Goal: Navigation & Orientation: Find specific page/section

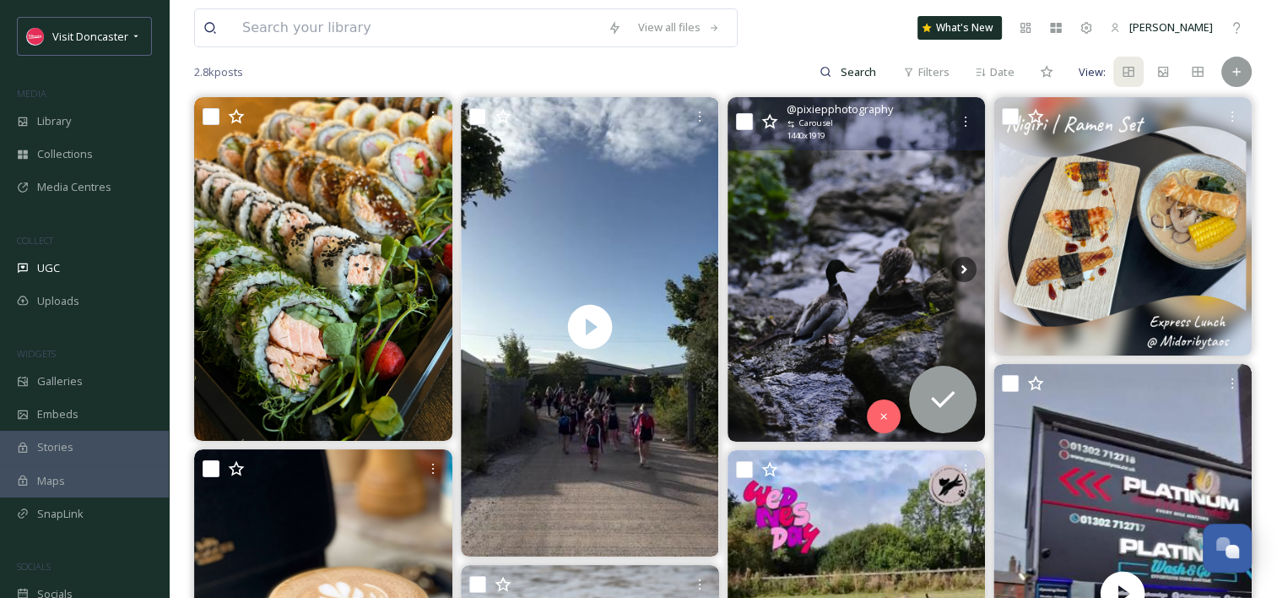
scroll to position [169, 0]
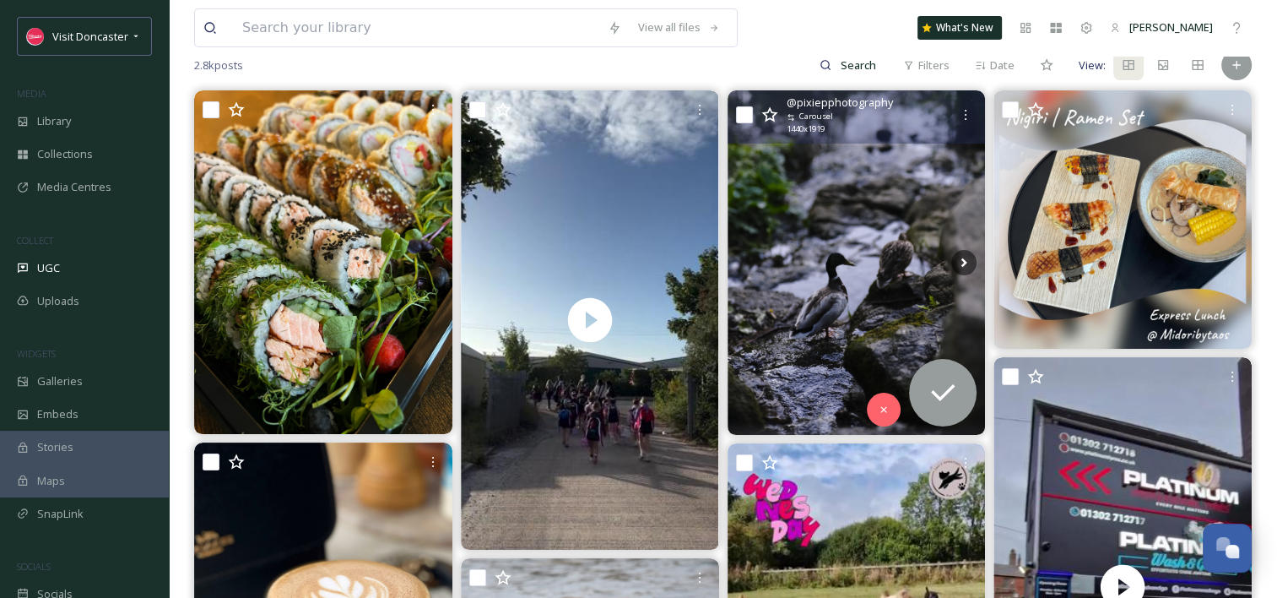
click at [837, 262] on img at bounding box center [857, 262] width 258 height 344
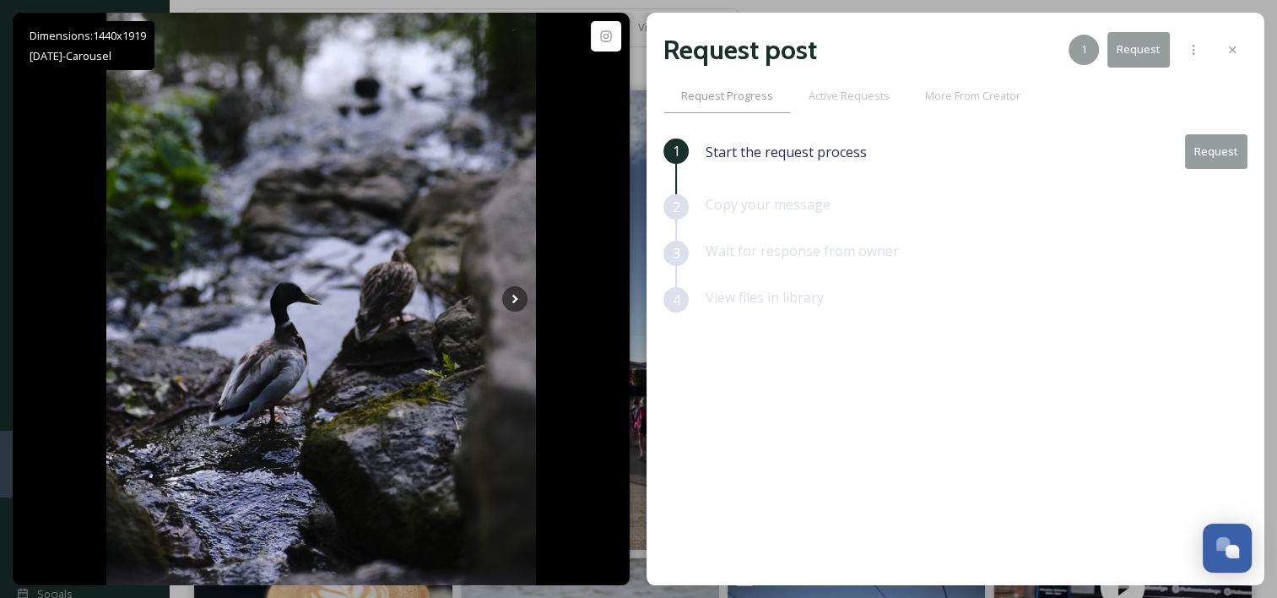
click at [1194, 156] on button "Request" at bounding box center [1216, 151] width 62 height 35
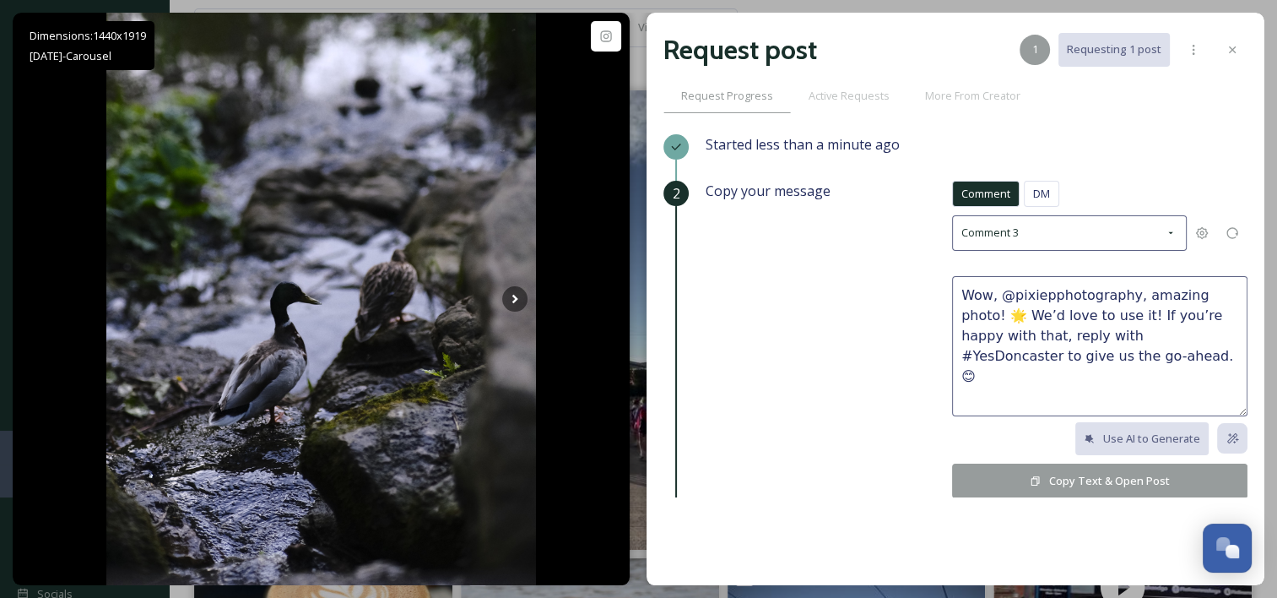
click at [1154, 483] on button "Copy Text & Open Post" at bounding box center [1099, 480] width 295 height 35
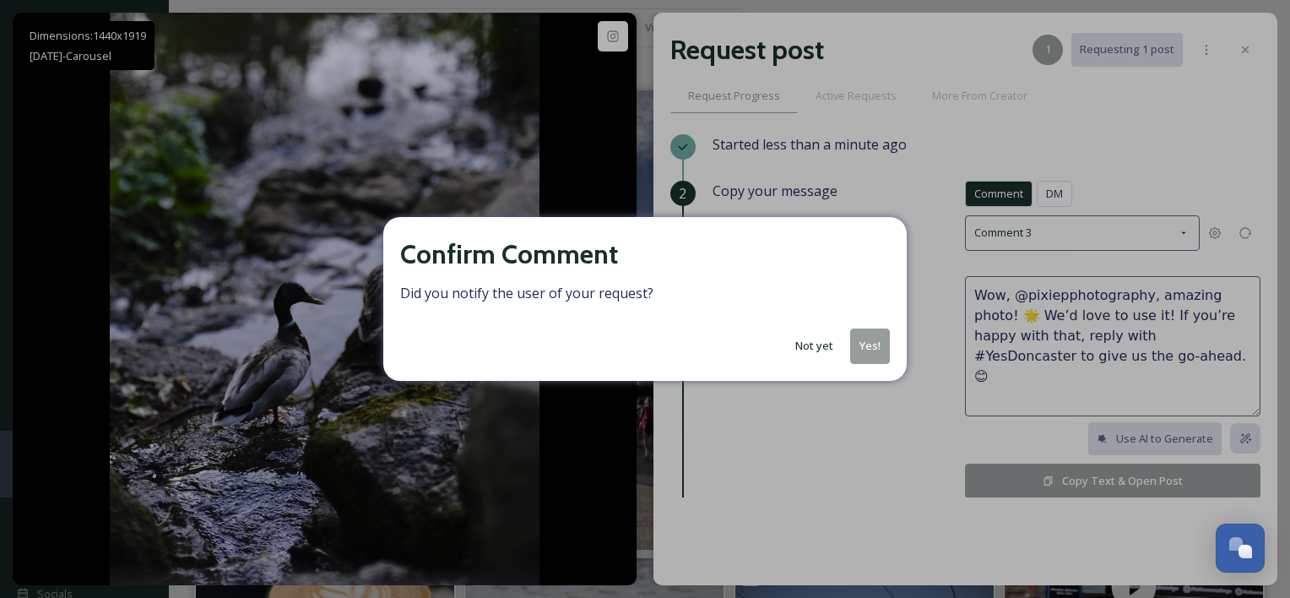
click at [864, 334] on button "Yes!" at bounding box center [870, 345] width 40 height 35
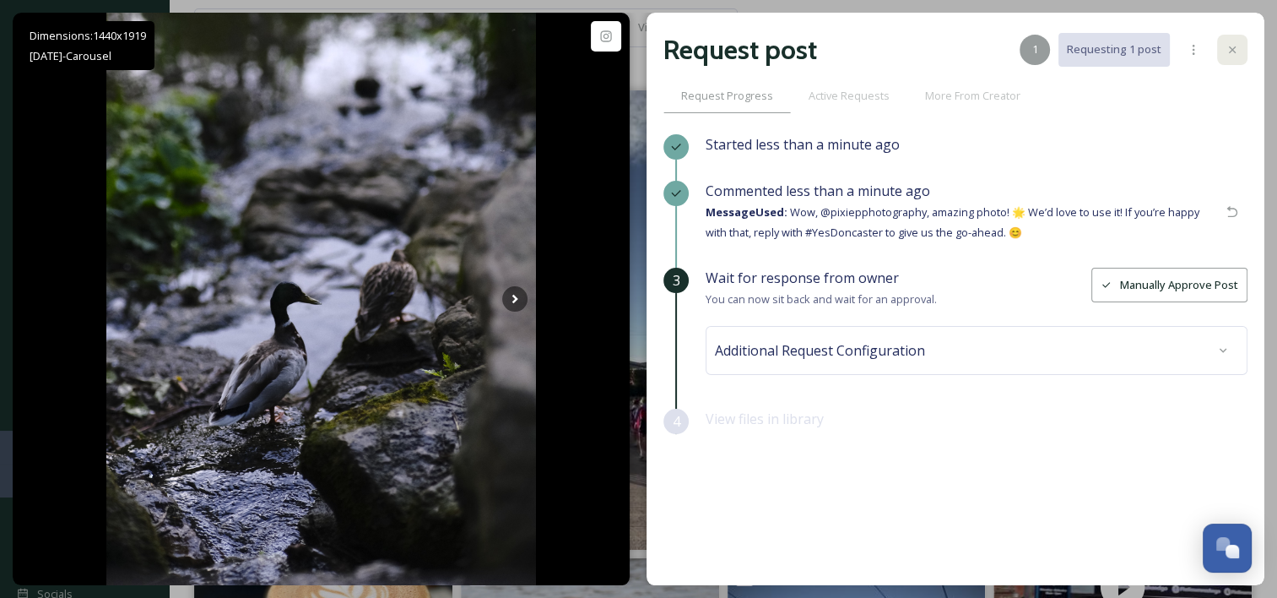
click at [1234, 49] on icon at bounding box center [1233, 50] width 14 height 14
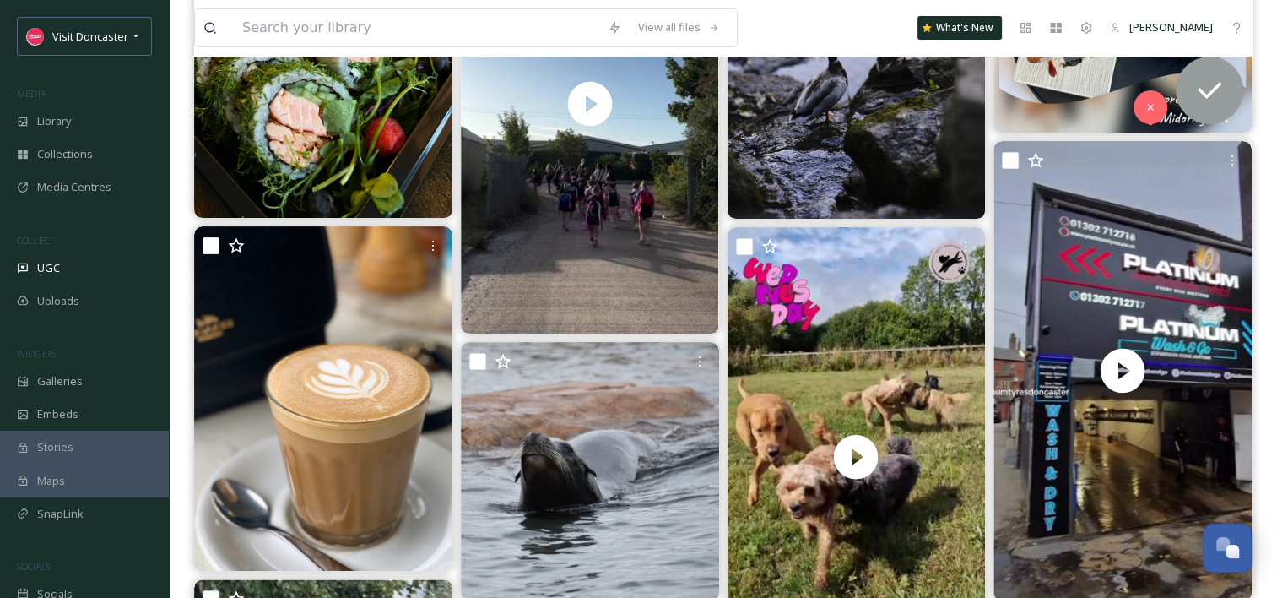
scroll to position [422, 0]
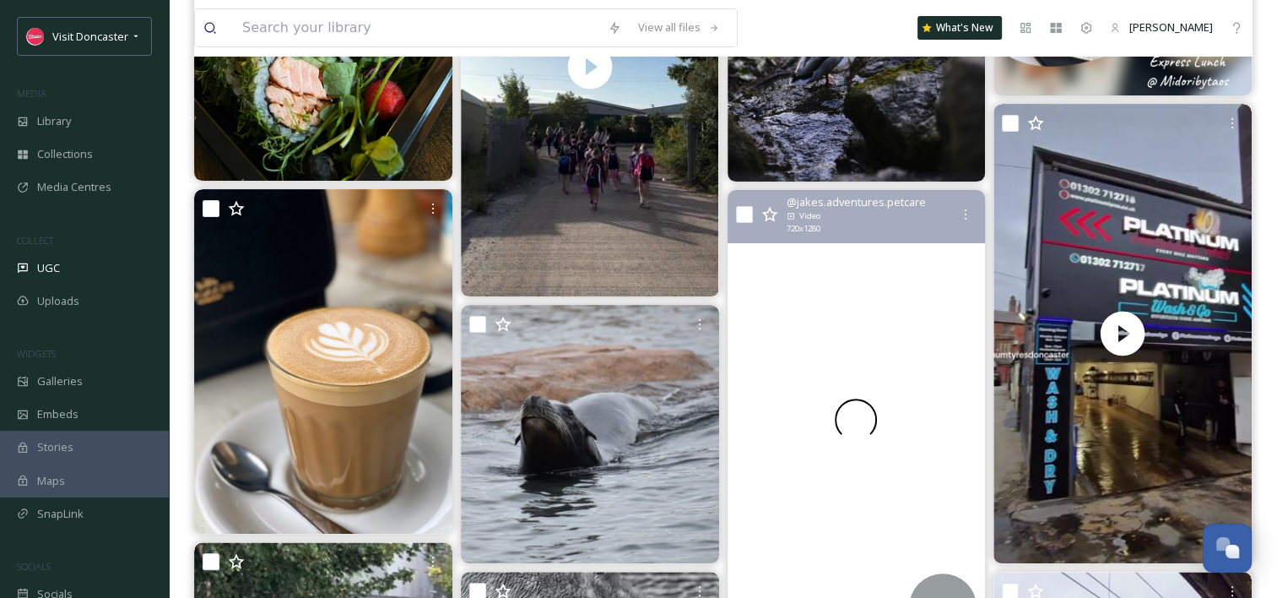
click at [824, 327] on div at bounding box center [856, 419] width 258 height 459
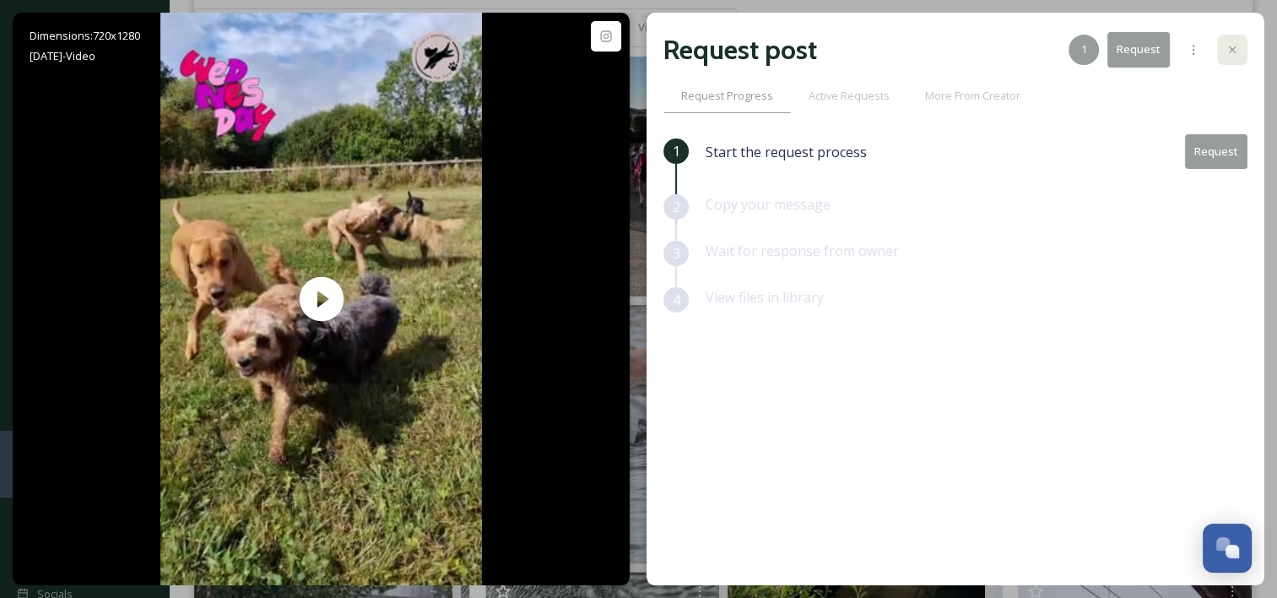
click at [1228, 41] on div at bounding box center [1232, 50] width 30 height 30
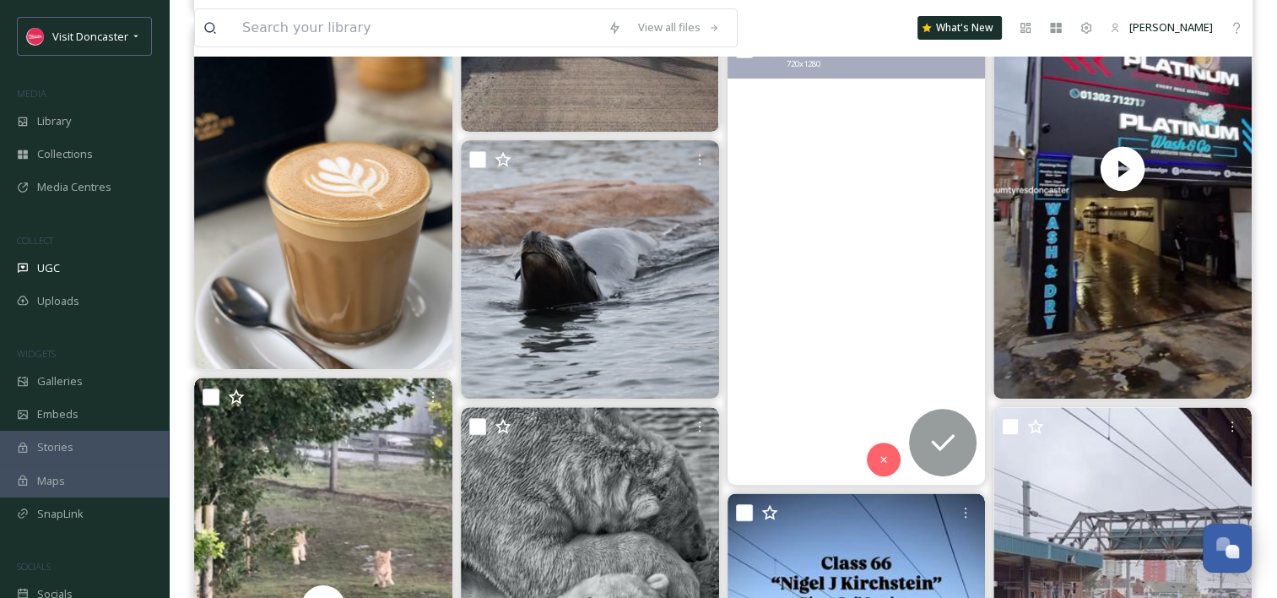
scroll to position [591, 0]
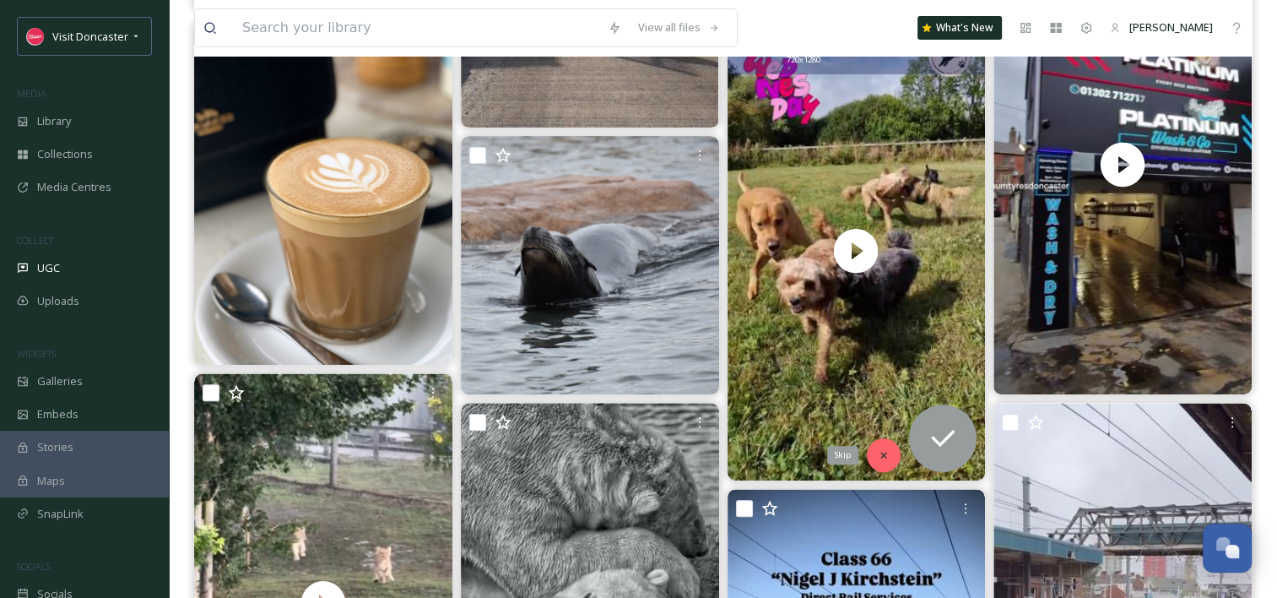
click at [878, 452] on icon at bounding box center [884, 455] width 12 height 12
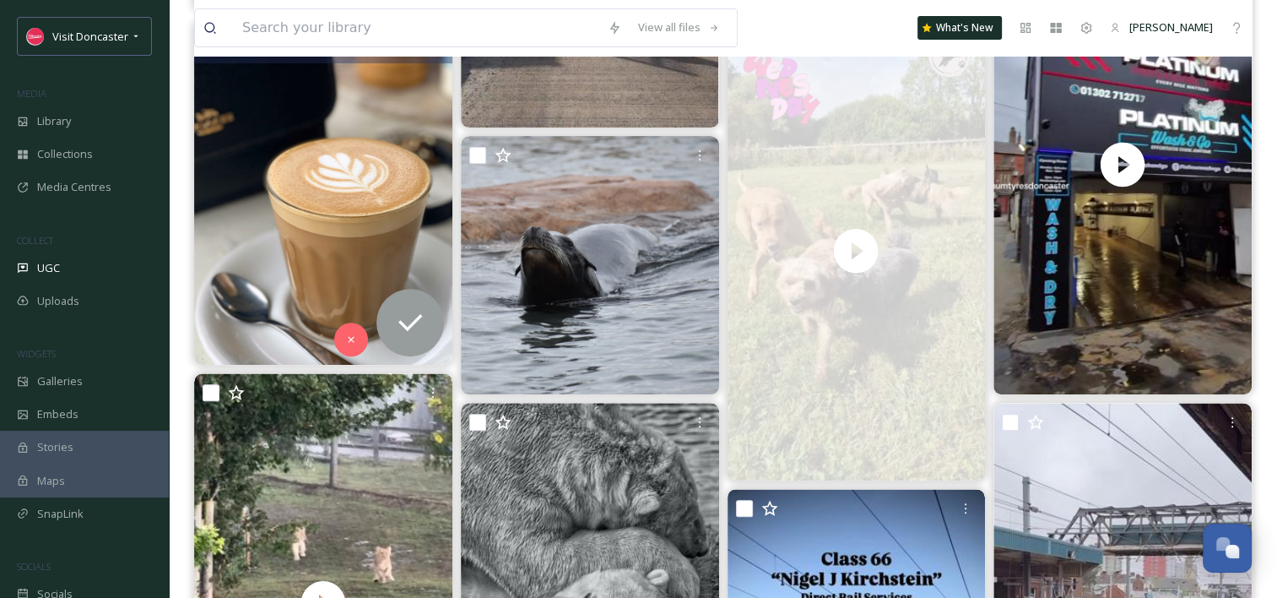
scroll to position [422, 0]
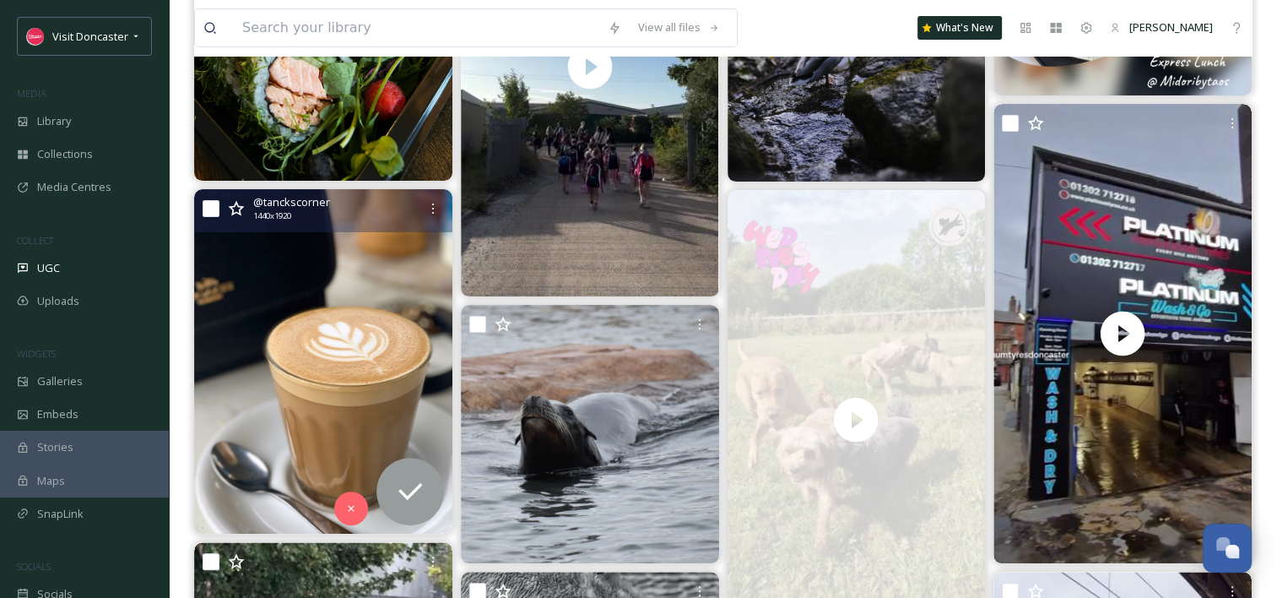
click at [348, 344] on img at bounding box center [323, 361] width 258 height 344
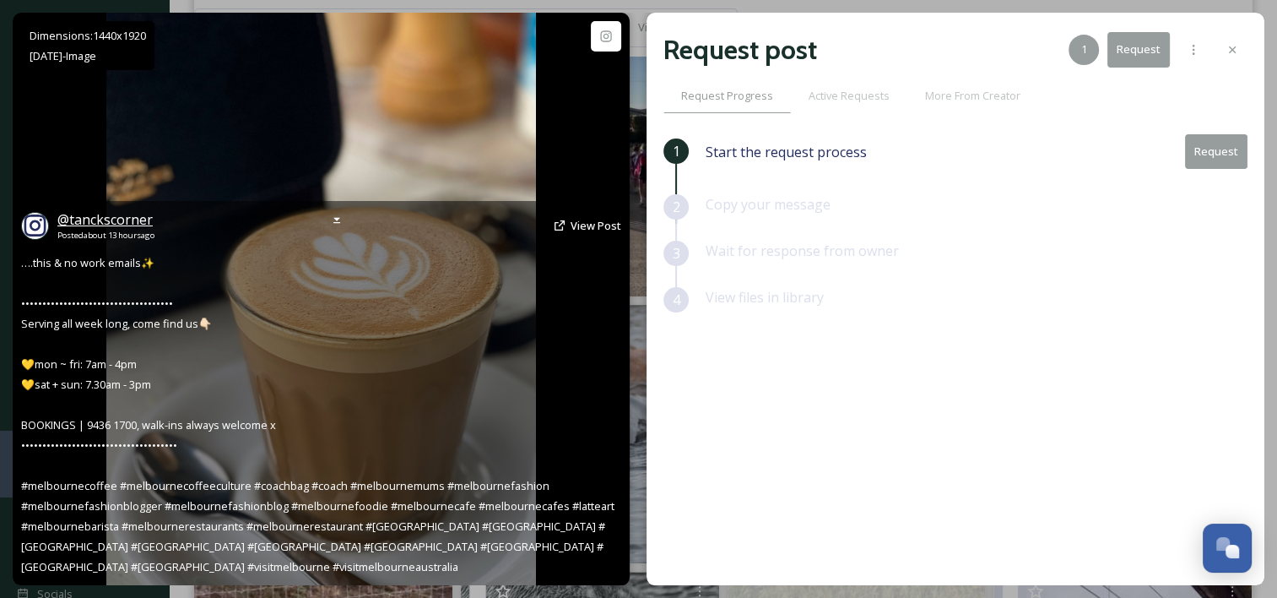
click at [120, 229] on span "@ tanckscorner" at bounding box center [104, 219] width 95 height 19
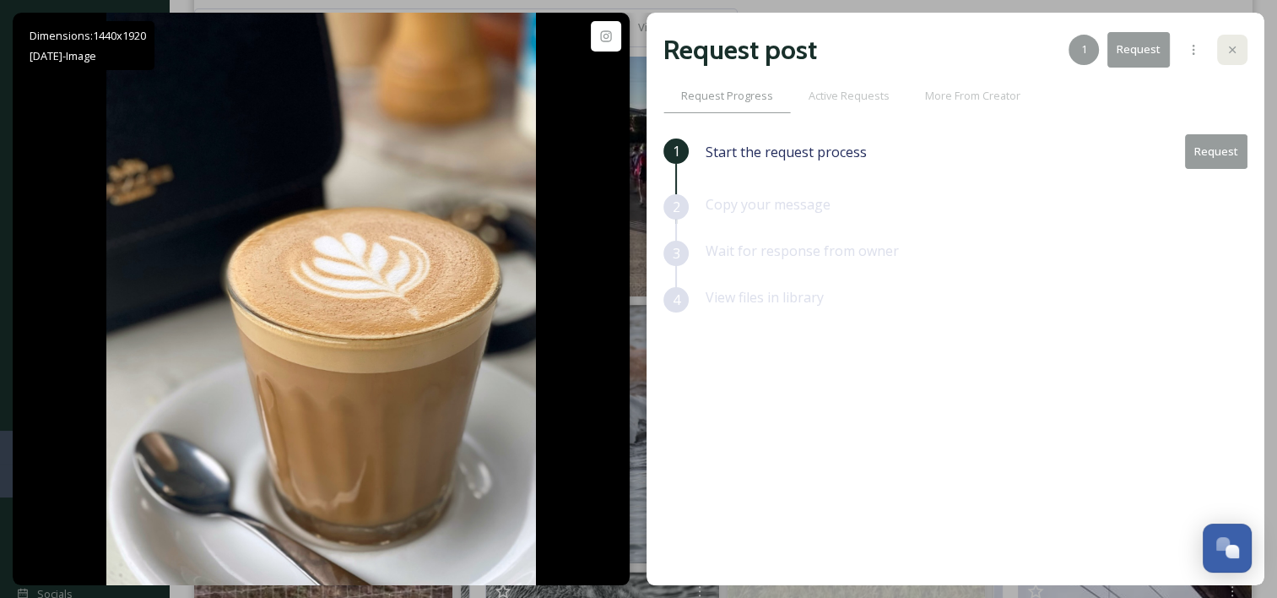
click at [1230, 46] on icon at bounding box center [1233, 50] width 14 height 14
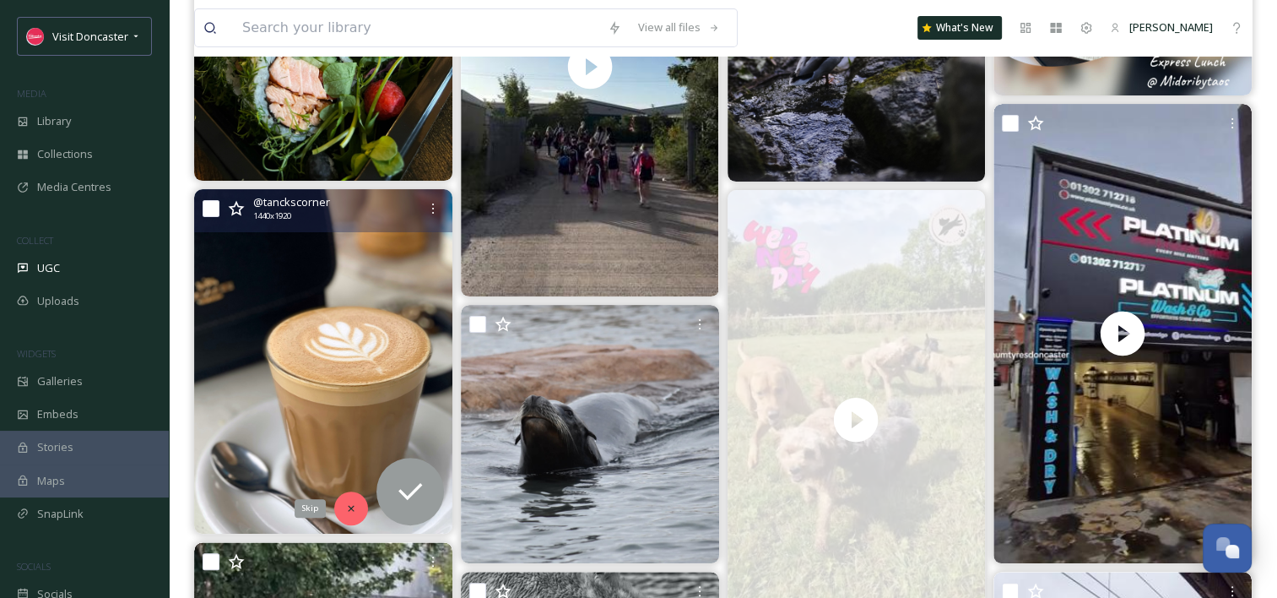
click at [348, 502] on icon at bounding box center [351, 508] width 12 height 12
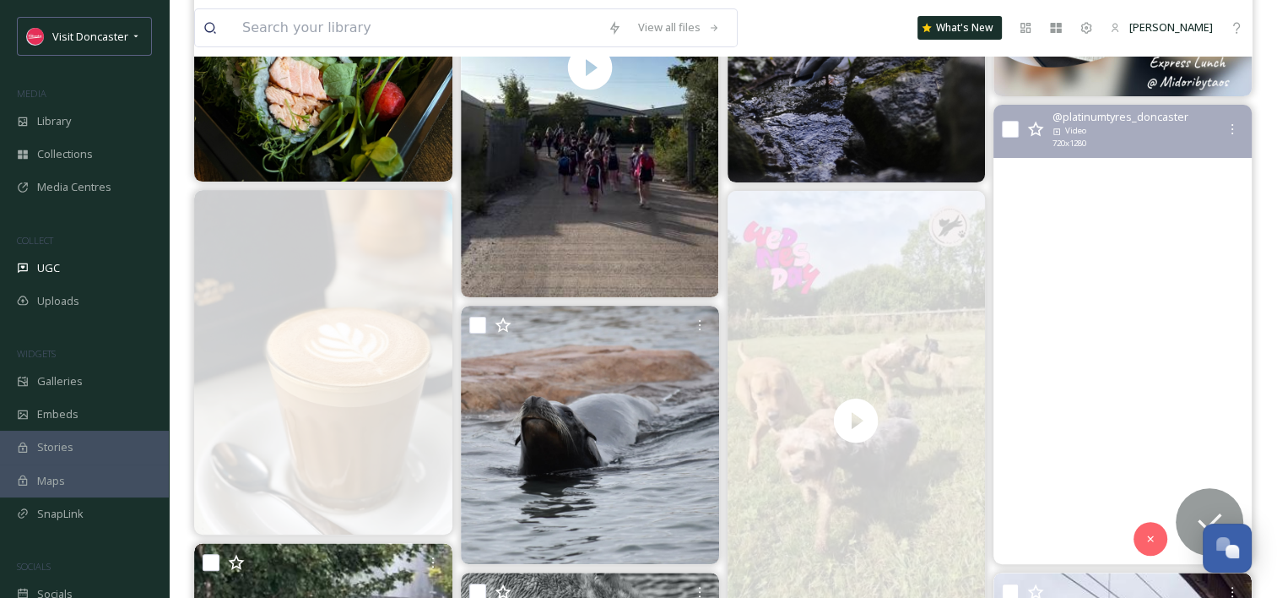
scroll to position [422, 0]
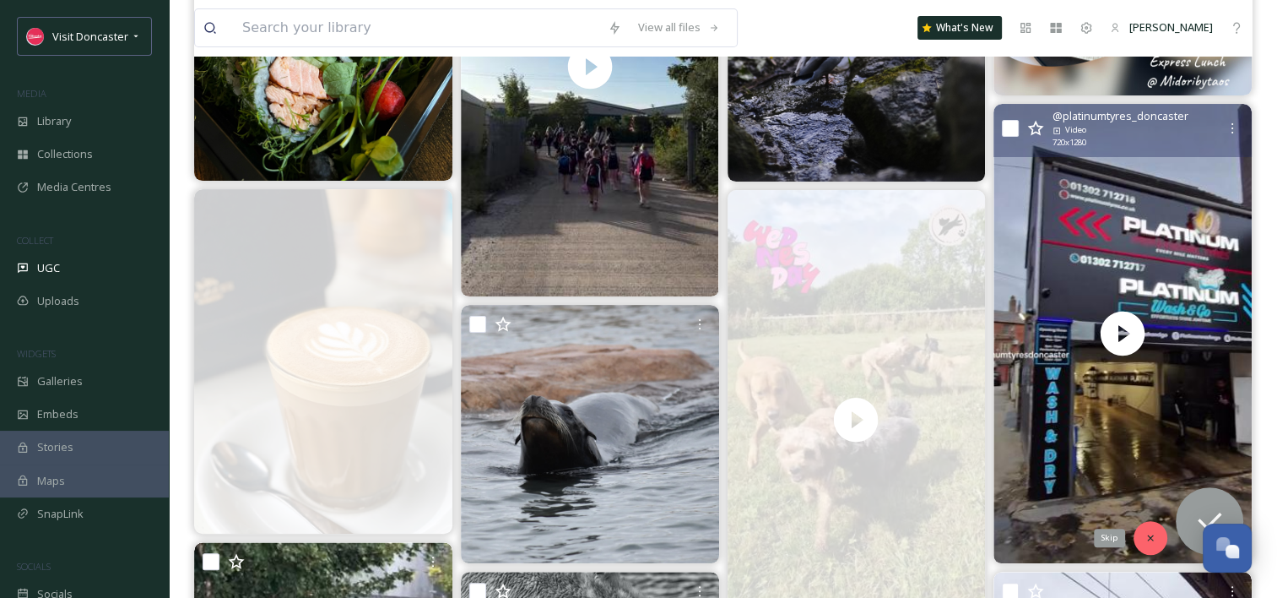
click at [1156, 537] on icon at bounding box center [1151, 538] width 12 height 12
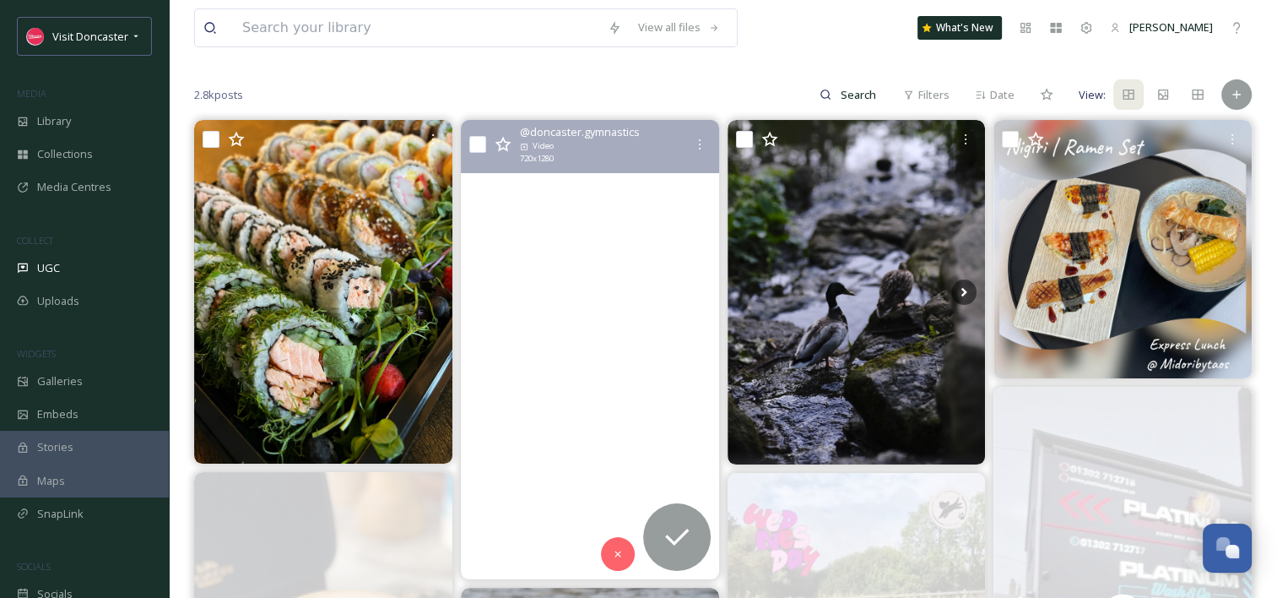
scroll to position [169, 0]
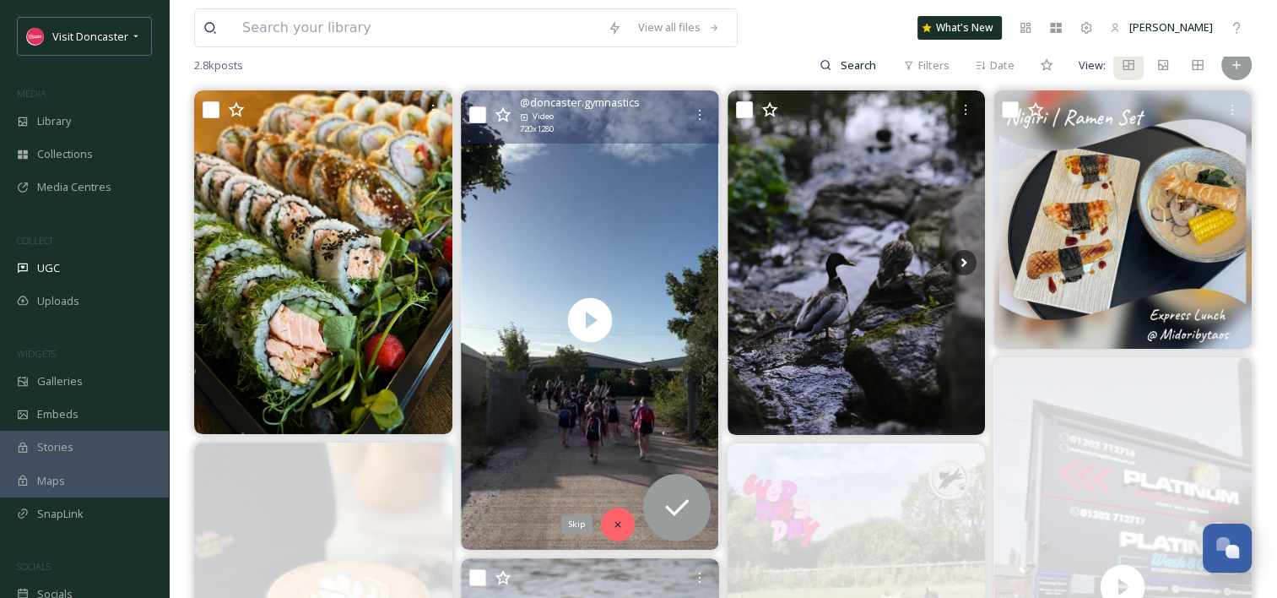
click at [621, 529] on icon at bounding box center [618, 524] width 12 height 12
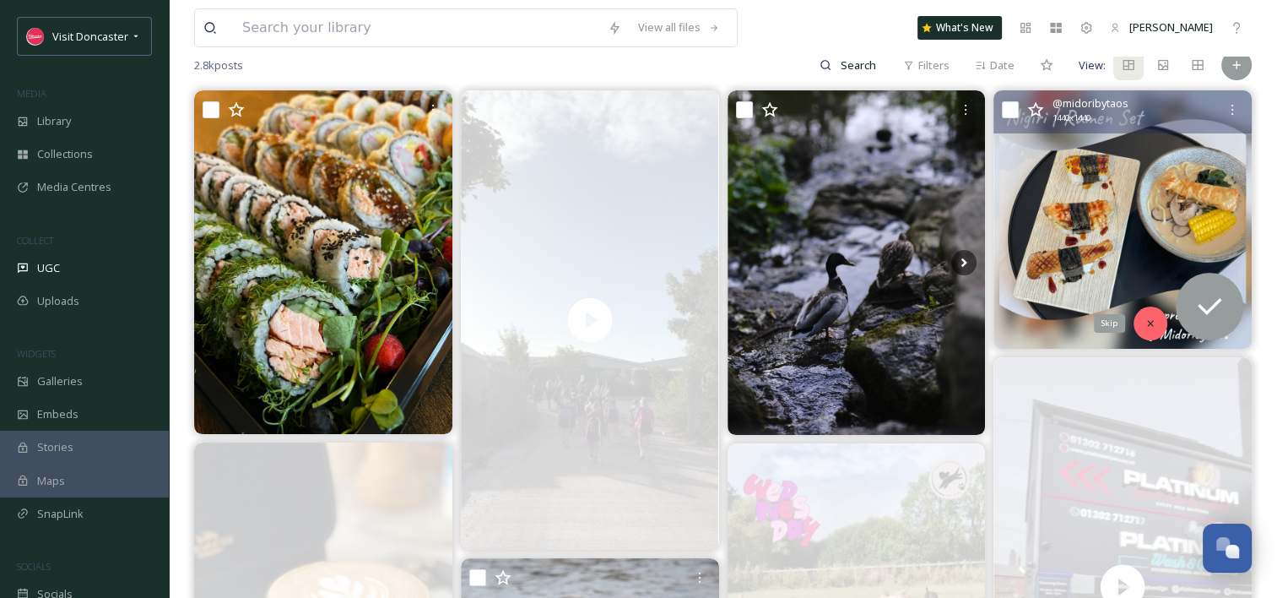
click at [1158, 313] on div "Skip" at bounding box center [1151, 323] width 34 height 34
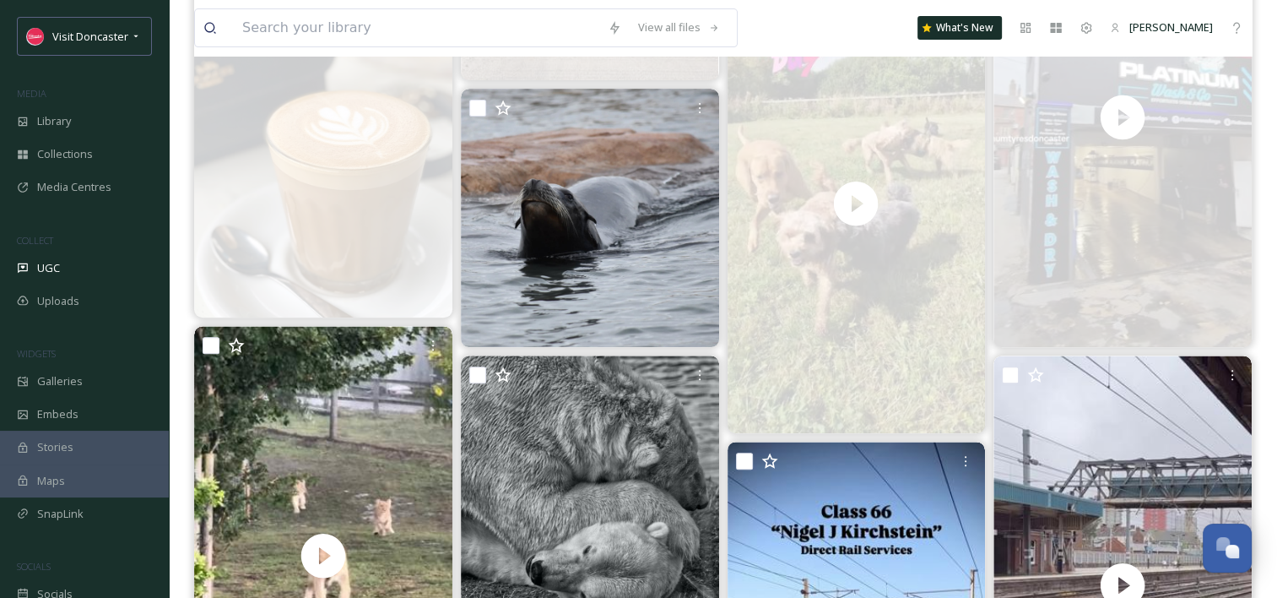
scroll to position [844, 0]
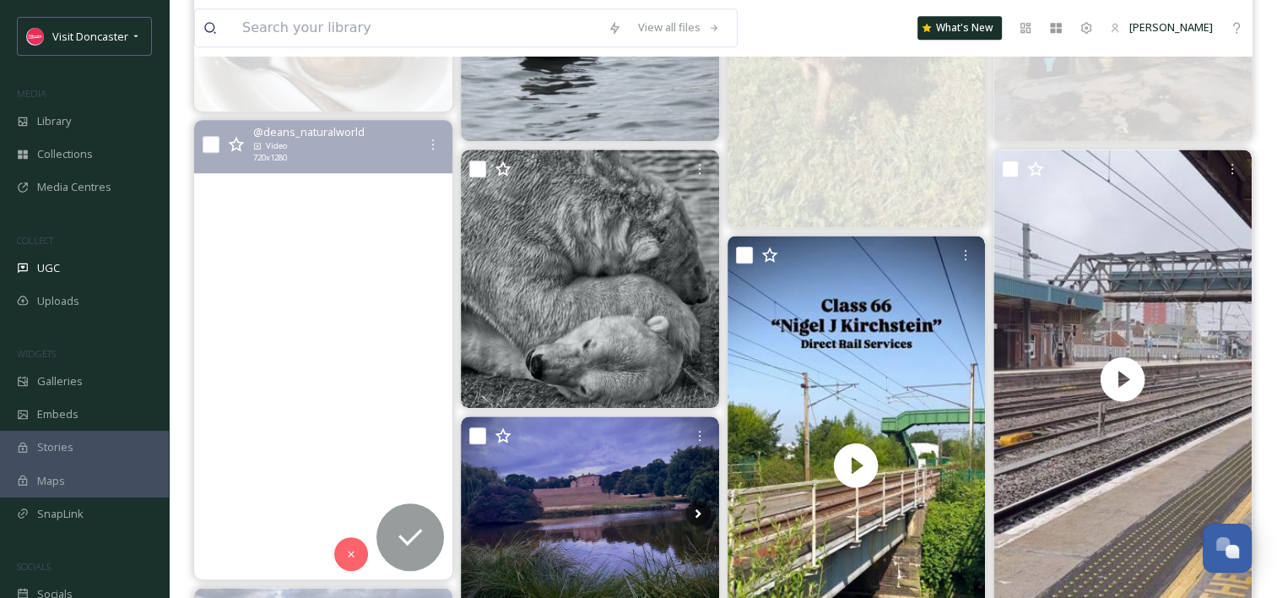
click at [332, 303] on video "Lions rushing out for their lion feed, despite the rain 💛 #yorkshirewildlifepar…" at bounding box center [323, 349] width 258 height 459
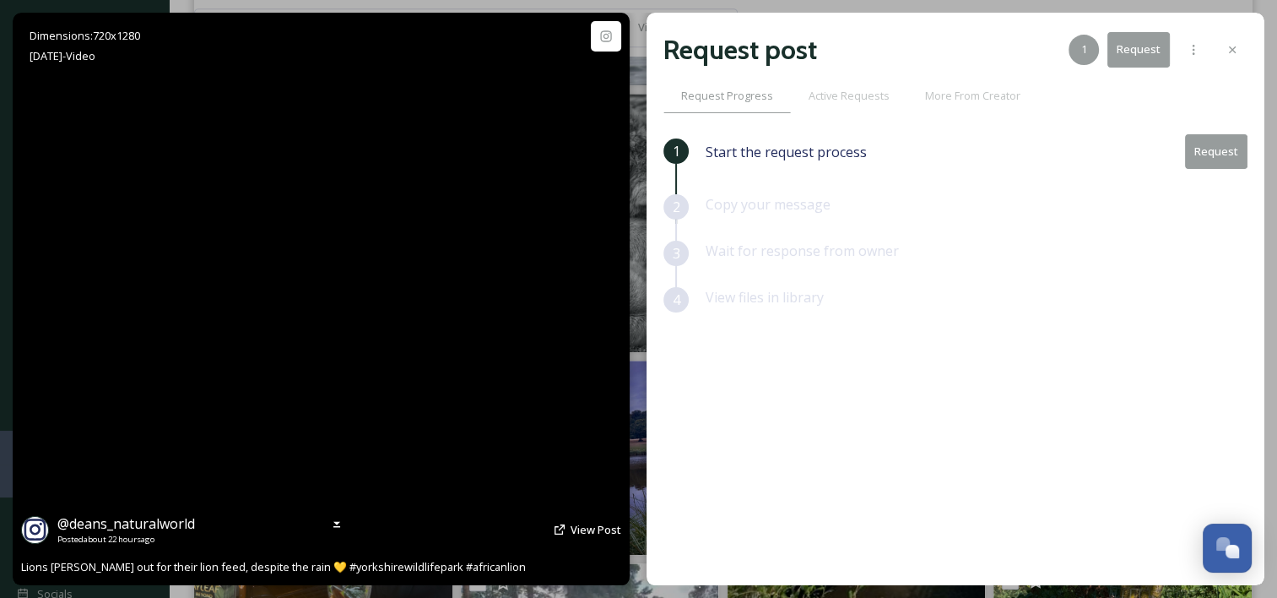
scroll to position [929, 0]
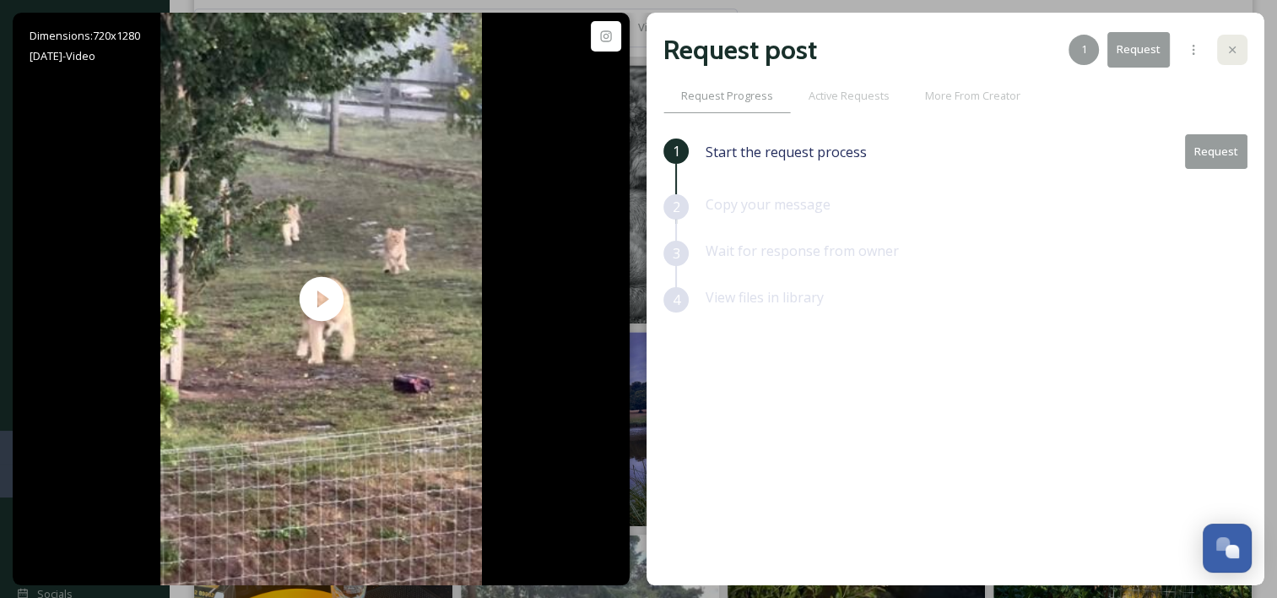
click at [1232, 44] on icon at bounding box center [1233, 50] width 14 height 14
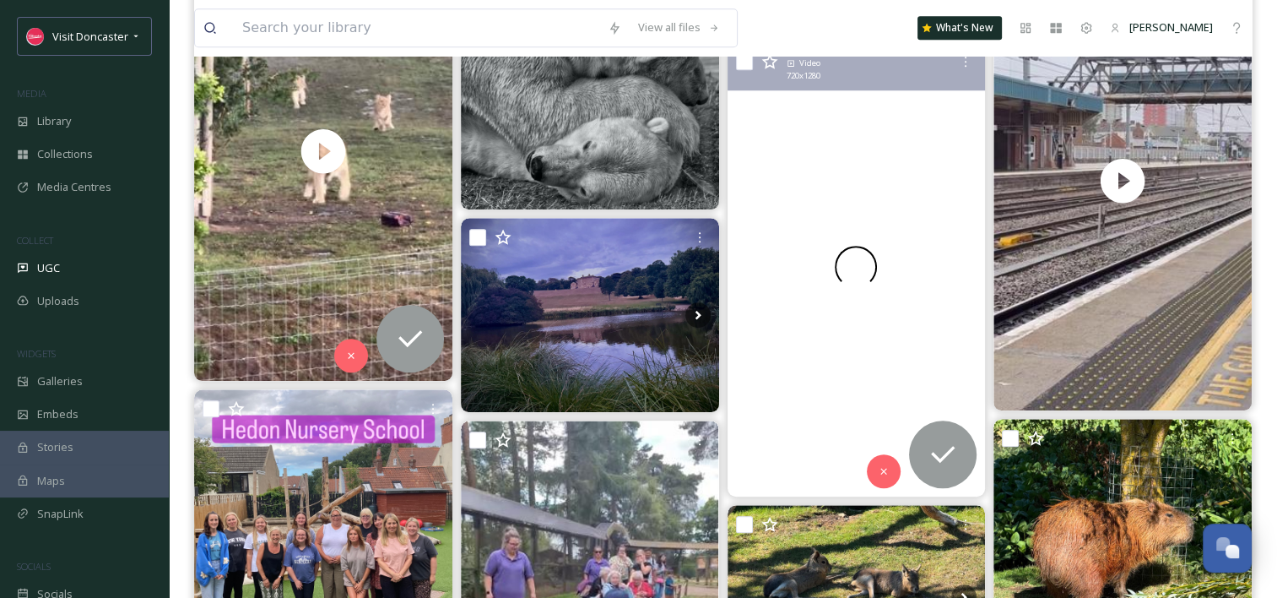
scroll to position [1013, 0]
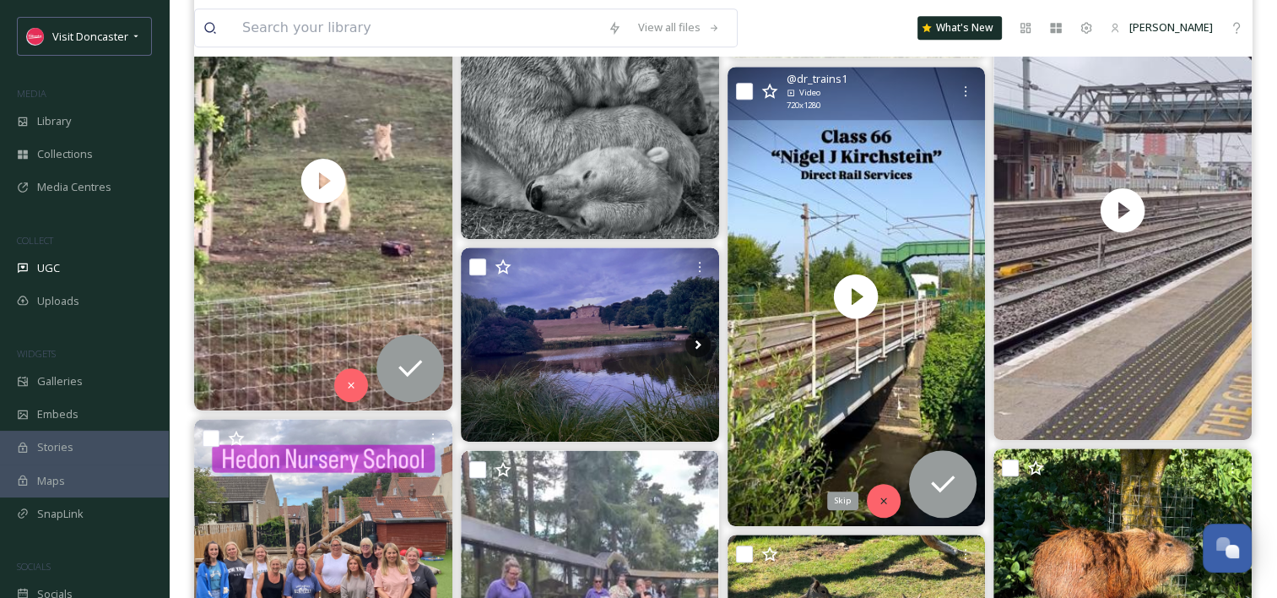
click at [881, 502] on icon at bounding box center [884, 500] width 6 height 6
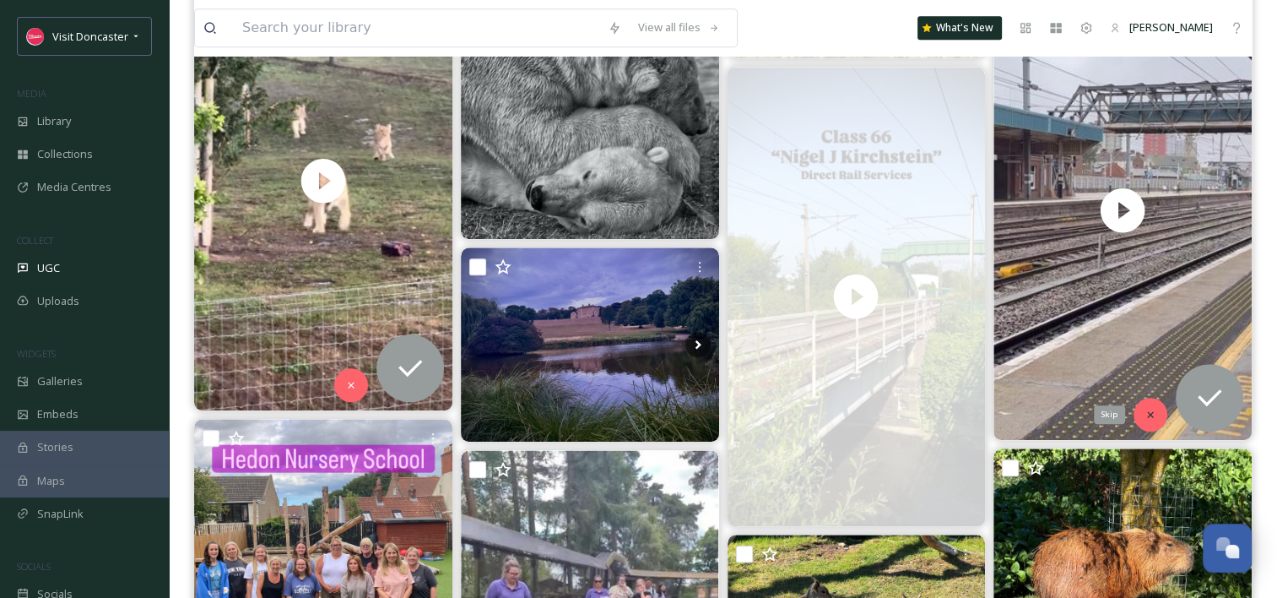
click at [1161, 414] on div "Skip" at bounding box center [1151, 415] width 34 height 34
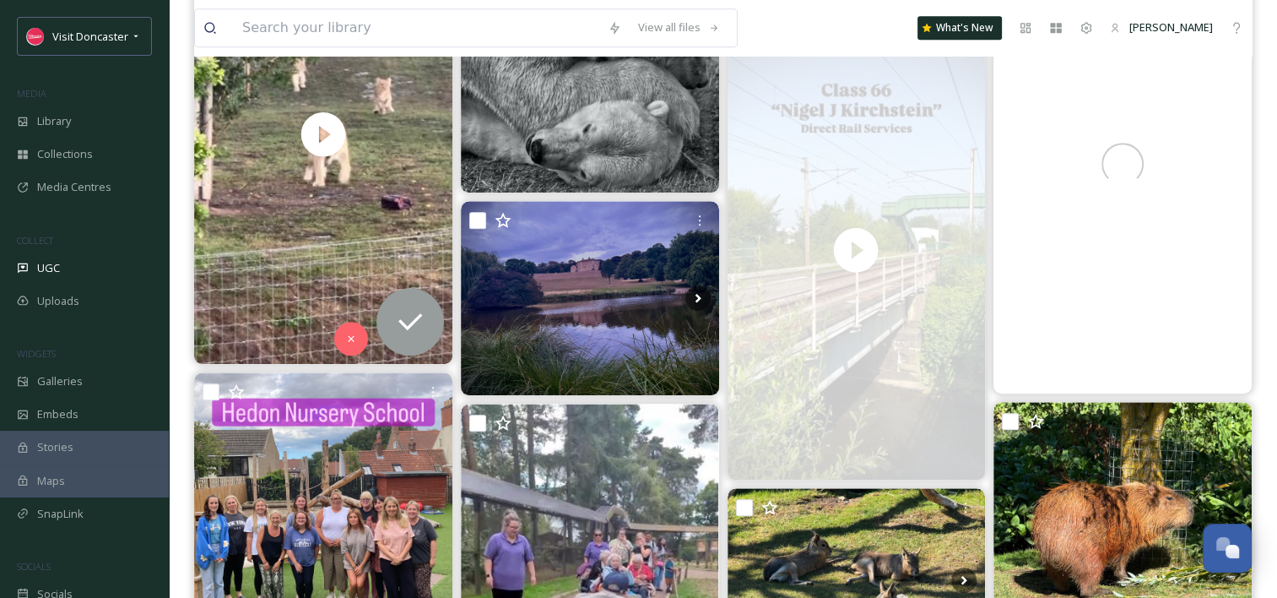
scroll to position [1266, 0]
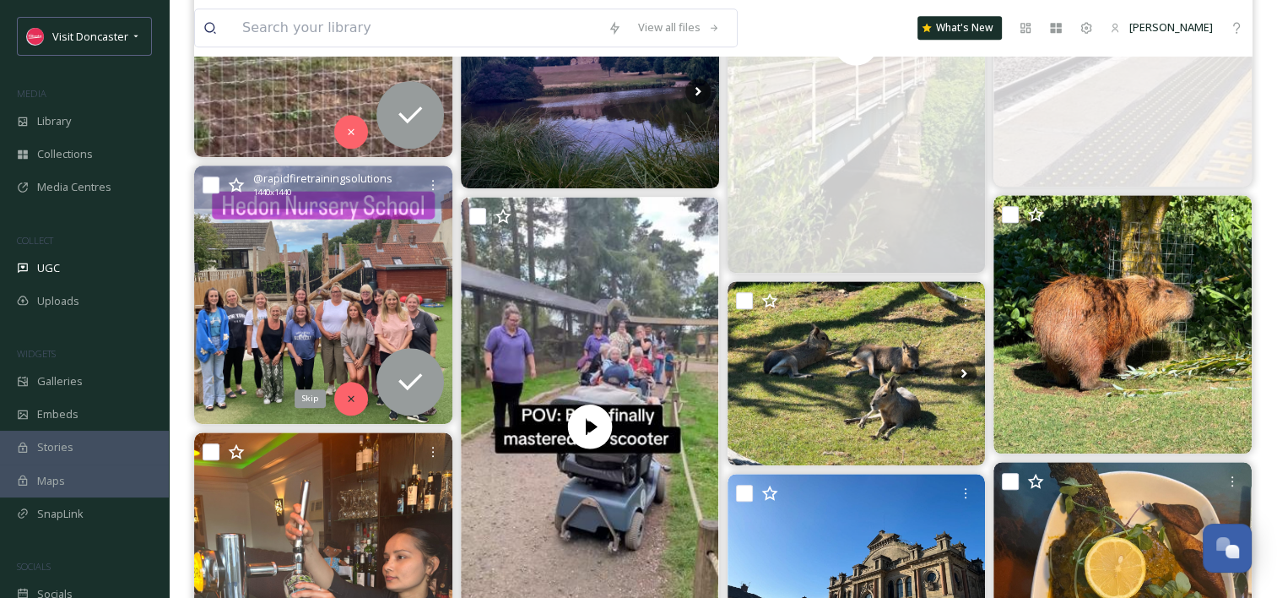
click at [354, 402] on icon at bounding box center [351, 399] width 12 height 12
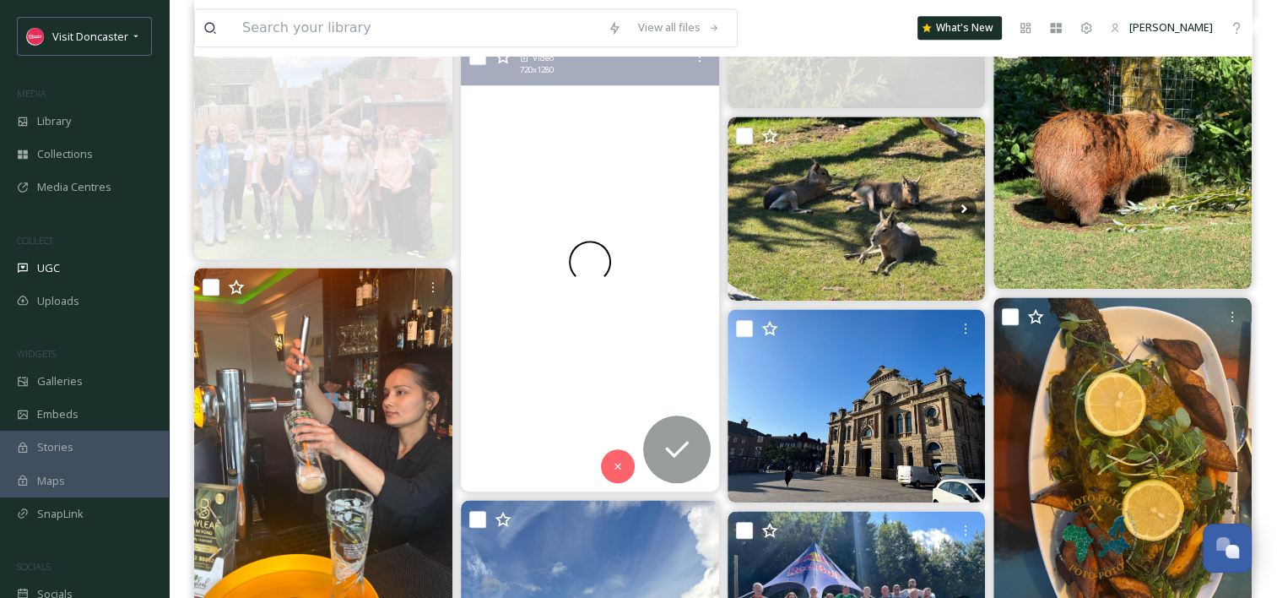
scroll to position [1435, 0]
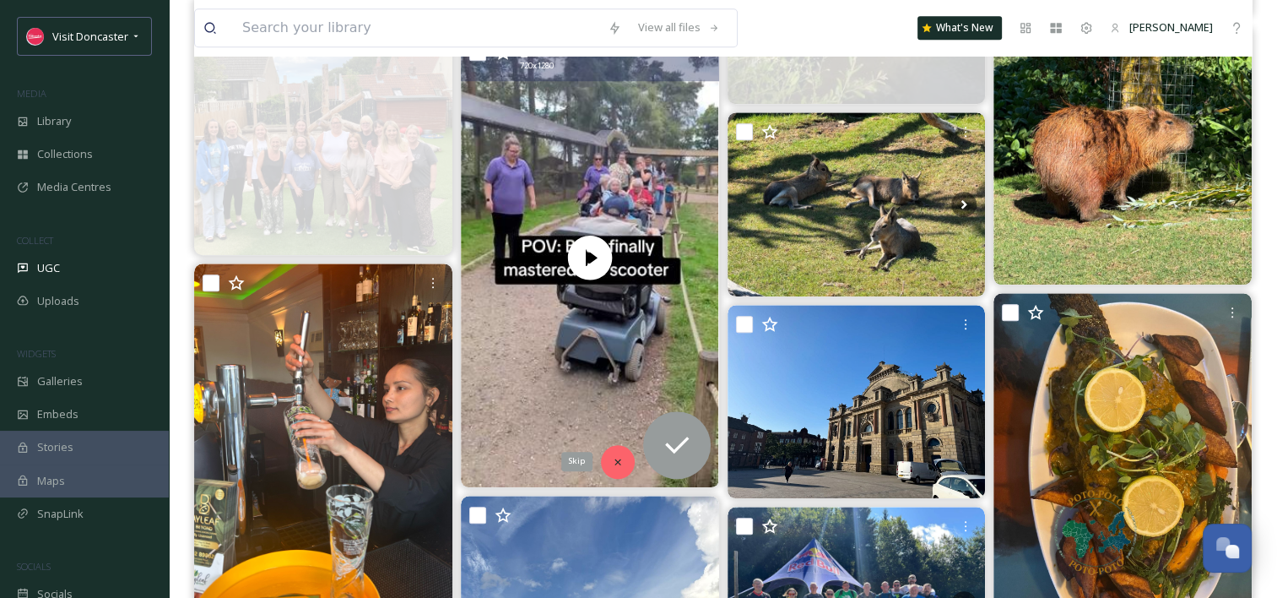
click at [626, 462] on div "Skip" at bounding box center [618, 462] width 34 height 34
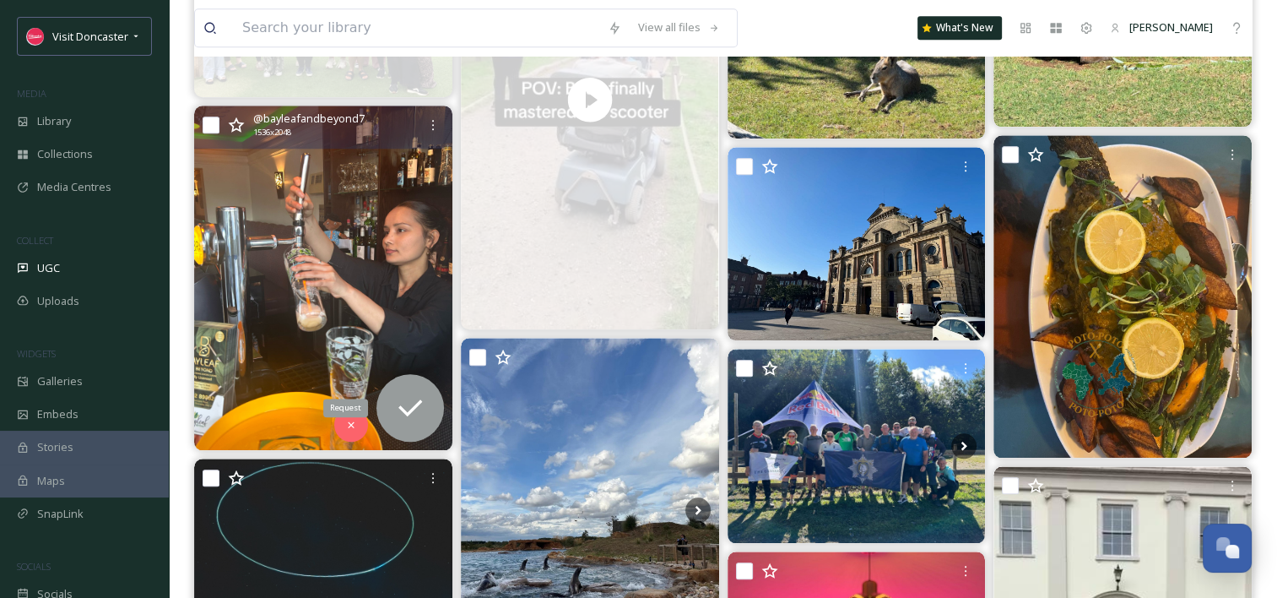
scroll to position [1604, 0]
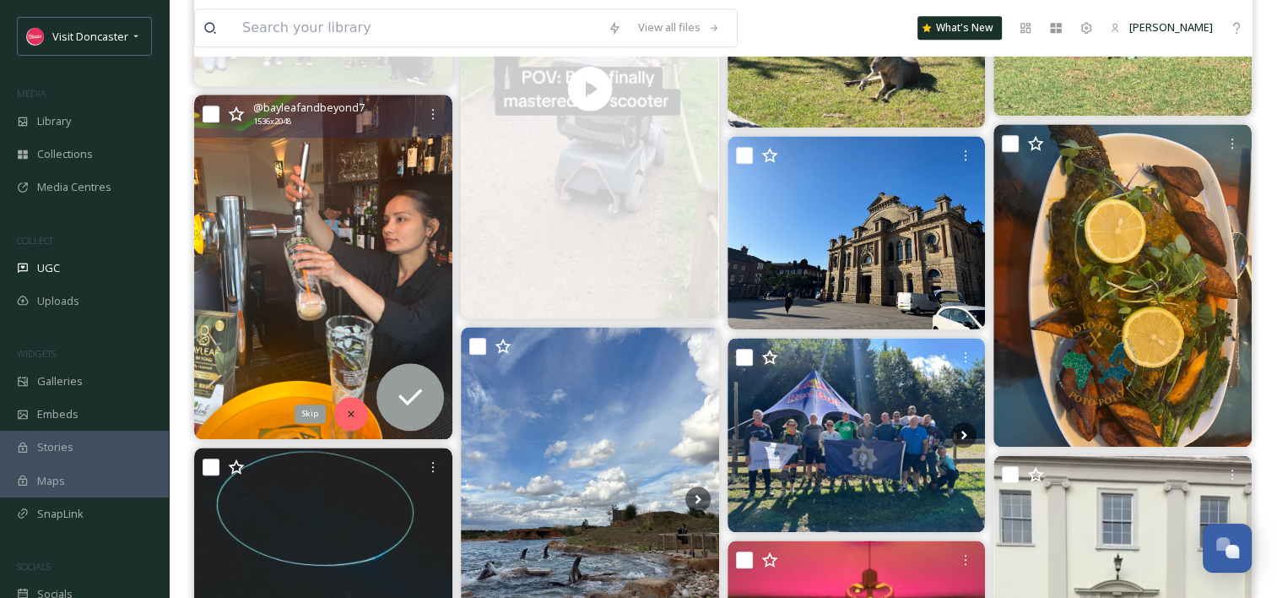
click at [342, 407] on div "Skip" at bounding box center [351, 414] width 34 height 34
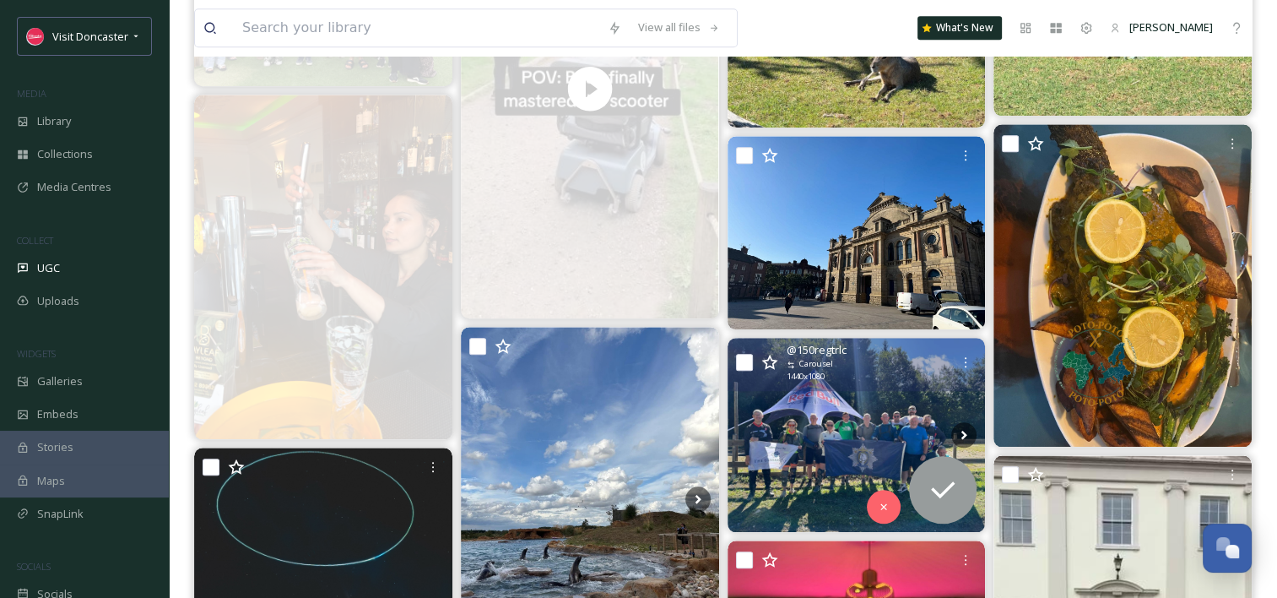
scroll to position [1519, 0]
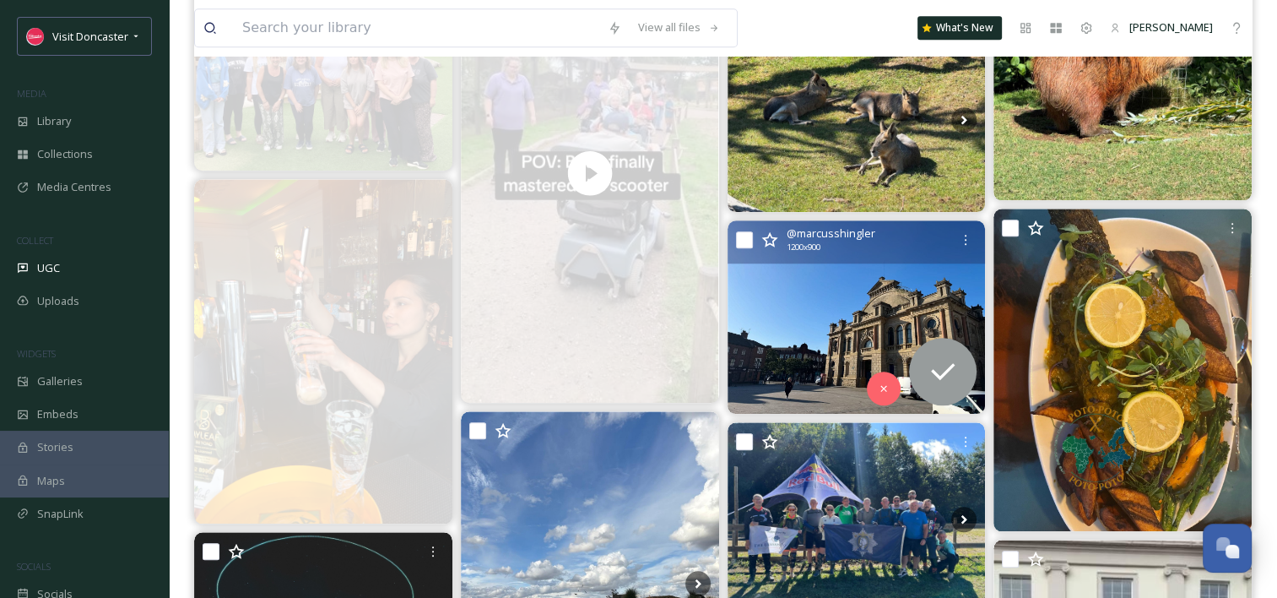
click at [854, 320] on img at bounding box center [857, 316] width 258 height 193
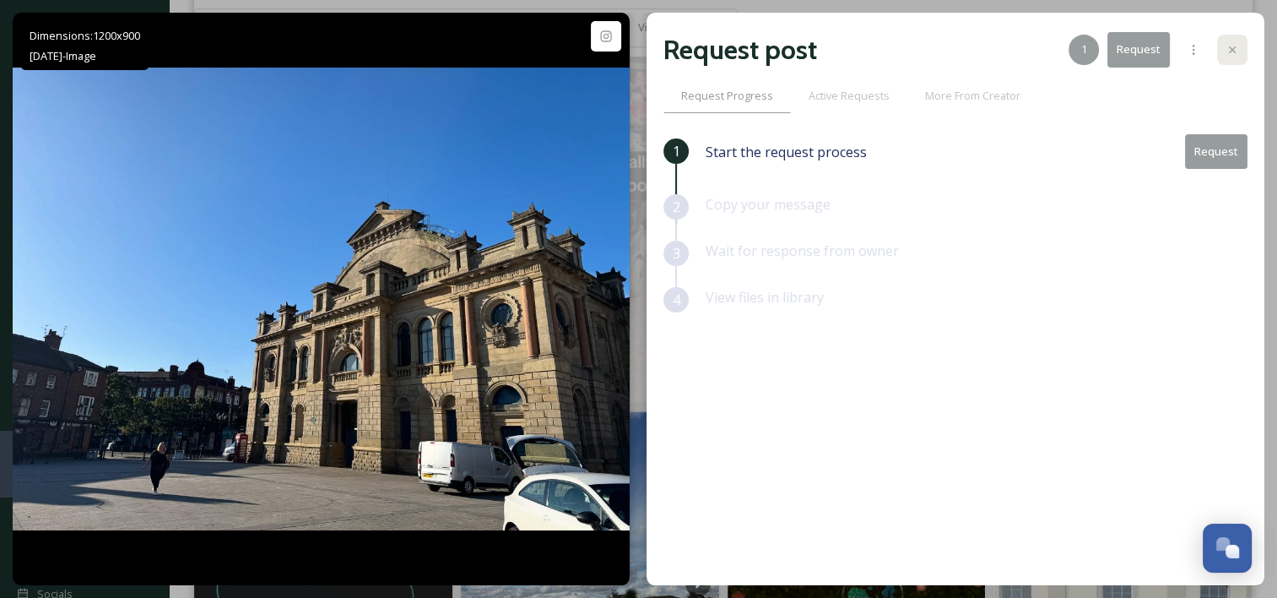
click at [1239, 62] on div at bounding box center [1232, 50] width 30 height 30
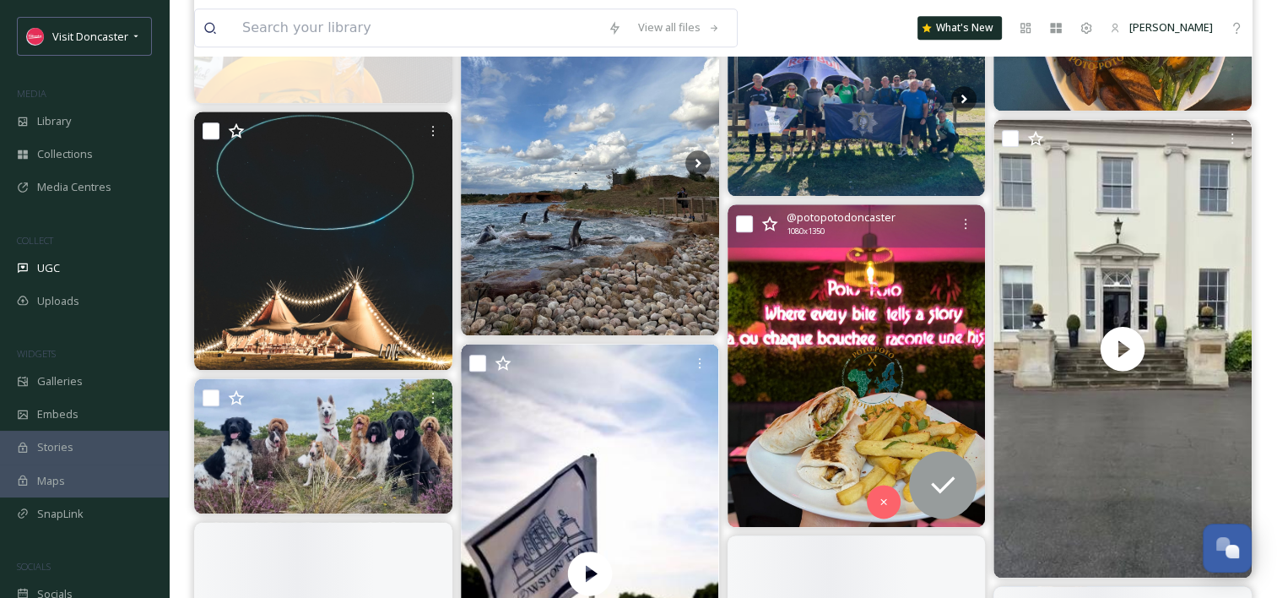
scroll to position [1942, 0]
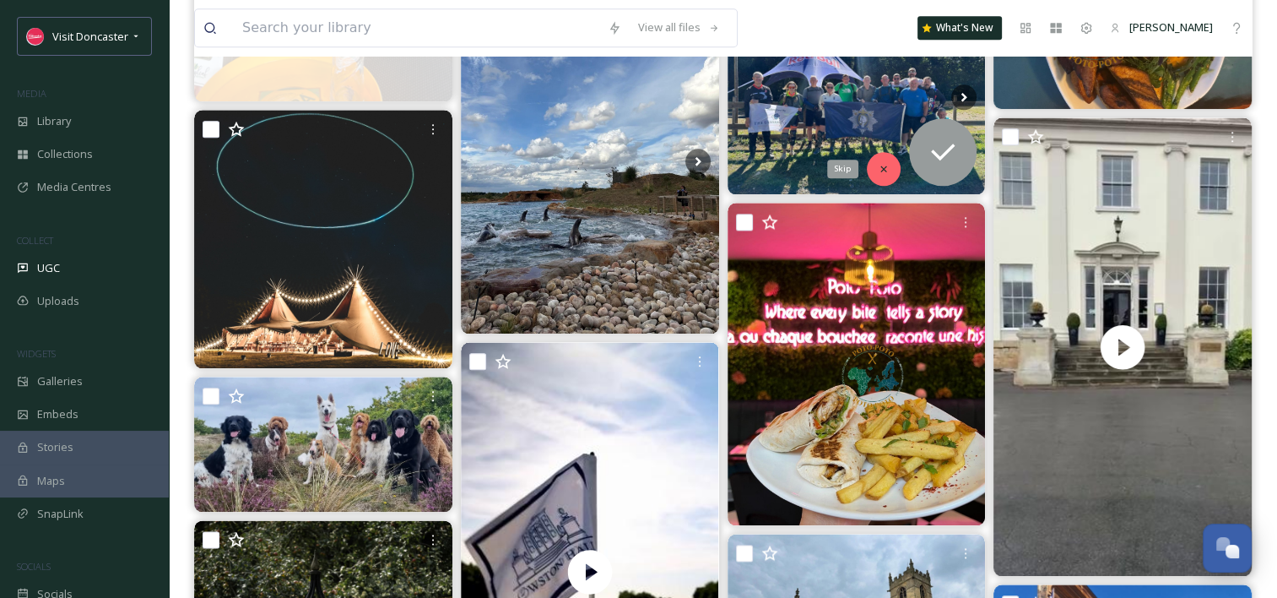
click at [888, 171] on icon at bounding box center [884, 169] width 12 height 12
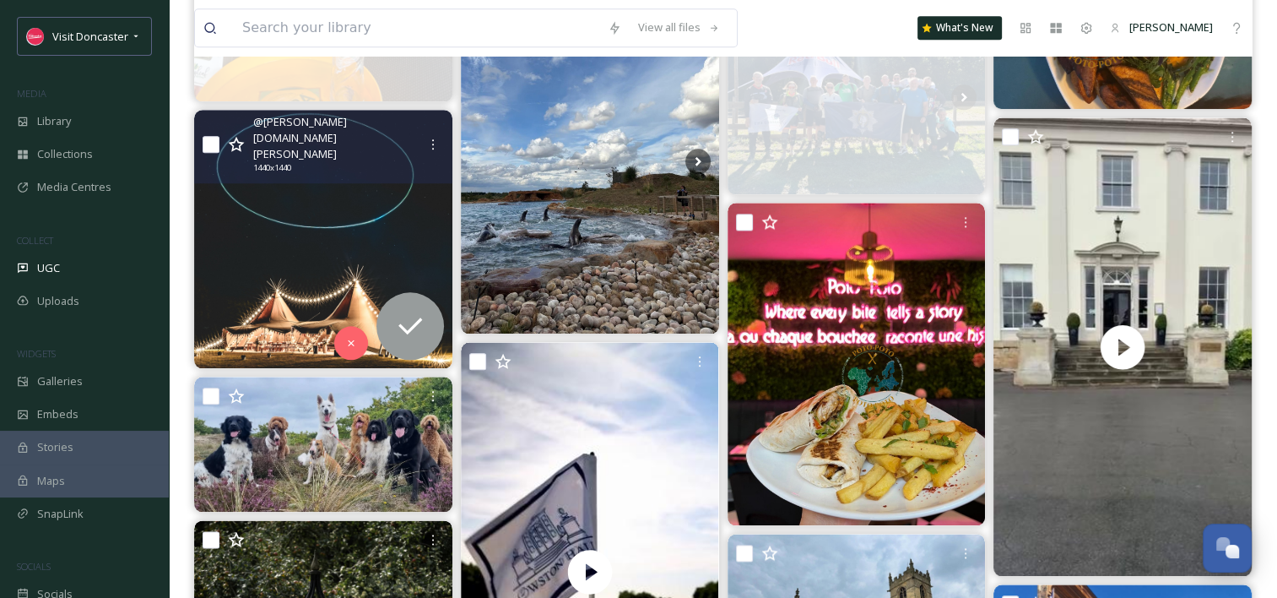
click at [378, 250] on img at bounding box center [323, 239] width 258 height 258
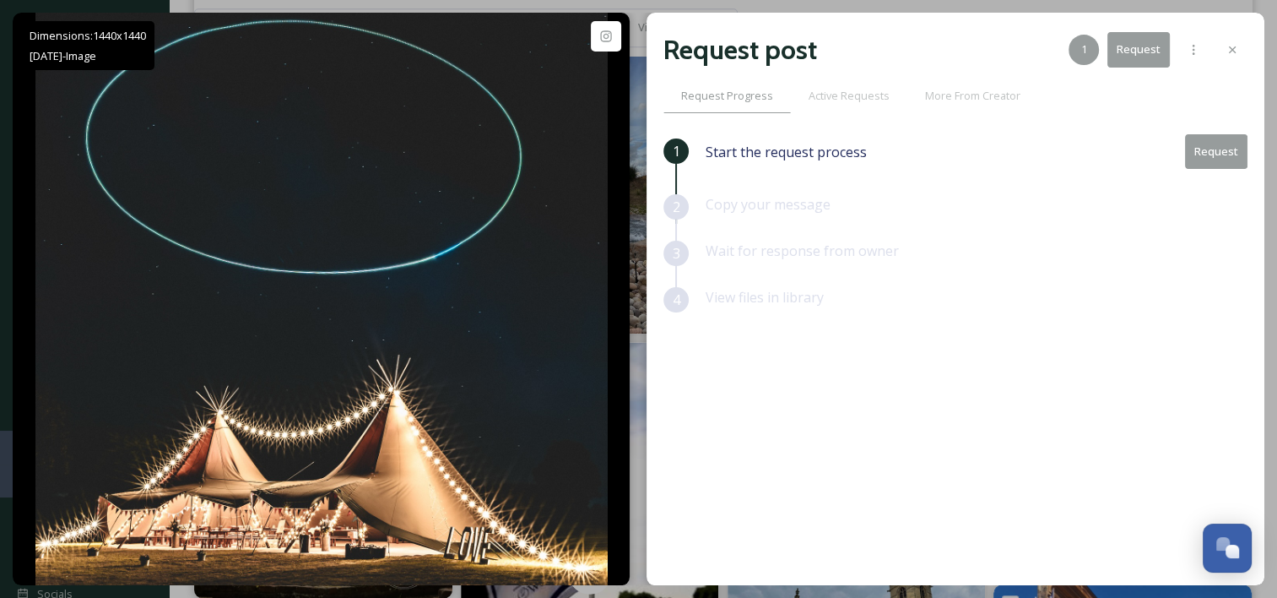
drag, startPoint x: 1243, startPoint y: 54, endPoint x: 1225, endPoint y: 57, distance: 18.9
click at [1243, 53] on div at bounding box center [1232, 50] width 30 height 30
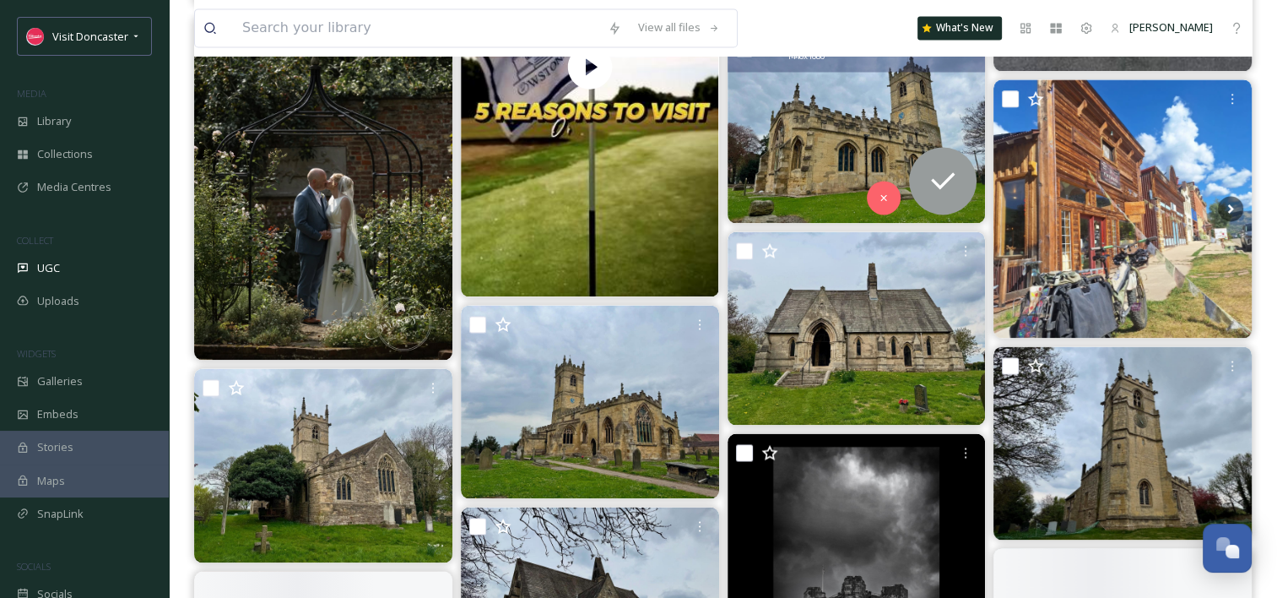
scroll to position [2448, 0]
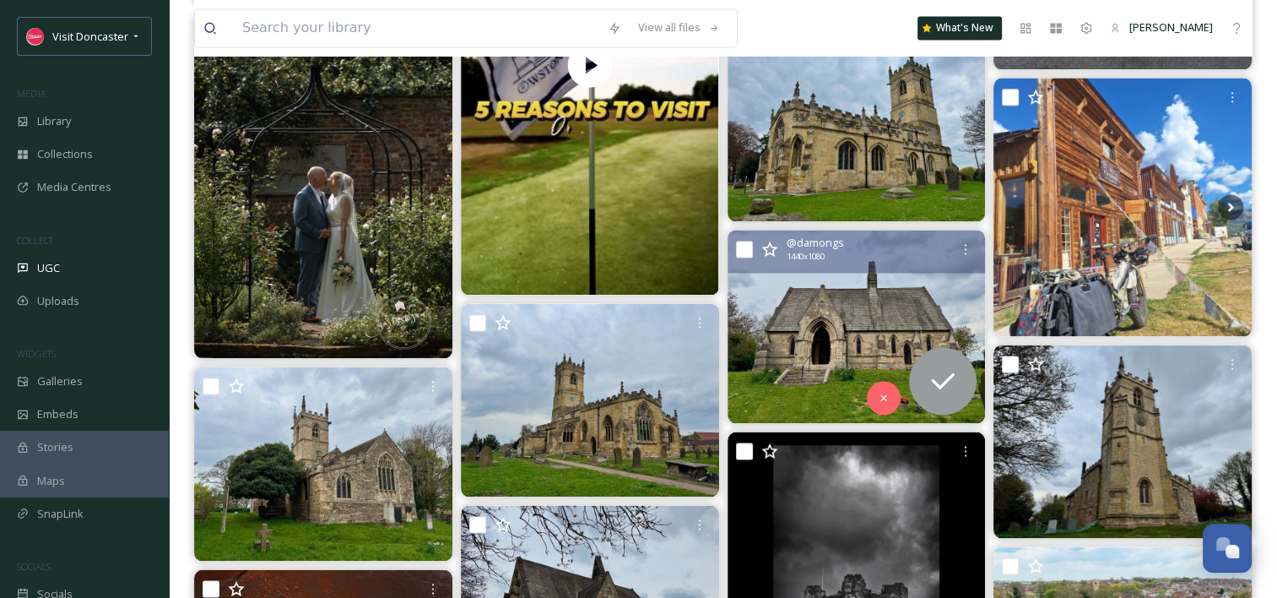
click at [848, 298] on img at bounding box center [857, 326] width 258 height 193
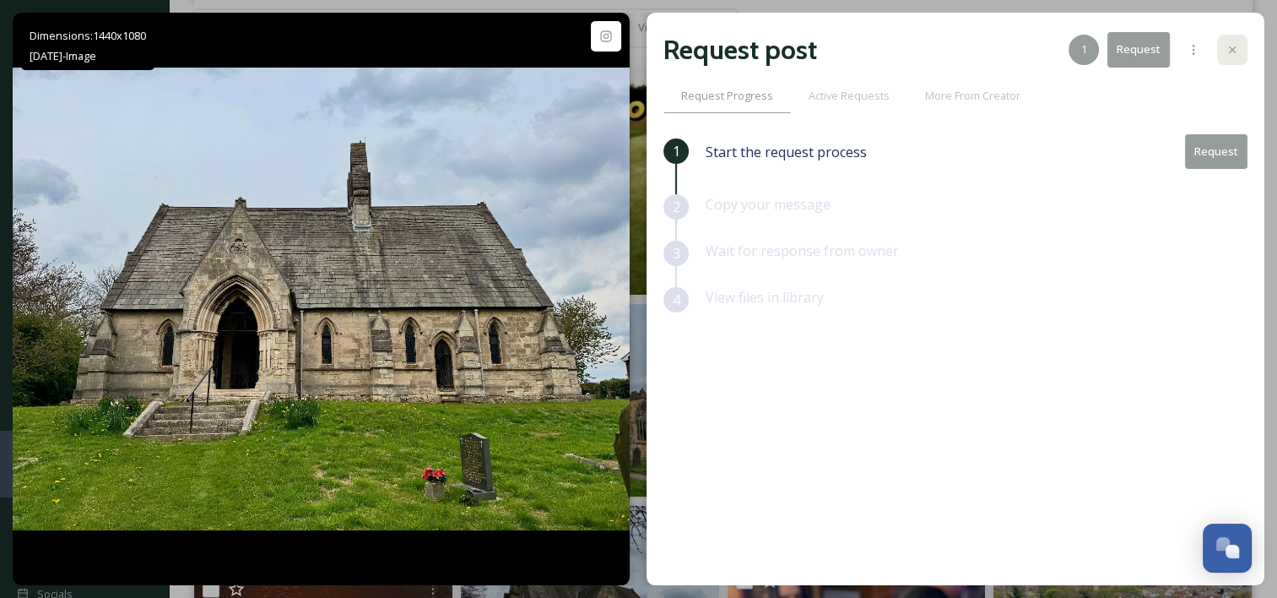
click at [1236, 51] on icon at bounding box center [1233, 50] width 14 height 14
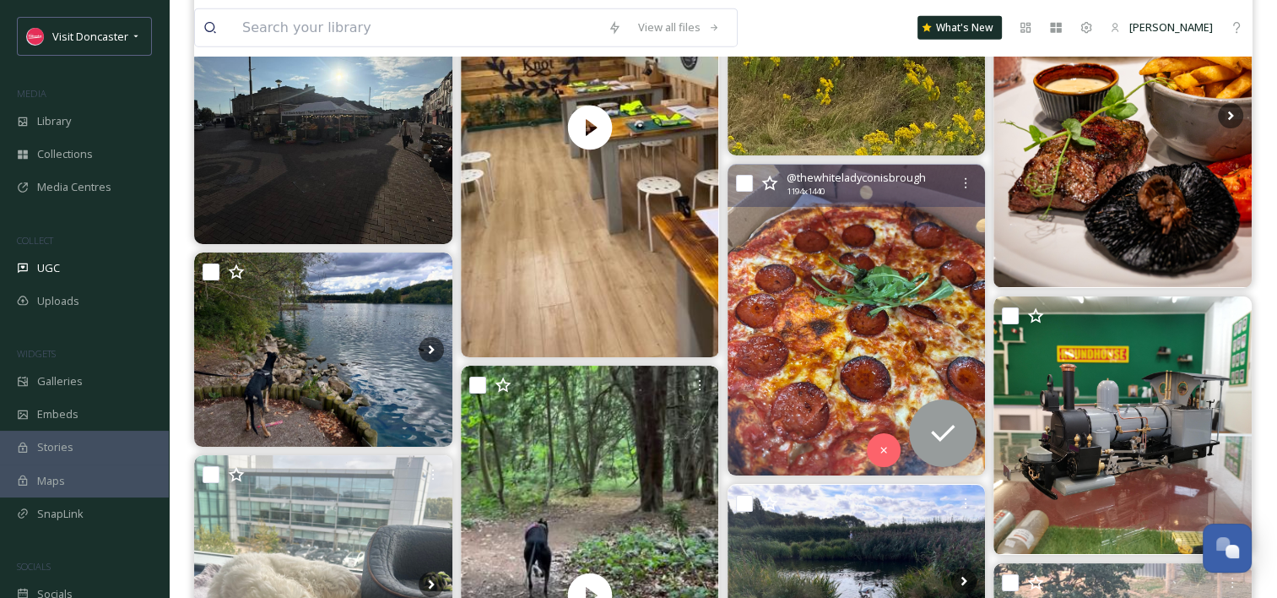
scroll to position [4136, 0]
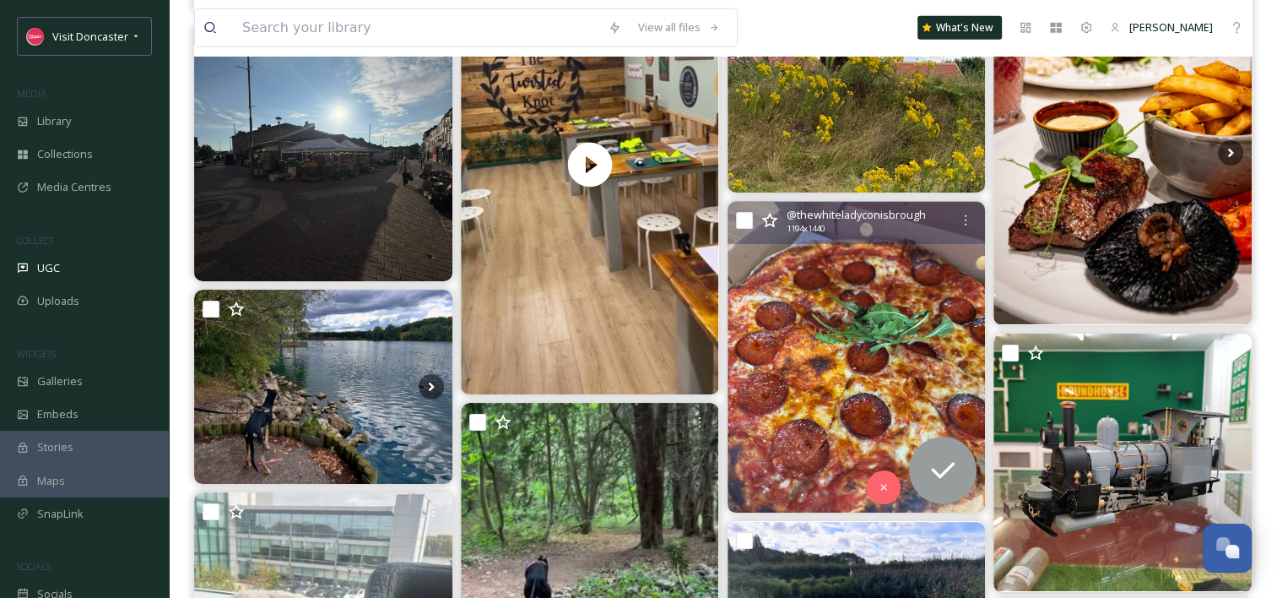
click at [866, 302] on img at bounding box center [857, 357] width 258 height 311
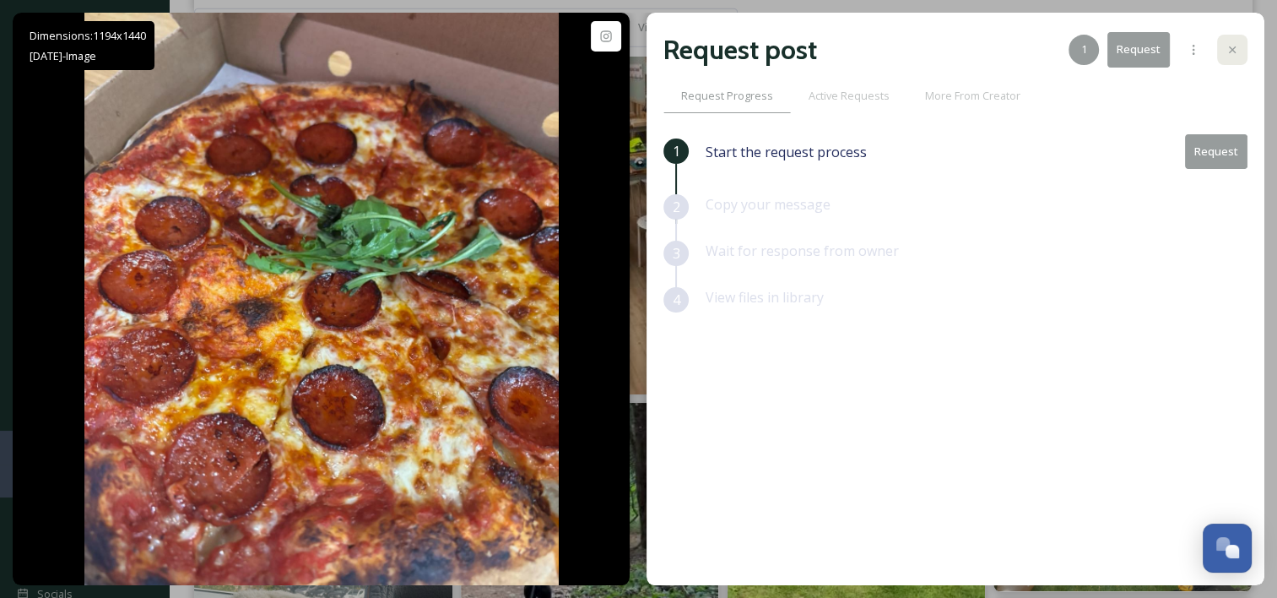
click at [1236, 48] on icon at bounding box center [1233, 50] width 14 height 14
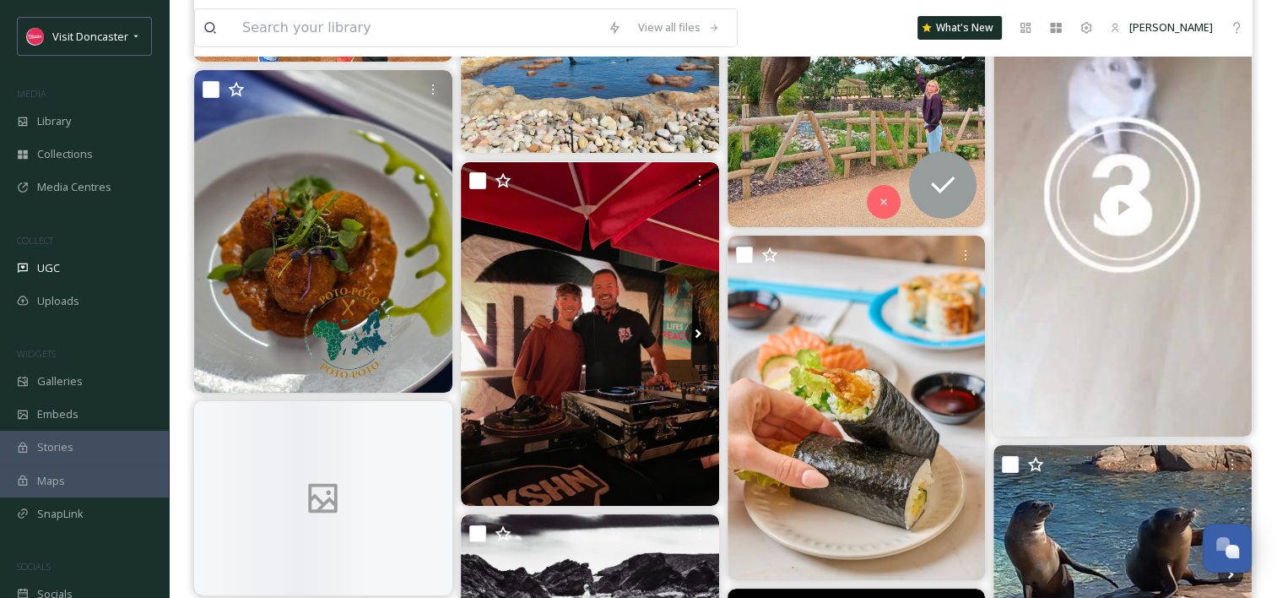
scroll to position [5993, 0]
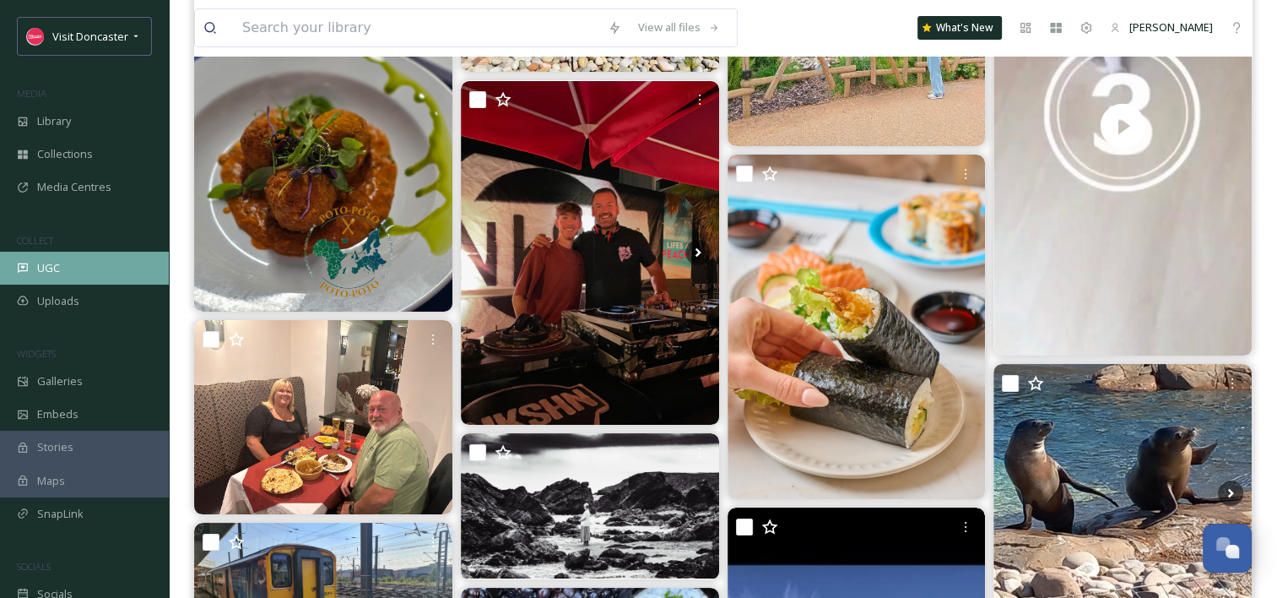
drag, startPoint x: 78, startPoint y: 277, endPoint x: 124, endPoint y: 246, distance: 55.5
click at [75, 277] on div "UGC" at bounding box center [84, 268] width 169 height 33
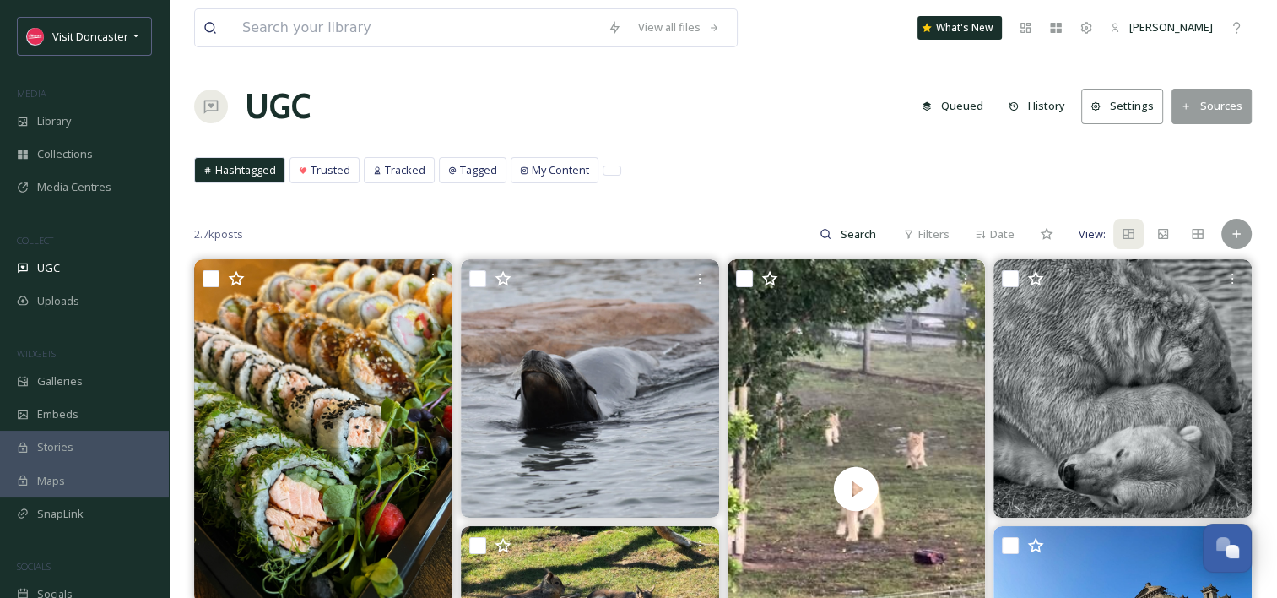
click at [772, 179] on div "Hashtagged Trusted Tracked Tagged My Content Hashtagged Trusted Tracked Tagged …" at bounding box center [723, 174] width 1058 height 35
click at [544, 169] on span "My Content" at bounding box center [560, 170] width 57 height 16
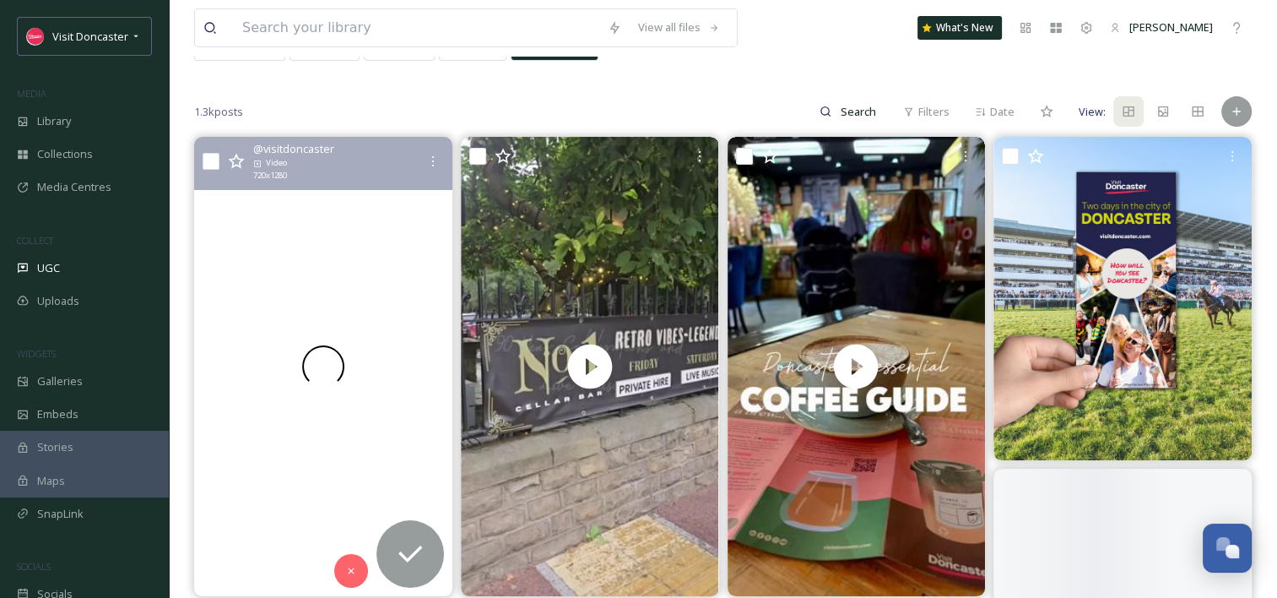
scroll to position [253, 0]
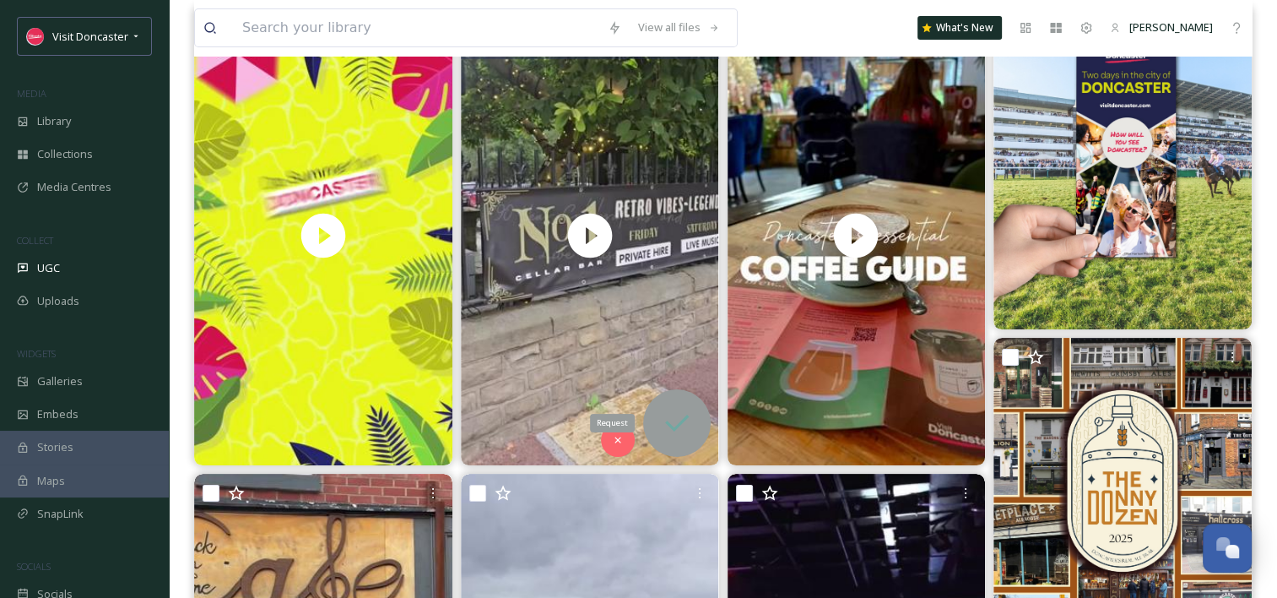
click at [679, 426] on icon at bounding box center [677, 423] width 34 height 34
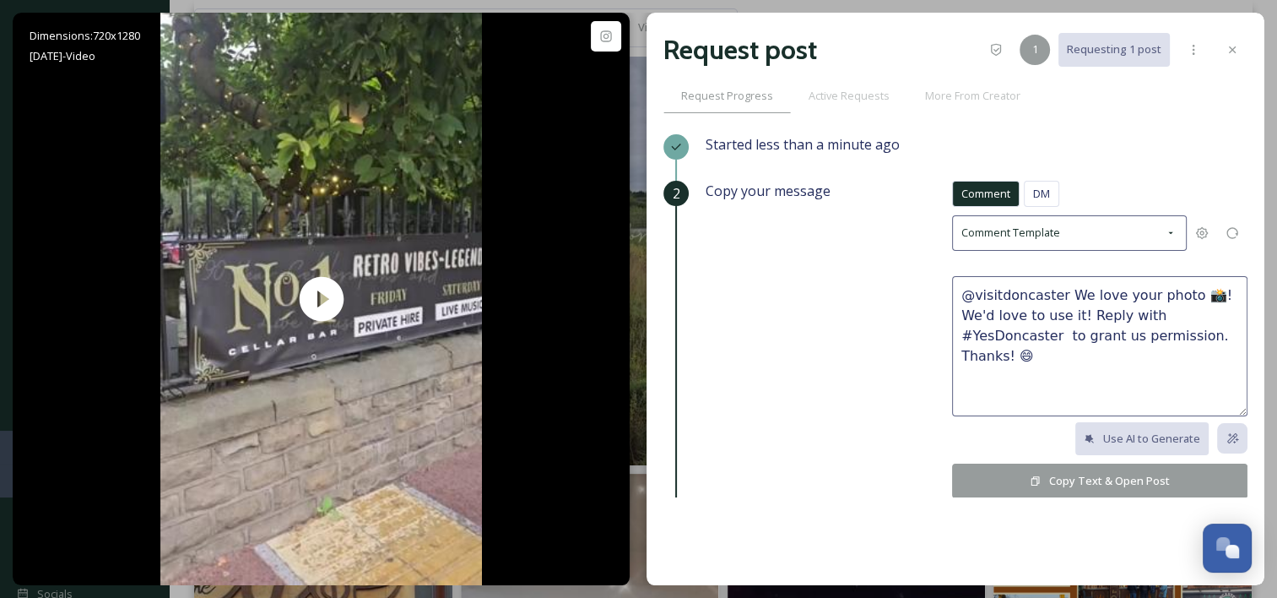
click at [1249, 52] on div "Request post 1 Requesting 1 post Request Progress Active Requests More From Cre…" at bounding box center [956, 299] width 618 height 572
click at [1222, 54] on div at bounding box center [1232, 50] width 30 height 30
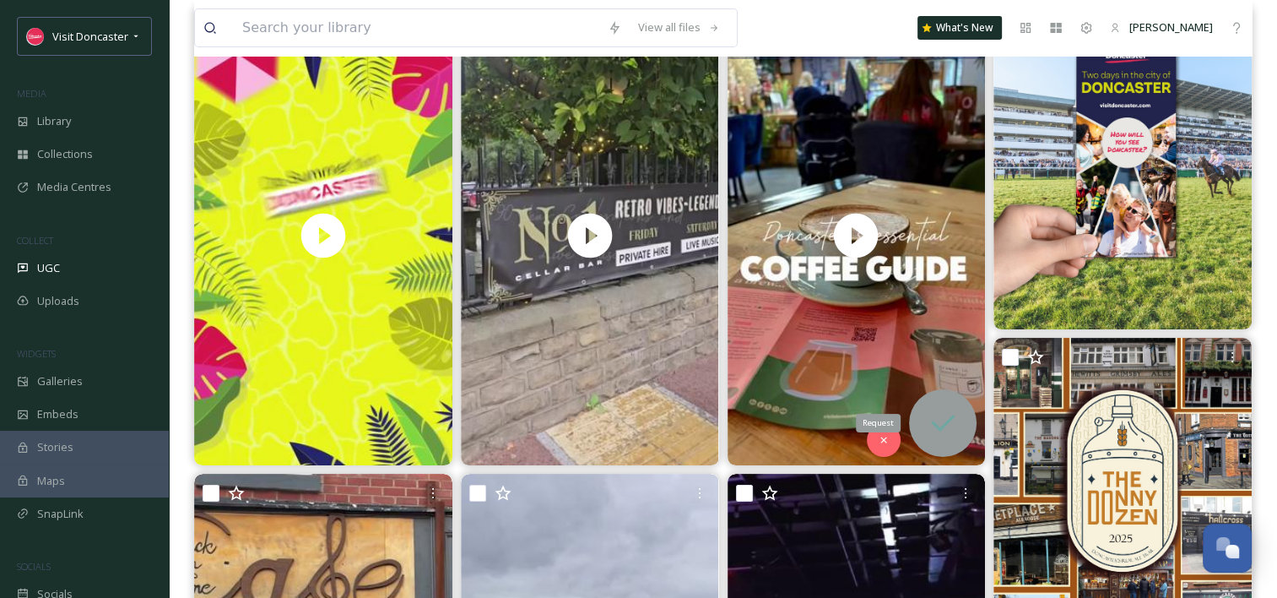
click at [953, 436] on icon at bounding box center [943, 423] width 34 height 34
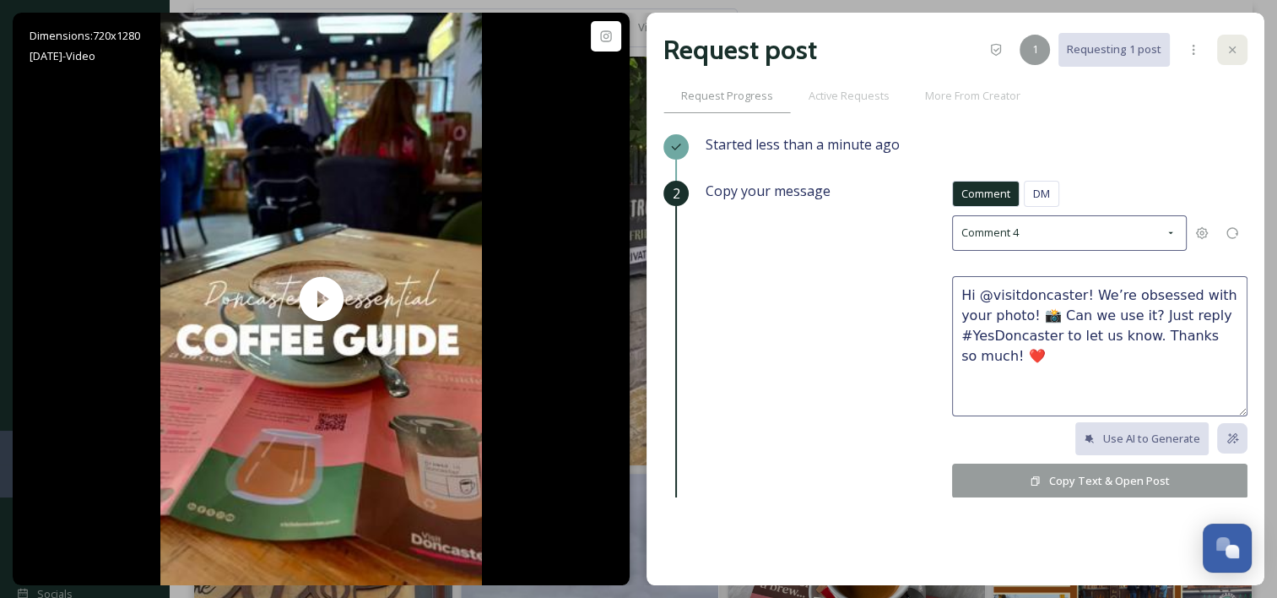
click at [1221, 48] on div at bounding box center [1232, 50] width 30 height 30
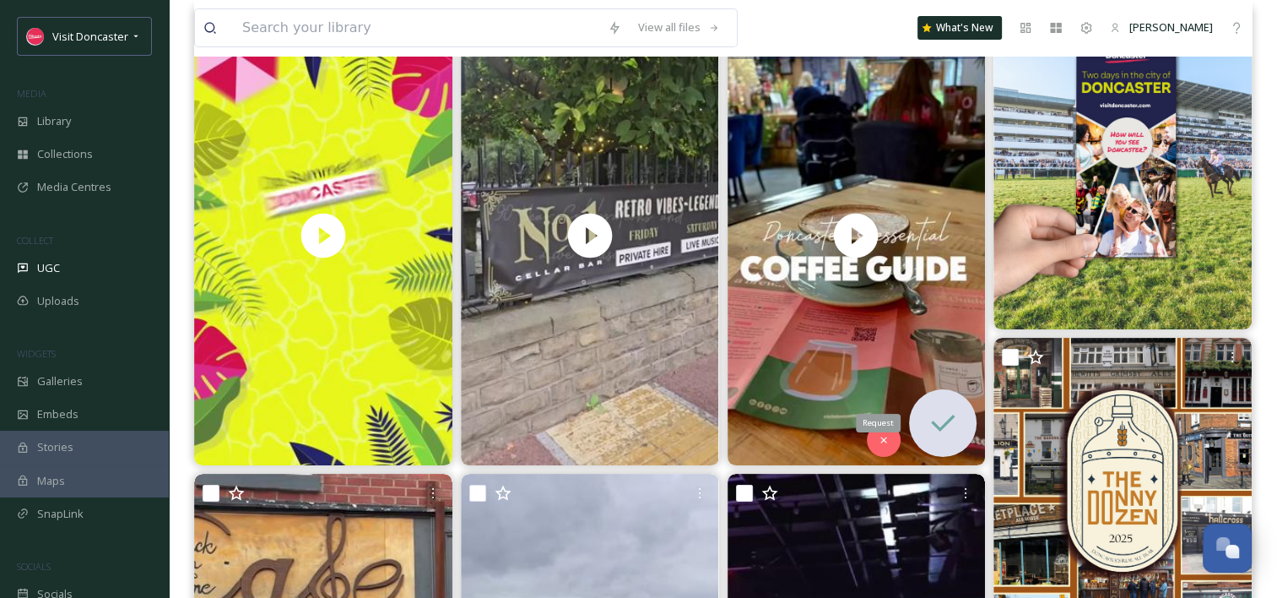
click at [934, 424] on icon at bounding box center [943, 422] width 24 height 17
click at [942, 417] on icon at bounding box center [943, 423] width 34 height 34
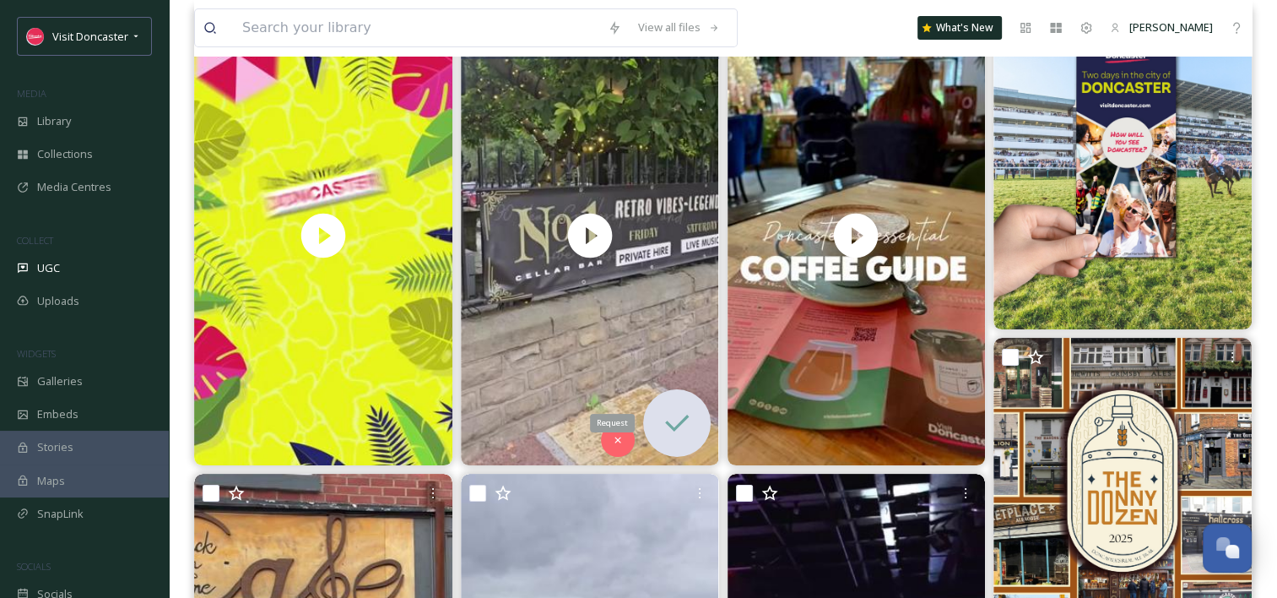
click at [681, 424] on icon at bounding box center [677, 423] width 34 height 34
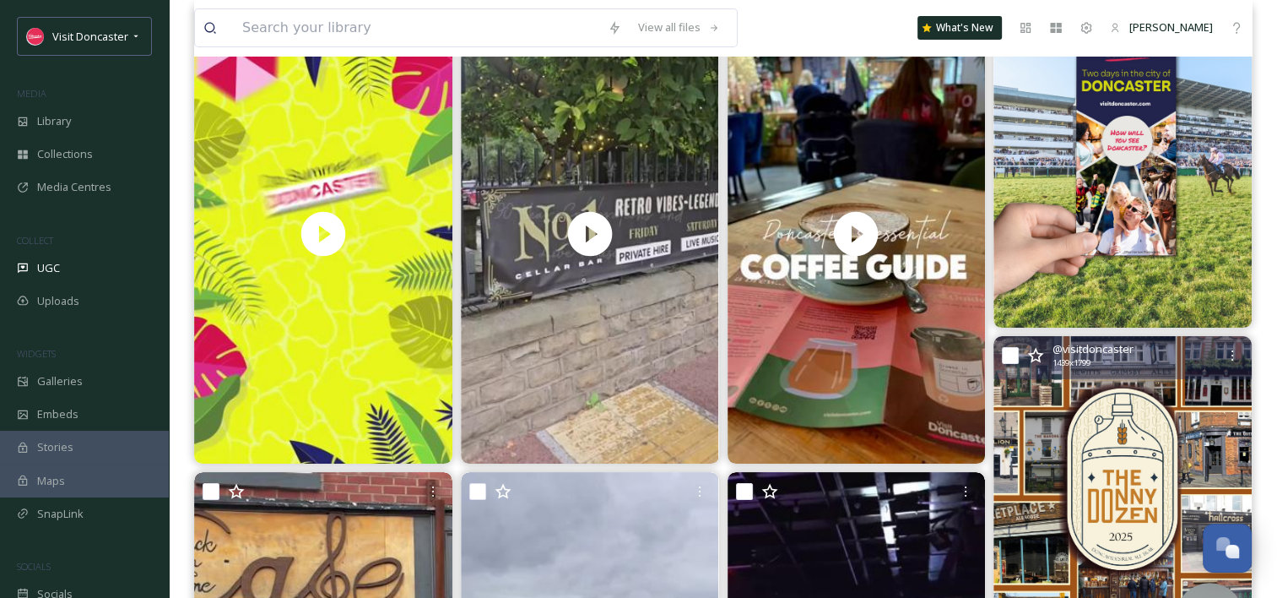
scroll to position [253, 0]
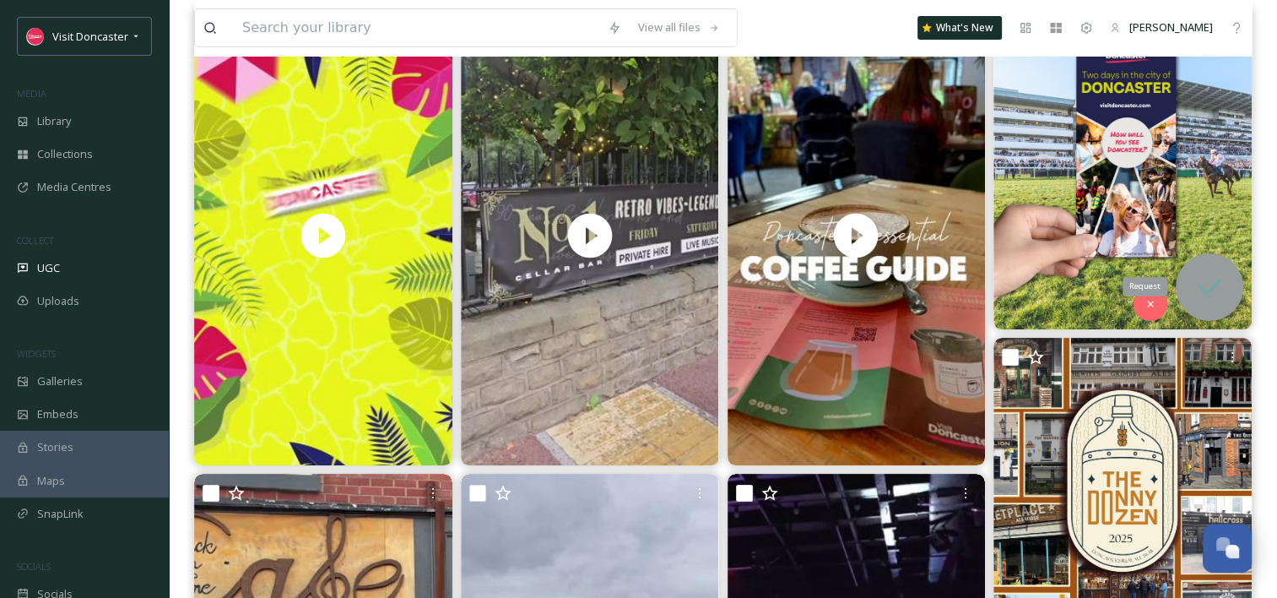
click at [1212, 284] on icon at bounding box center [1210, 287] width 34 height 34
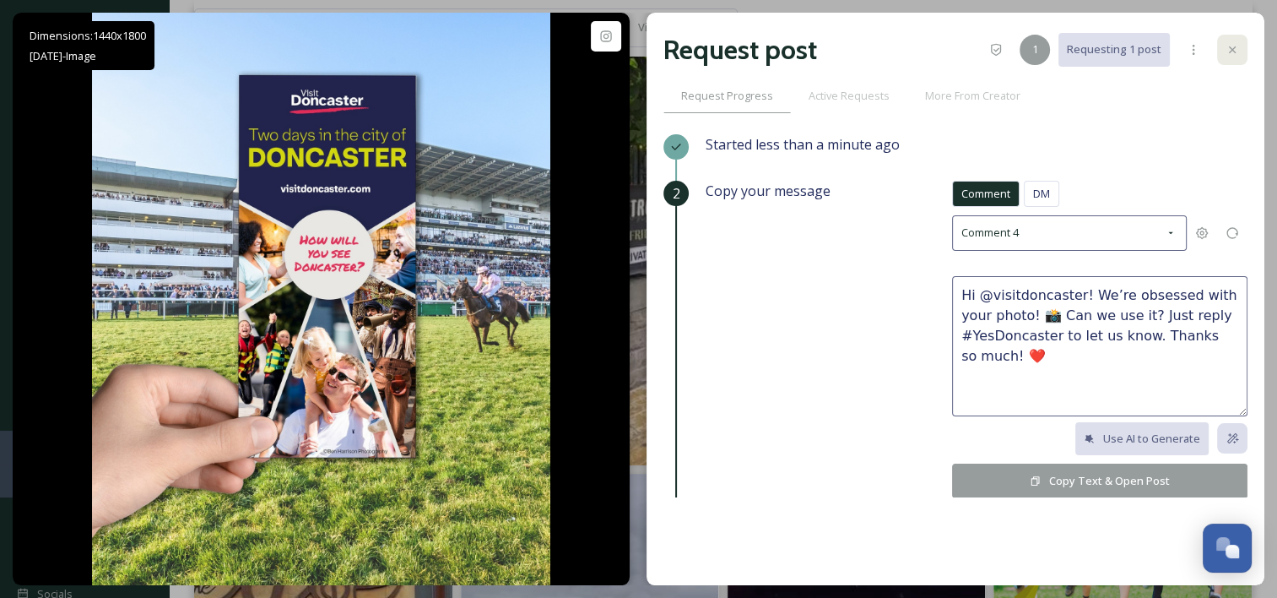
click at [1236, 54] on icon at bounding box center [1233, 50] width 14 height 14
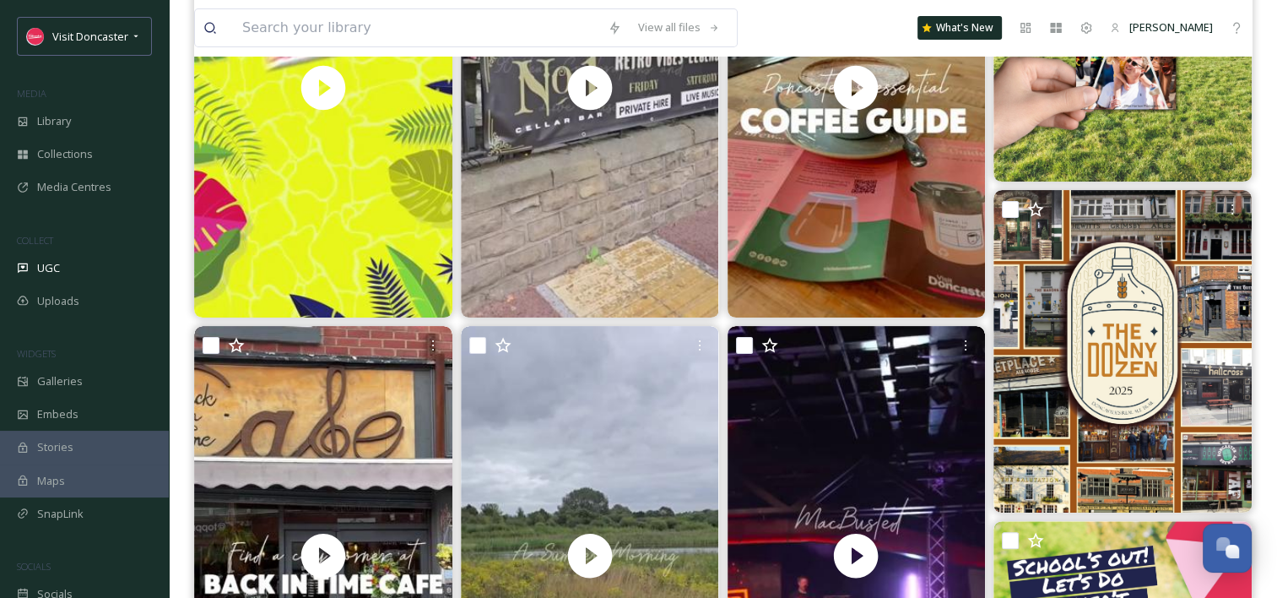
scroll to position [675, 0]
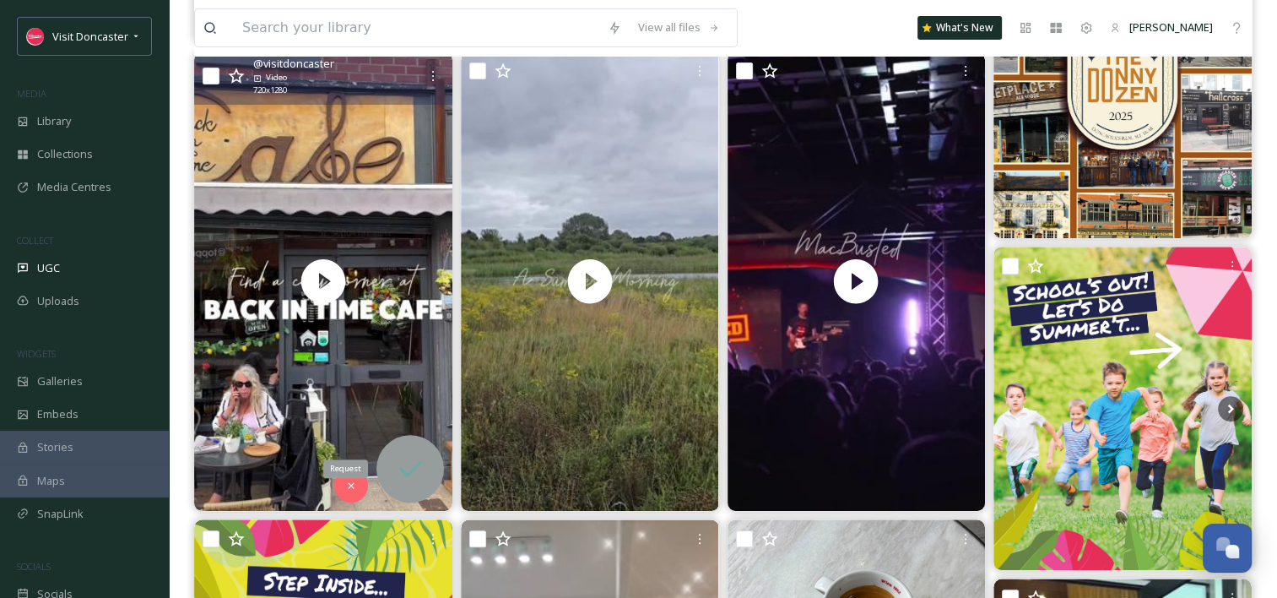
click at [407, 468] on icon at bounding box center [410, 469] width 34 height 34
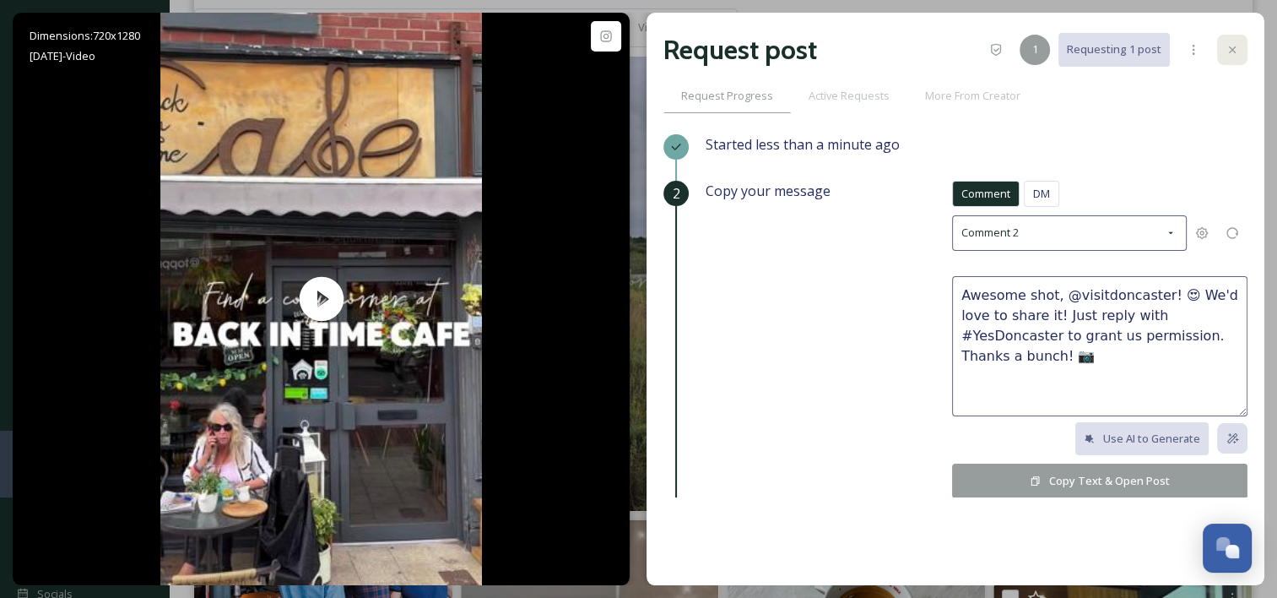
click at [1236, 46] on icon at bounding box center [1233, 50] width 14 height 14
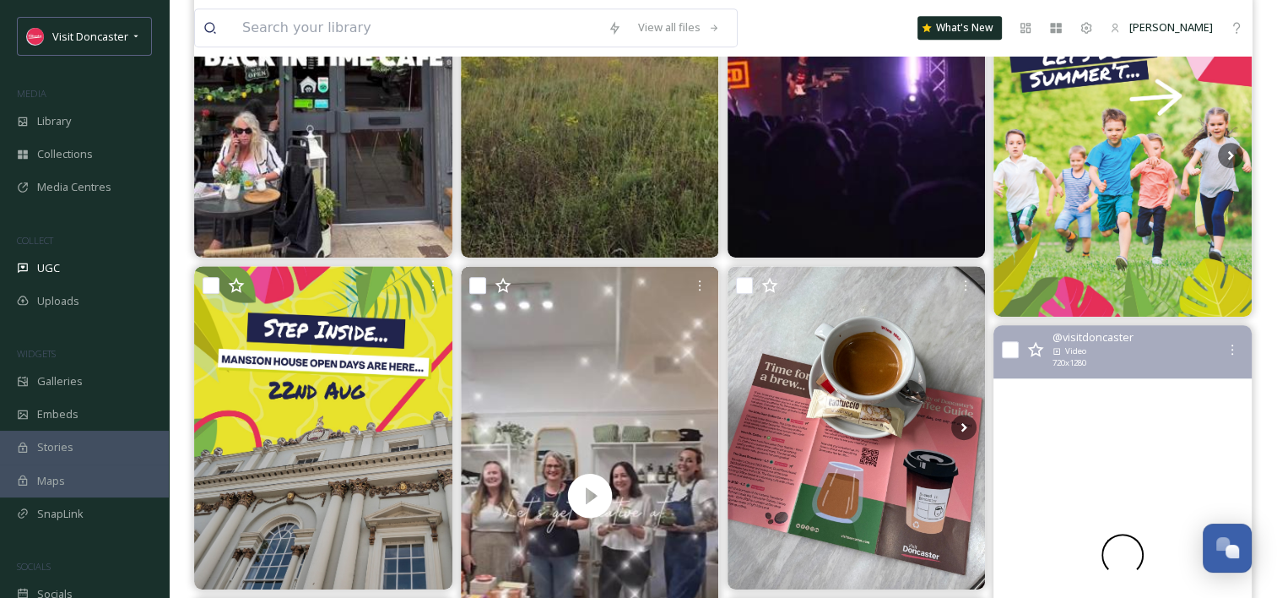
scroll to position [1097, 0]
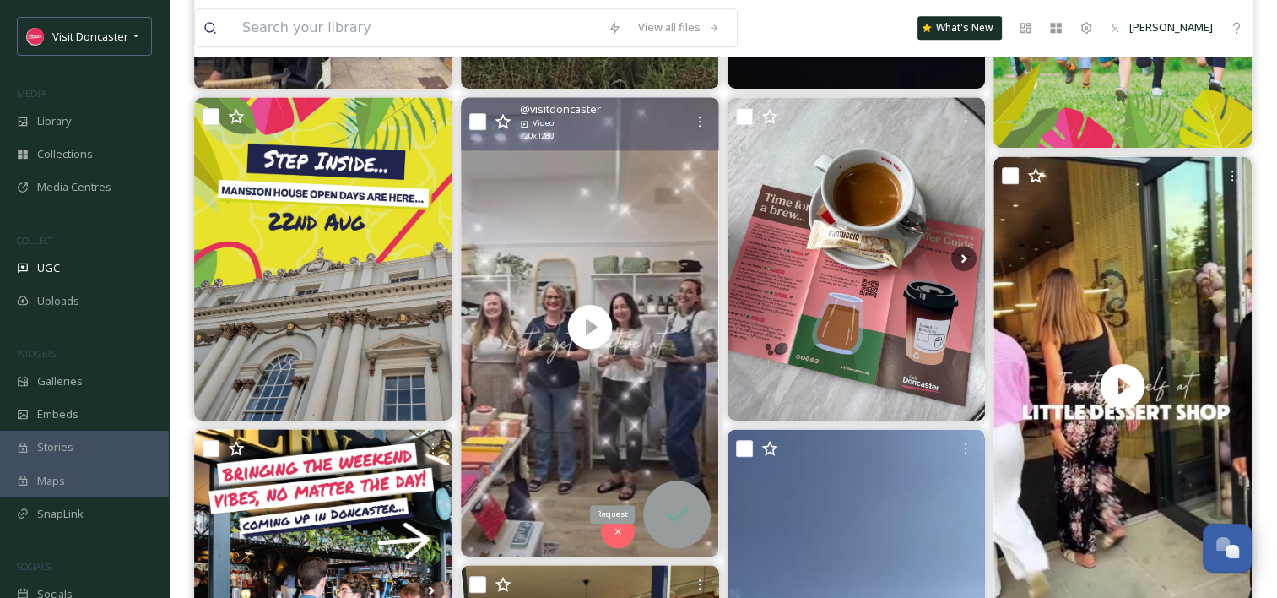
click at [676, 515] on icon at bounding box center [677, 514] width 24 height 17
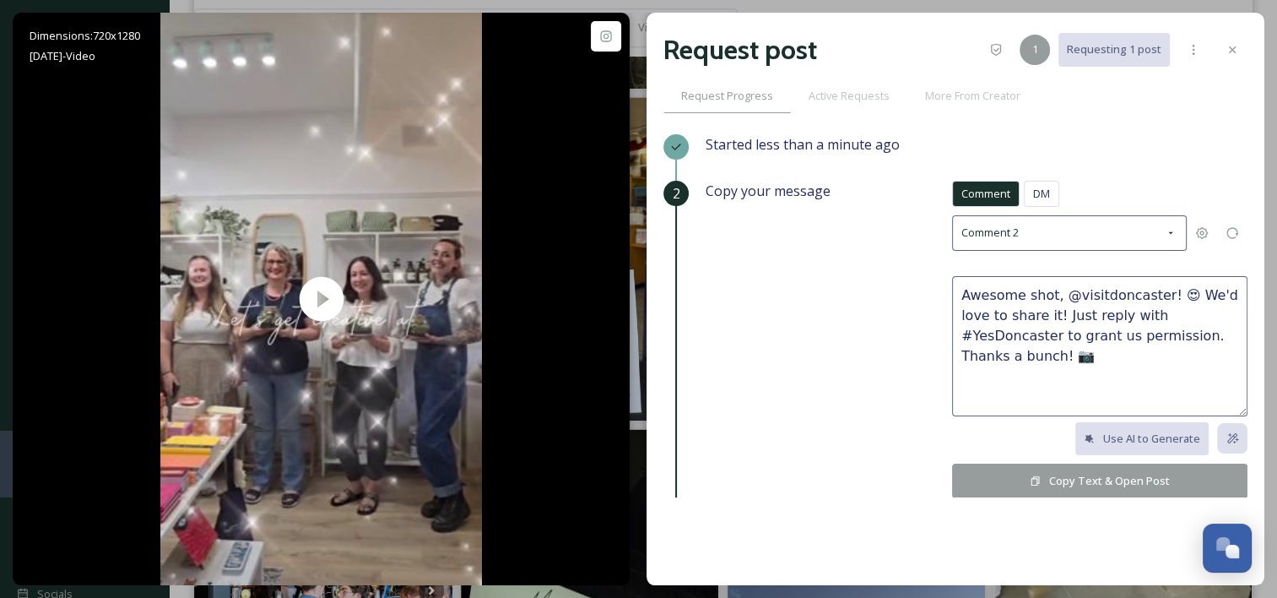
click at [1227, 48] on icon at bounding box center [1233, 50] width 14 height 14
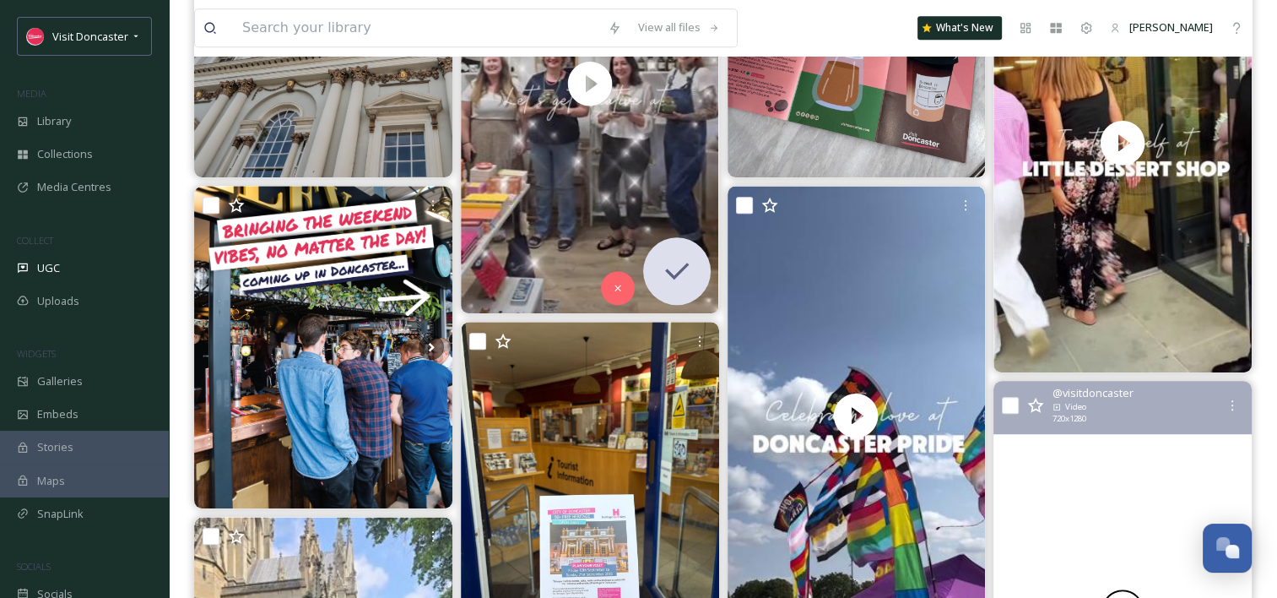
scroll to position [1435, 0]
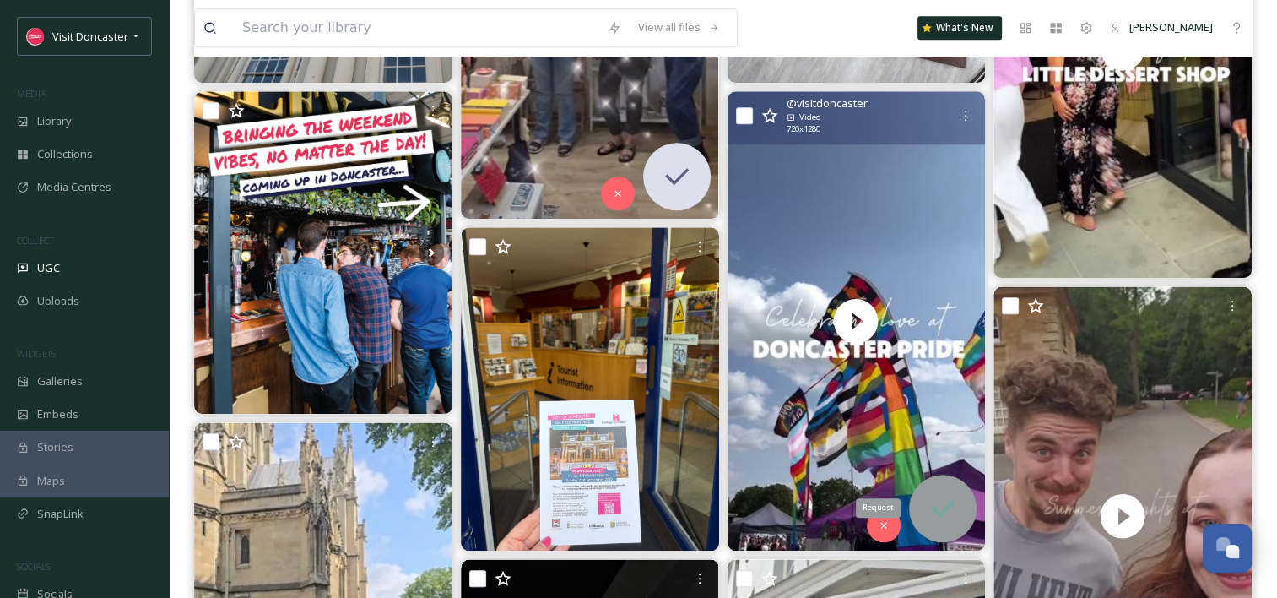
click at [945, 513] on icon at bounding box center [943, 508] width 34 height 34
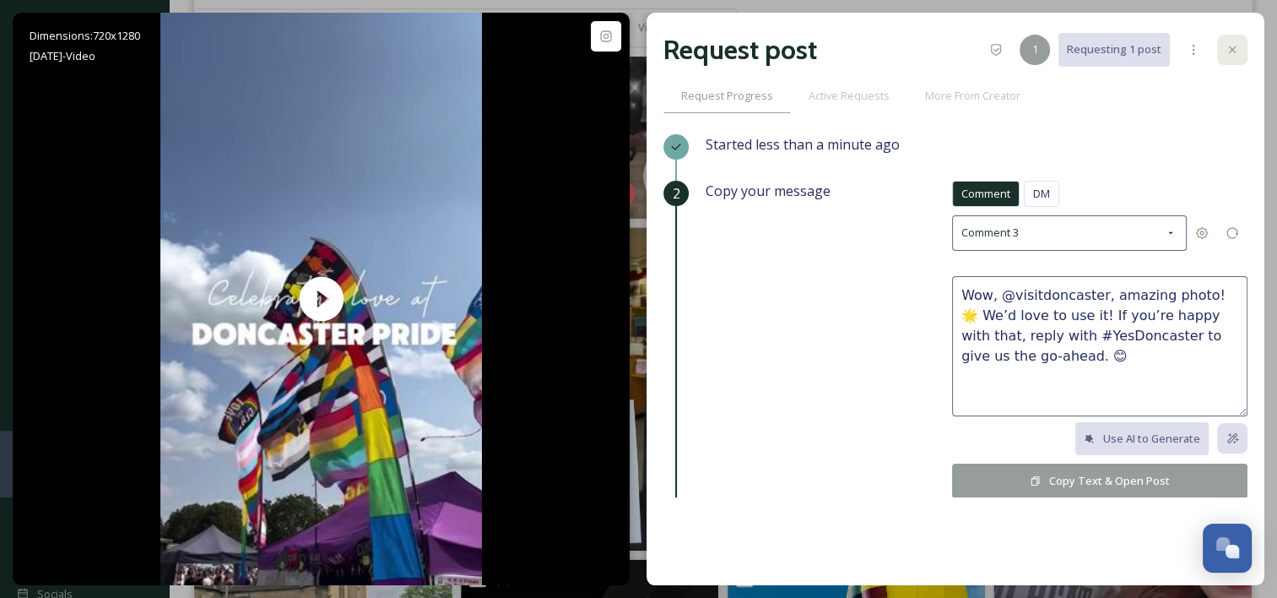
click at [1219, 38] on div at bounding box center [1232, 50] width 30 height 30
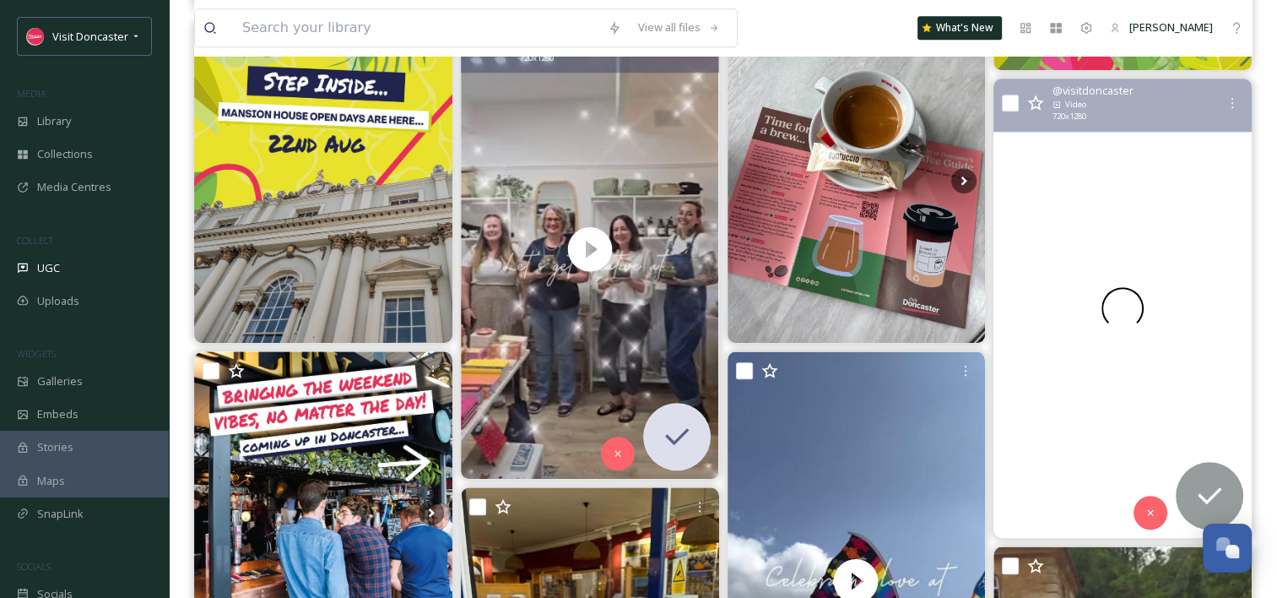
scroll to position [1266, 0]
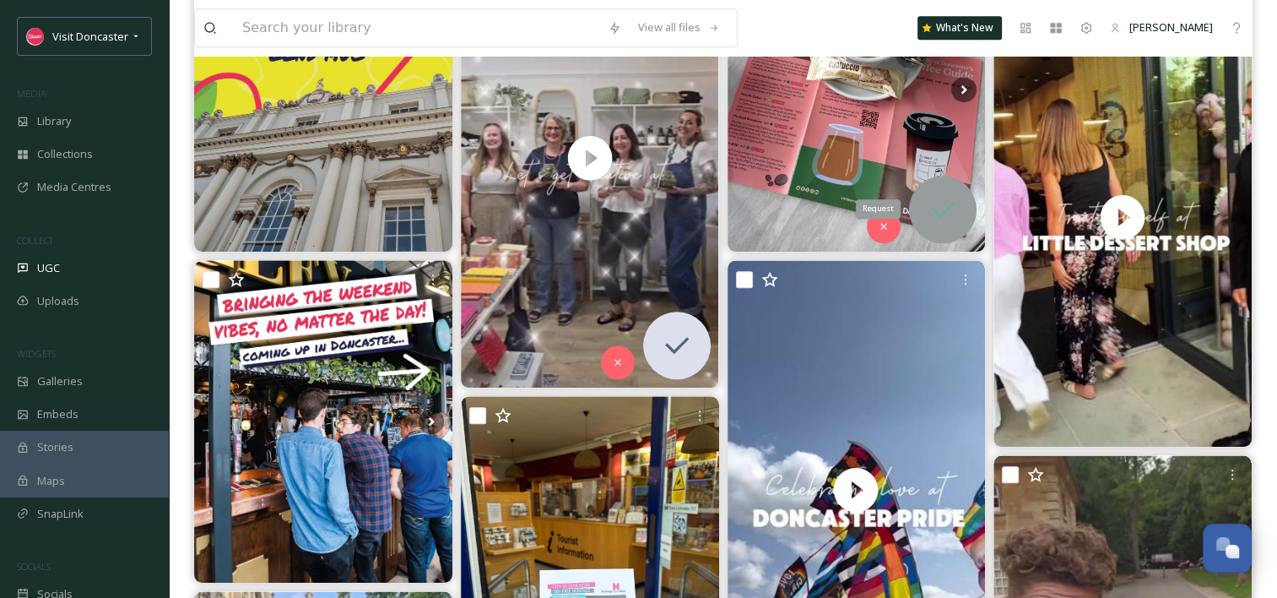
click at [952, 210] on icon at bounding box center [943, 209] width 34 height 34
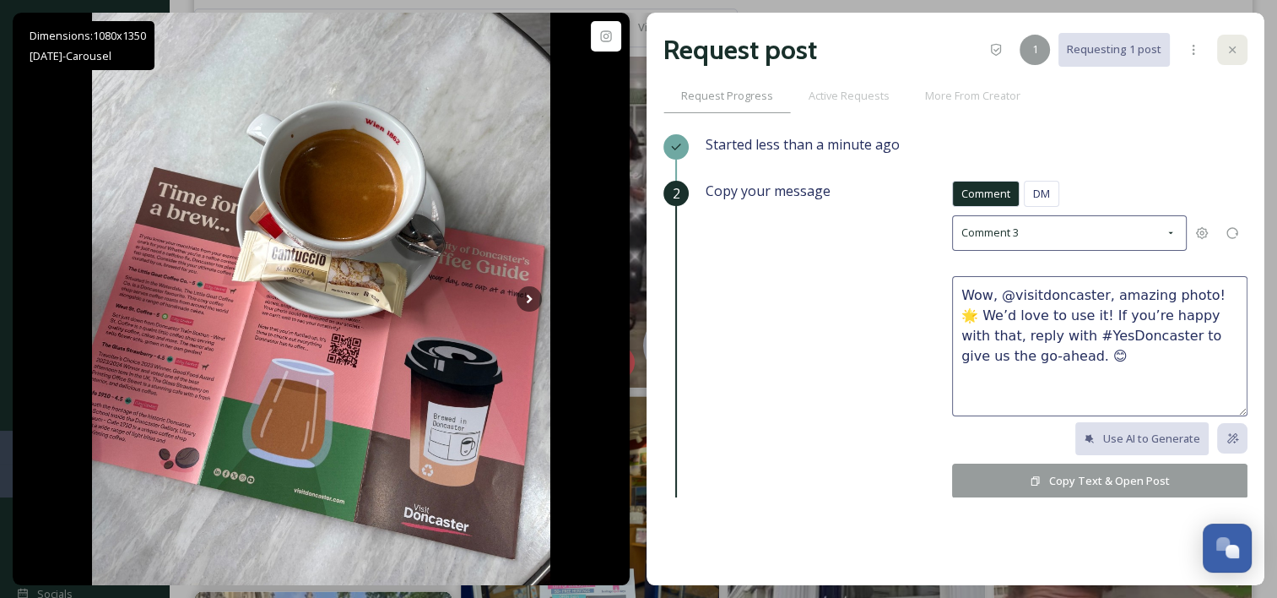
click at [1227, 51] on icon at bounding box center [1233, 50] width 14 height 14
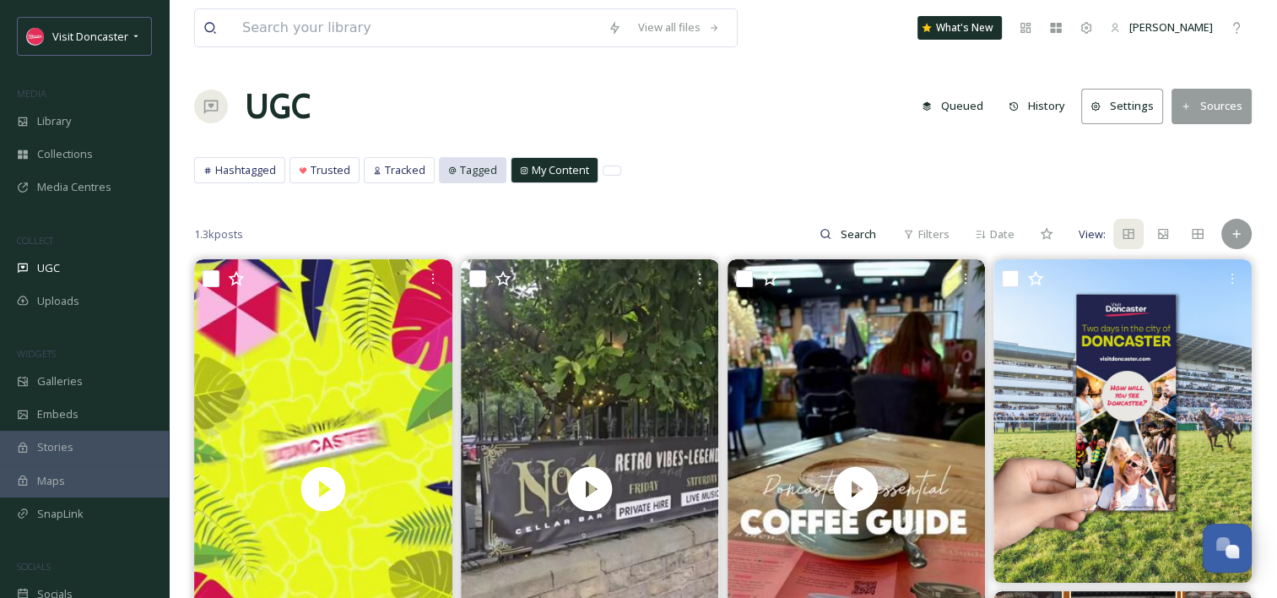
click at [472, 164] on span "Tagged" at bounding box center [478, 170] width 37 height 16
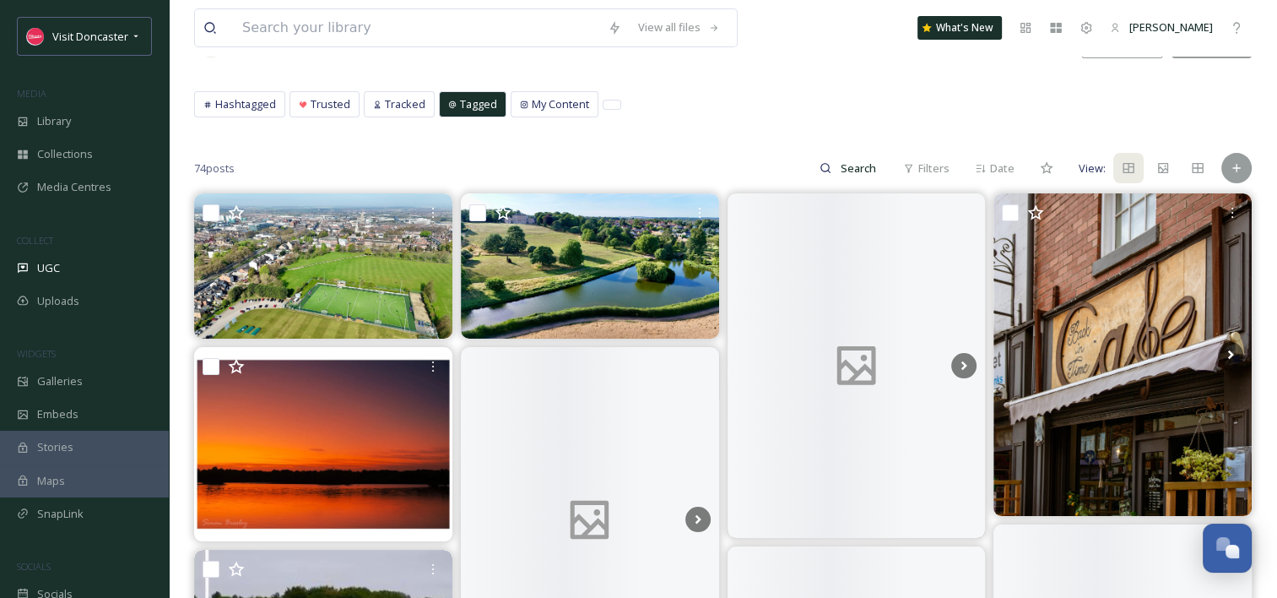
scroll to position [84, 0]
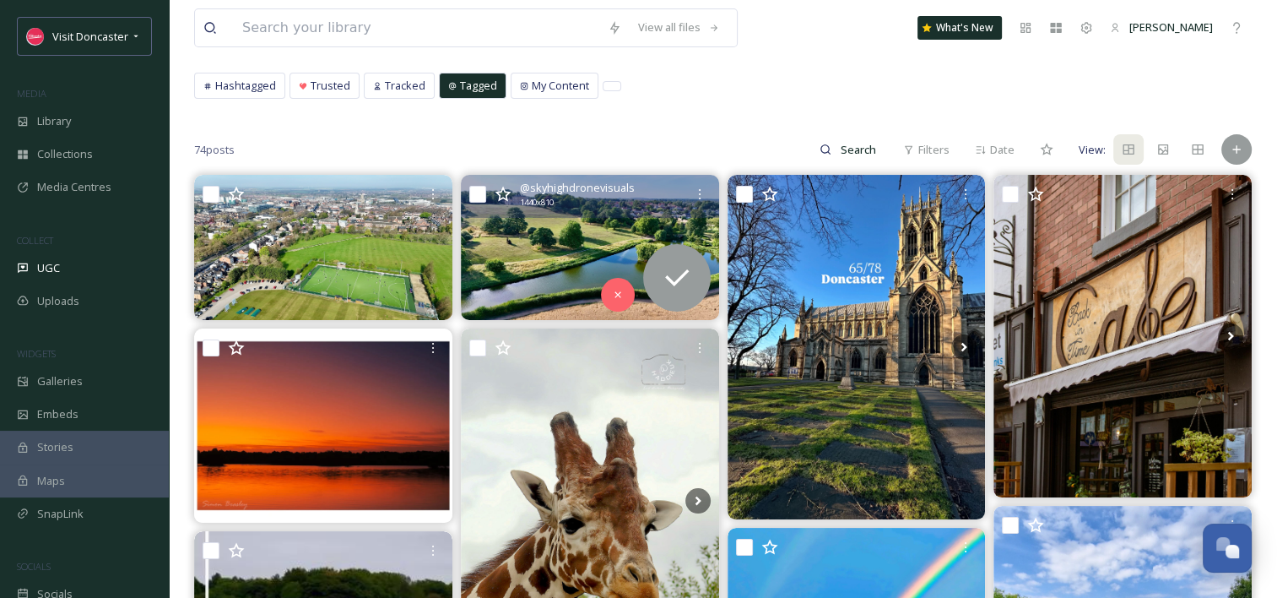
click at [528, 256] on img at bounding box center [590, 247] width 258 height 145
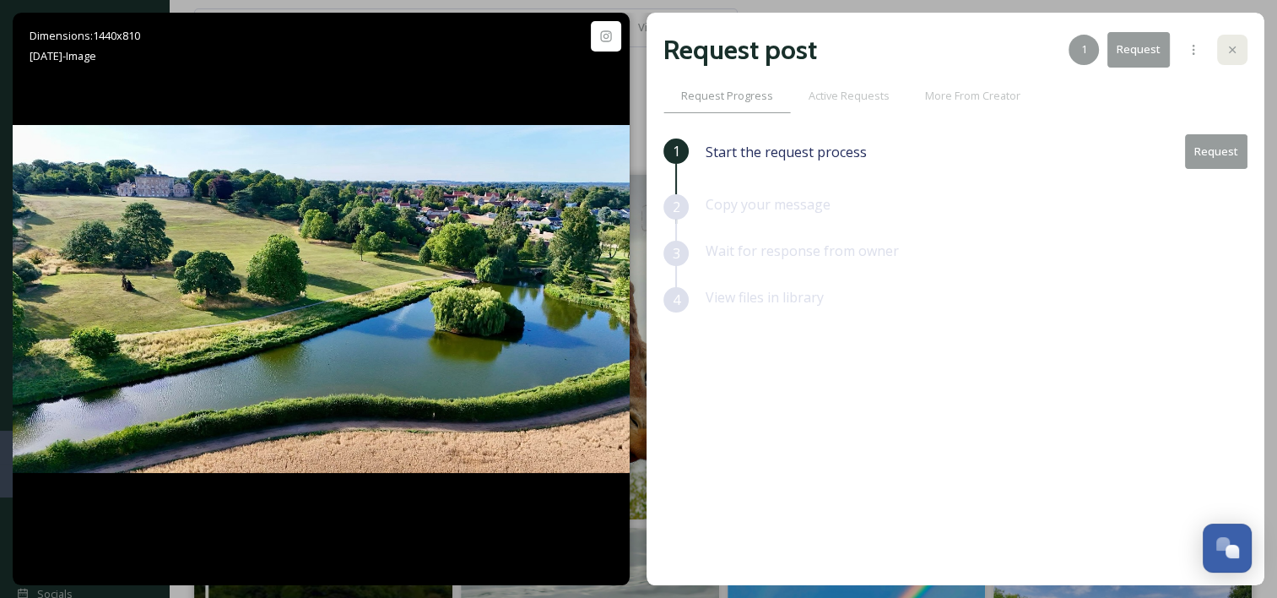
click at [1229, 44] on icon at bounding box center [1233, 50] width 14 height 14
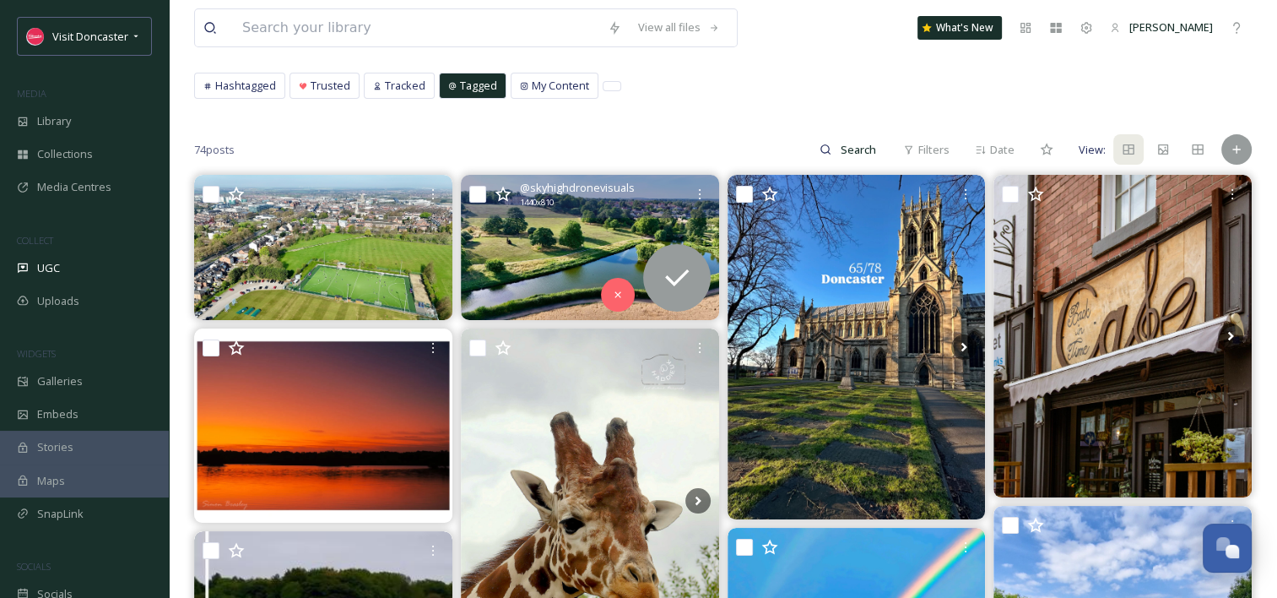
click at [563, 287] on img at bounding box center [590, 247] width 258 height 145
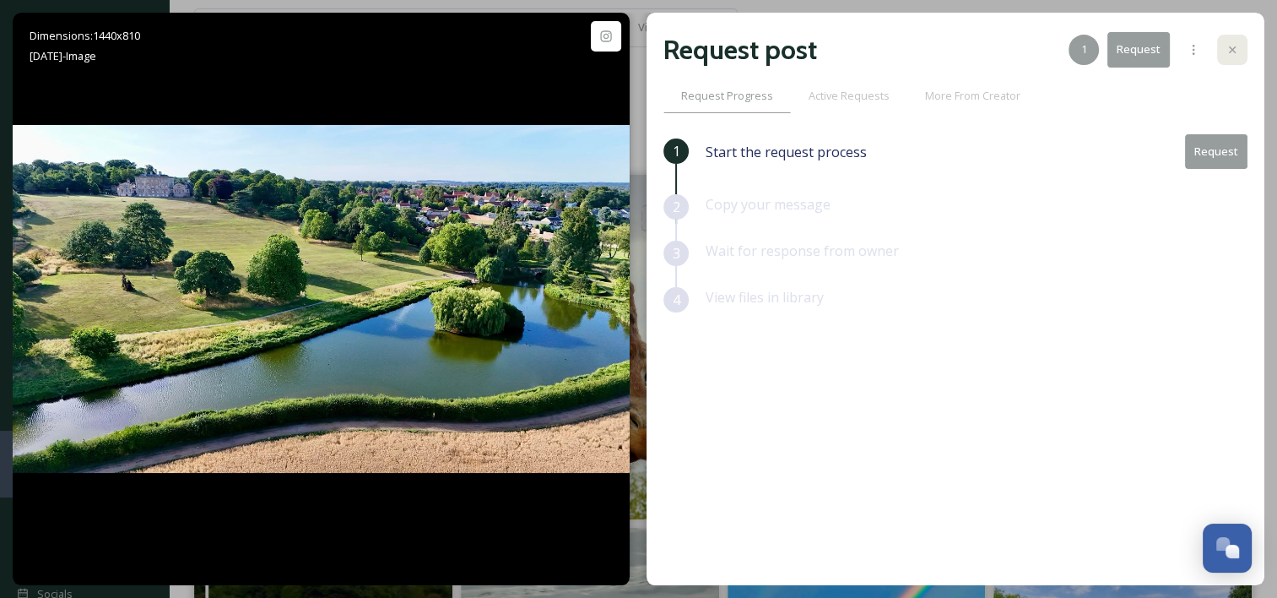
click at [1244, 48] on div at bounding box center [1232, 50] width 30 height 30
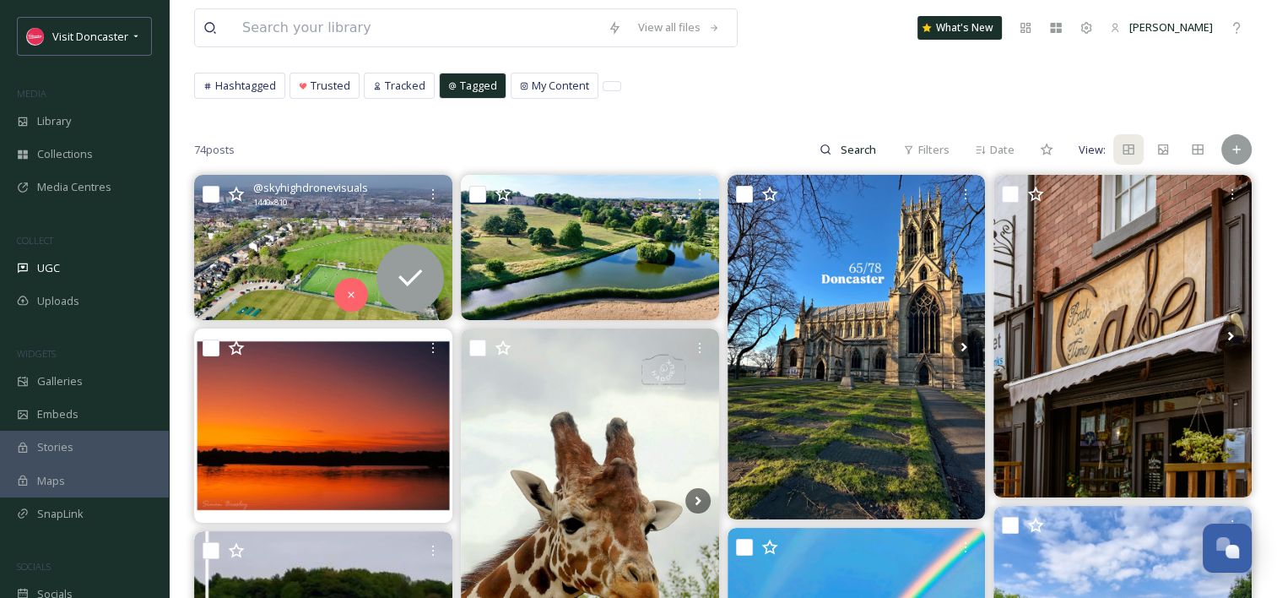
click at [297, 246] on img at bounding box center [323, 247] width 258 height 145
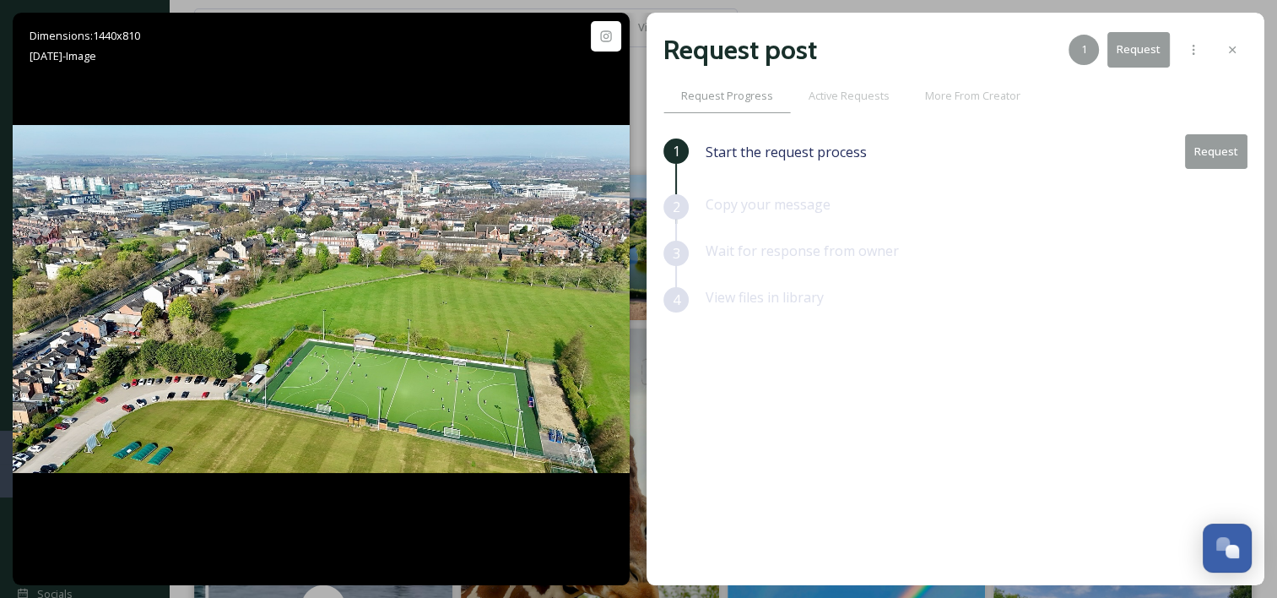
click at [1228, 59] on div at bounding box center [1232, 50] width 30 height 30
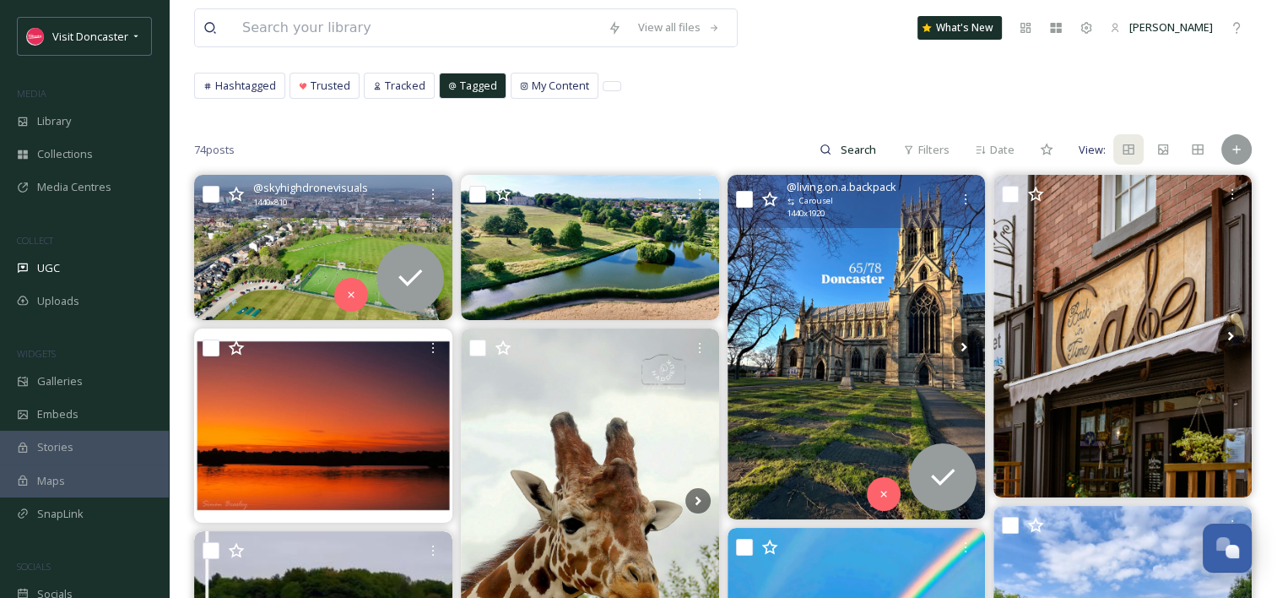
click at [832, 359] on img at bounding box center [857, 347] width 258 height 344
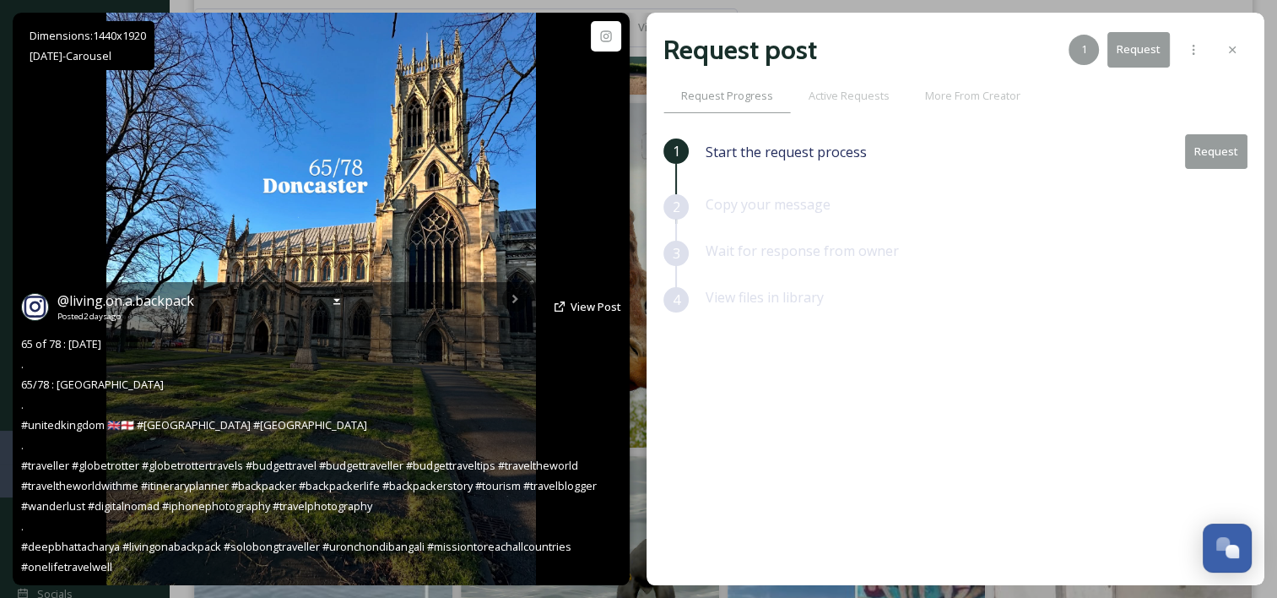
scroll to position [338, 0]
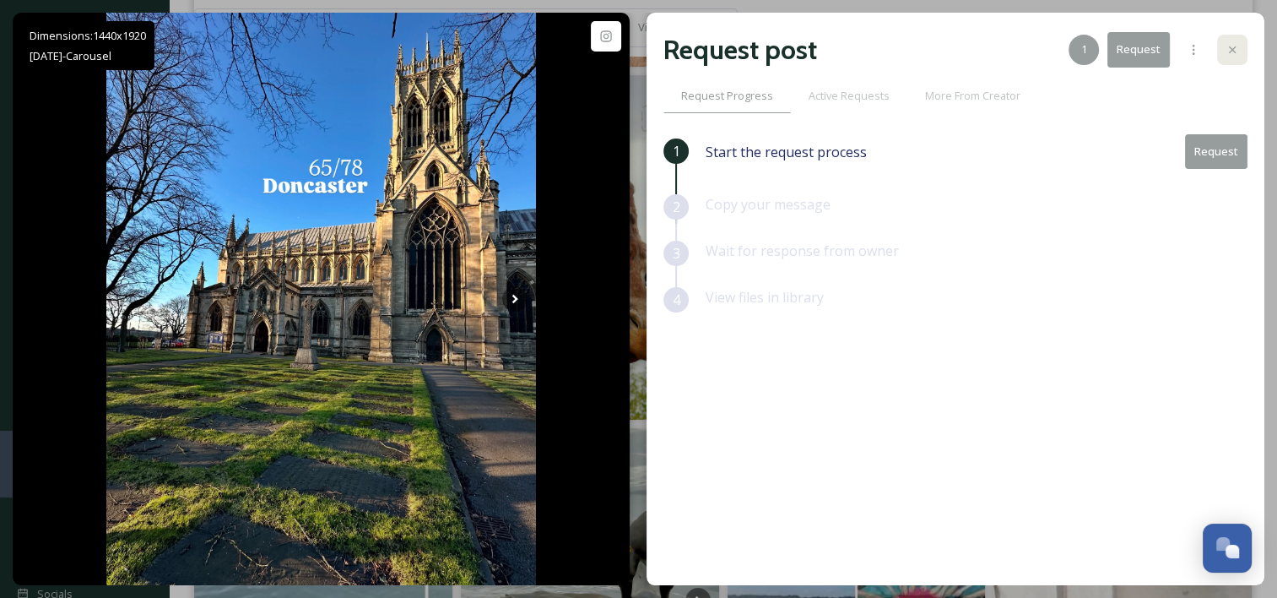
click at [1239, 51] on div at bounding box center [1232, 50] width 30 height 30
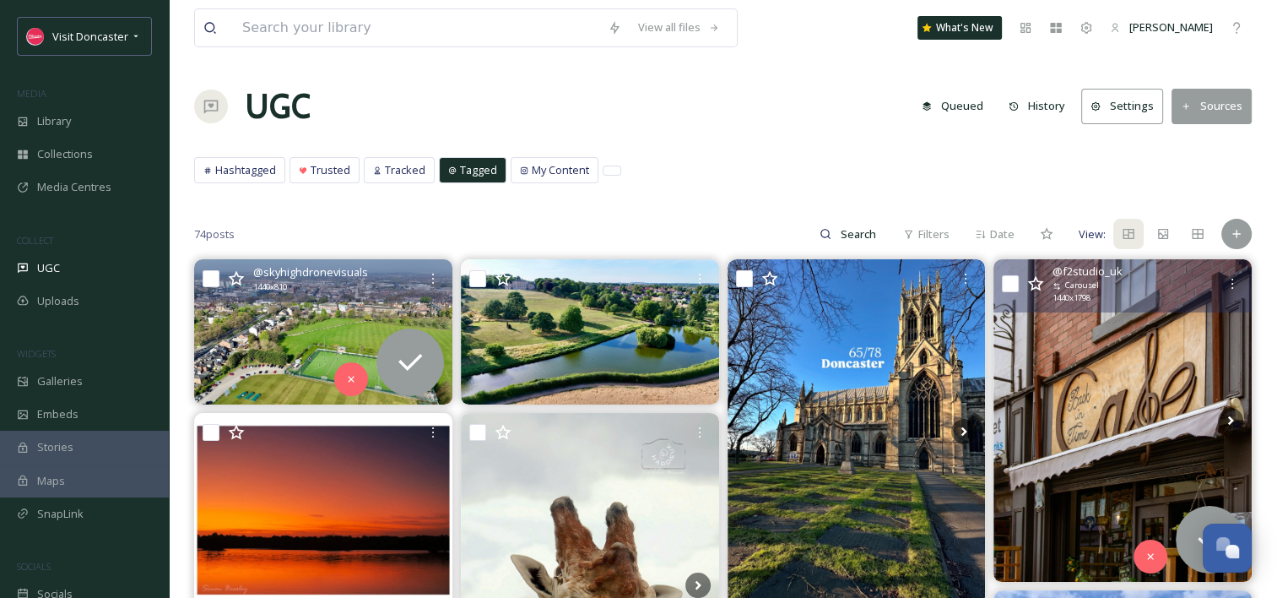
scroll to position [84, 0]
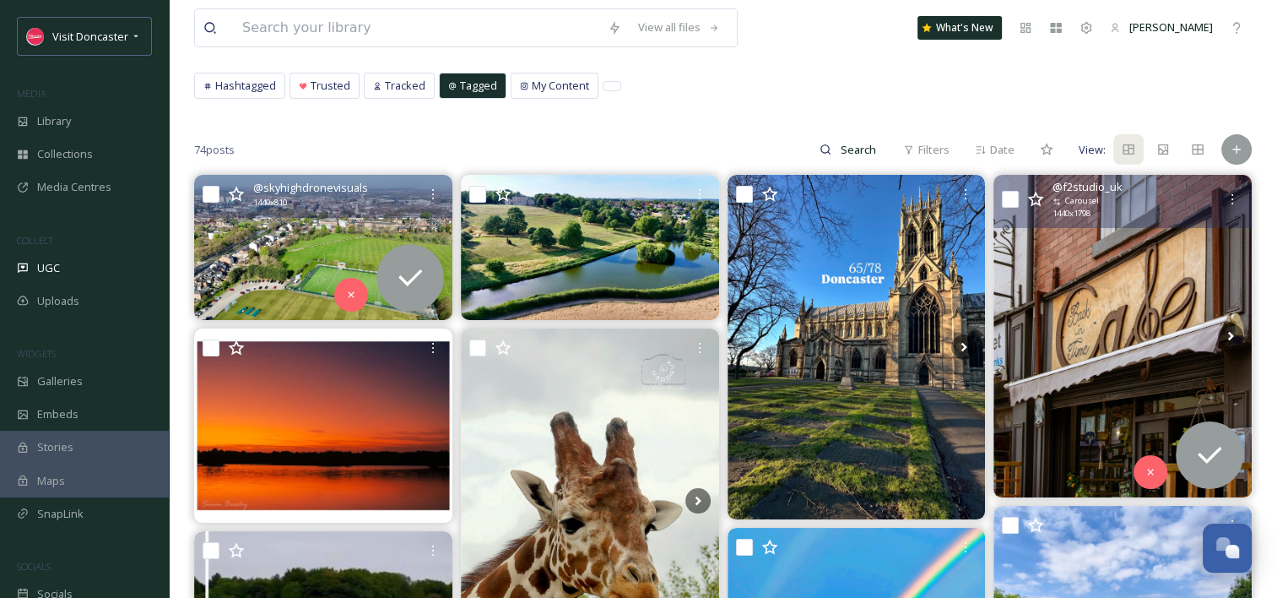
click at [1105, 341] on img at bounding box center [1123, 336] width 258 height 322
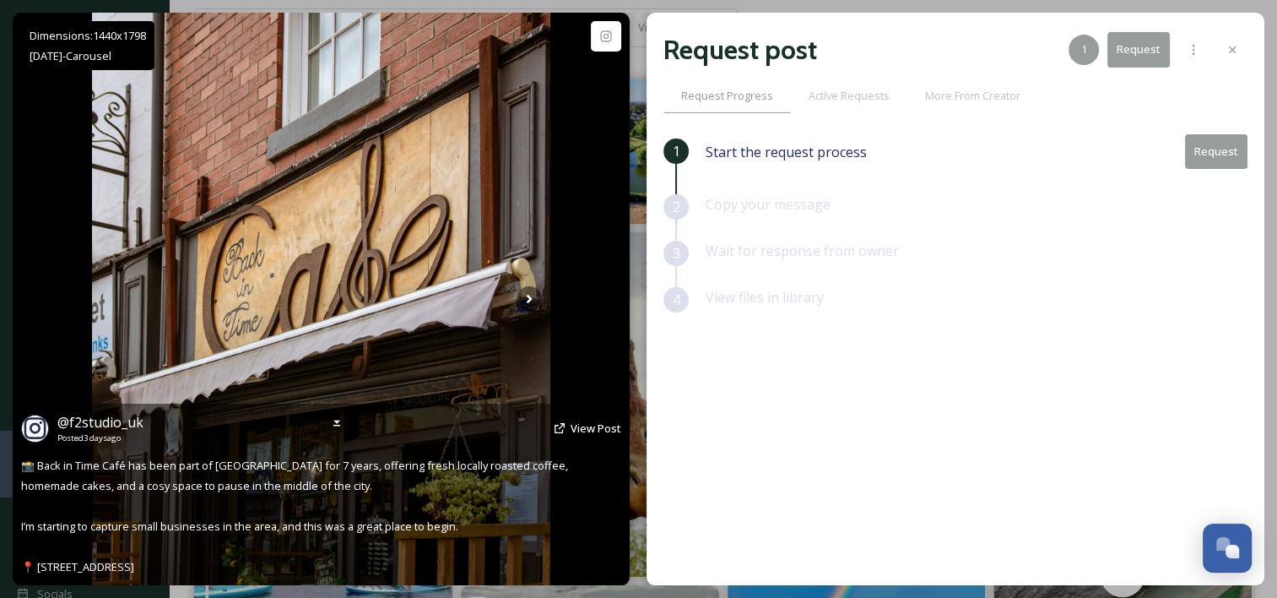
scroll to position [253, 0]
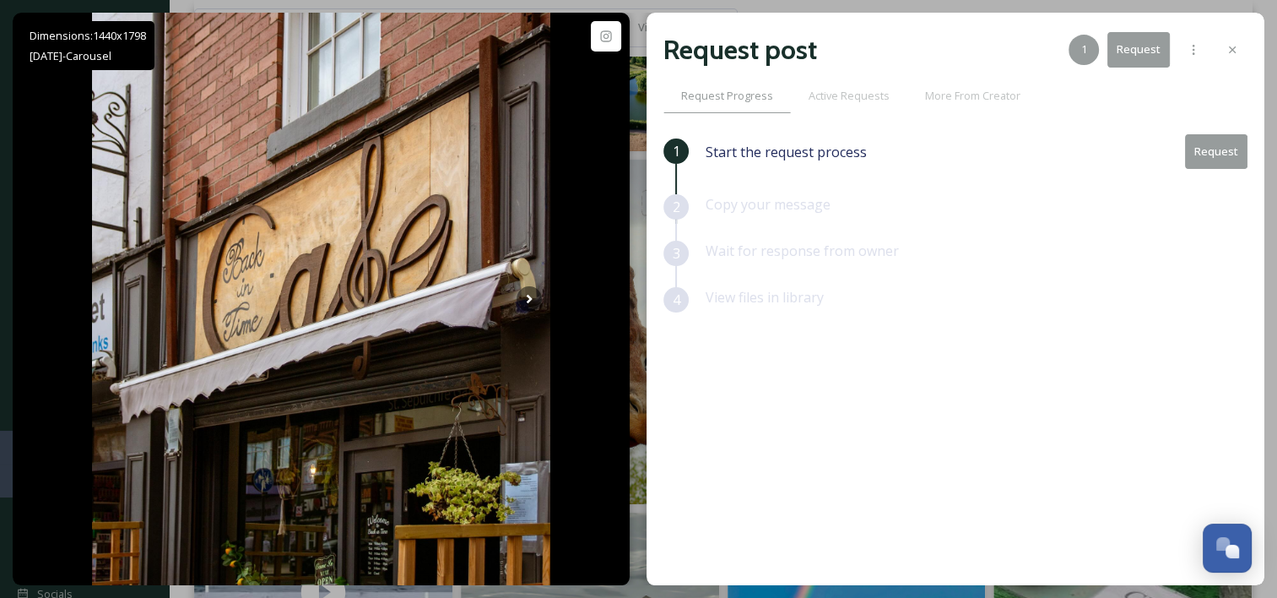
drag, startPoint x: 1237, startPoint y: 46, endPoint x: 1157, endPoint y: 45, distance: 79.4
click at [1237, 46] on icon at bounding box center [1233, 50] width 14 height 14
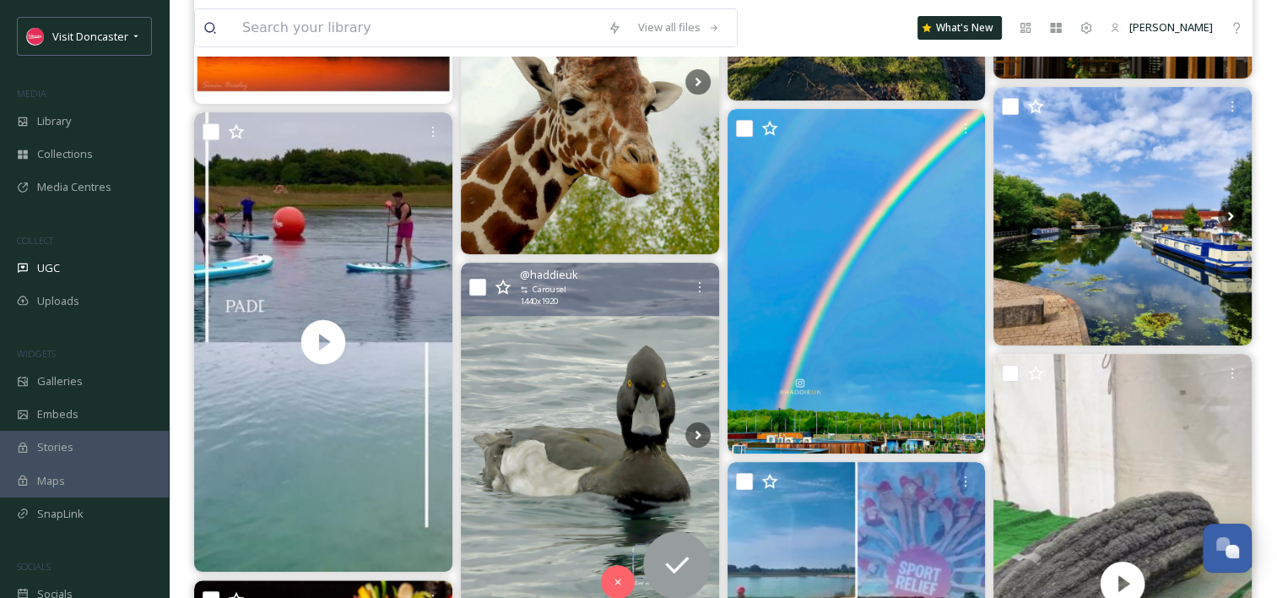
scroll to position [506, 0]
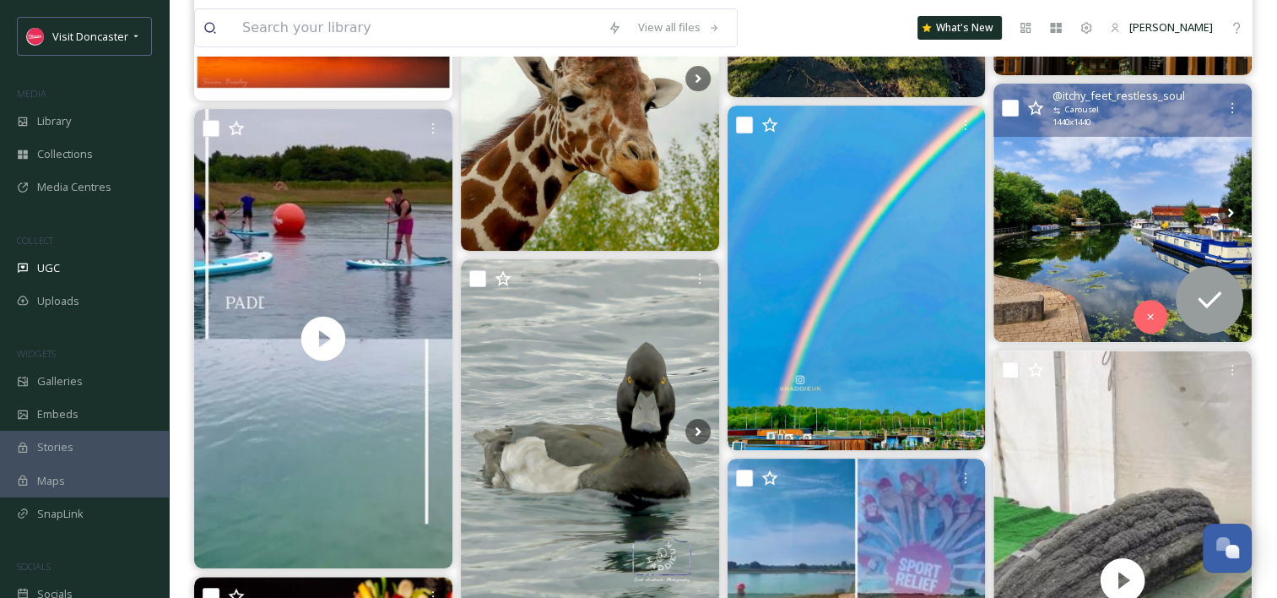
click at [1053, 200] on img at bounding box center [1123, 213] width 258 height 258
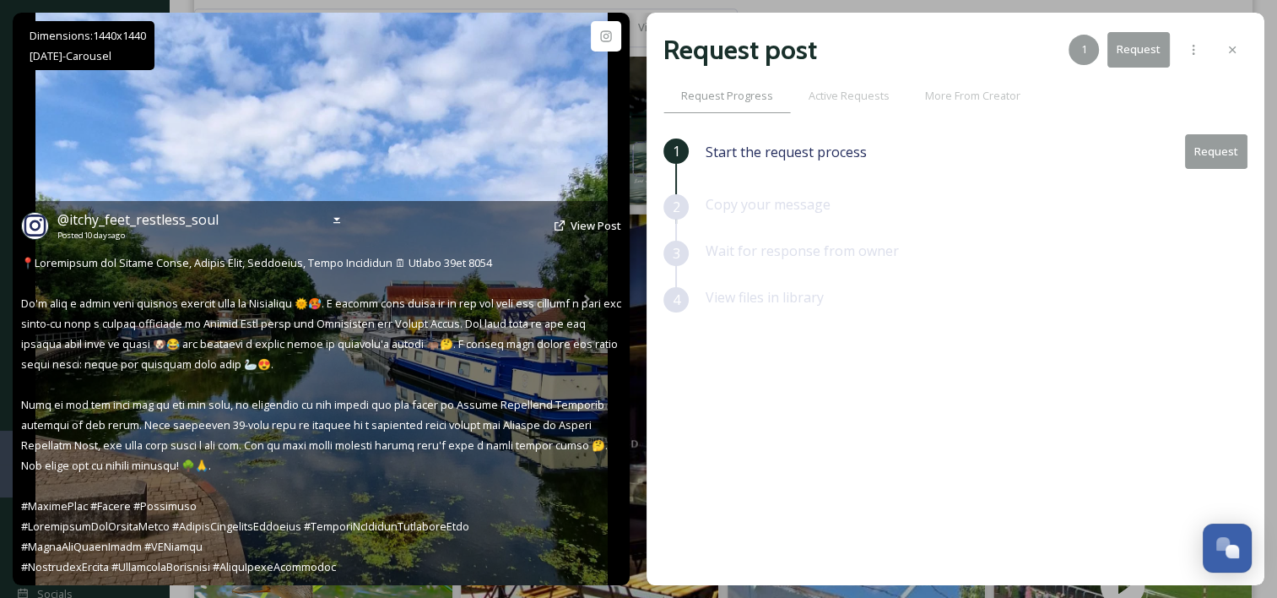
scroll to position [929, 0]
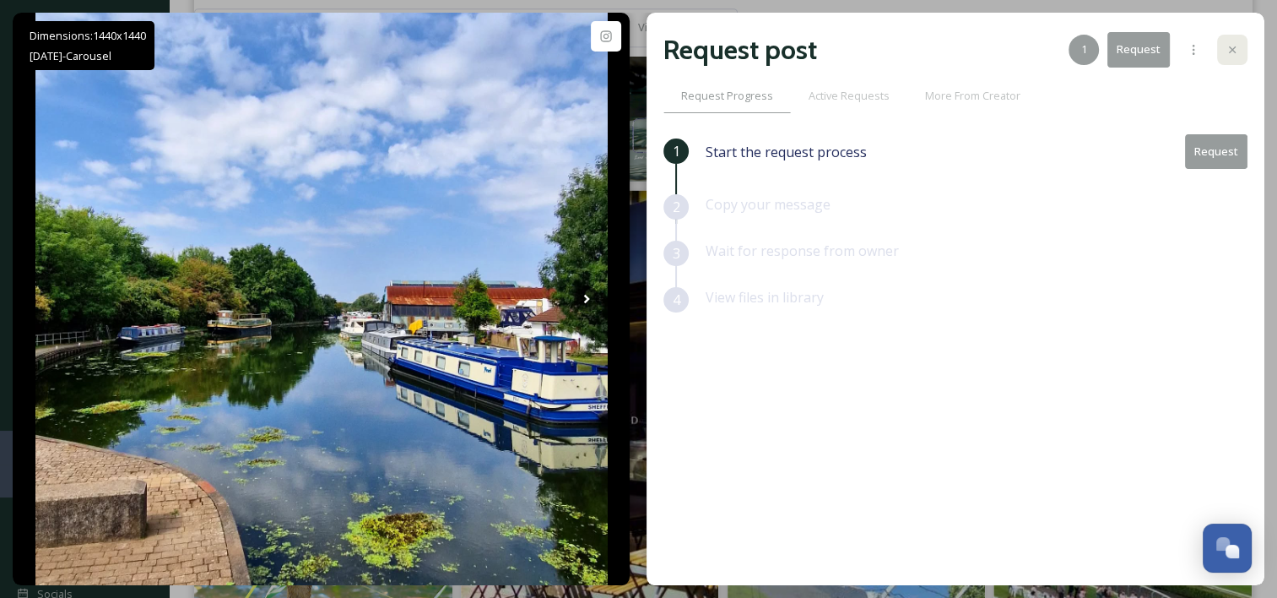
click at [1238, 52] on icon at bounding box center [1233, 50] width 14 height 14
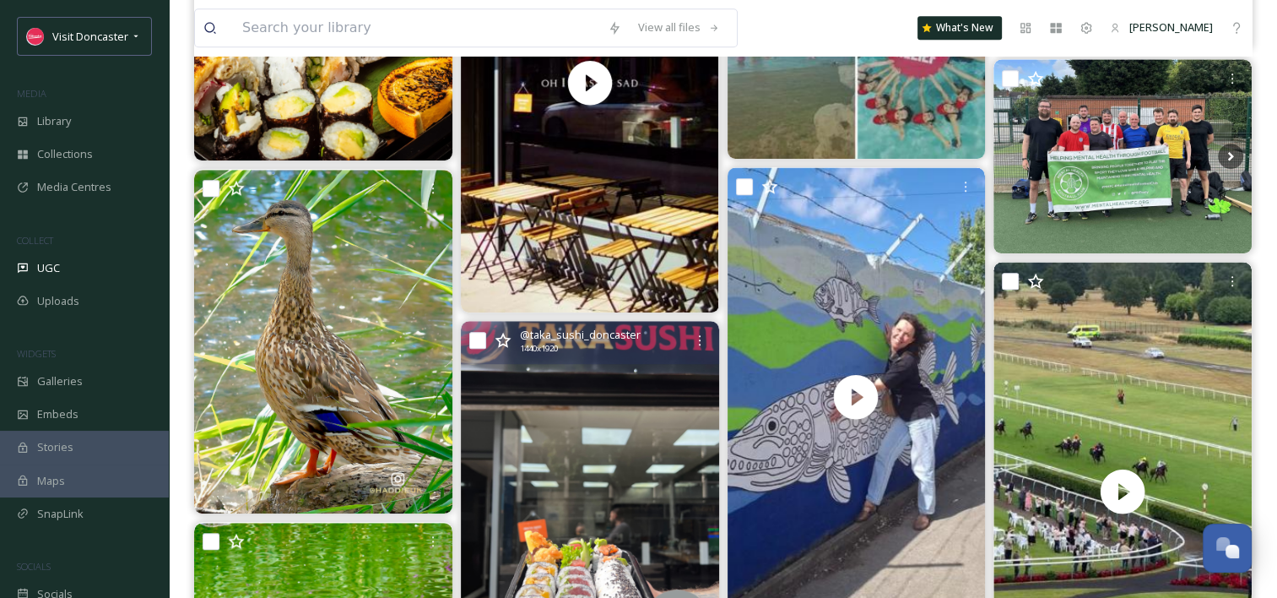
scroll to position [1351, 0]
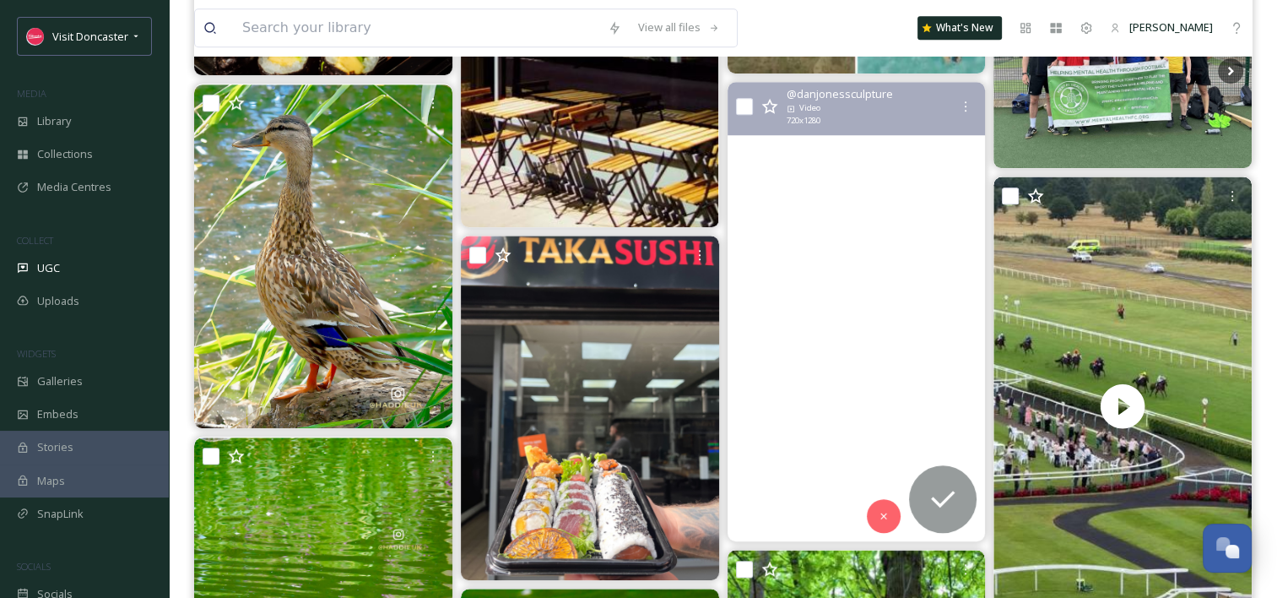
click at [848, 344] on video "🎣1 of 2 new murals for Don Catchment Rivers Trust, in collaboration with the me…" at bounding box center [856, 311] width 258 height 459
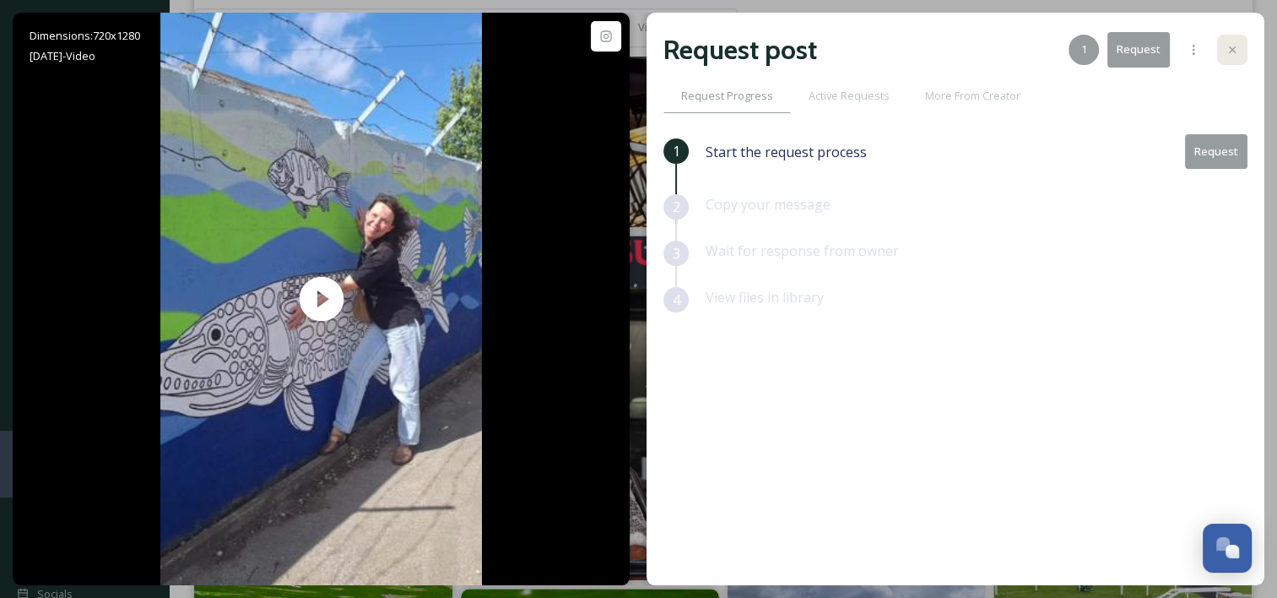
click at [1241, 48] on div at bounding box center [1232, 50] width 30 height 30
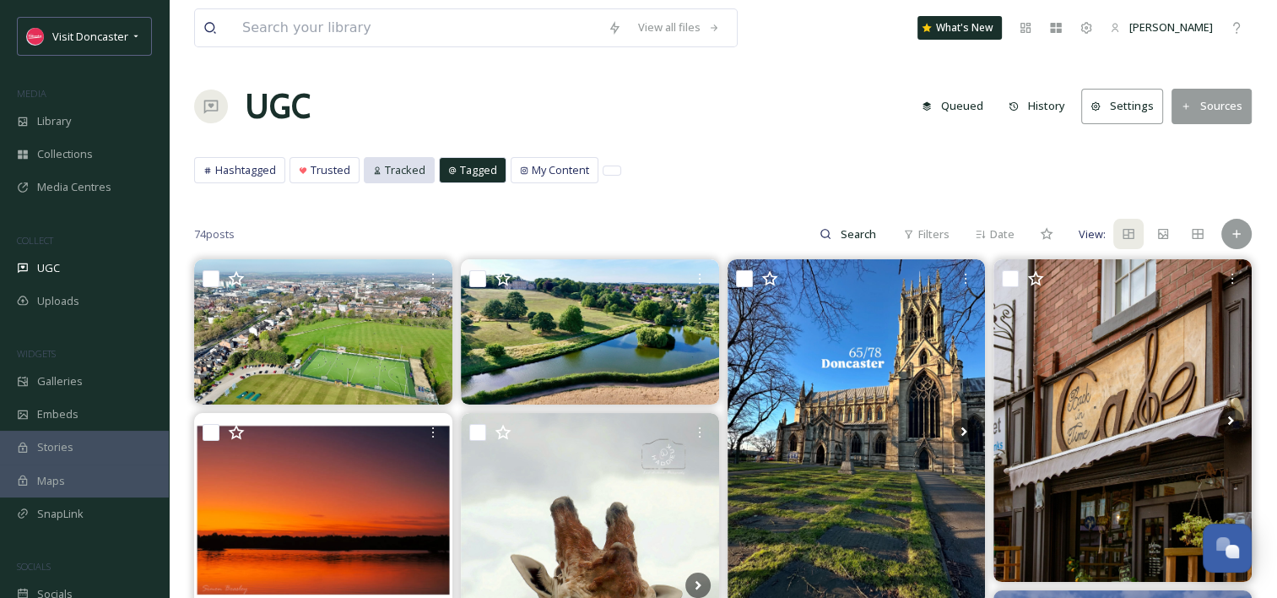
click at [396, 172] on span "Tracked" at bounding box center [405, 170] width 41 height 16
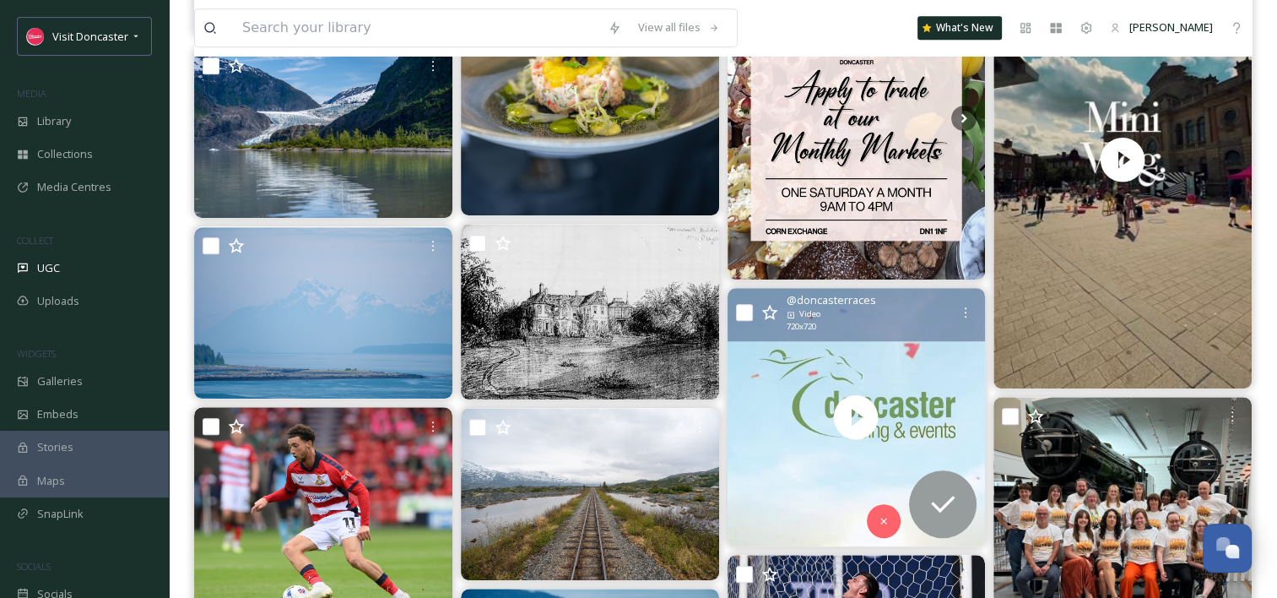
scroll to position [844, 0]
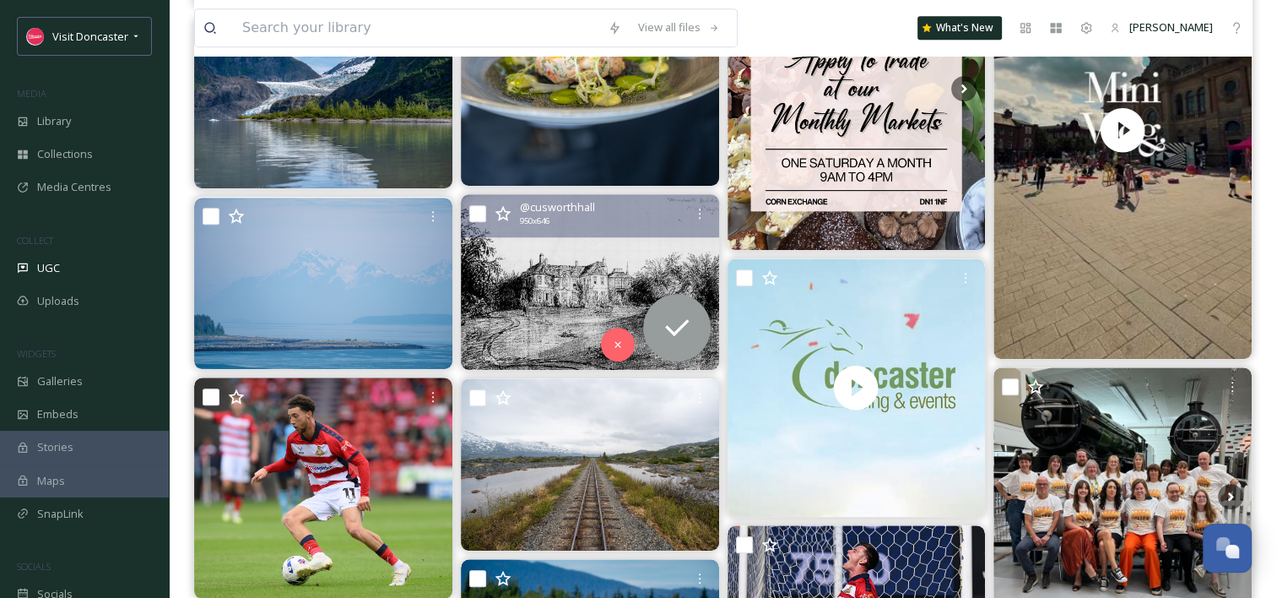
click at [592, 287] on img at bounding box center [590, 282] width 258 height 176
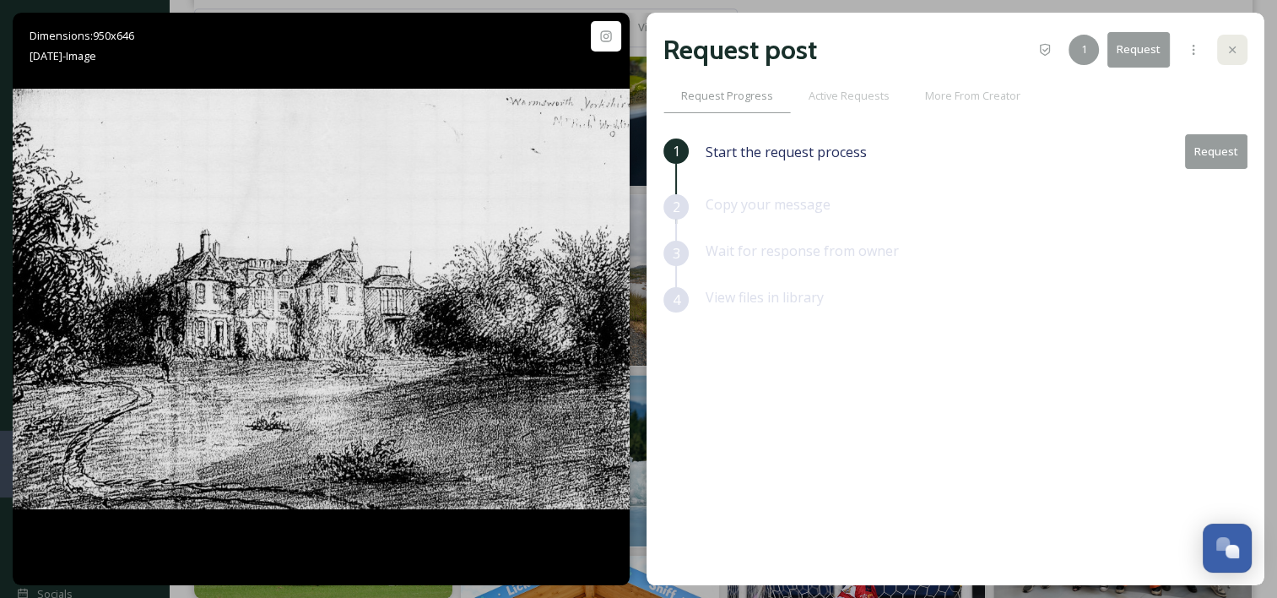
click at [1230, 57] on div at bounding box center [1232, 50] width 30 height 30
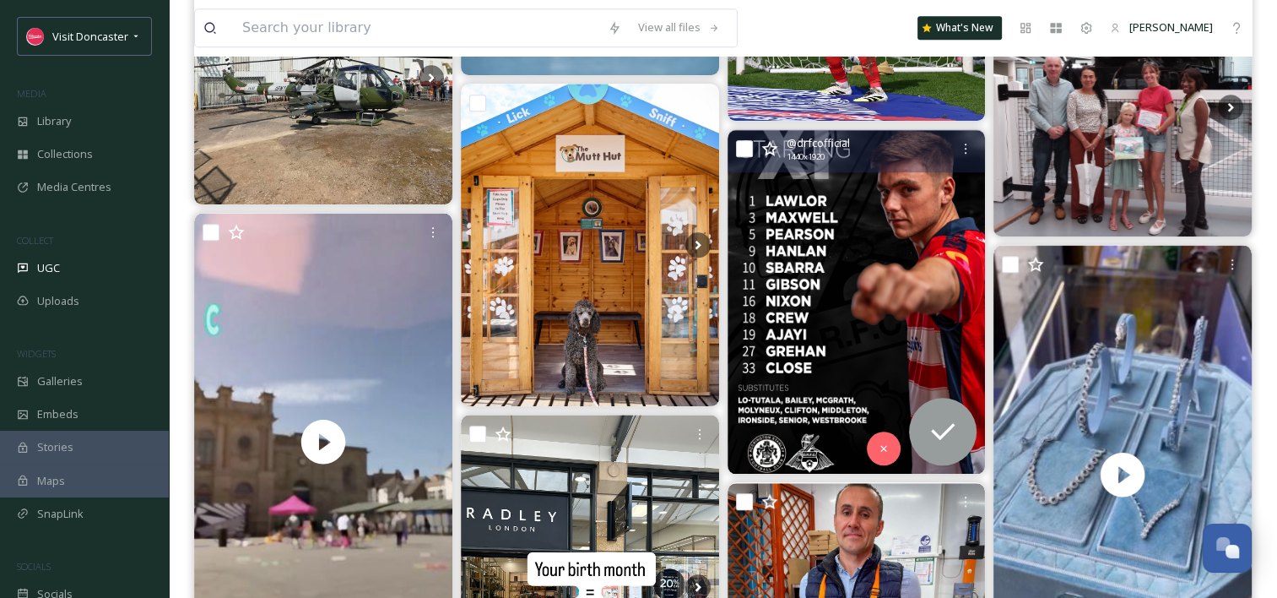
scroll to position [1604, 0]
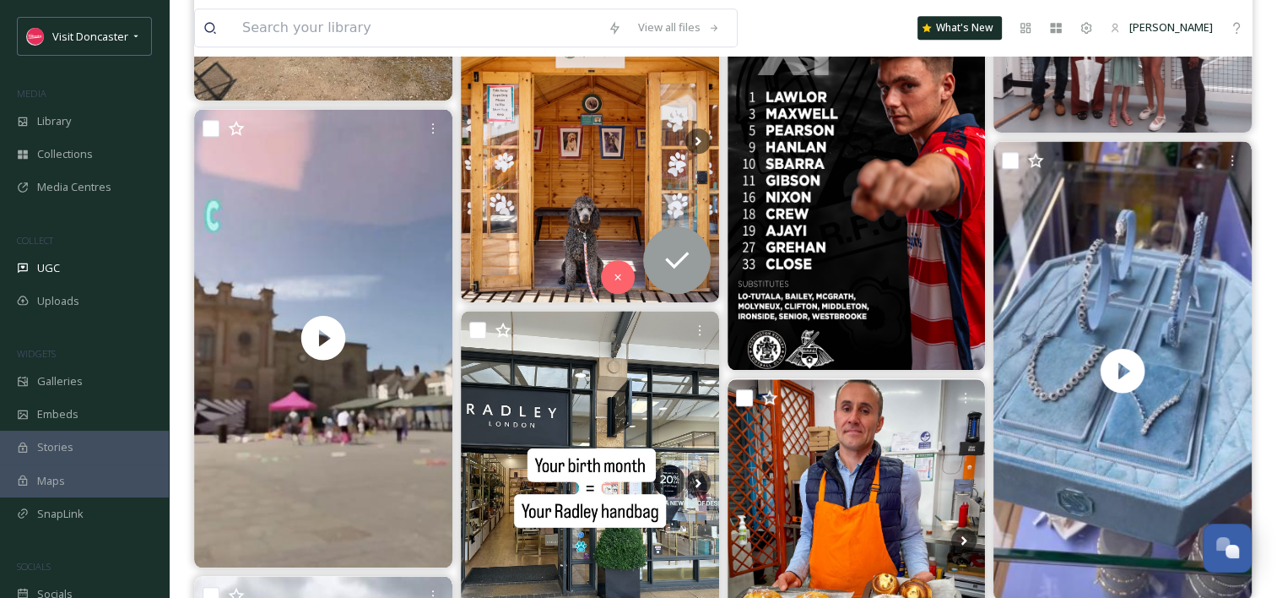
click at [631, 191] on img at bounding box center [590, 141] width 258 height 322
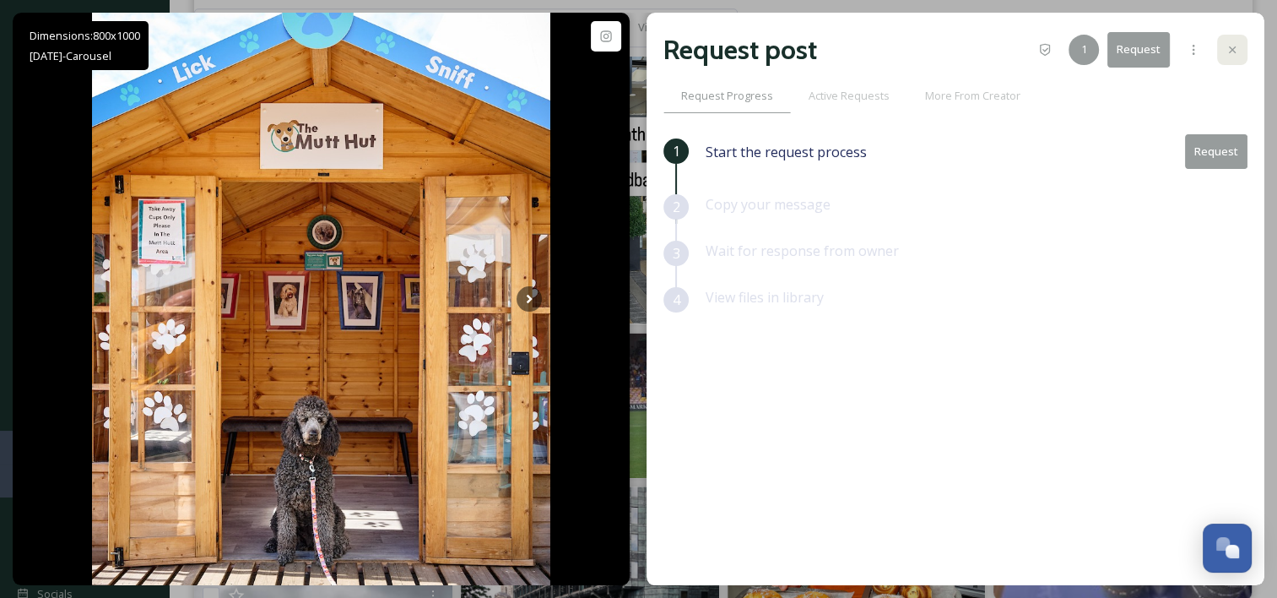
click at [1233, 44] on icon at bounding box center [1233, 50] width 14 height 14
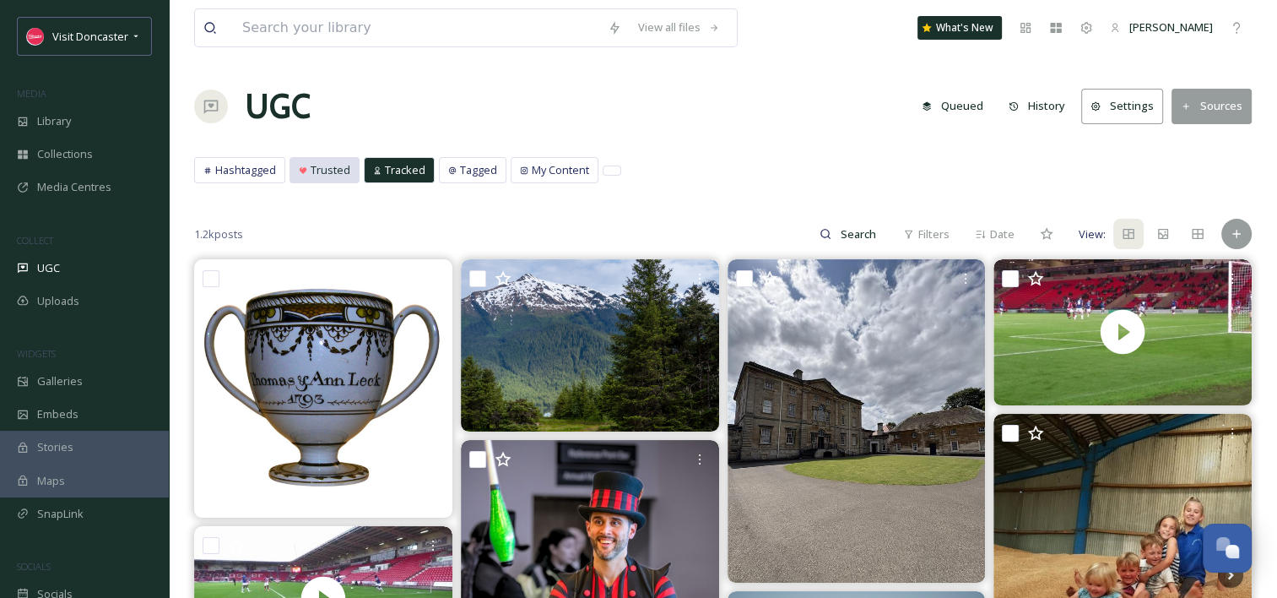
click at [311, 172] on span "Trusted" at bounding box center [331, 170] width 40 height 16
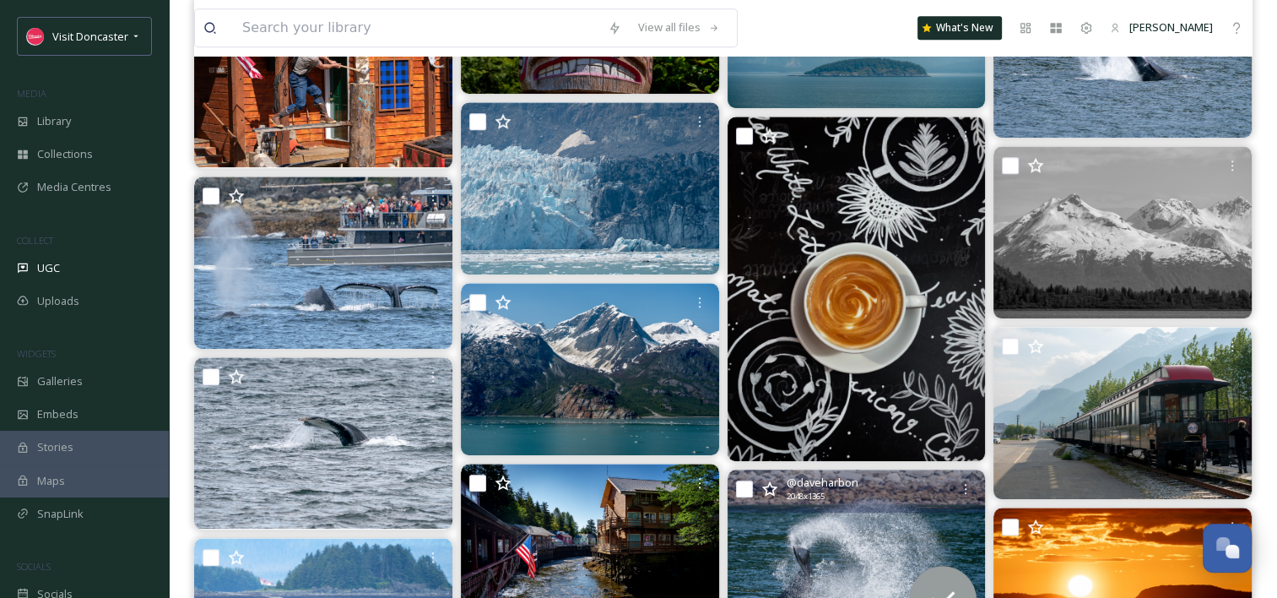
scroll to position [1351, 0]
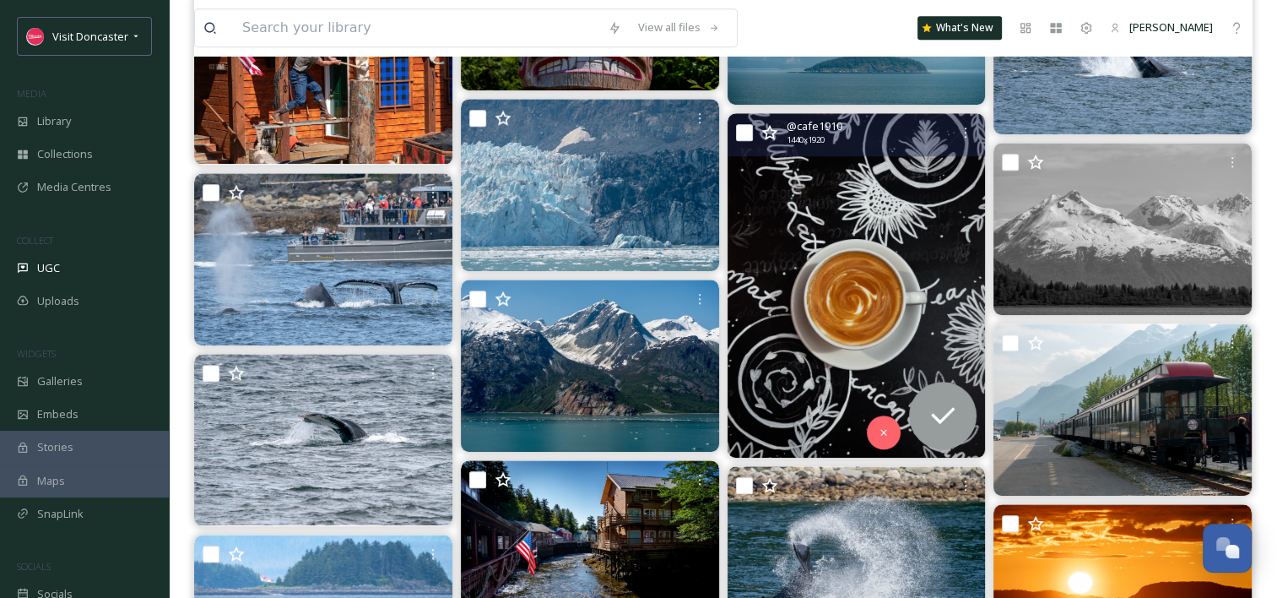
click at [787, 349] on img at bounding box center [857, 285] width 258 height 344
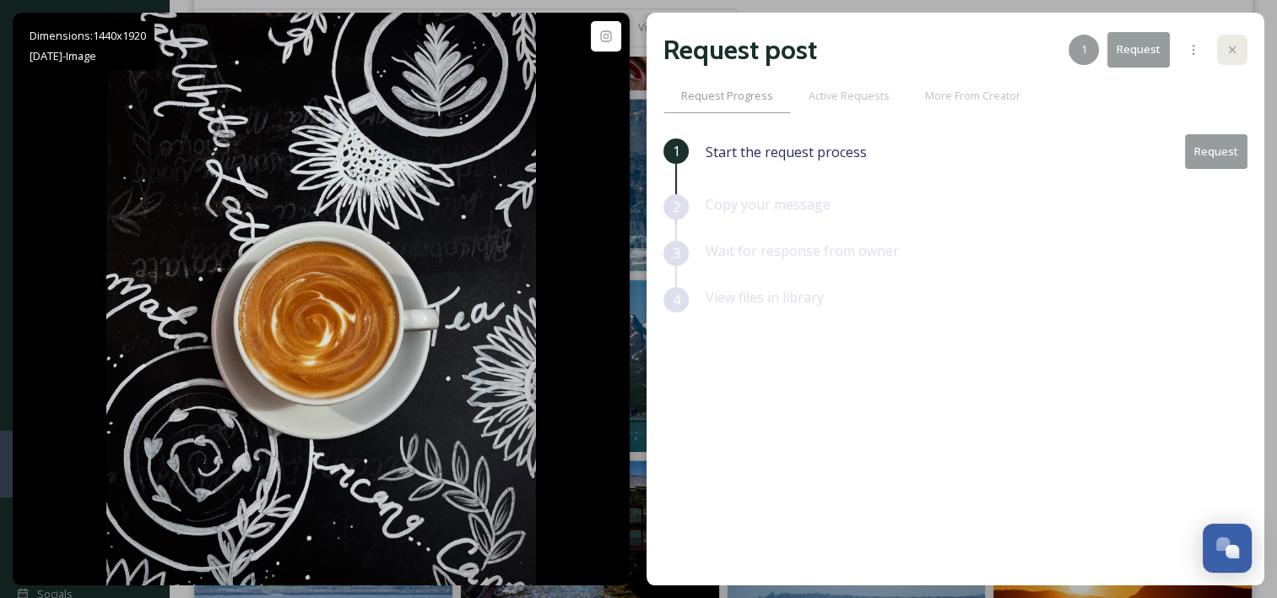
click at [1227, 57] on div at bounding box center [1232, 50] width 30 height 30
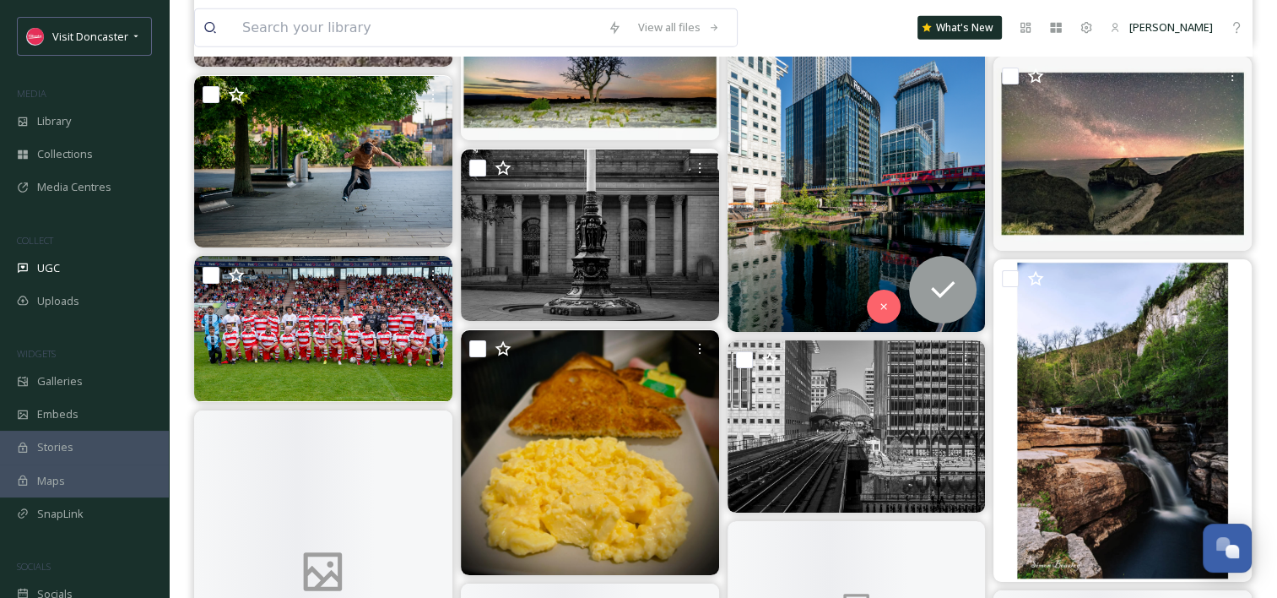
scroll to position [4136, 0]
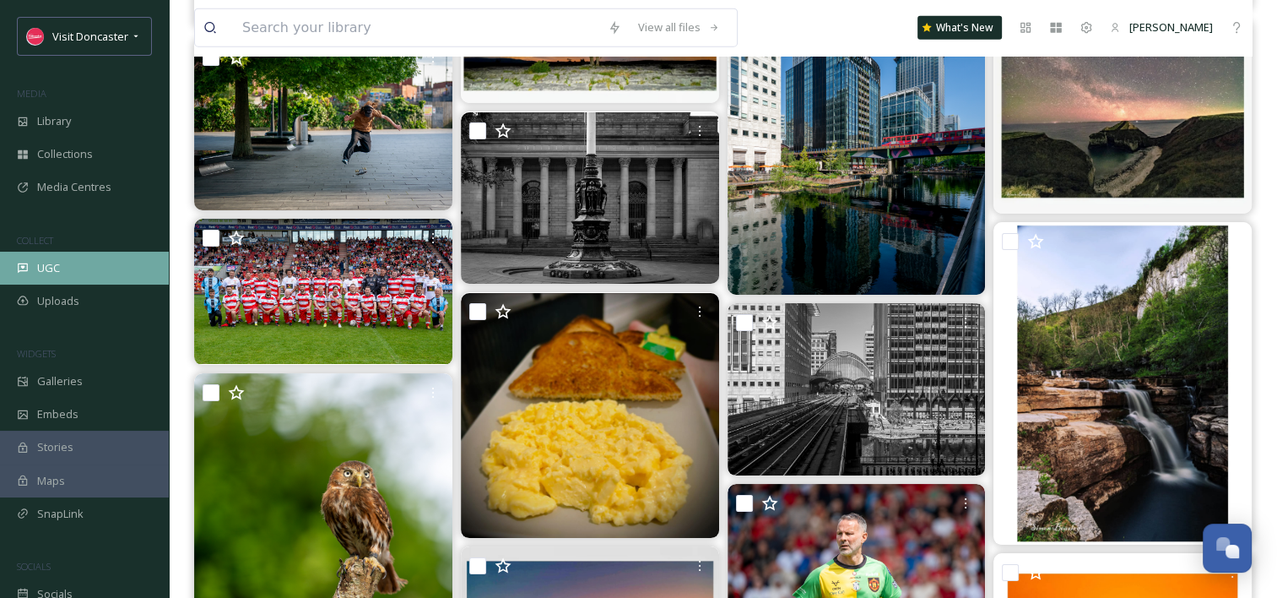
click at [81, 275] on div "UGC" at bounding box center [84, 268] width 169 height 33
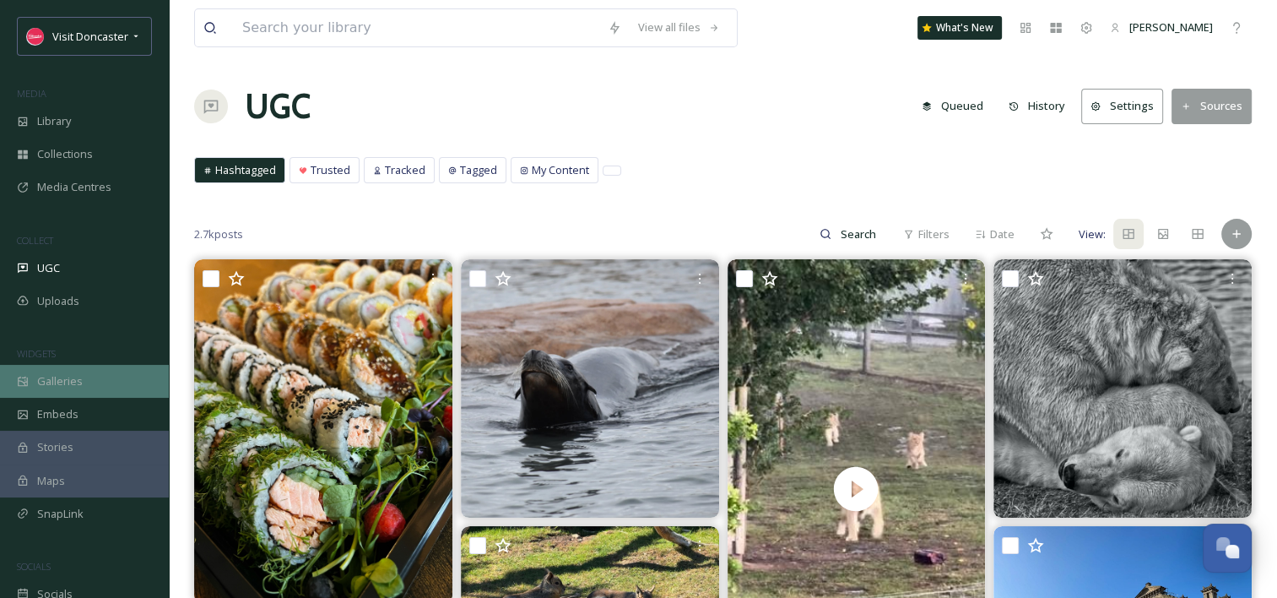
click at [115, 374] on div "Galleries" at bounding box center [84, 381] width 169 height 33
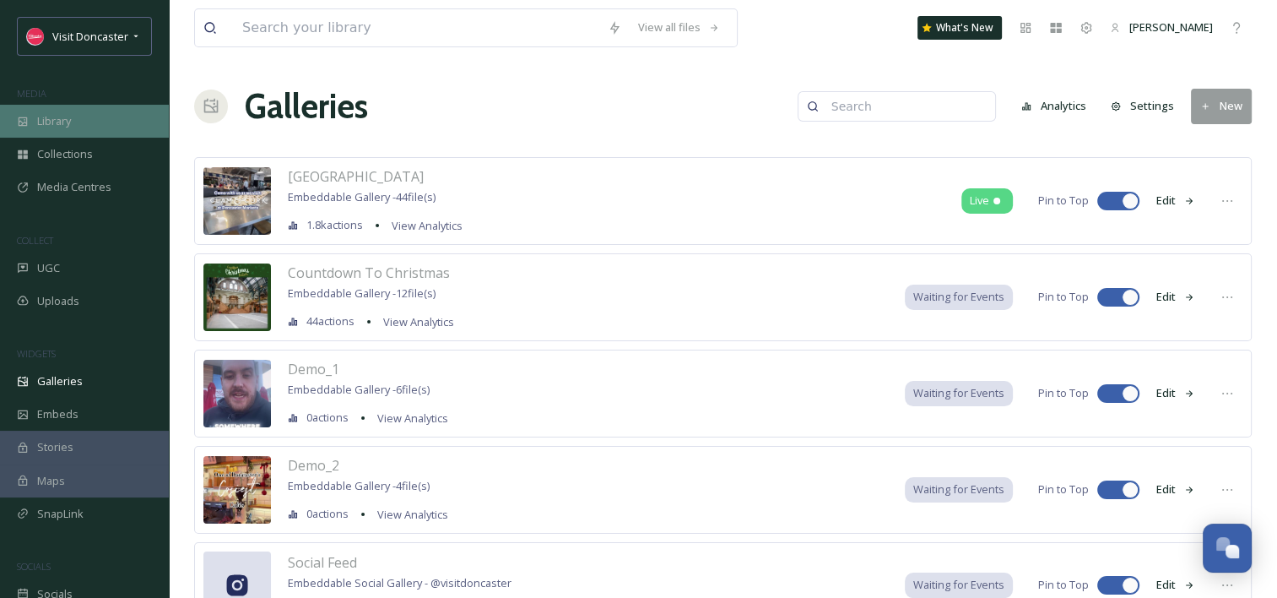
click at [89, 134] on div "Library" at bounding box center [84, 121] width 169 height 33
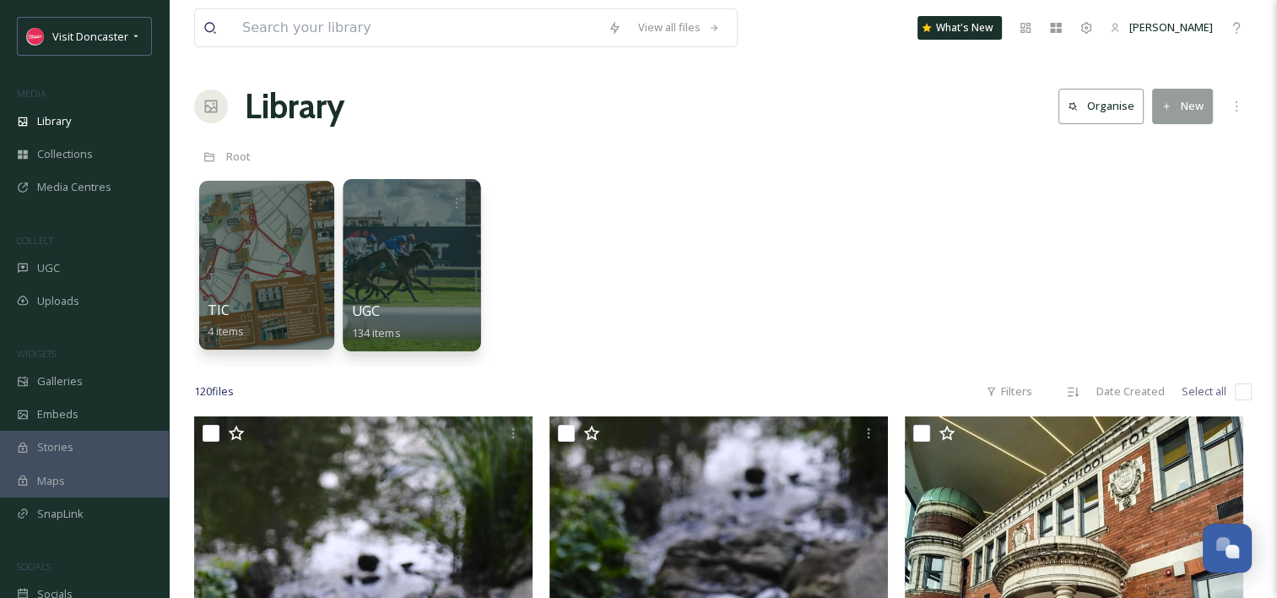
click at [415, 324] on div "UGC 134 items" at bounding box center [412, 322] width 121 height 42
click at [438, 252] on div at bounding box center [412, 265] width 138 height 172
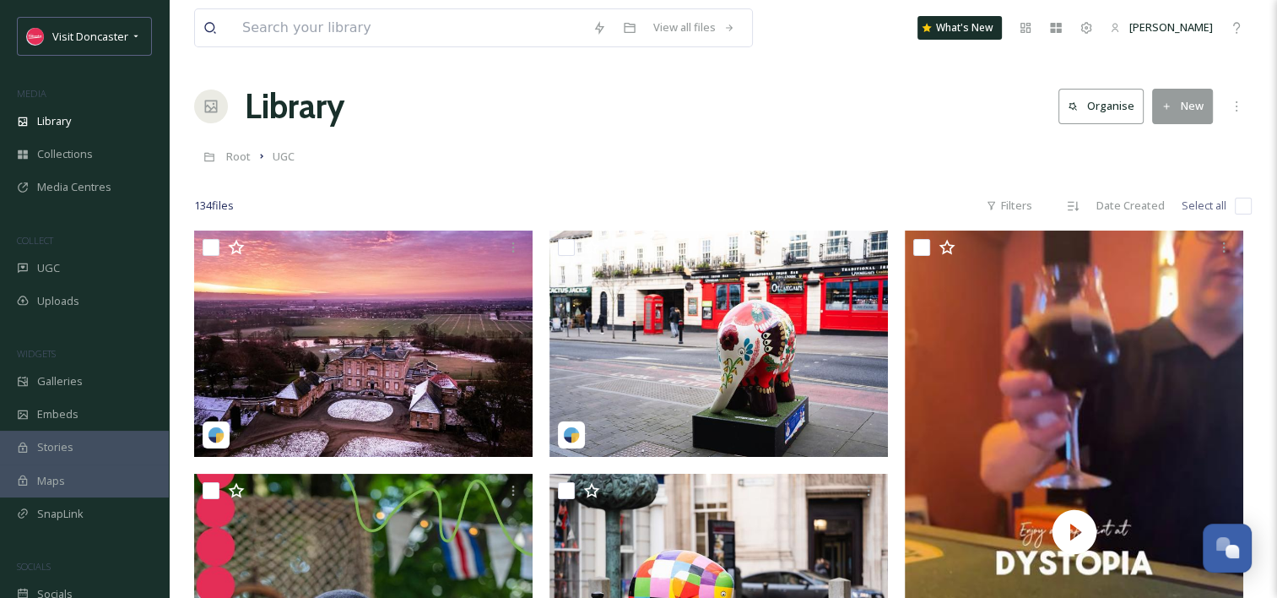
click at [654, 116] on div "Library Organise New" at bounding box center [723, 106] width 1058 height 51
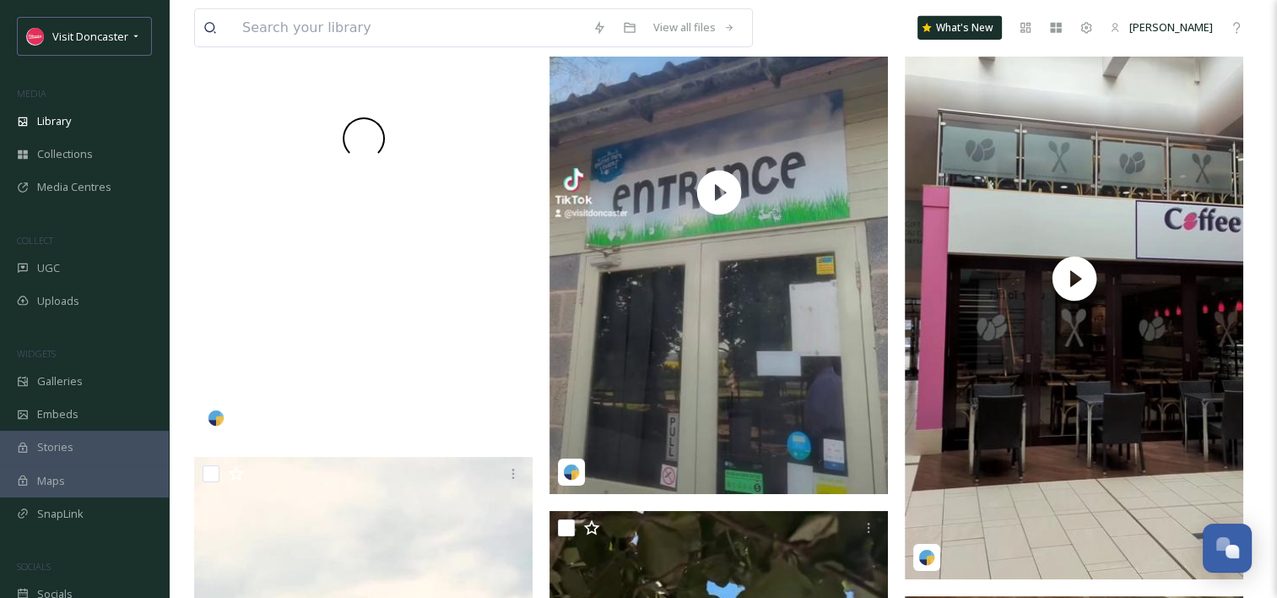
scroll to position [12071, 0]
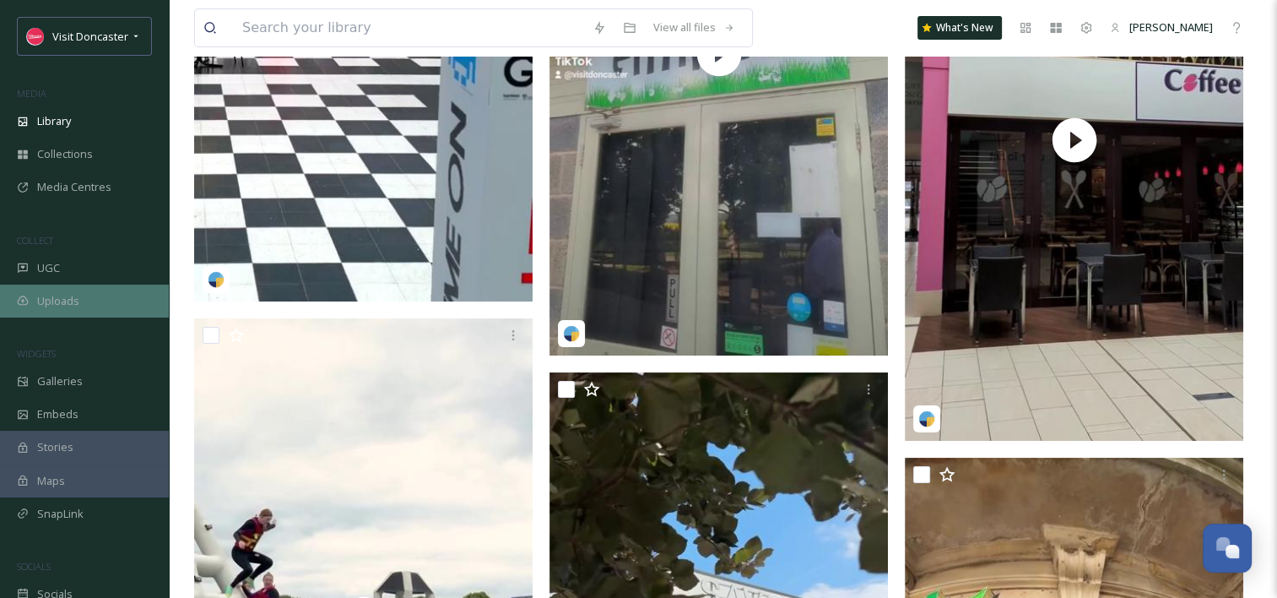
click at [76, 311] on div "Uploads" at bounding box center [84, 300] width 169 height 33
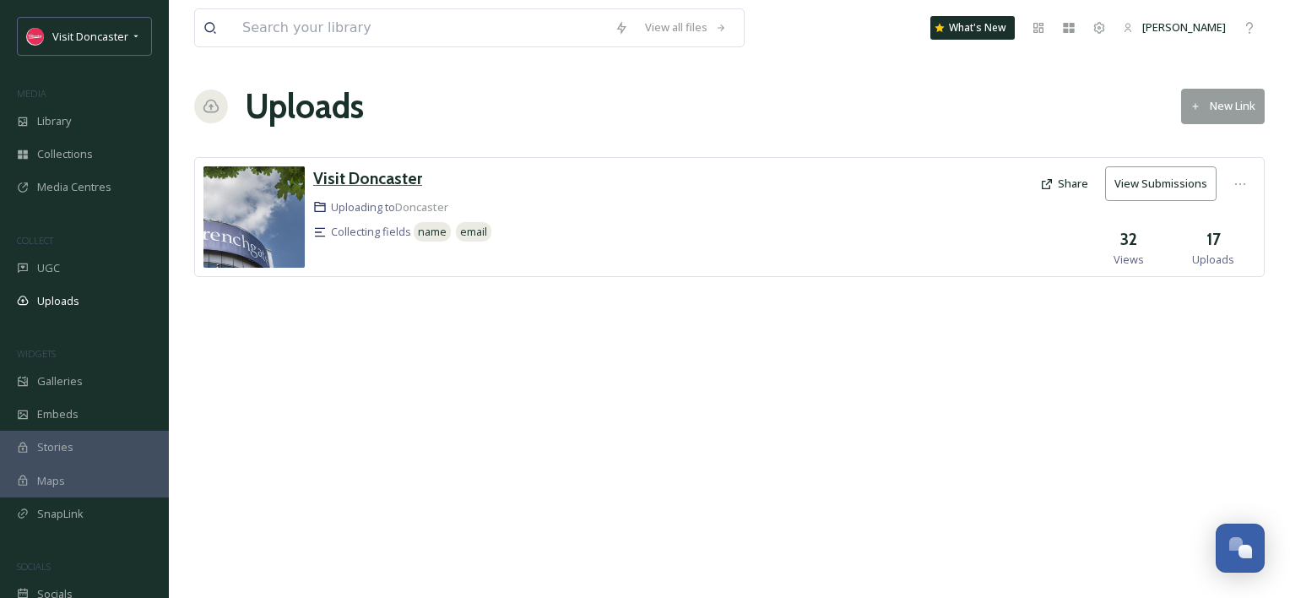
click at [382, 185] on h3 "Visit Doncaster" at bounding box center [367, 178] width 109 height 20
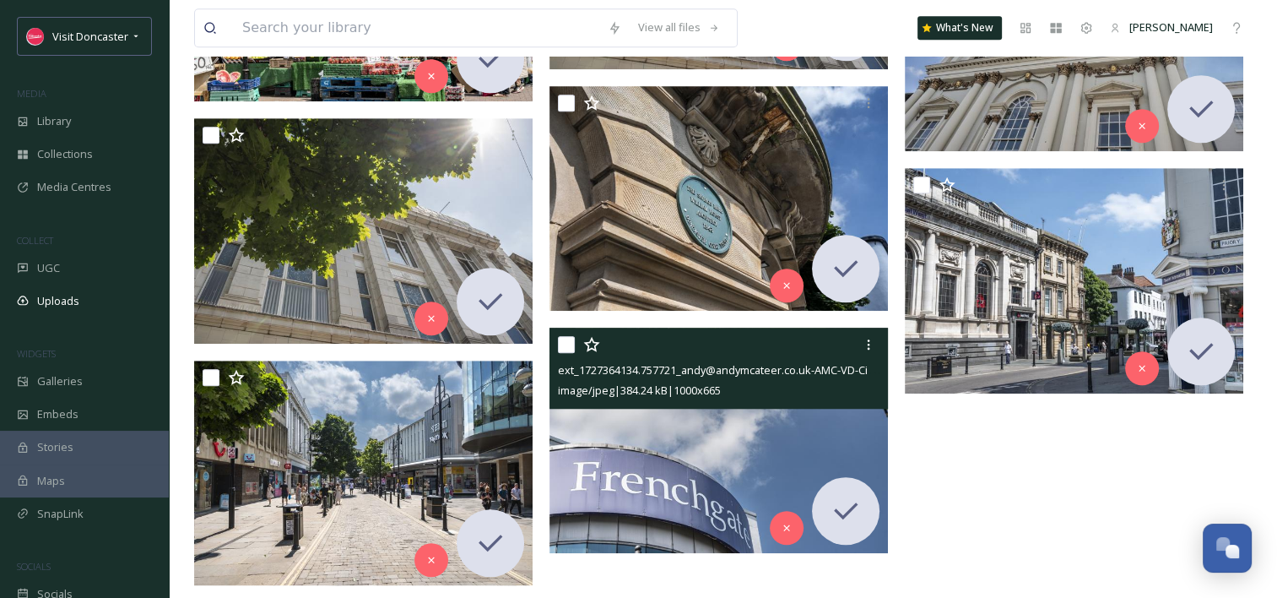
scroll to position [1197, 0]
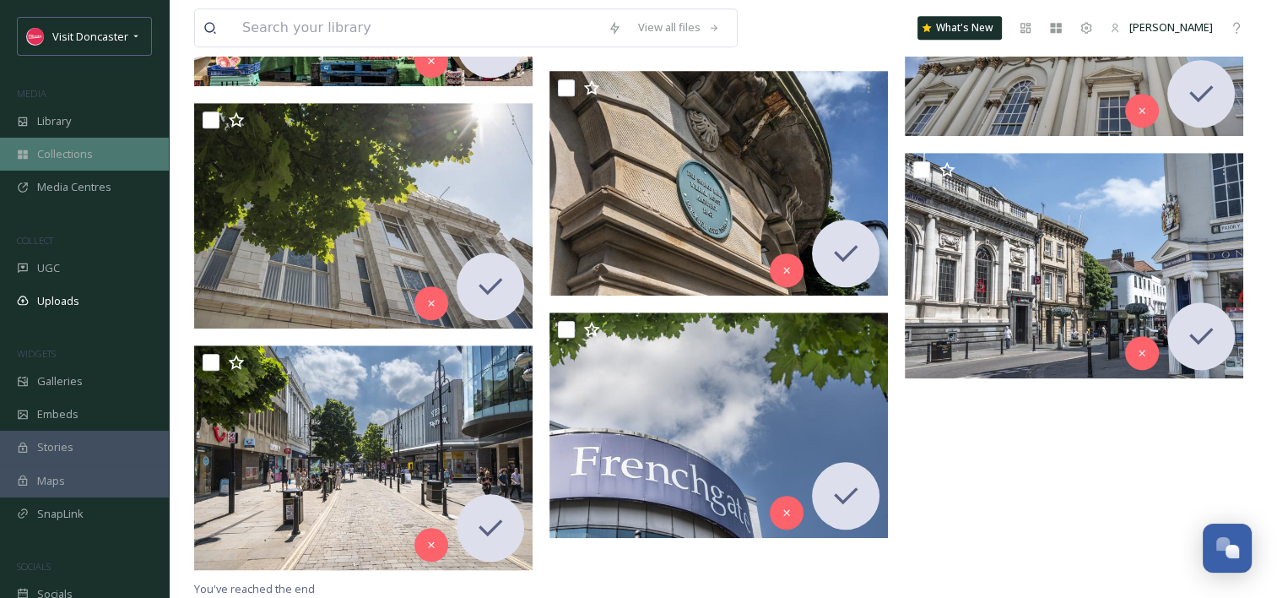
click at [104, 156] on div "Collections" at bounding box center [84, 154] width 169 height 33
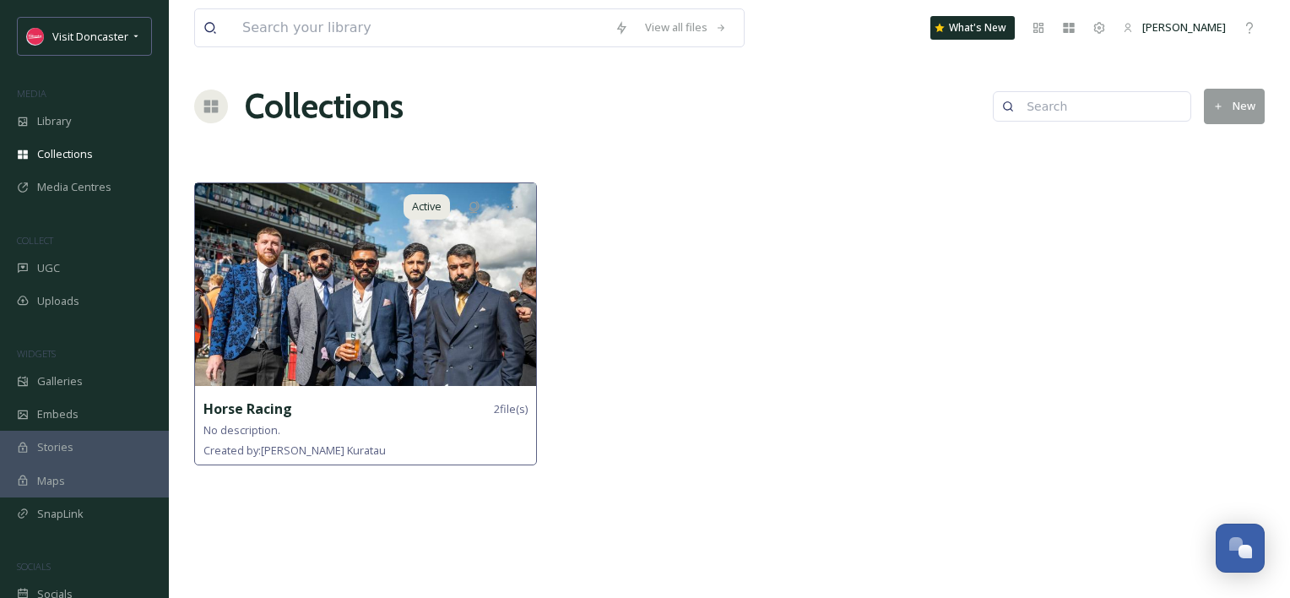
click at [371, 420] on div "No description." at bounding box center [365, 430] width 324 height 20
click at [334, 325] on img at bounding box center [365, 284] width 341 height 203
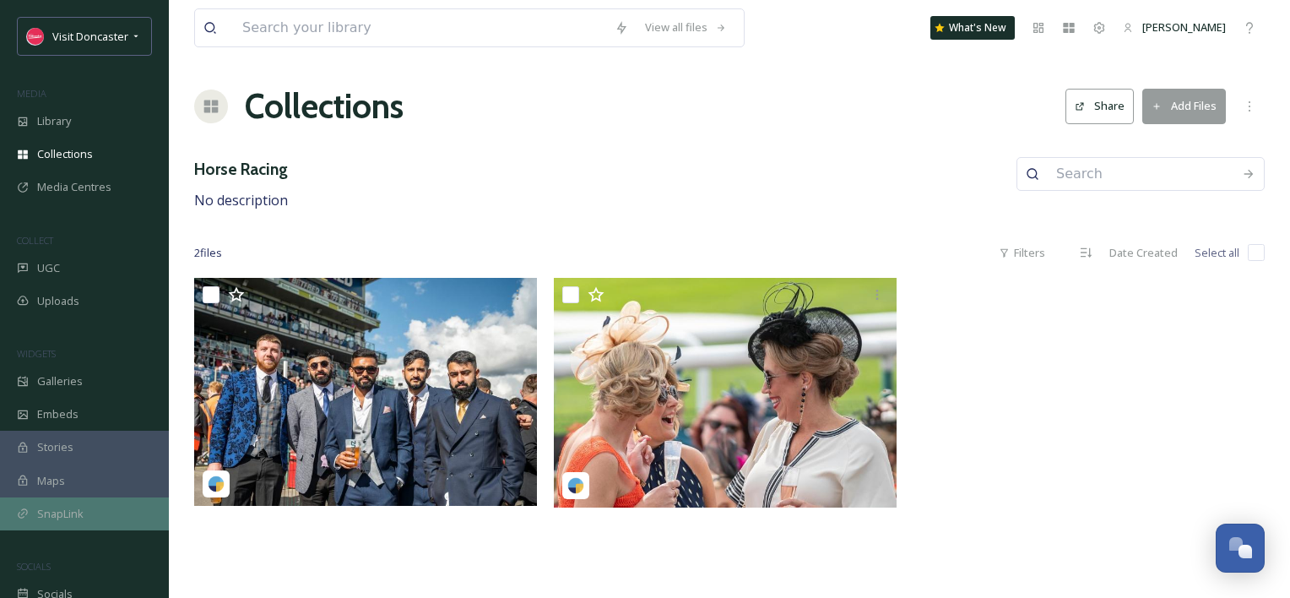
click at [67, 516] on span "SnapLink" at bounding box center [60, 514] width 46 height 16
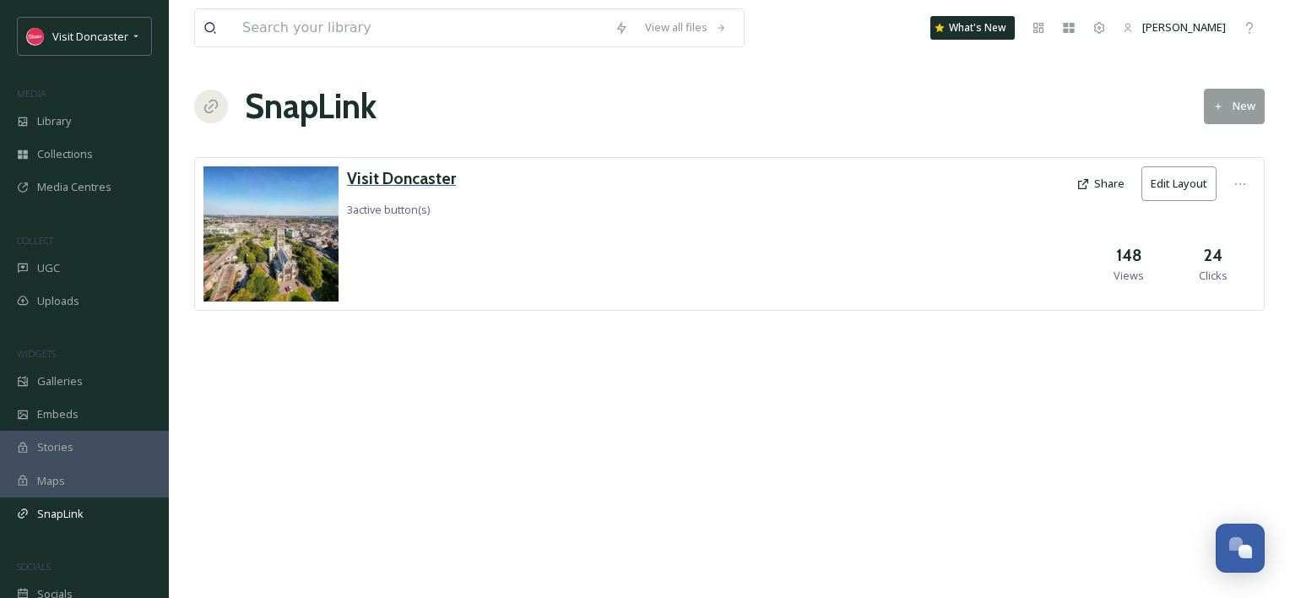
click at [422, 176] on h3 "Visit Doncaster" at bounding box center [401, 178] width 109 height 24
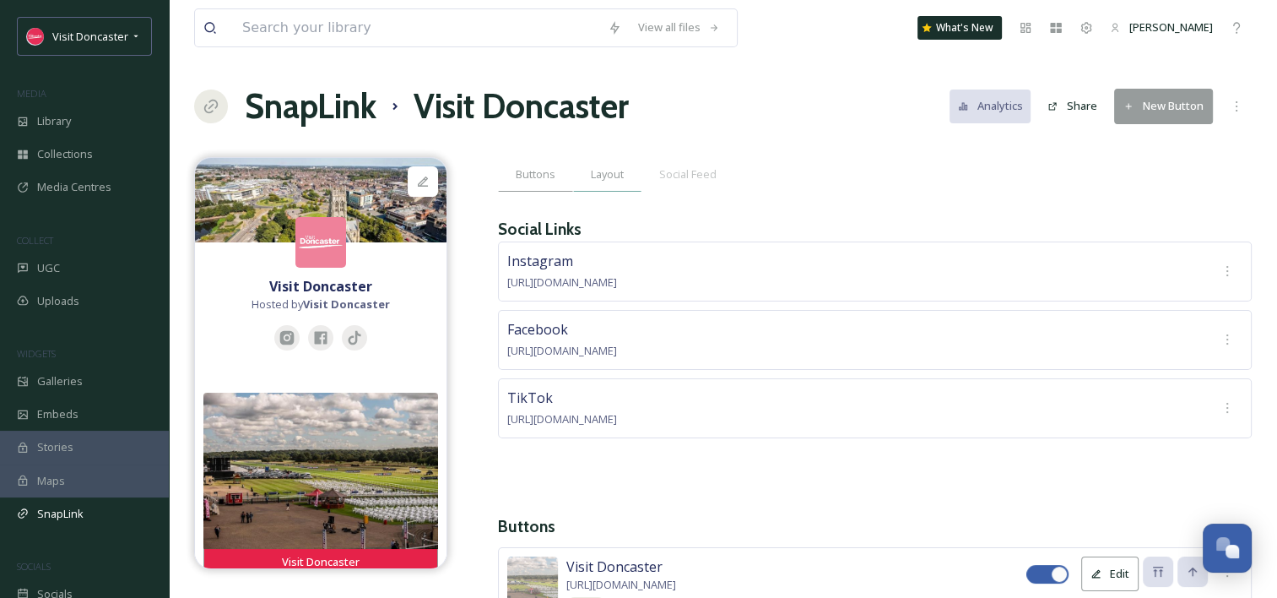
click at [594, 166] on span "Layout" at bounding box center [607, 174] width 33 height 16
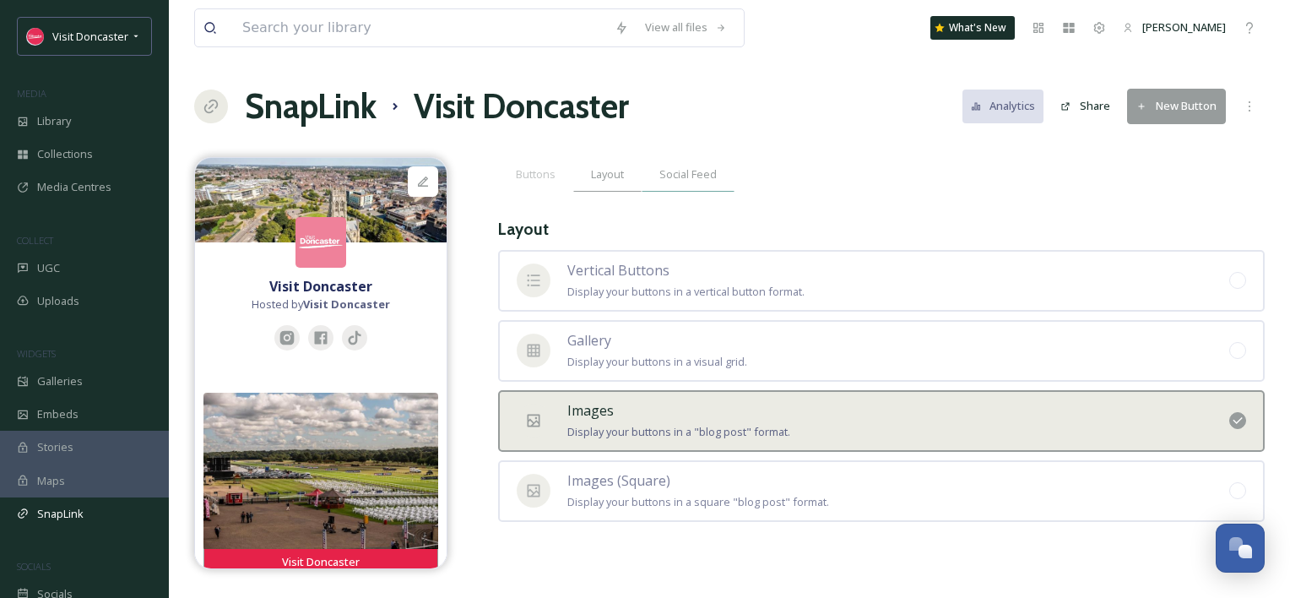
click at [684, 177] on span "Social Feed" at bounding box center [687, 174] width 57 height 16
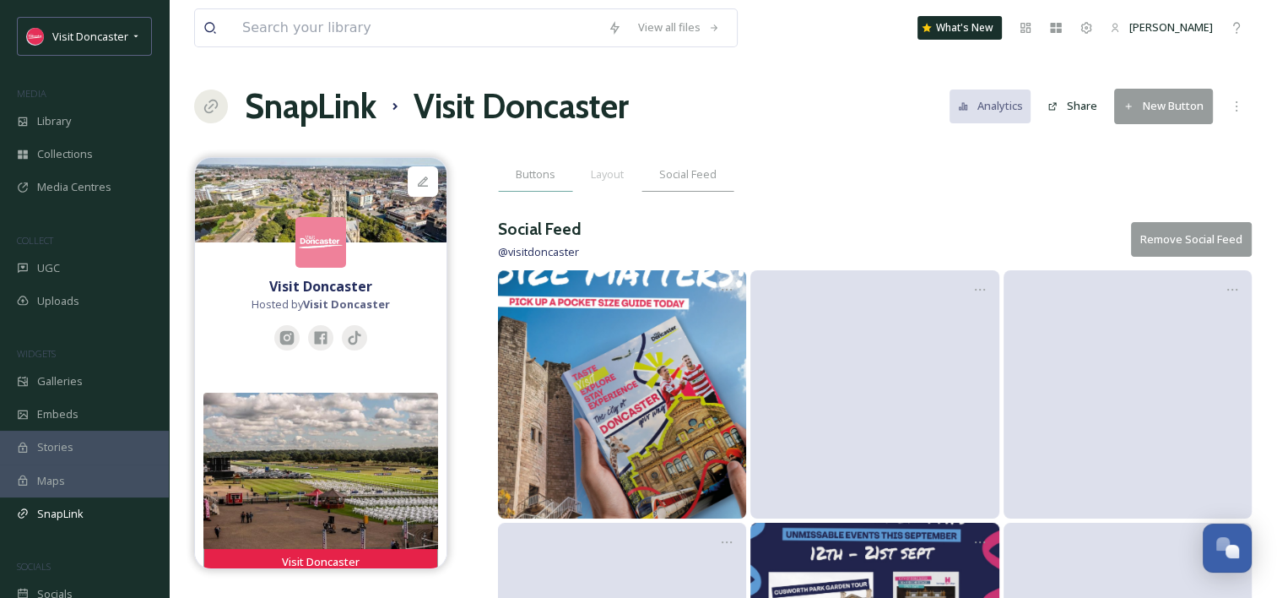
click at [533, 176] on span "Buttons" at bounding box center [536, 174] width 40 height 16
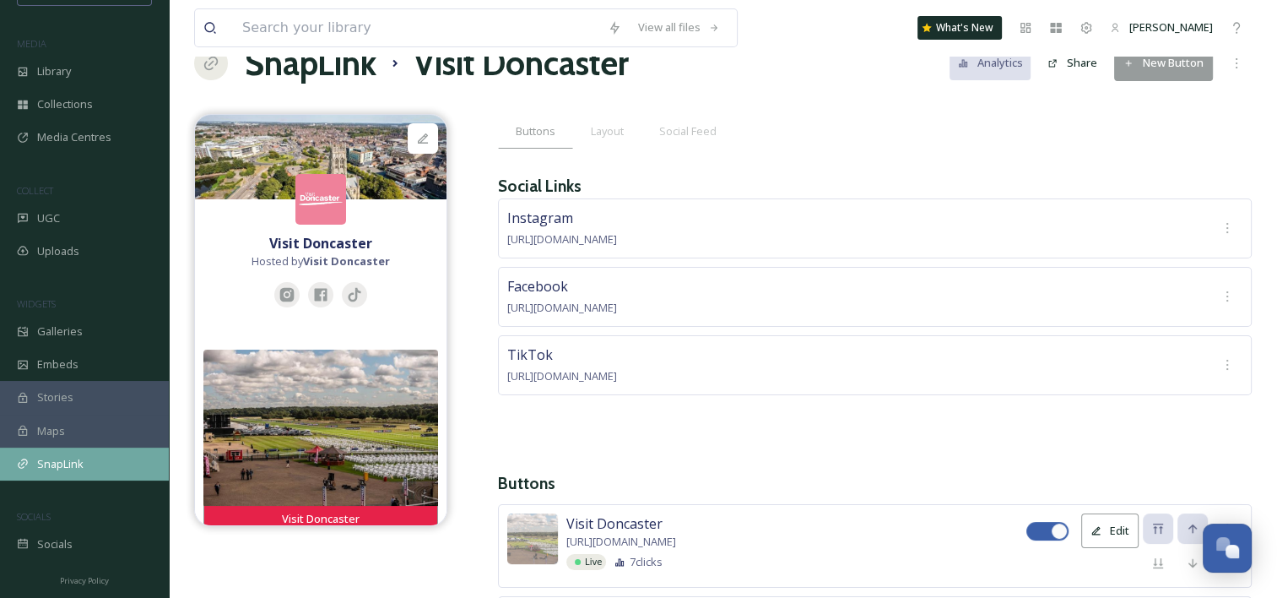
scroll to position [84, 0]
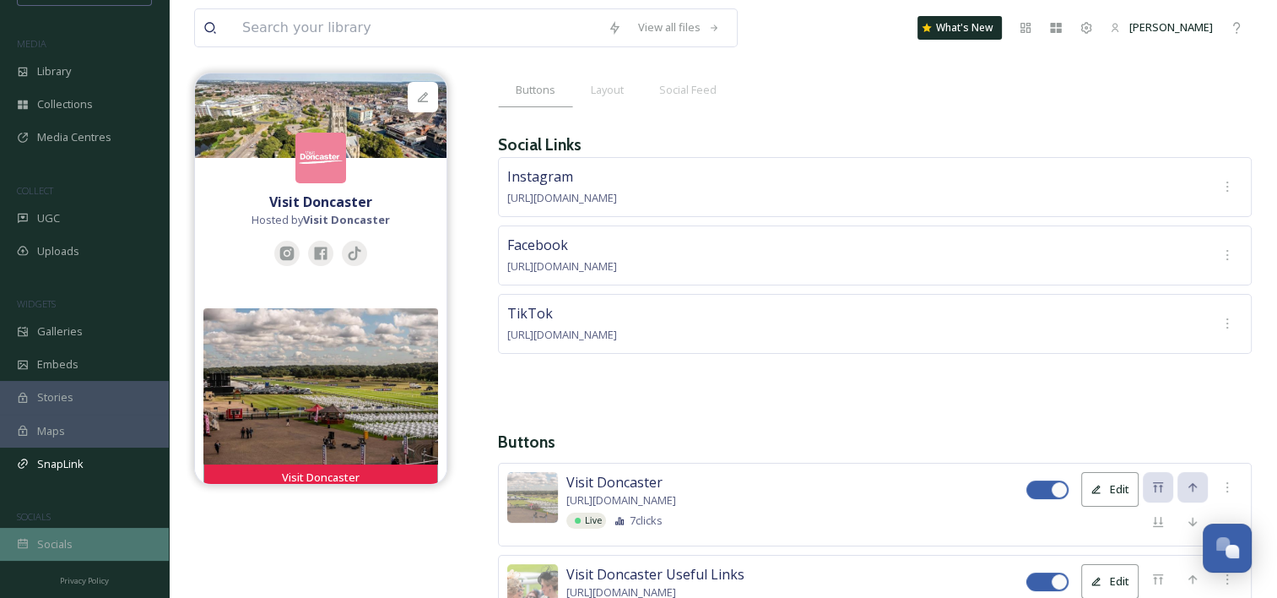
click at [46, 547] on span "Socials" at bounding box center [54, 544] width 35 height 16
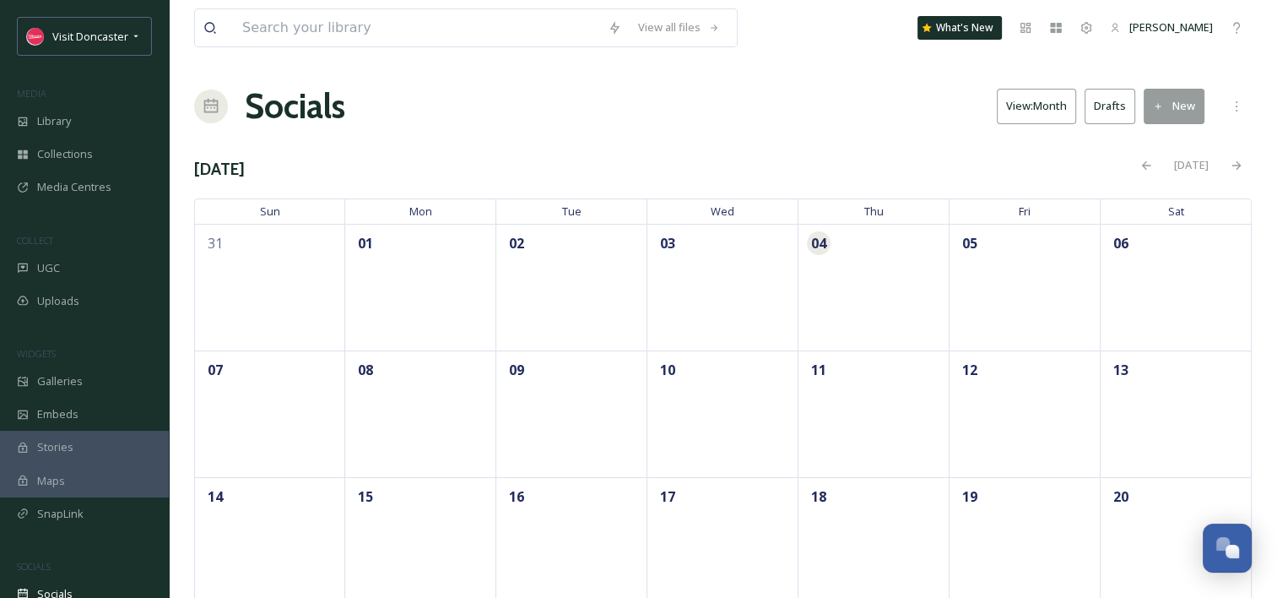
scroll to position [50, 0]
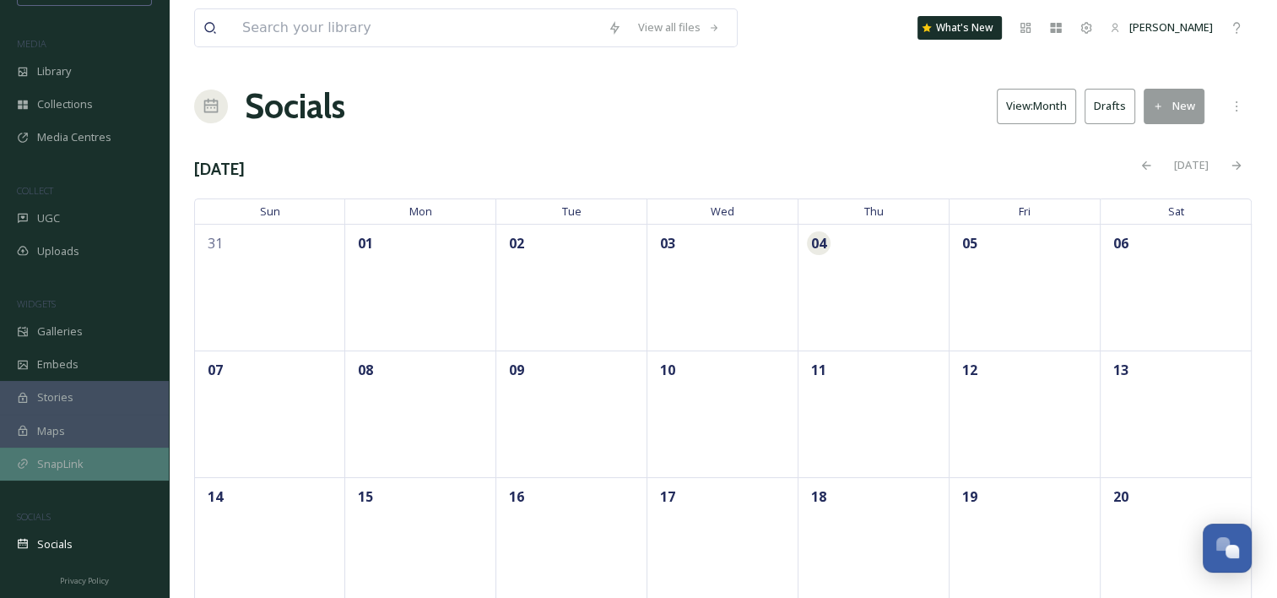
click at [70, 468] on span "SnapLink" at bounding box center [60, 464] width 46 height 16
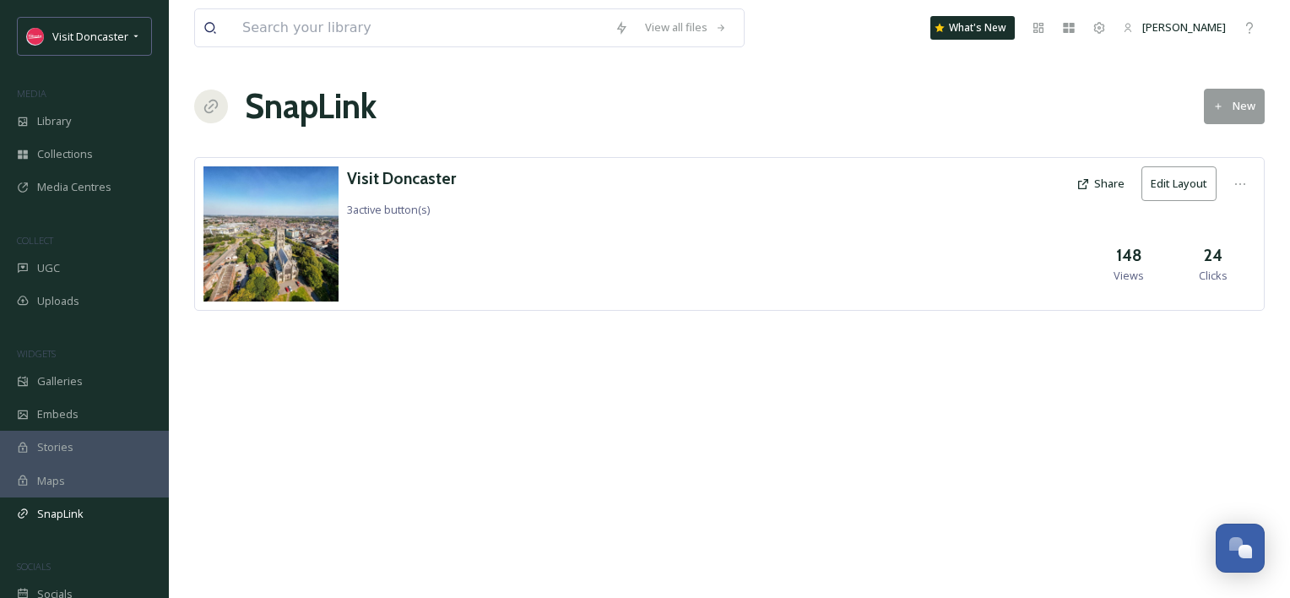
click at [62, 483] on span "Maps" at bounding box center [51, 481] width 28 height 16
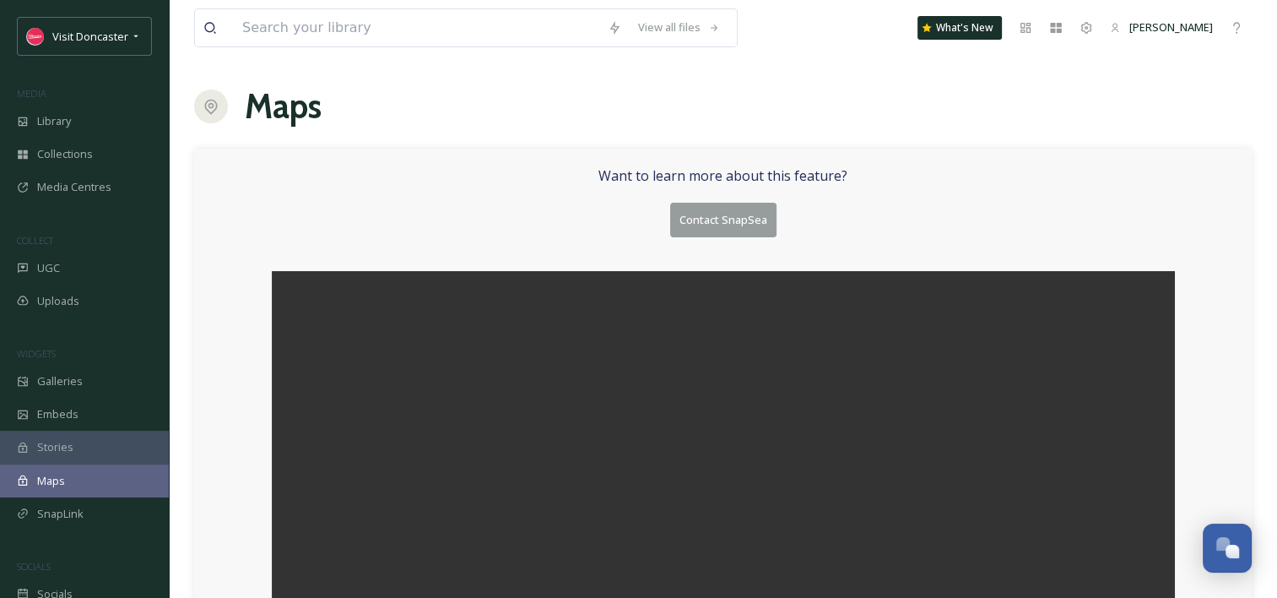
click at [68, 455] on div "Stories" at bounding box center [84, 447] width 169 height 33
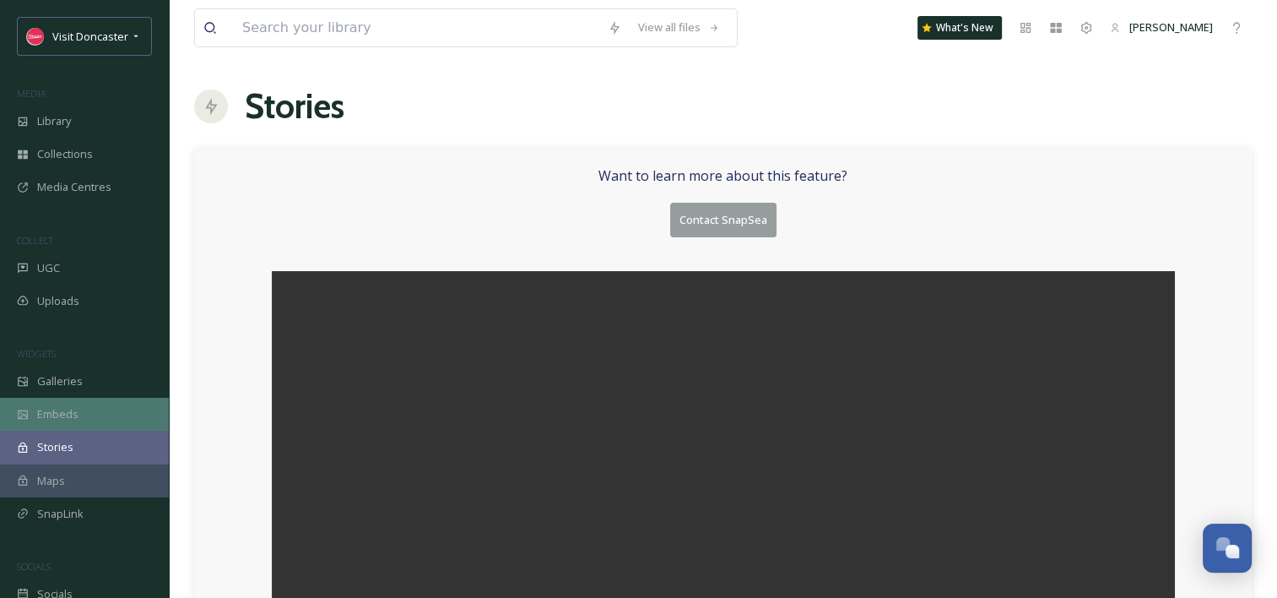
click at [59, 416] on span "Embeds" at bounding box center [57, 414] width 41 height 16
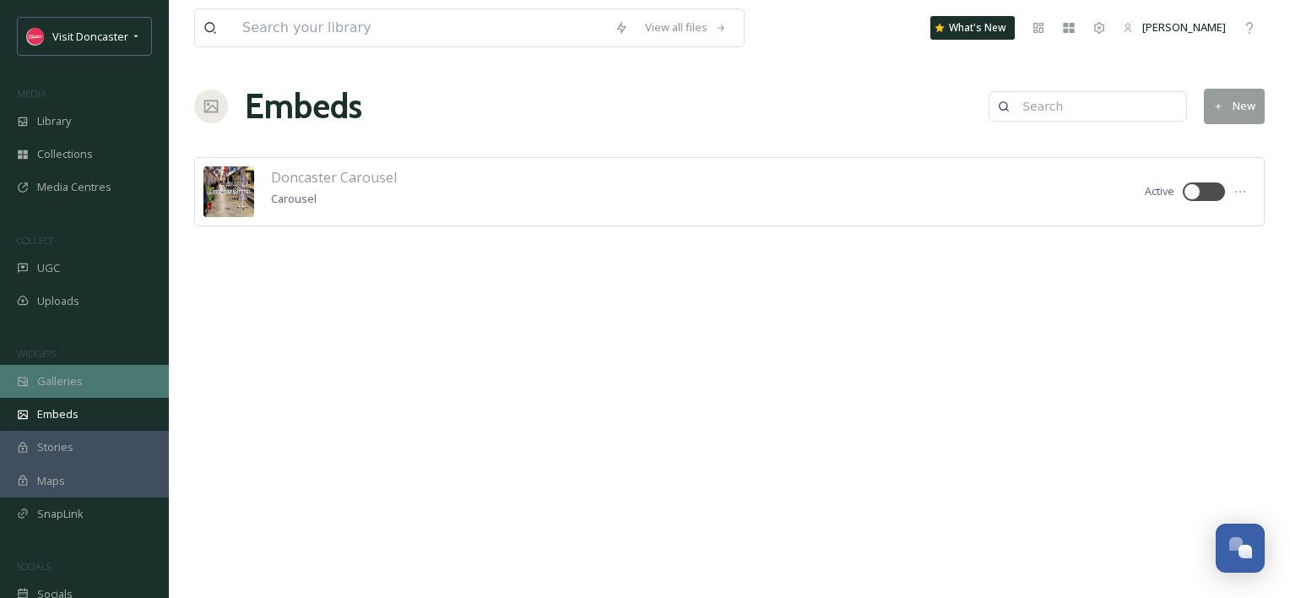
click at [72, 388] on span "Galleries" at bounding box center [60, 381] width 46 height 16
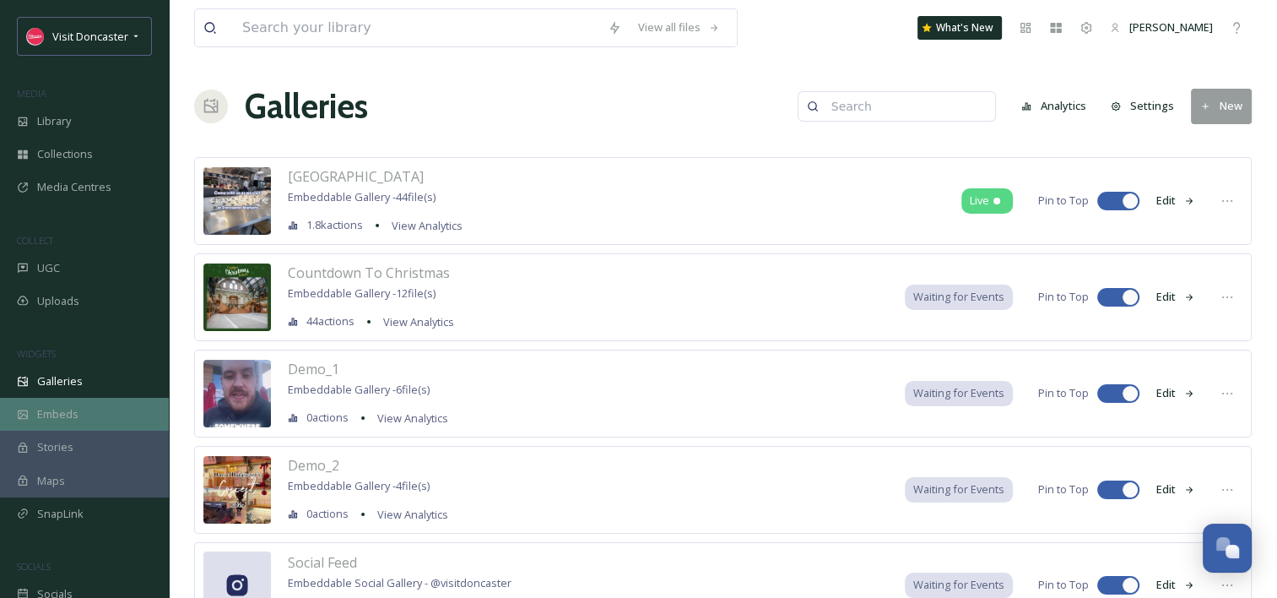
click at [63, 421] on span "Embeds" at bounding box center [57, 414] width 41 height 16
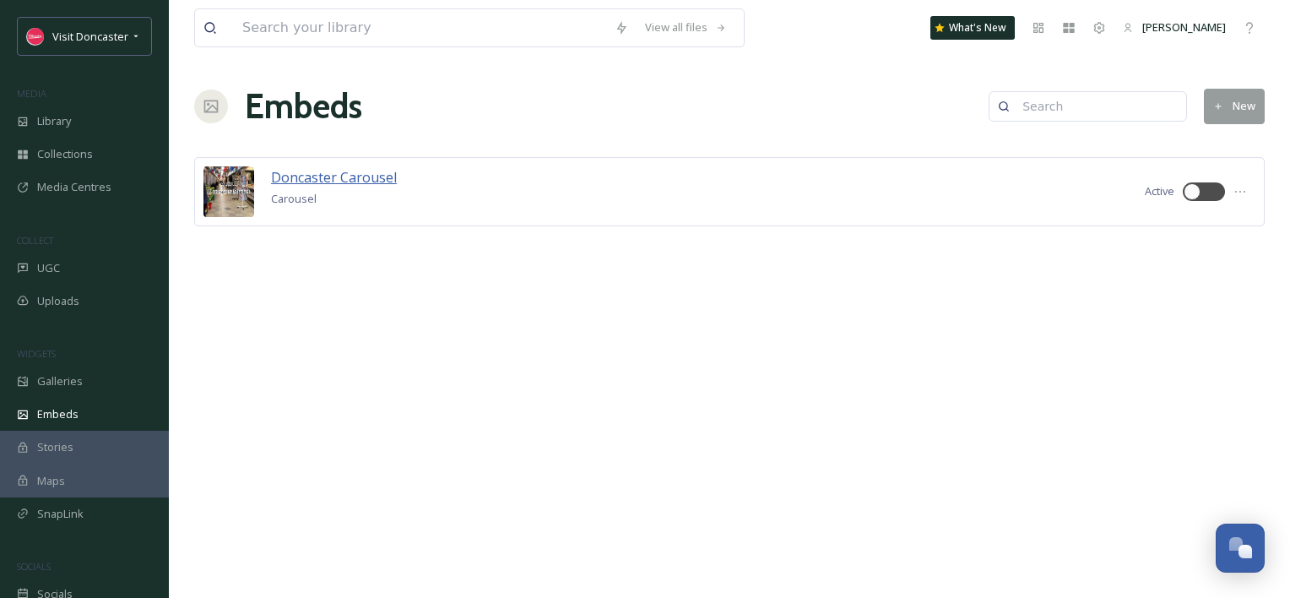
click at [331, 183] on span "Doncaster Carousel" at bounding box center [334, 177] width 126 height 19
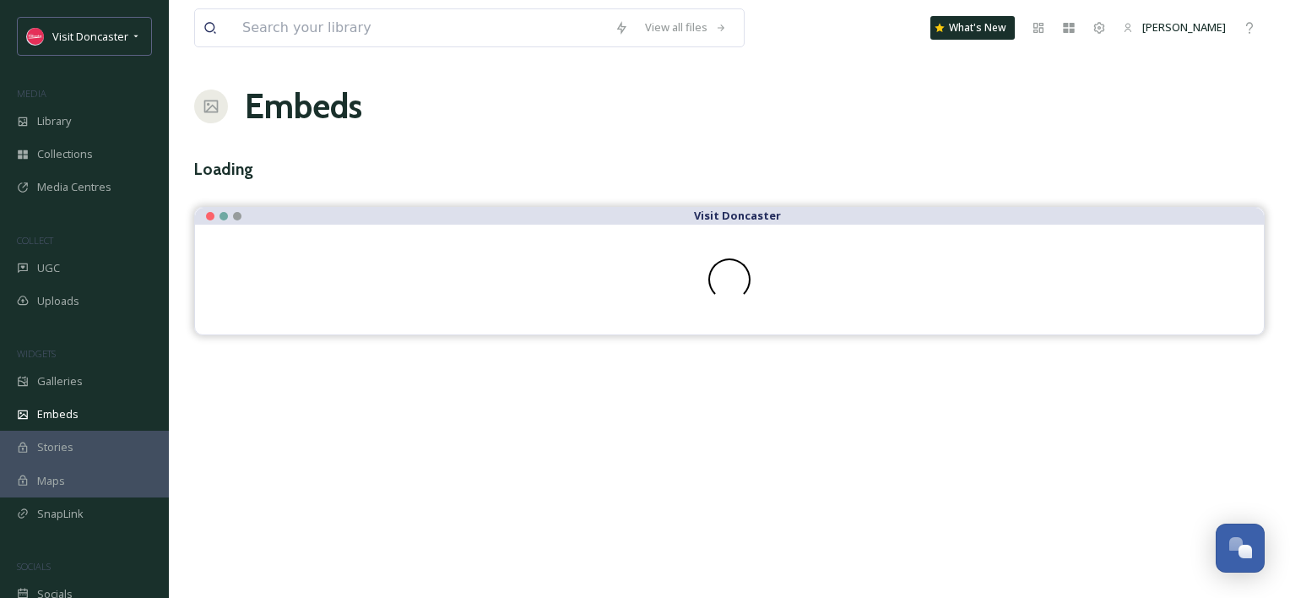
click at [331, 183] on div "View all files What's New [PERSON_NAME] Embeds Loading Visit [GEOGRAPHIC_DATA]" at bounding box center [729, 299] width 1121 height 598
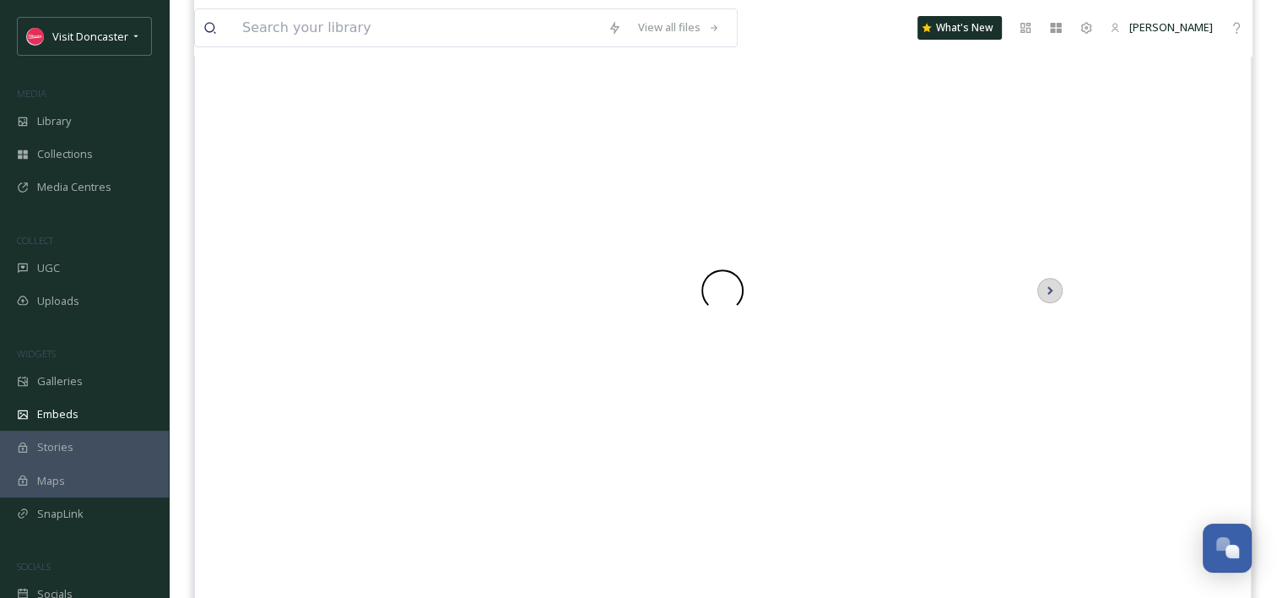
scroll to position [591, 0]
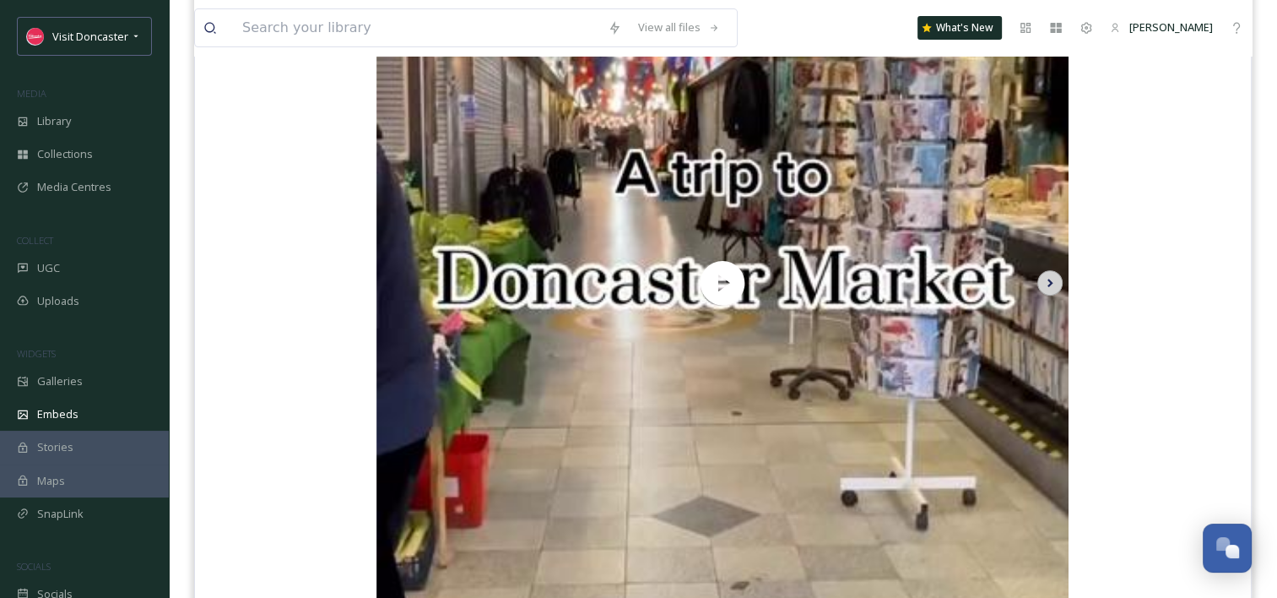
click at [1051, 286] on icon at bounding box center [1050, 282] width 24 height 25
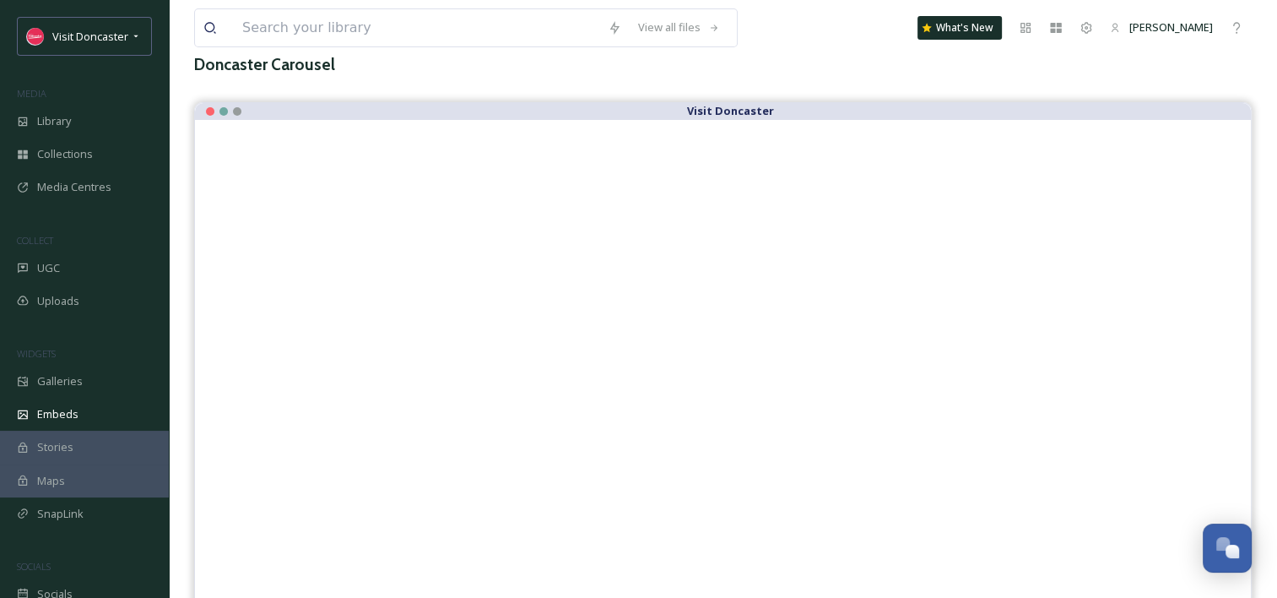
scroll to position [0, 0]
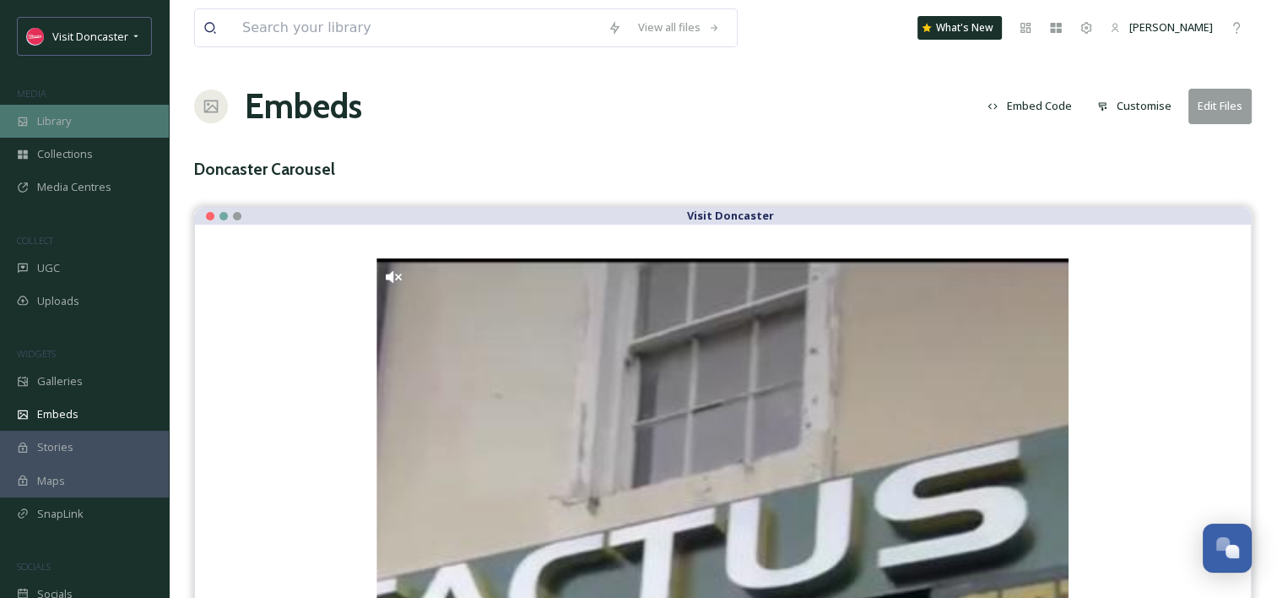
click at [84, 127] on div "Library" at bounding box center [84, 121] width 169 height 33
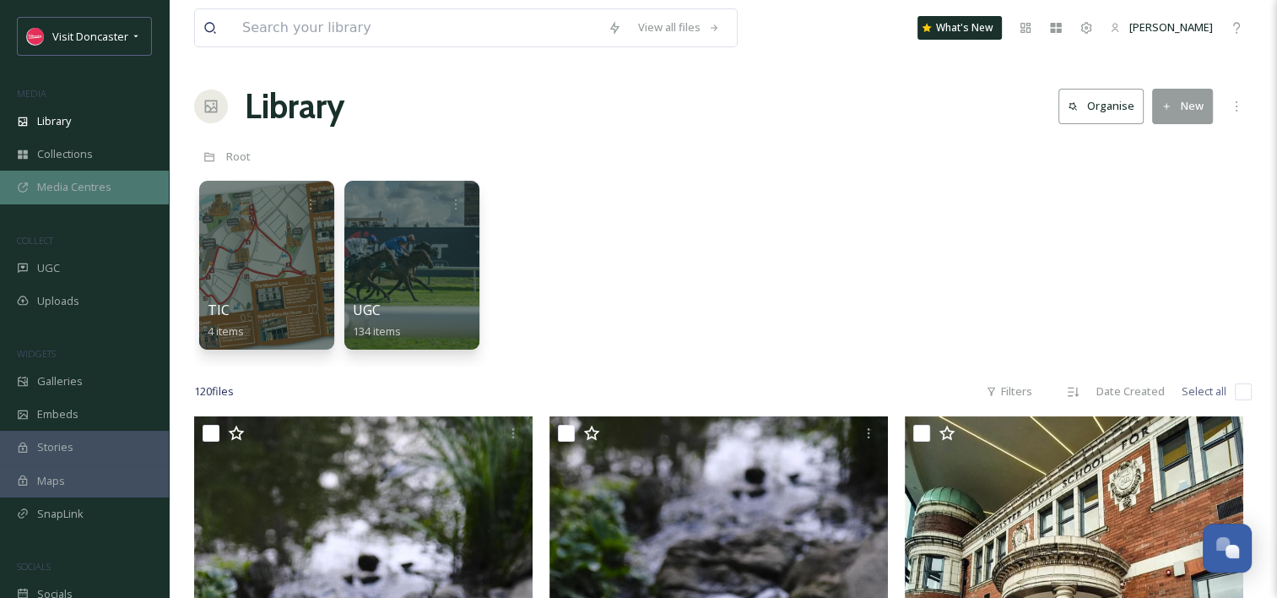
click at [86, 187] on span "Media Centres" at bounding box center [74, 187] width 74 height 16
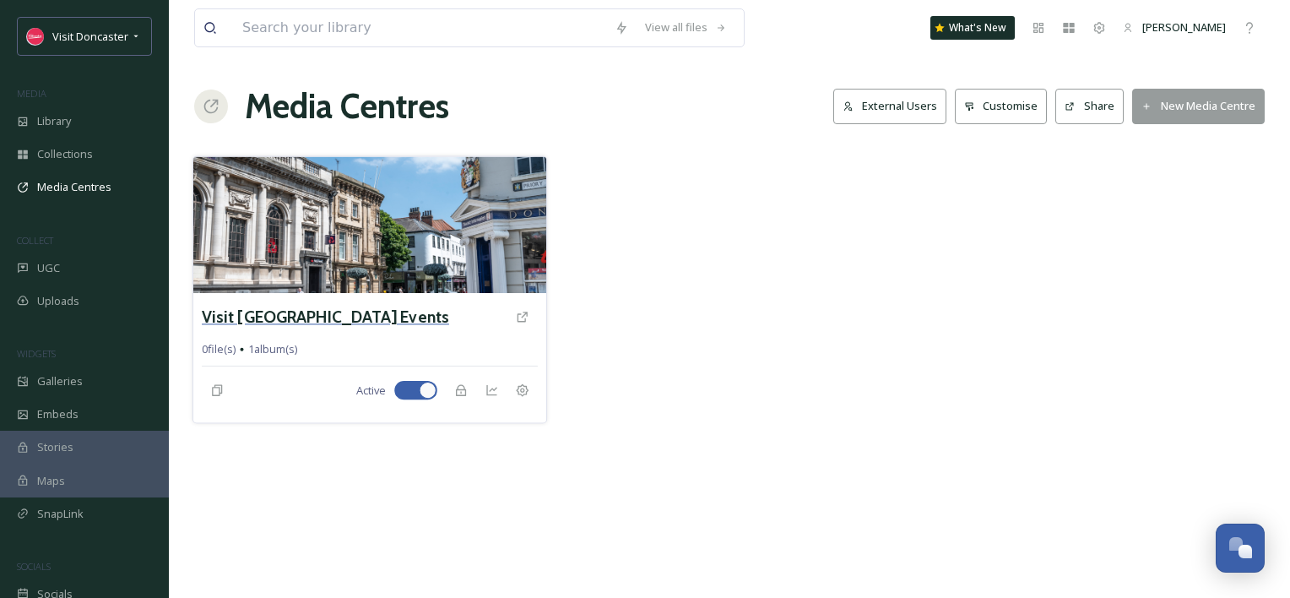
click at [344, 317] on h3 "Visit [GEOGRAPHIC_DATA] Events" at bounding box center [325, 317] width 247 height 24
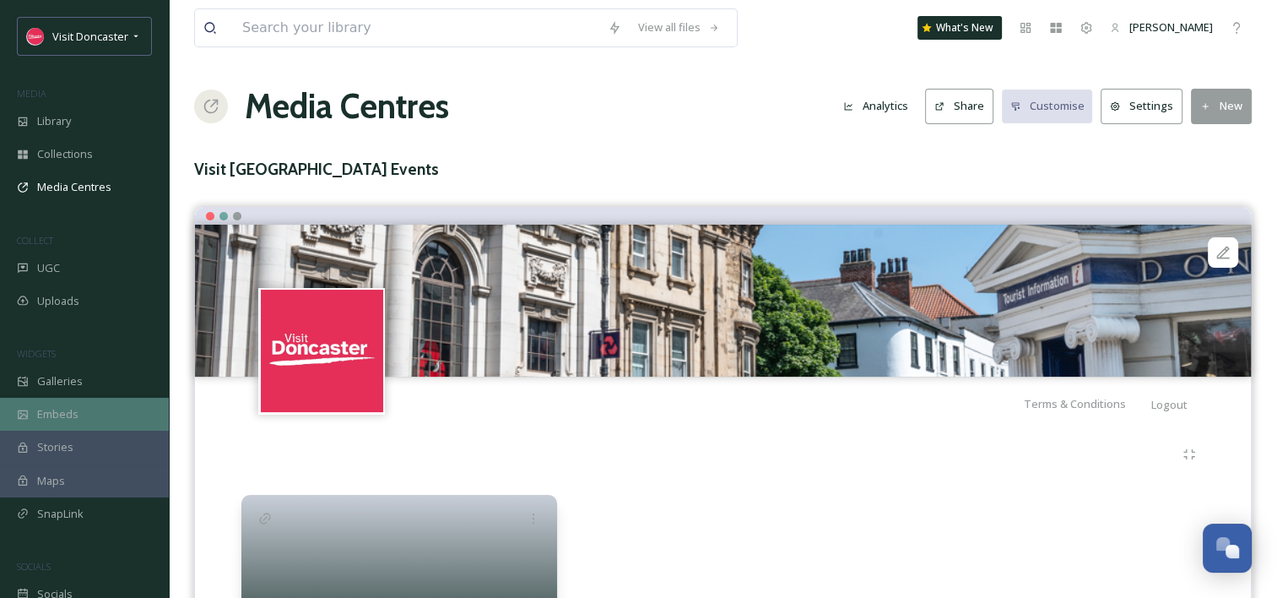
click at [74, 410] on span "Embeds" at bounding box center [57, 414] width 41 height 16
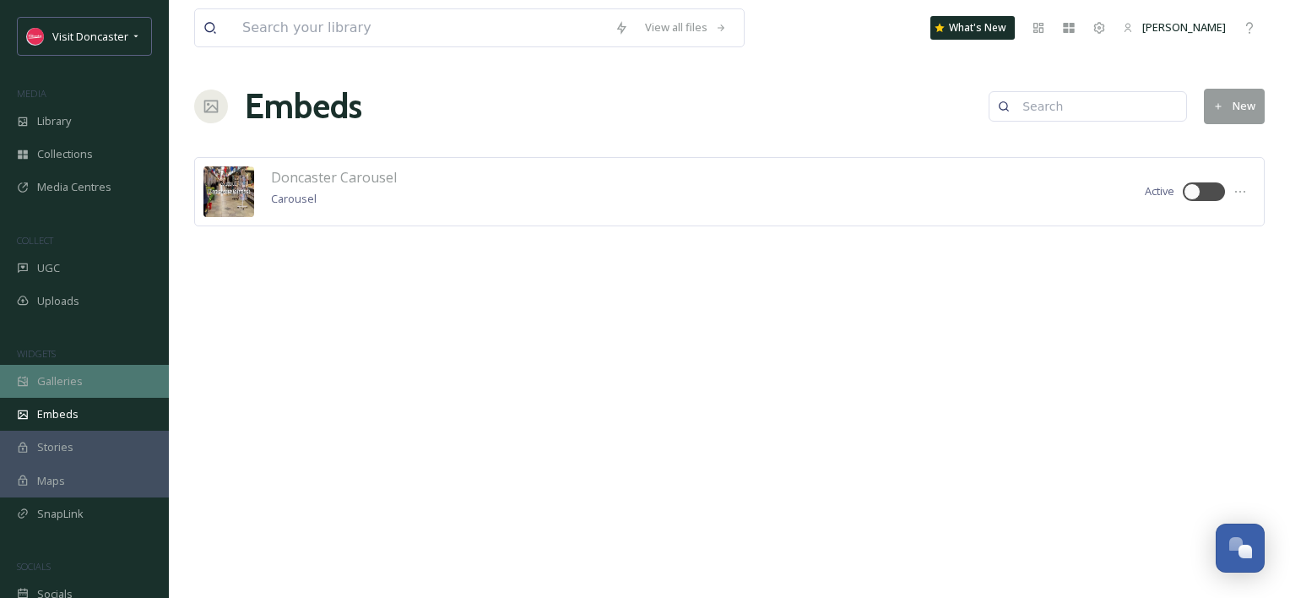
click at [91, 369] on div "Galleries" at bounding box center [84, 381] width 169 height 33
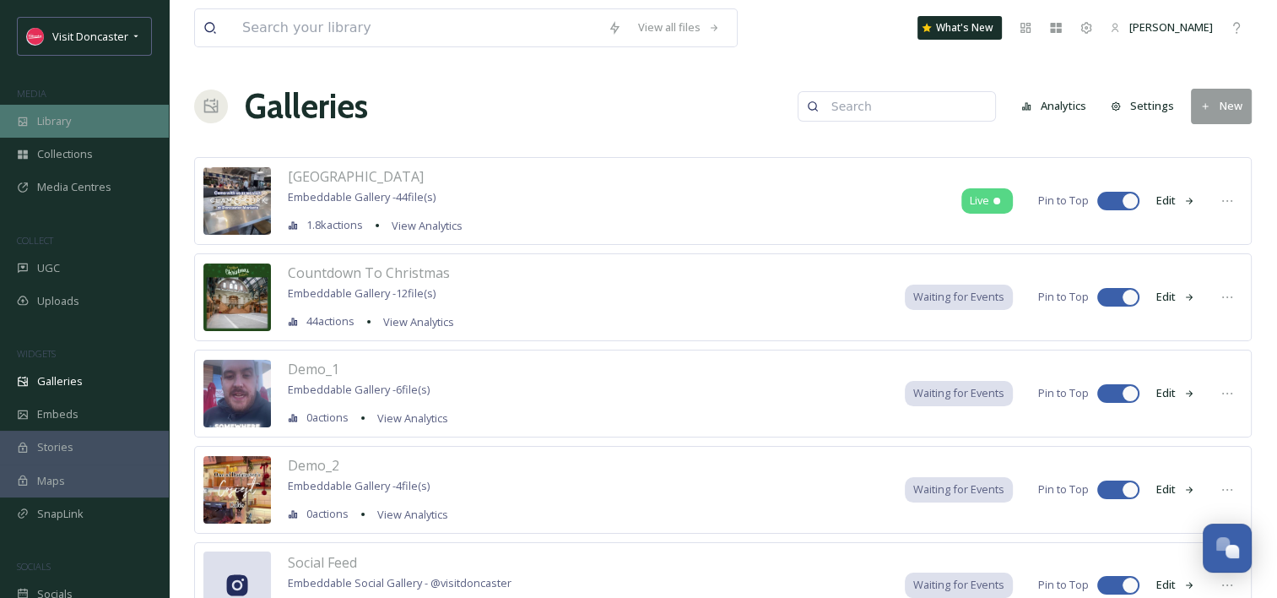
click at [74, 120] on div "Library" at bounding box center [84, 121] width 169 height 33
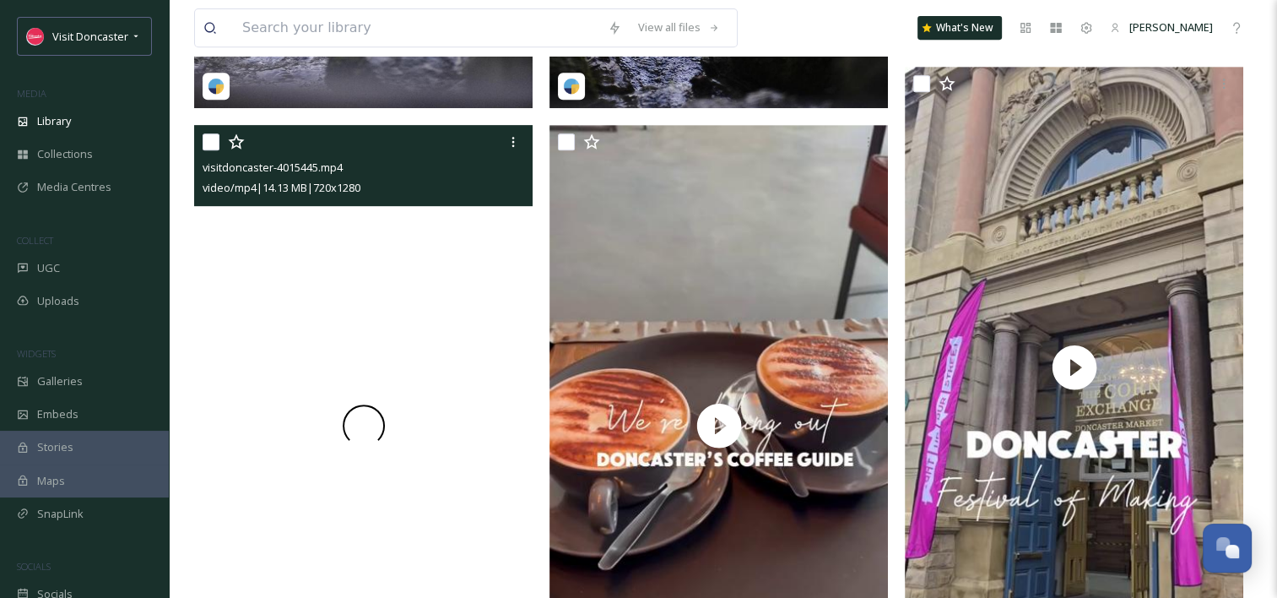
scroll to position [506, 0]
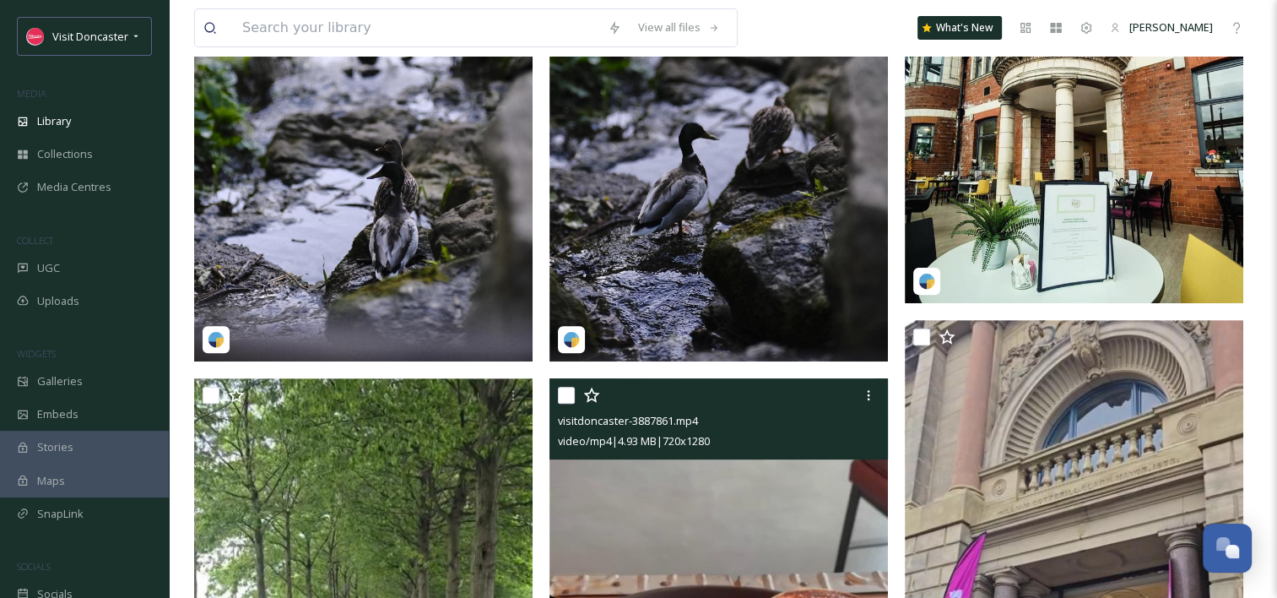
click at [563, 394] on input "checkbox" at bounding box center [566, 395] width 17 height 17
checkbox input "true"
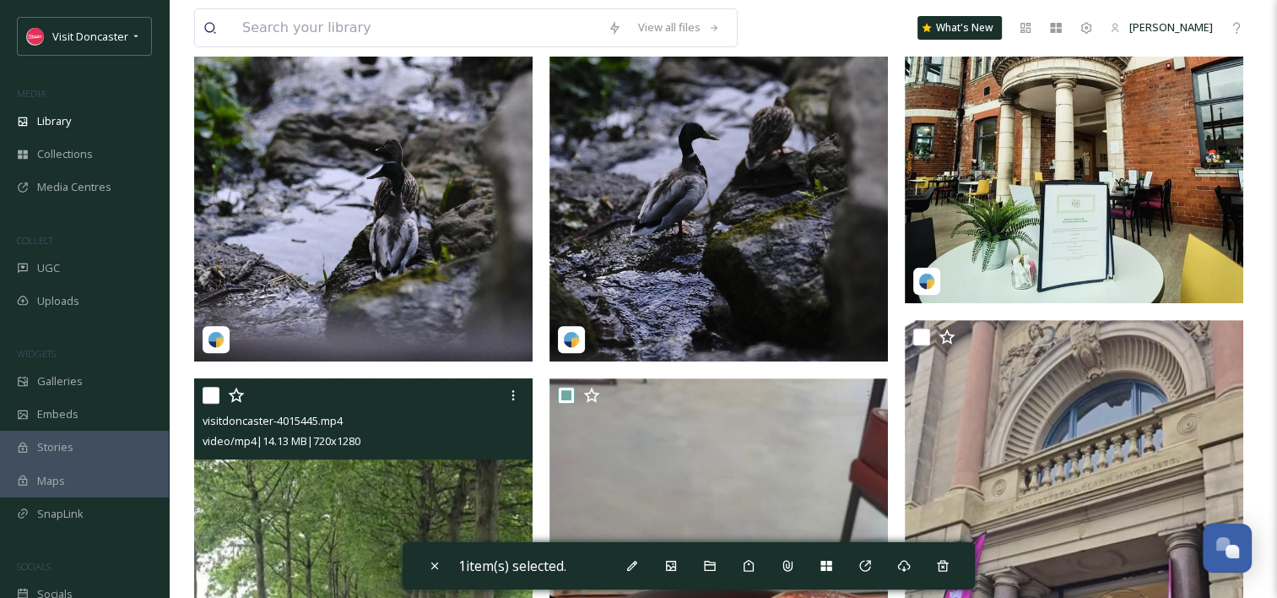
click at [215, 391] on input "checkbox" at bounding box center [211, 395] width 17 height 17
checkbox input "true"
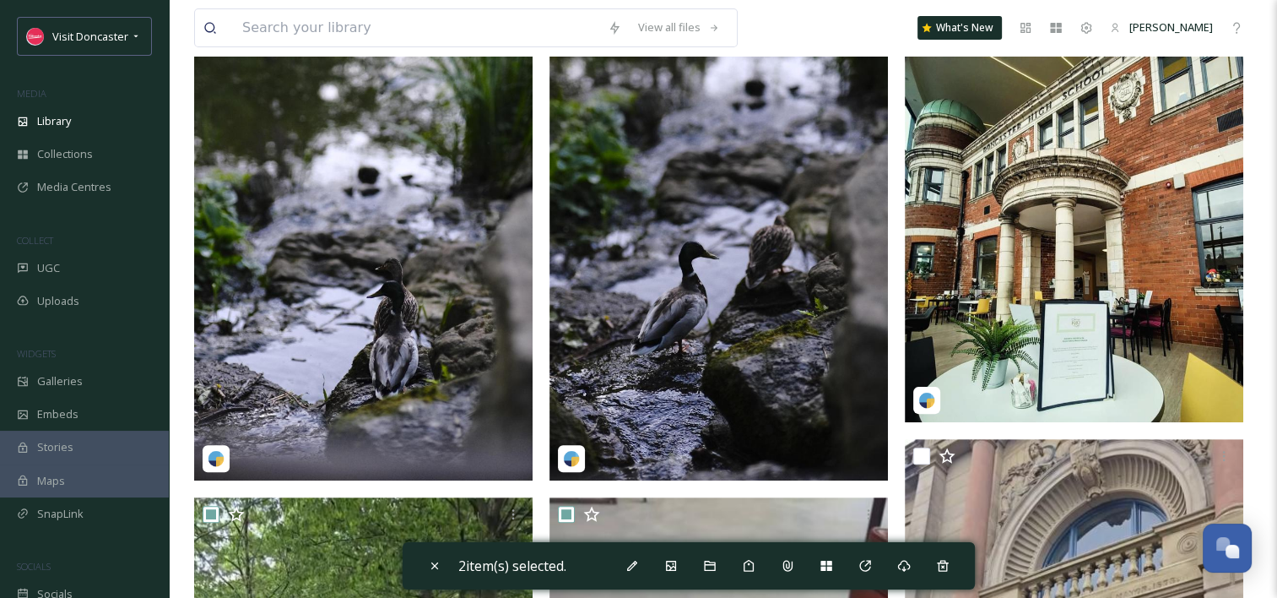
scroll to position [169, 0]
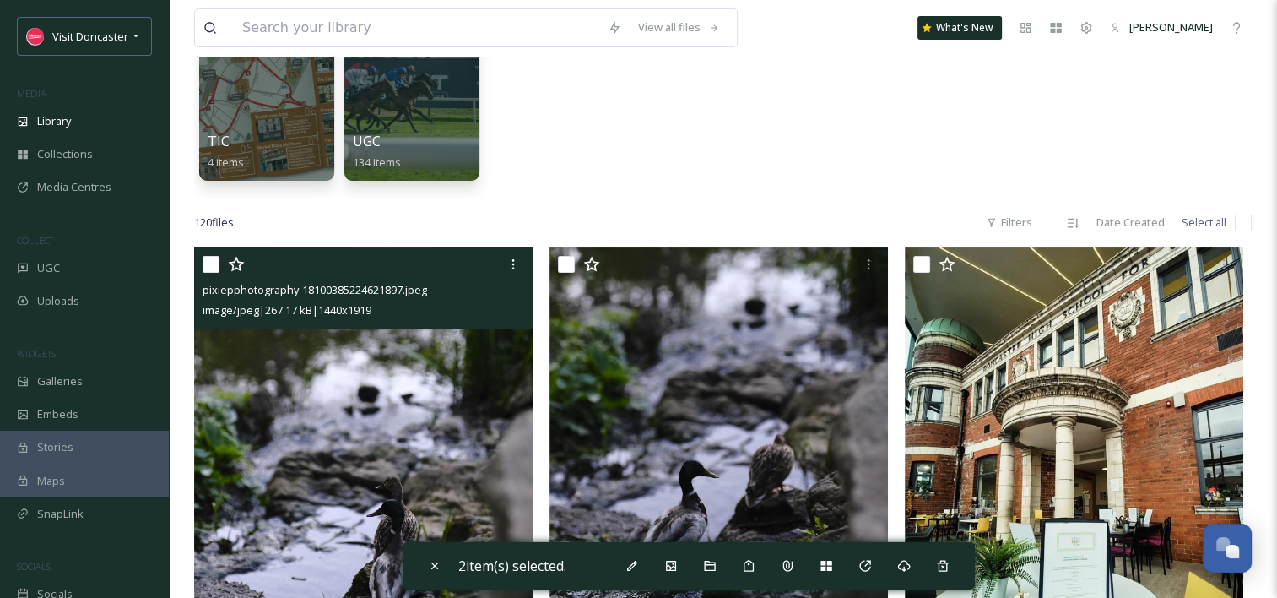
click at [213, 262] on input "checkbox" at bounding box center [211, 264] width 17 height 17
checkbox input "true"
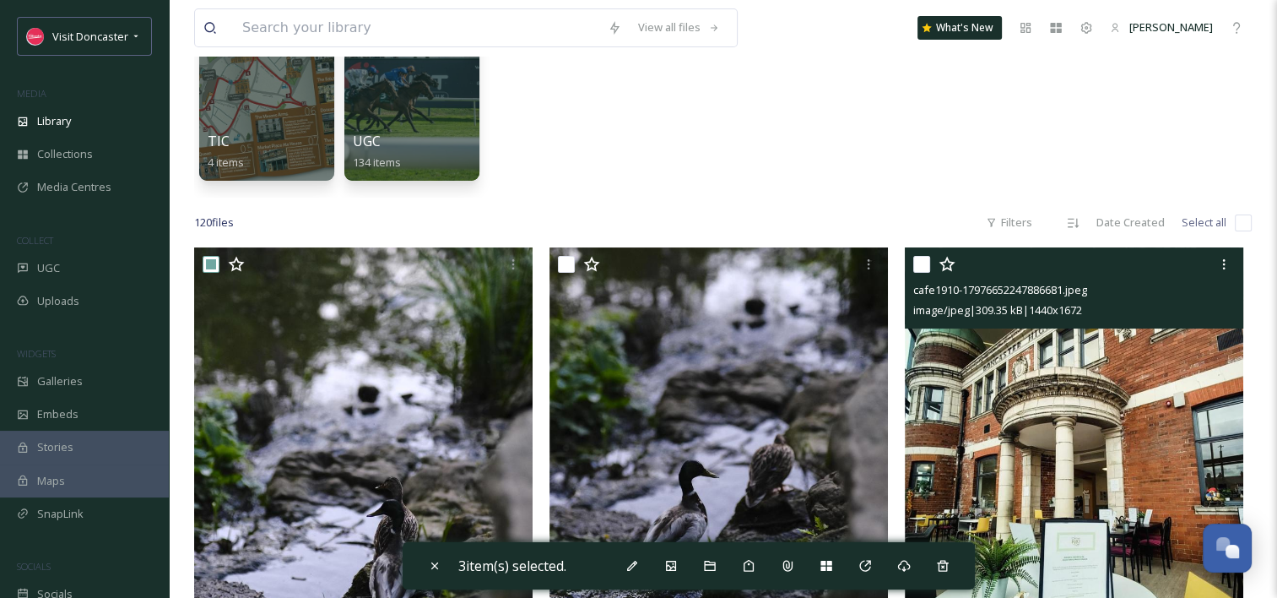
click at [915, 262] on input "checkbox" at bounding box center [921, 264] width 17 height 17
checkbox input "true"
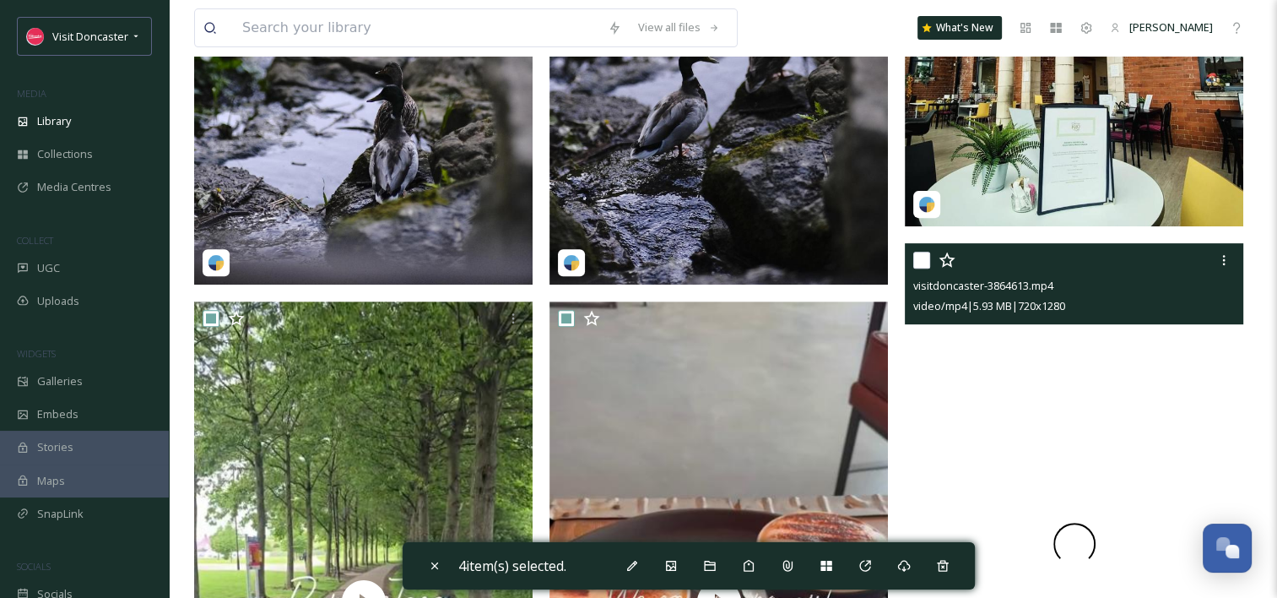
scroll to position [675, 0]
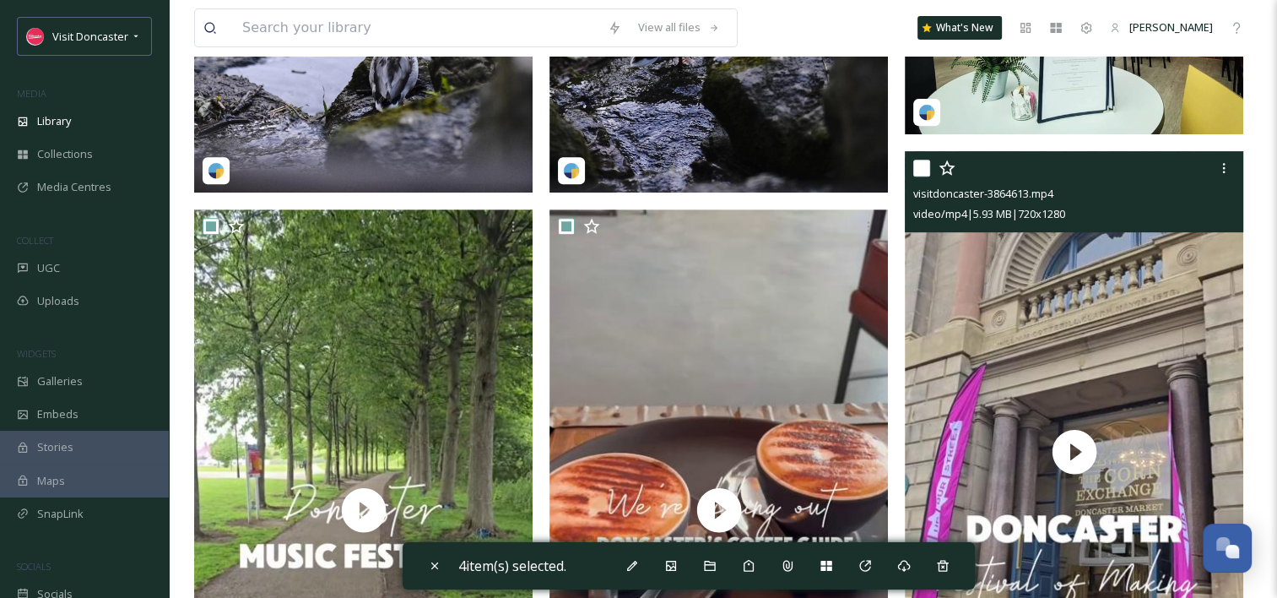
click at [919, 165] on input "checkbox" at bounding box center [921, 168] width 17 height 17
checkbox input "true"
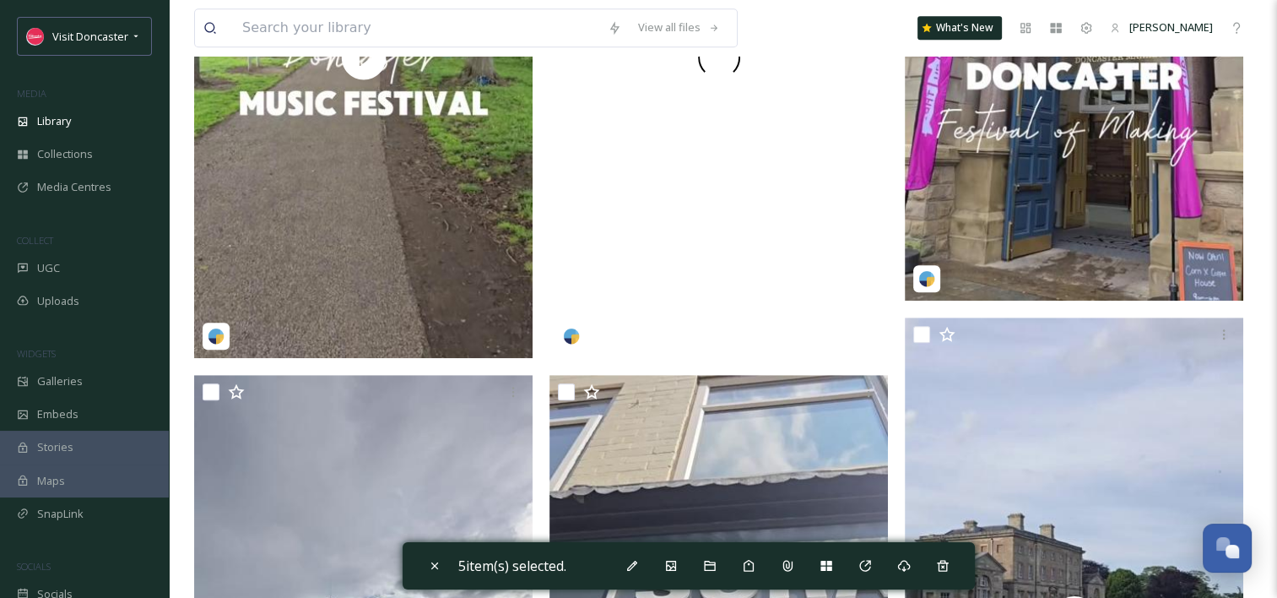
scroll to position [1266, 0]
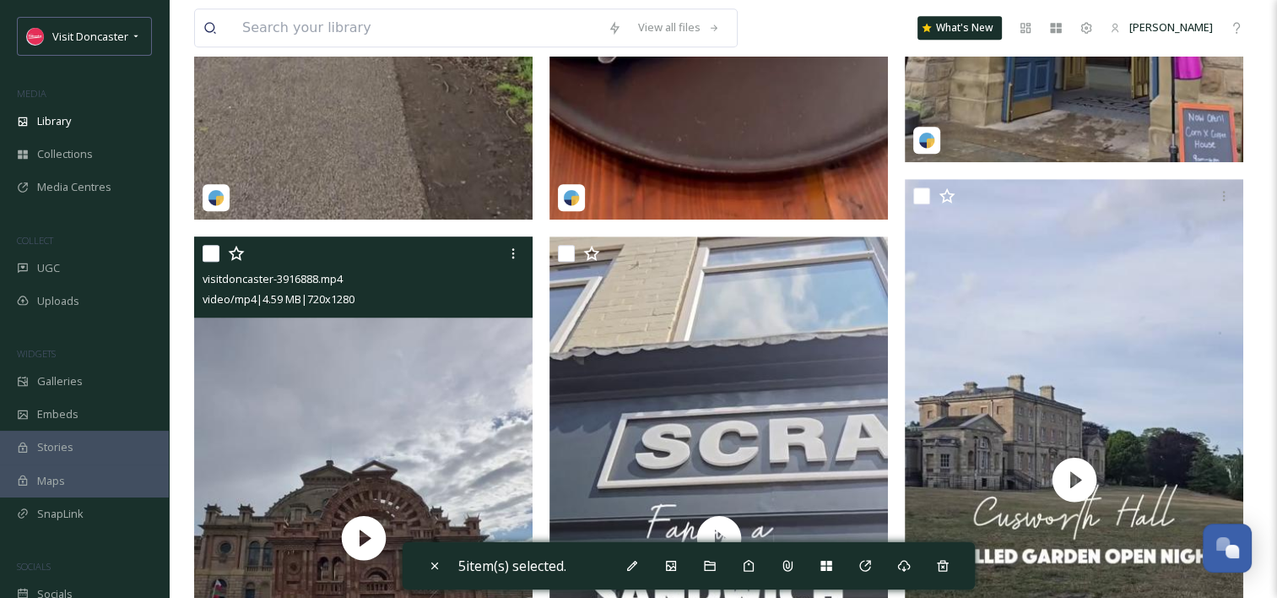
drag, startPoint x: 208, startPoint y: 253, endPoint x: 255, endPoint y: 250, distance: 47.4
click at [208, 254] on input "checkbox" at bounding box center [211, 253] width 17 height 17
checkbox input "true"
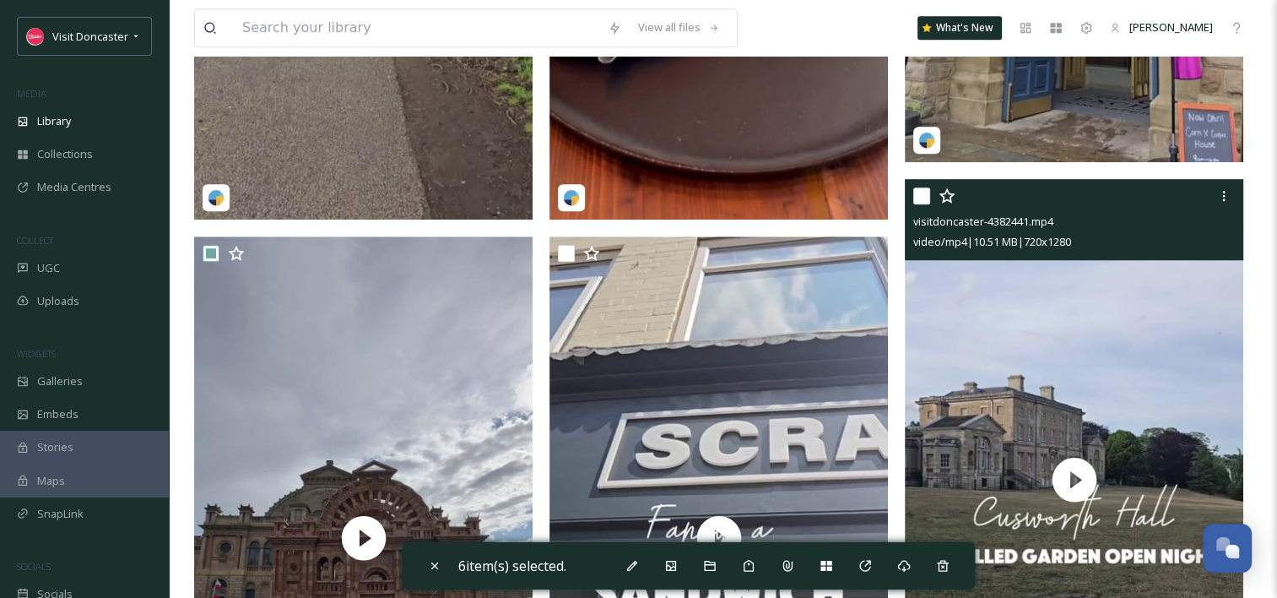
click at [921, 194] on input "checkbox" at bounding box center [921, 195] width 17 height 17
checkbox input "true"
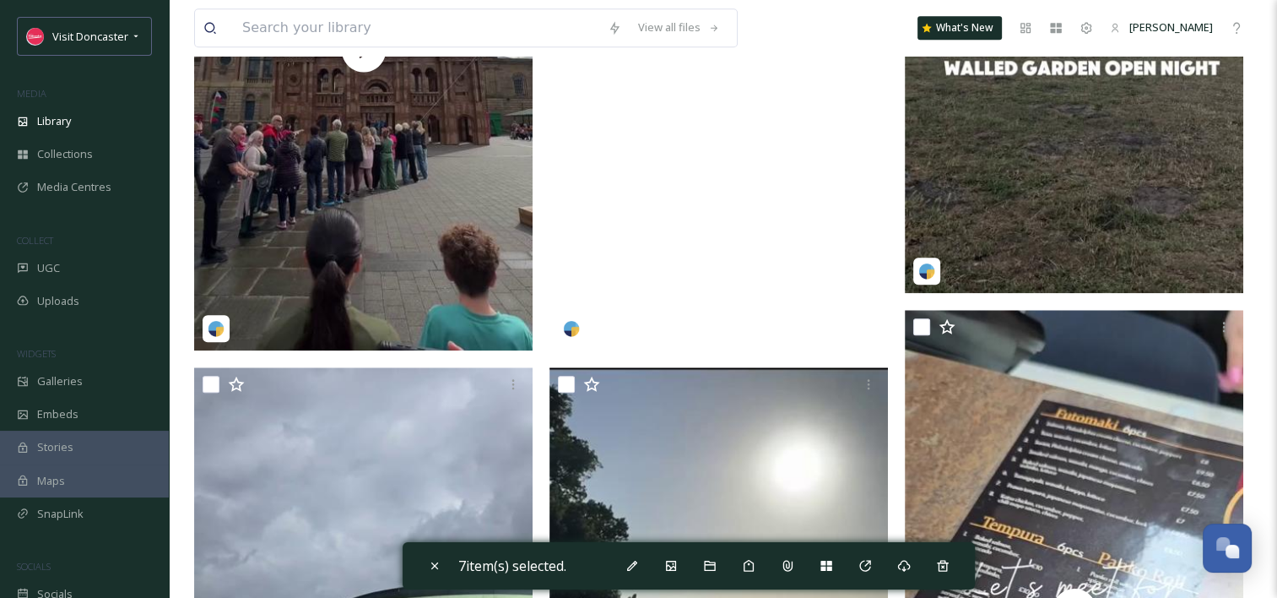
scroll to position [1942, 0]
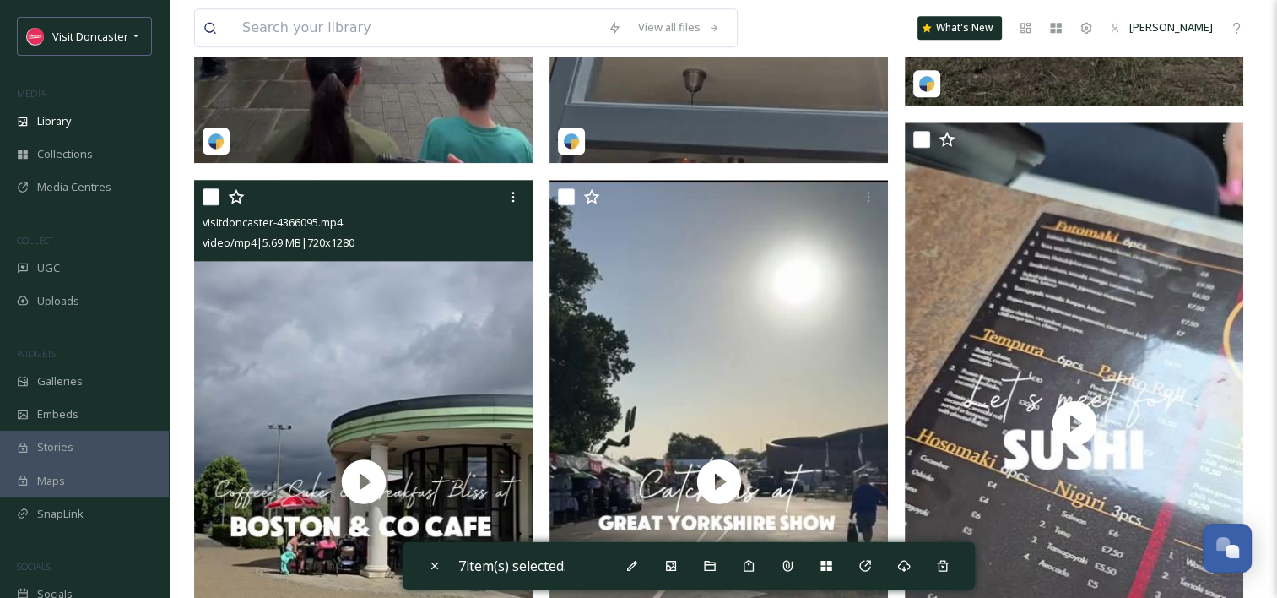
click at [206, 193] on input "checkbox" at bounding box center [211, 196] width 17 height 17
checkbox input "true"
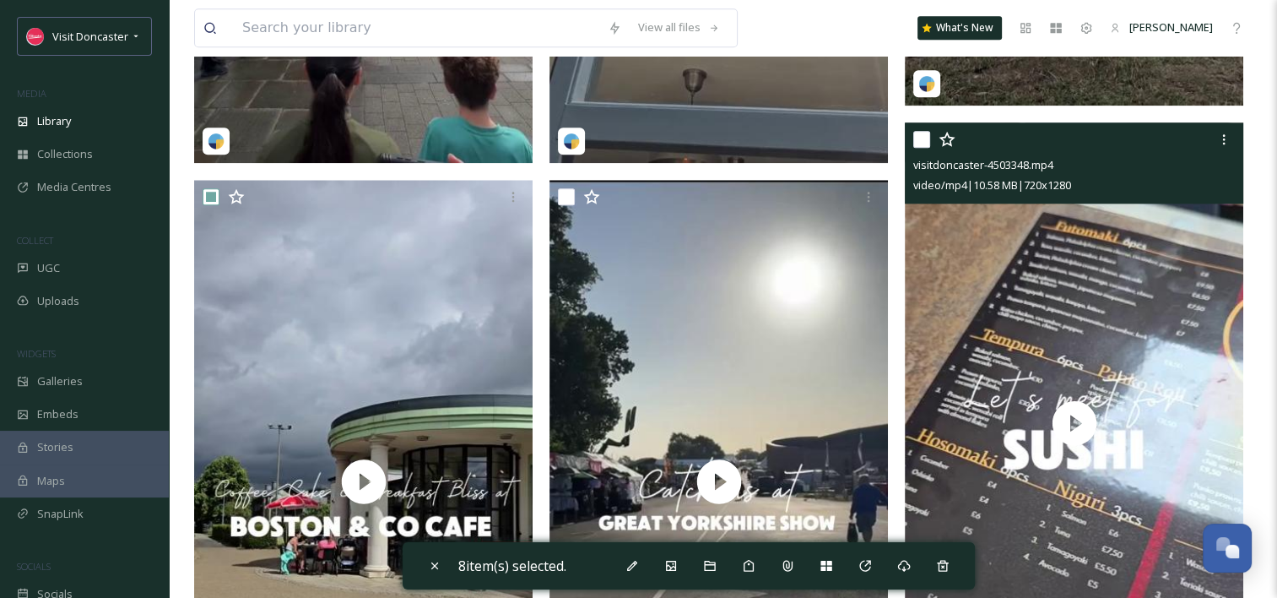
click at [922, 141] on input "checkbox" at bounding box center [921, 139] width 17 height 17
checkbox input "true"
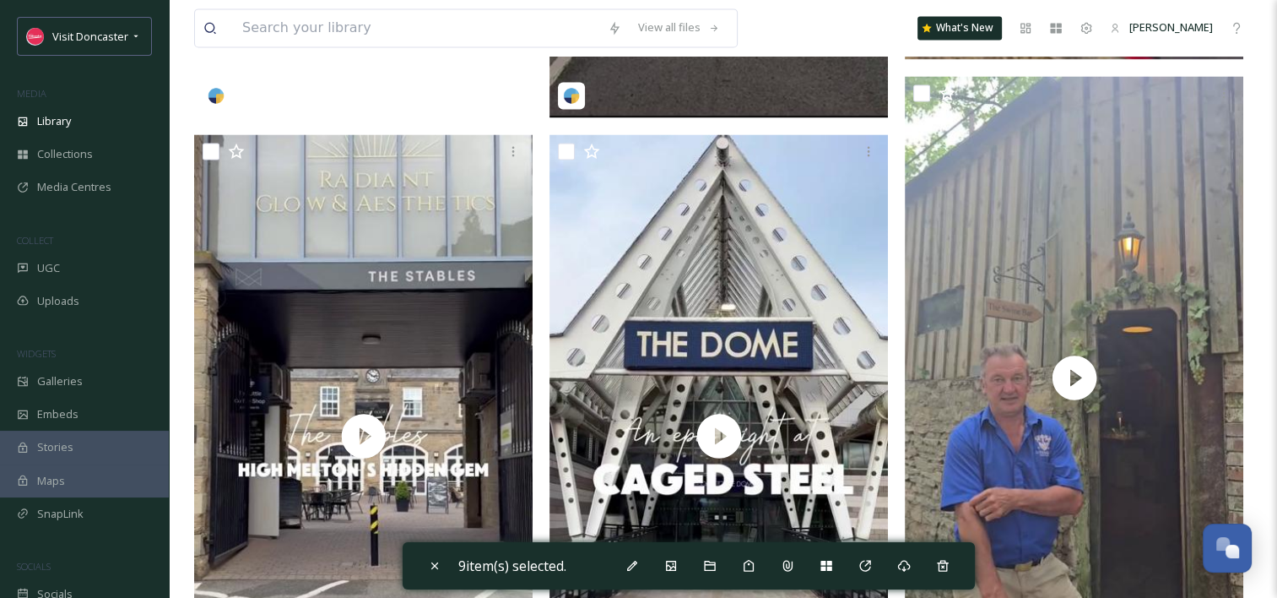
scroll to position [2617, 0]
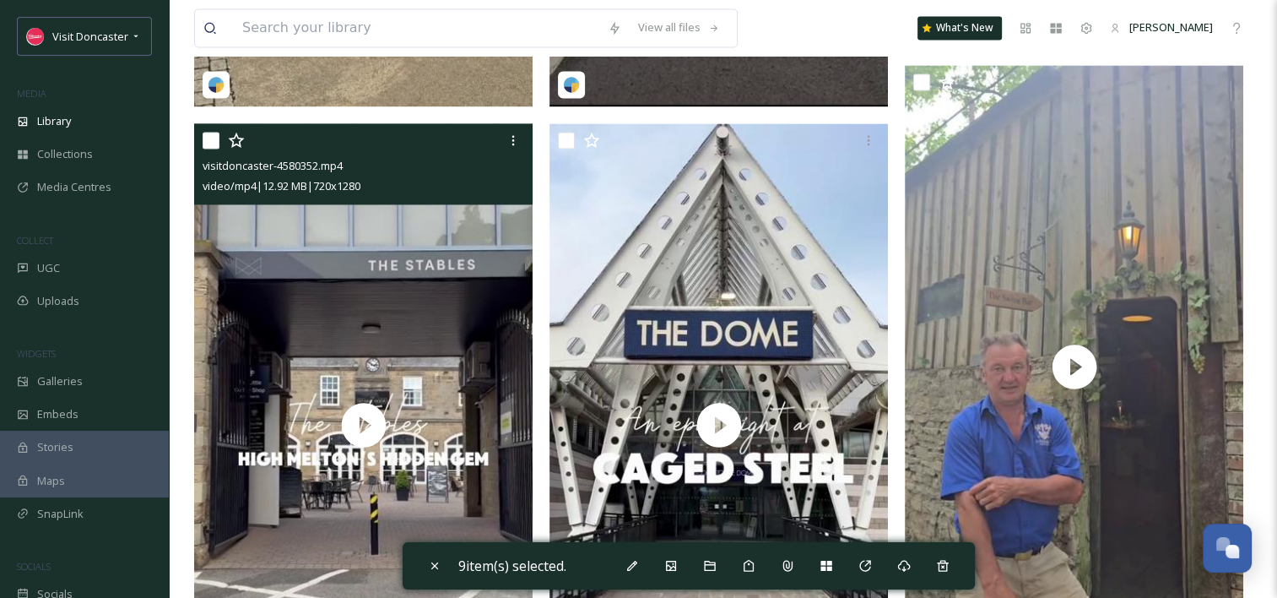
click at [209, 146] on input "checkbox" at bounding box center [211, 140] width 17 height 17
checkbox input "true"
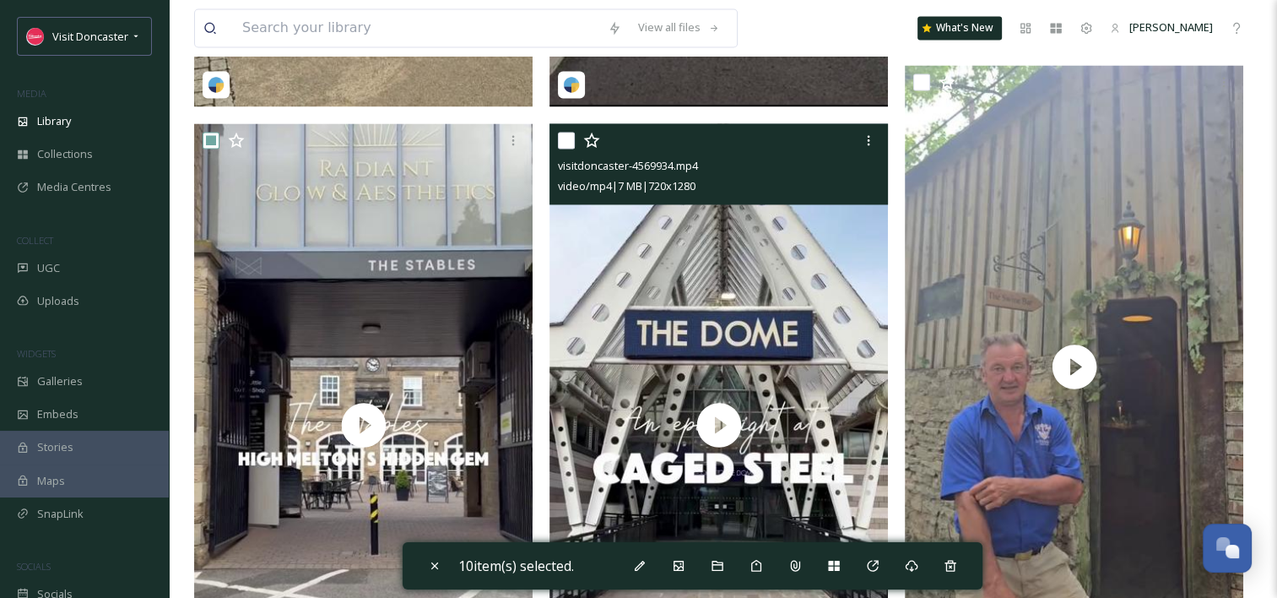
click at [571, 142] on input "checkbox" at bounding box center [566, 140] width 17 height 17
checkbox input "true"
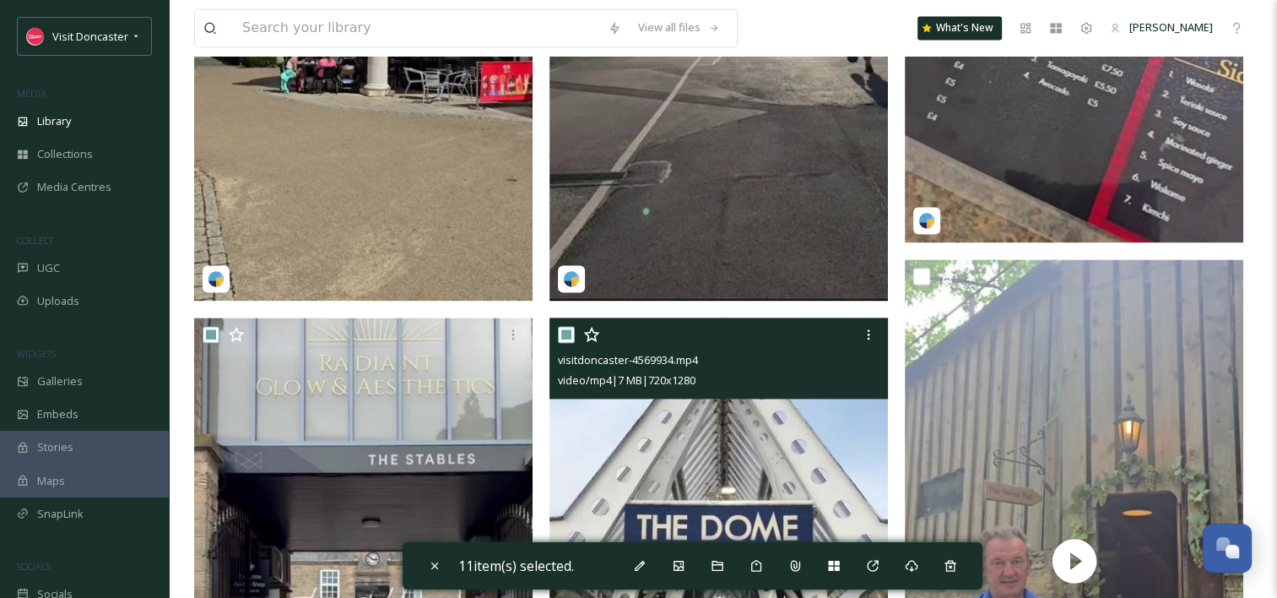
scroll to position [2364, 0]
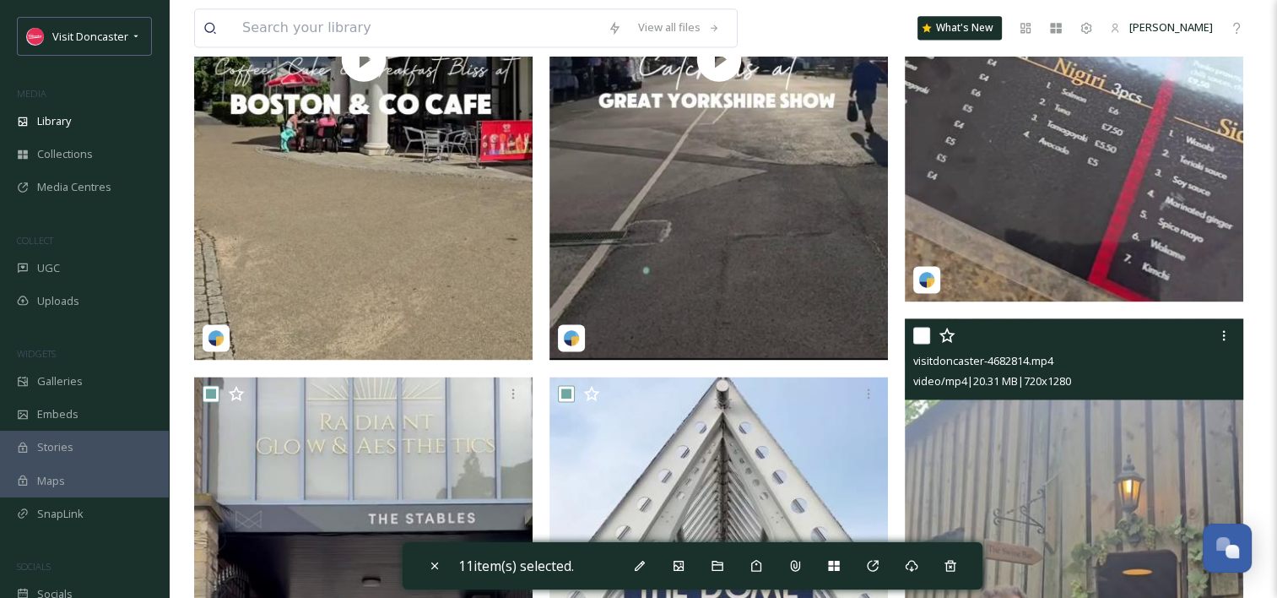
click at [915, 329] on input "checkbox" at bounding box center [921, 335] width 17 height 17
checkbox input "true"
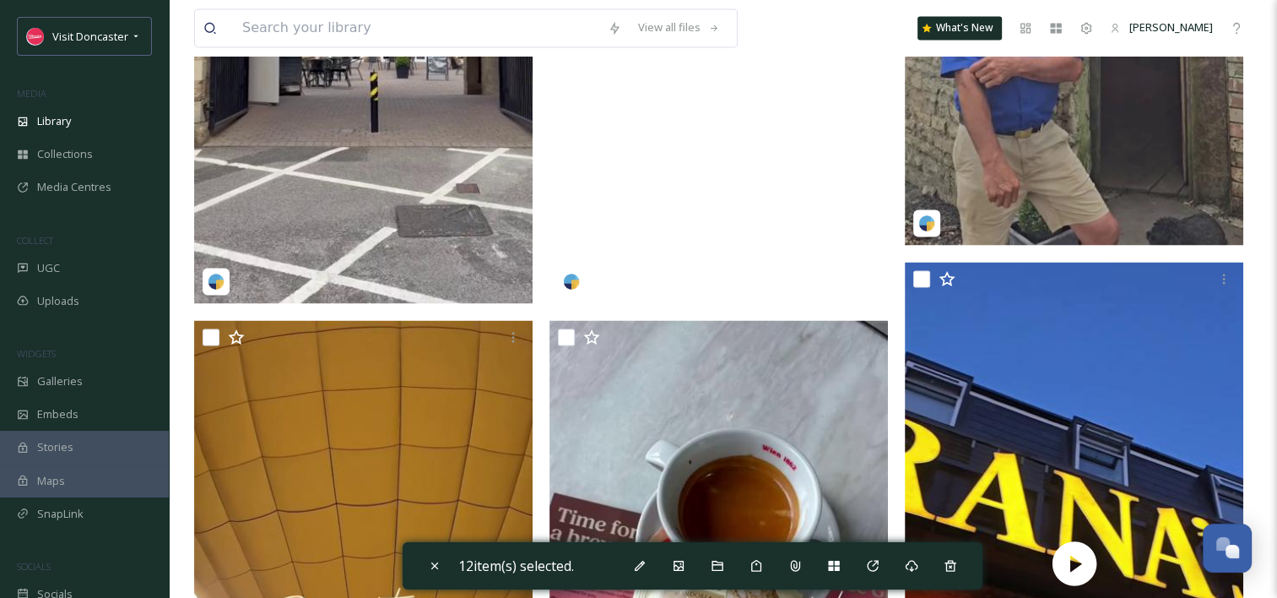
scroll to position [3292, 0]
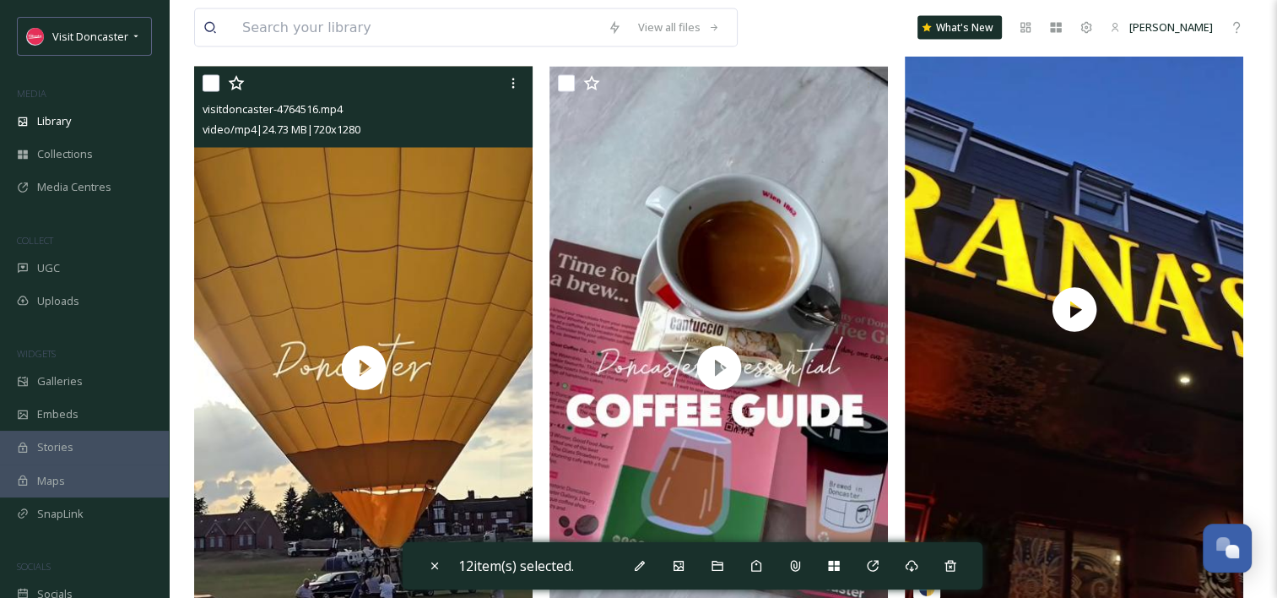
click at [209, 82] on input "checkbox" at bounding box center [211, 83] width 17 height 17
checkbox input "true"
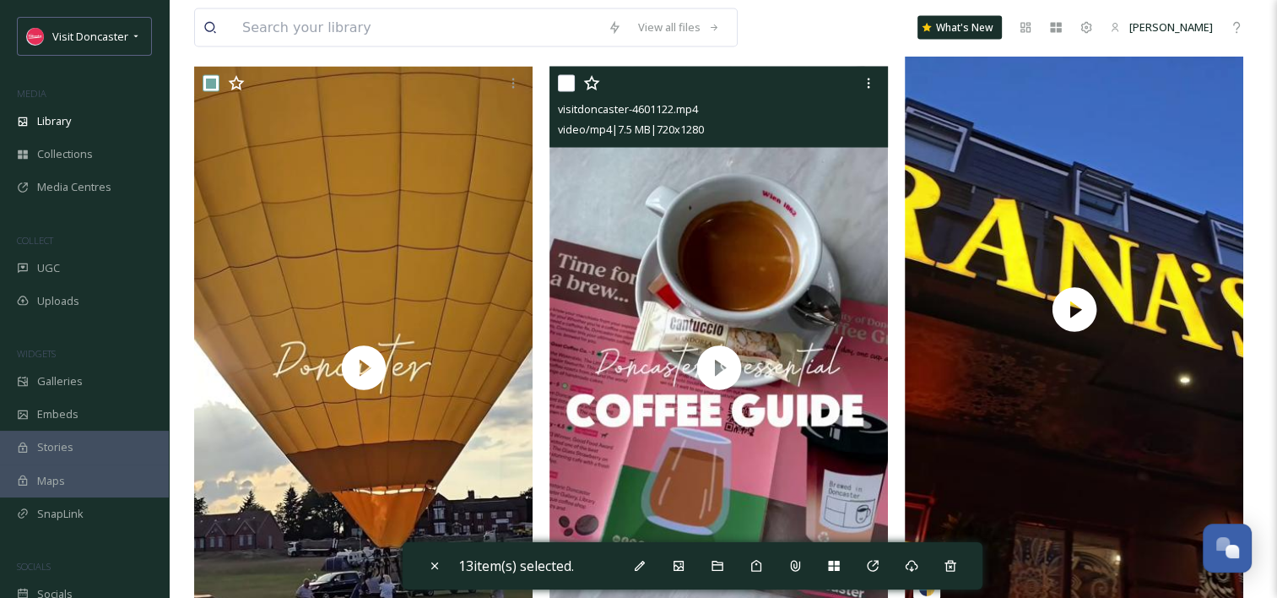
click at [569, 86] on input "checkbox" at bounding box center [566, 83] width 17 height 17
checkbox input "true"
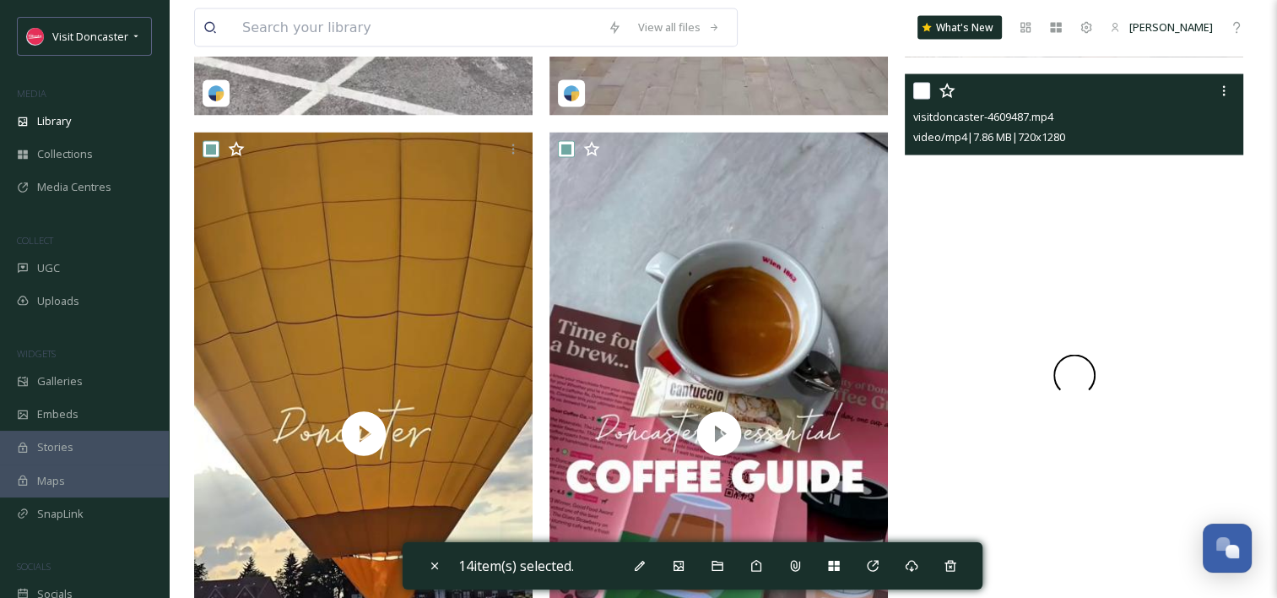
scroll to position [3123, 0]
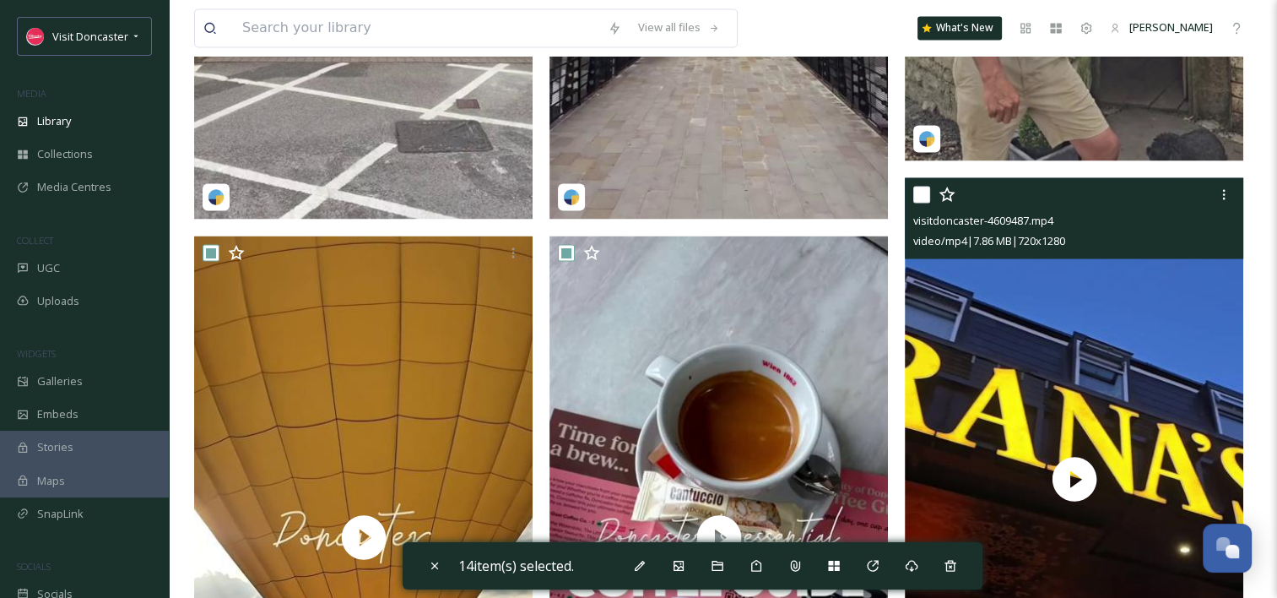
click at [918, 192] on input "checkbox" at bounding box center [921, 194] width 17 height 17
checkbox input "true"
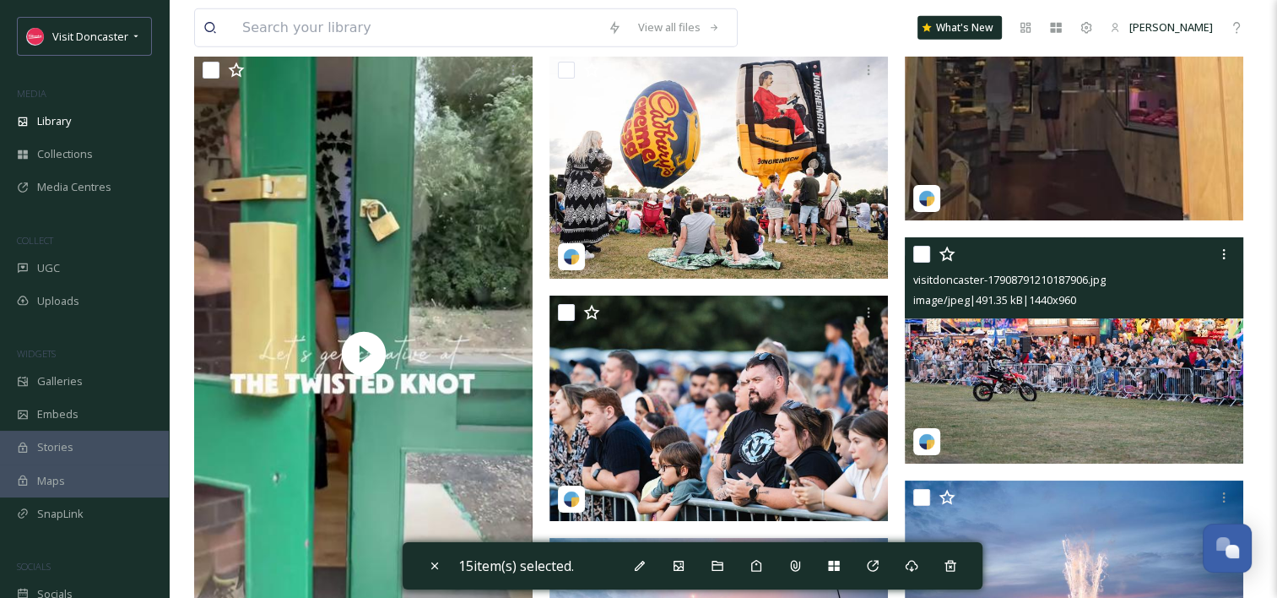
scroll to position [4390, 0]
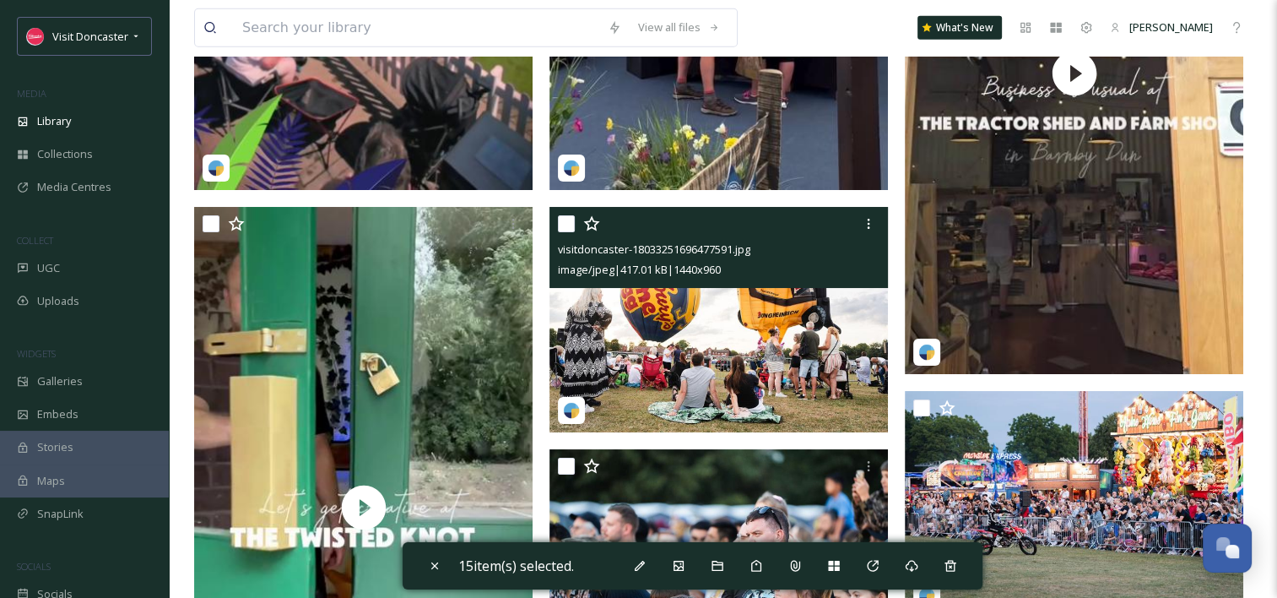
click at [563, 225] on input "checkbox" at bounding box center [566, 223] width 17 height 17
checkbox input "true"
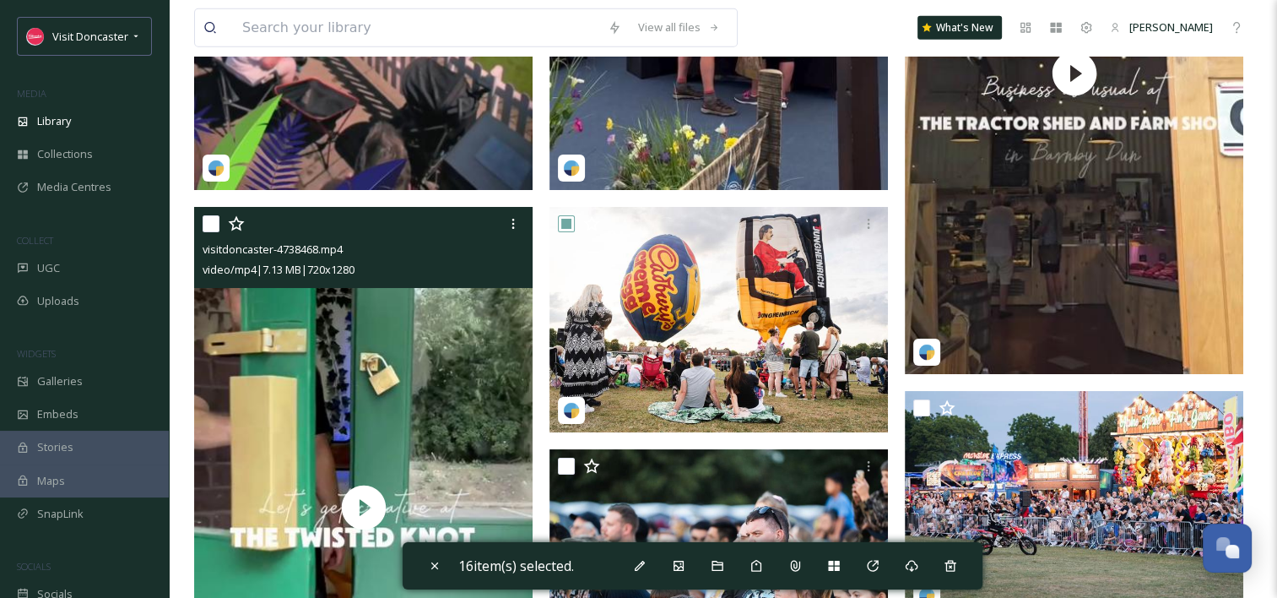
click at [217, 219] on input "checkbox" at bounding box center [211, 223] width 17 height 17
checkbox input "true"
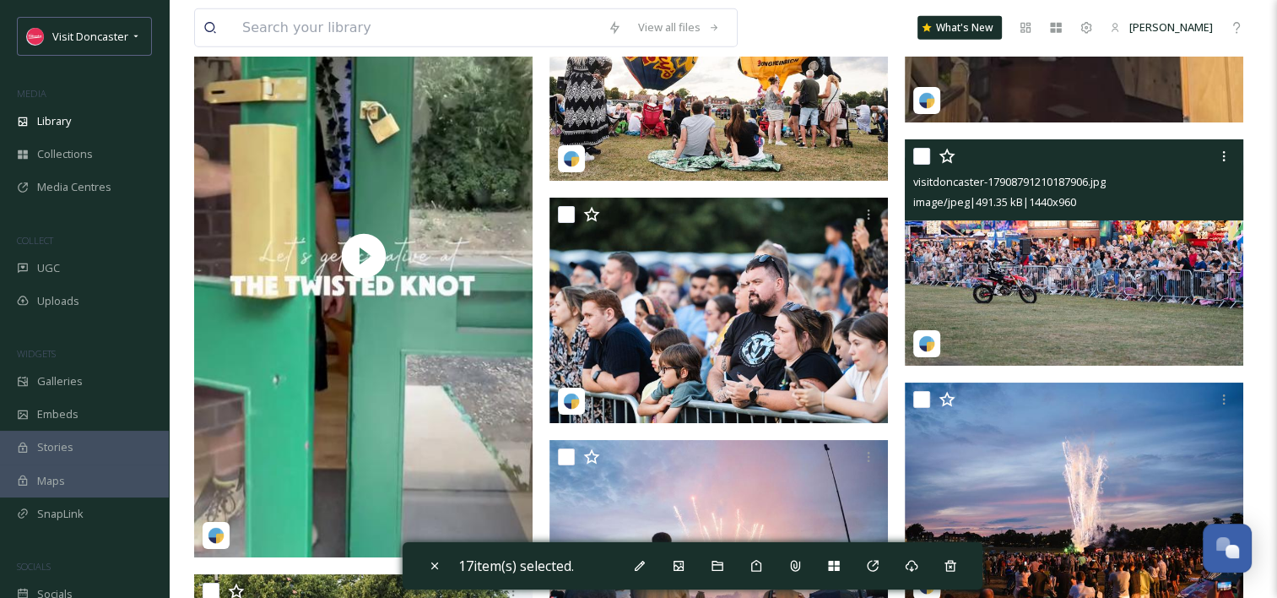
scroll to position [4643, 0]
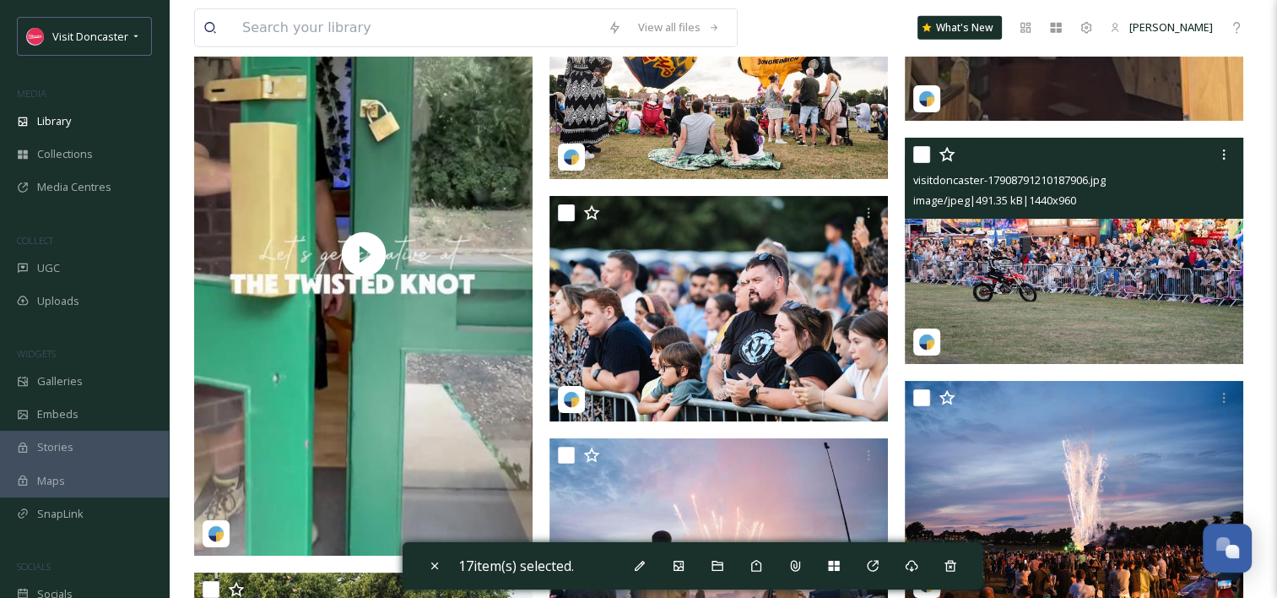
click at [925, 145] on div at bounding box center [1076, 154] width 326 height 30
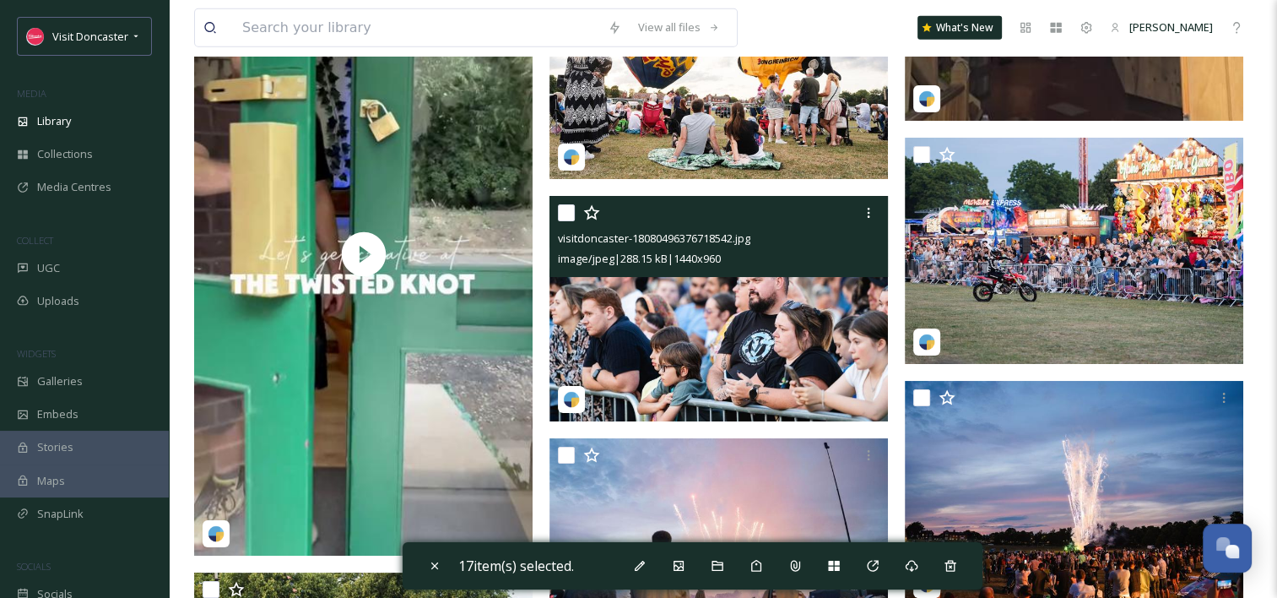
click at [561, 208] on input "checkbox" at bounding box center [566, 212] width 17 height 17
checkbox input "true"
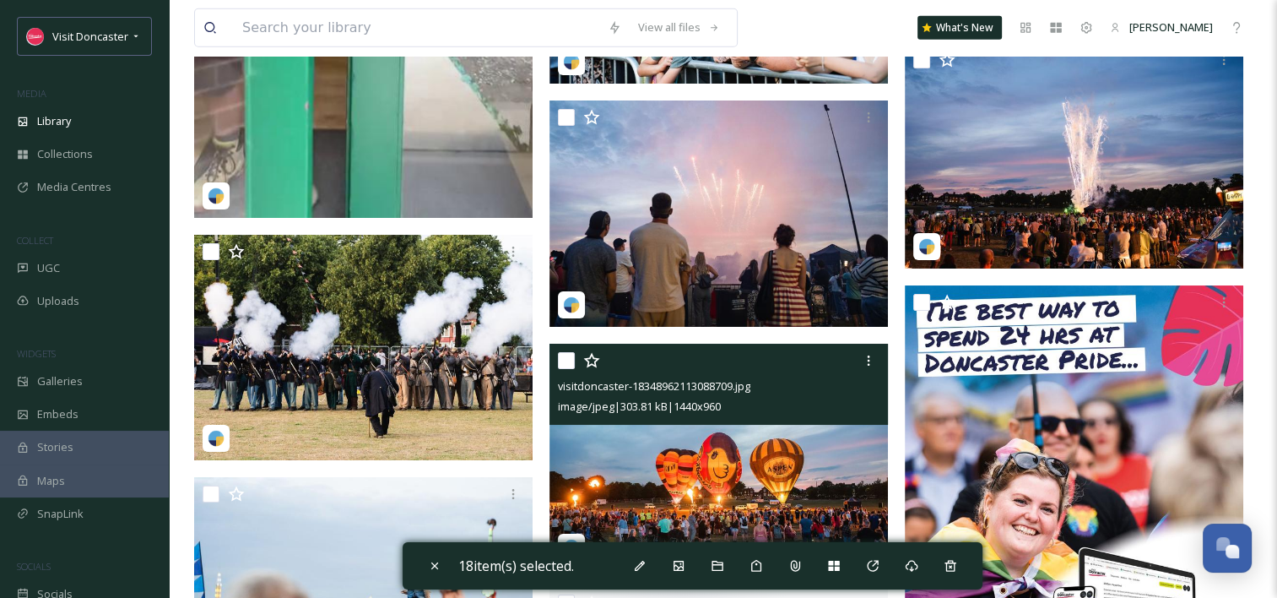
click at [567, 360] on input "checkbox" at bounding box center [566, 360] width 17 height 17
checkbox input "true"
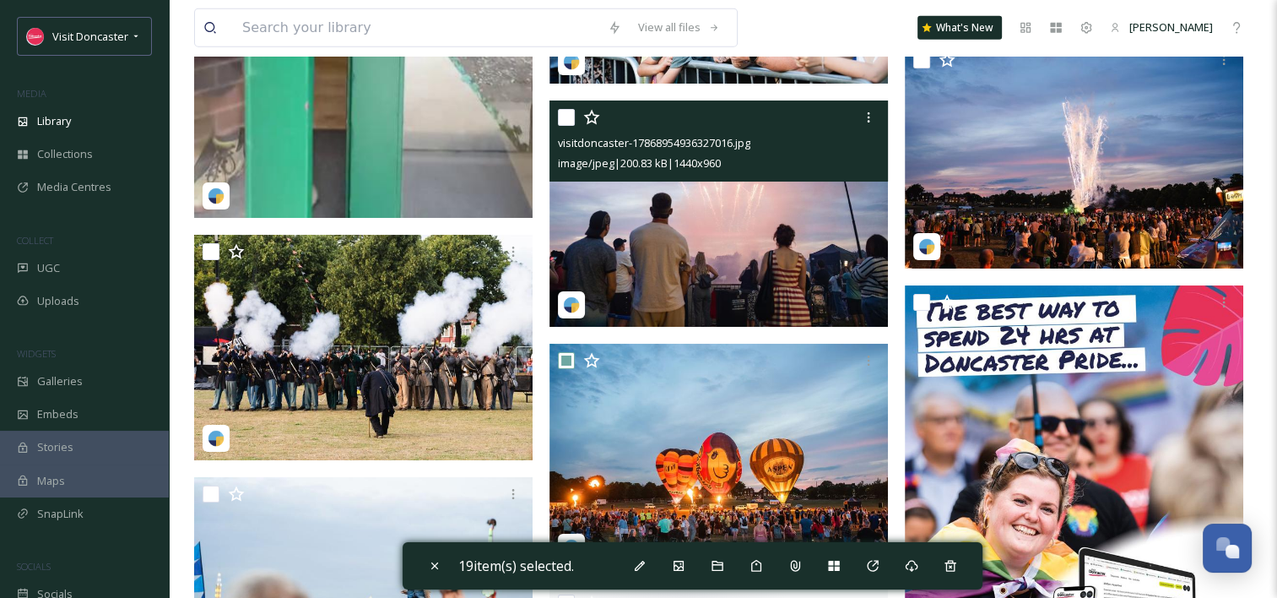
click at [565, 111] on input "checkbox" at bounding box center [566, 117] width 17 height 17
checkbox input "true"
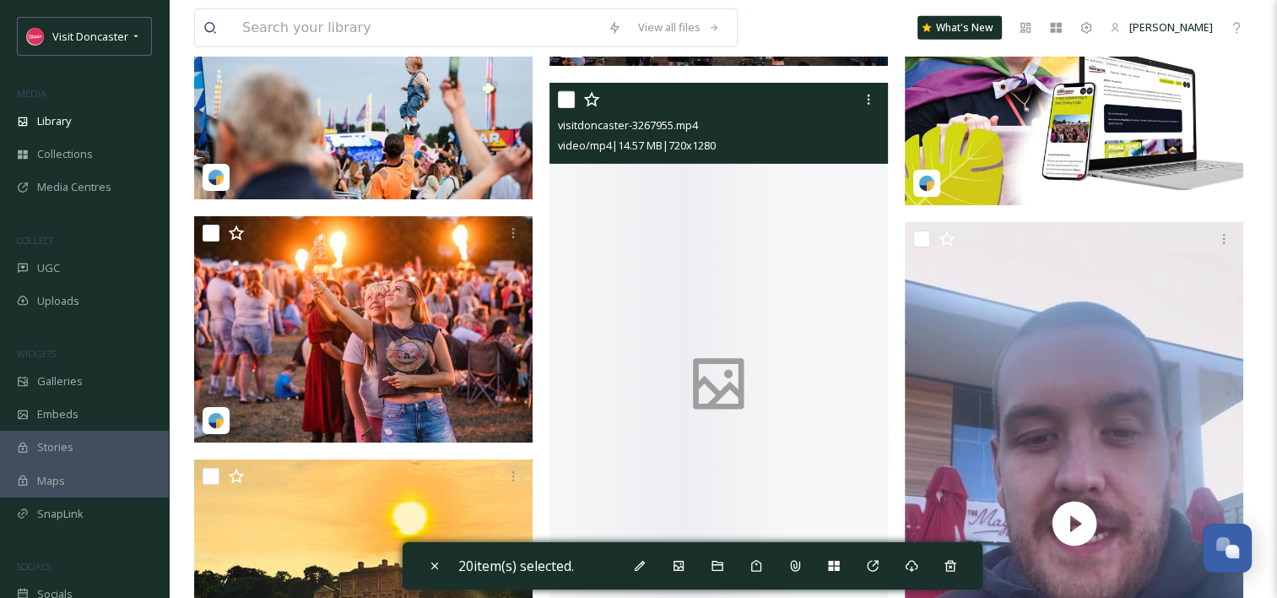
scroll to position [5487, 0]
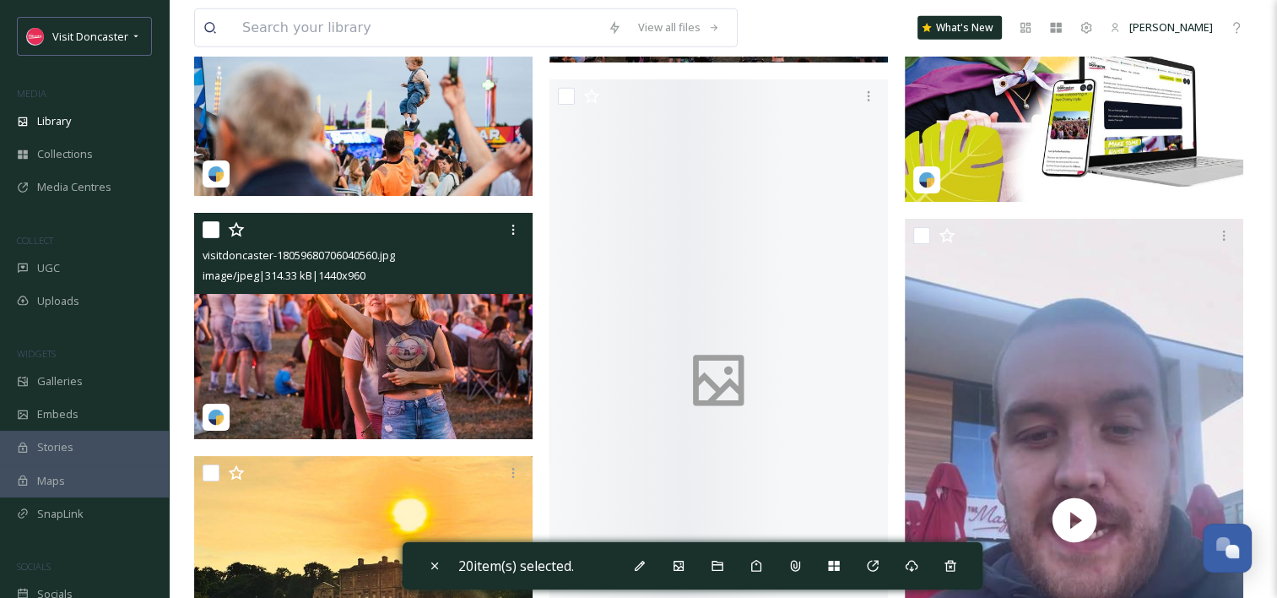
click at [212, 226] on input "checkbox" at bounding box center [211, 229] width 17 height 17
checkbox input "true"
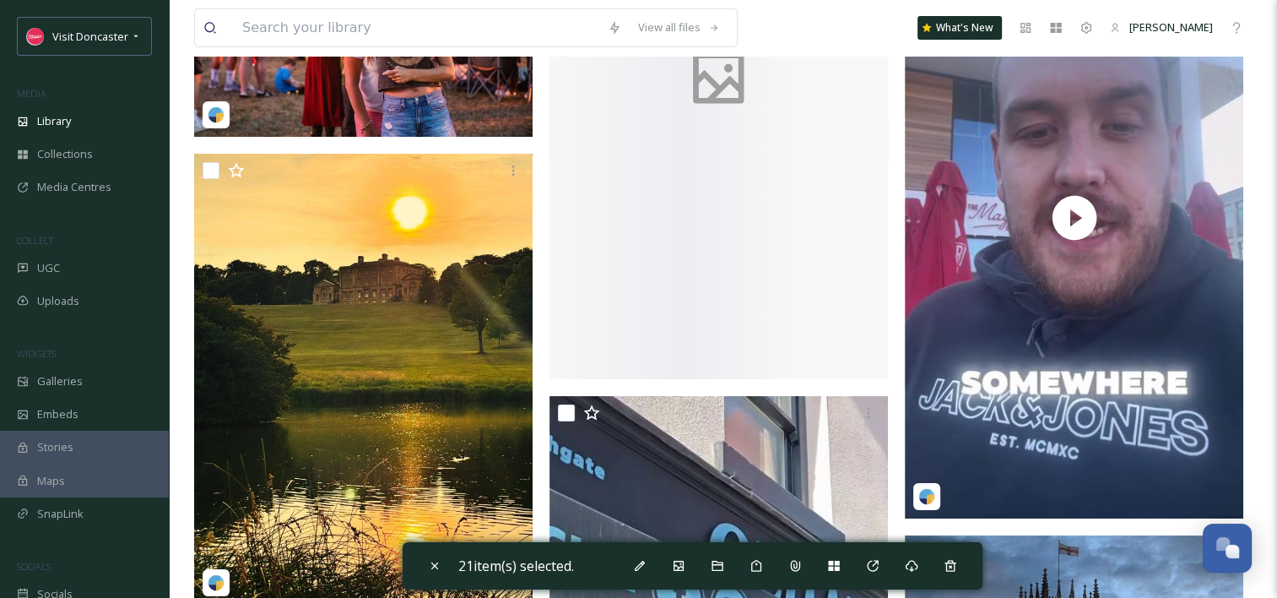
scroll to position [5740, 0]
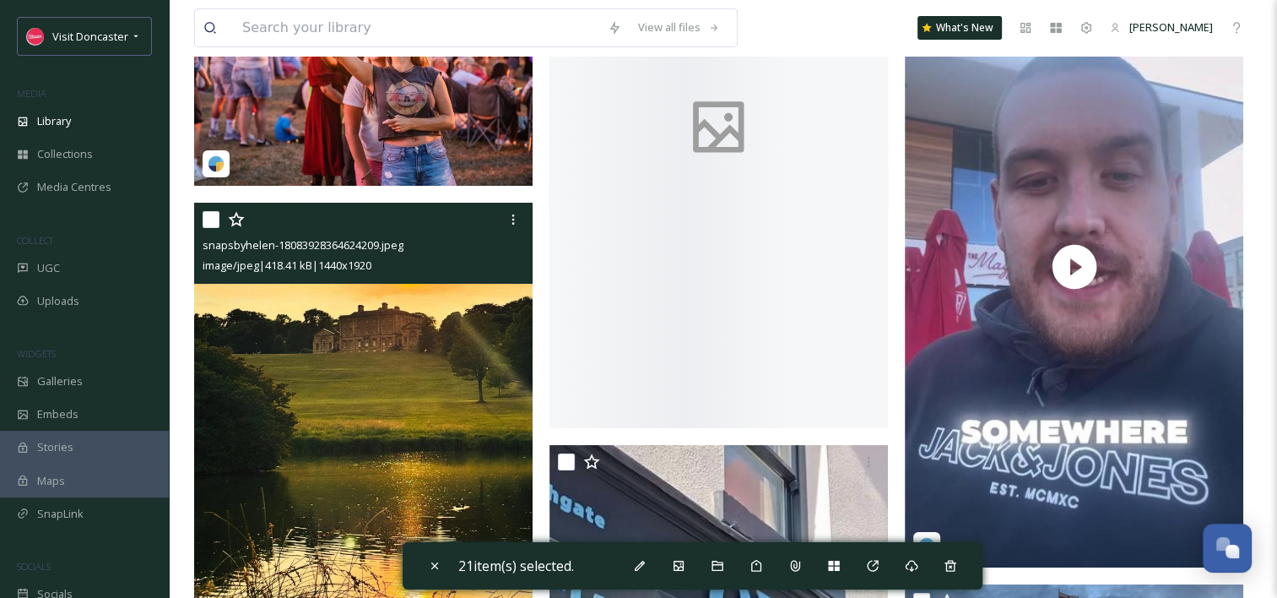
click at [214, 219] on input "checkbox" at bounding box center [211, 219] width 17 height 17
checkbox input "true"
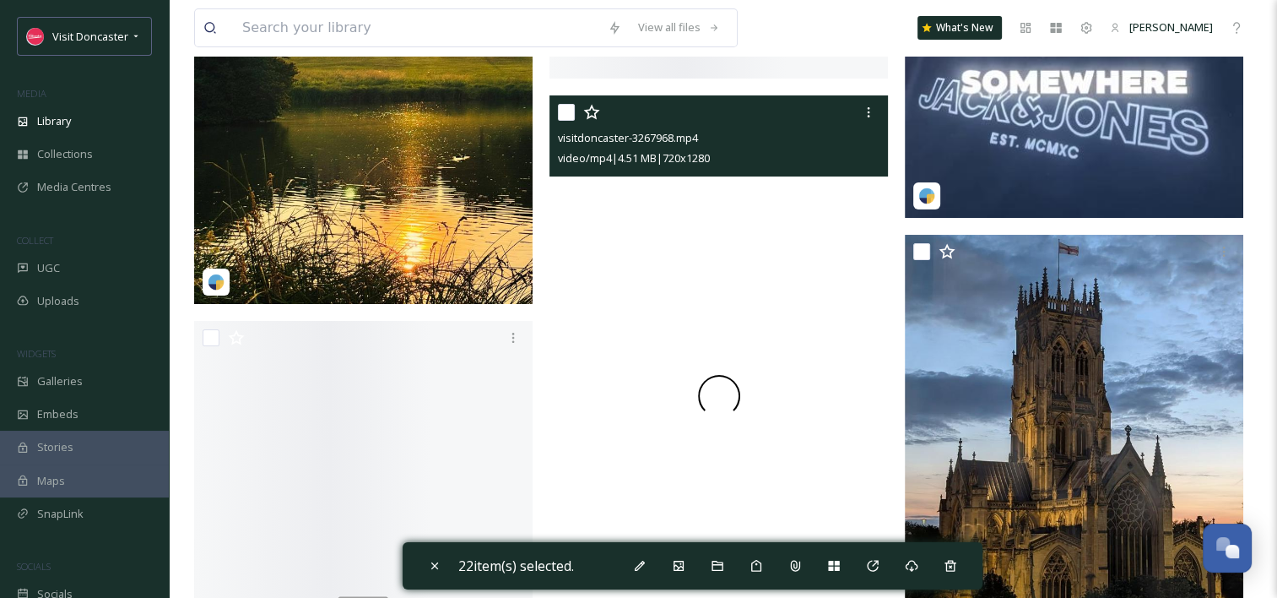
scroll to position [6247, 0]
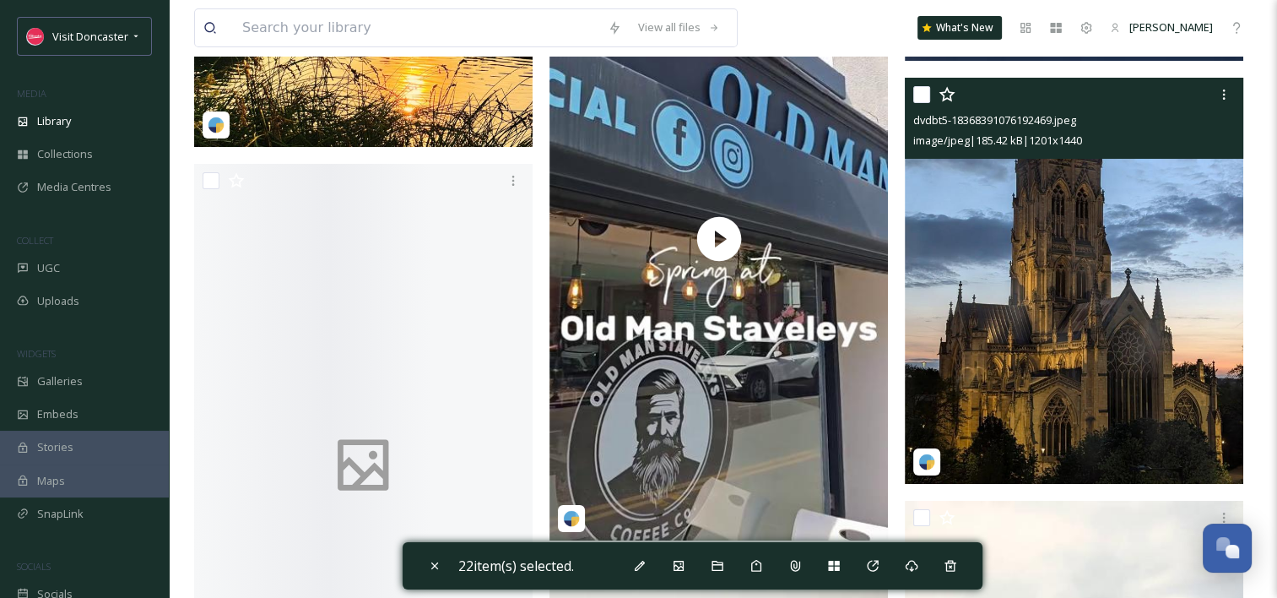
click at [922, 94] on input "checkbox" at bounding box center [921, 94] width 17 height 17
checkbox input "true"
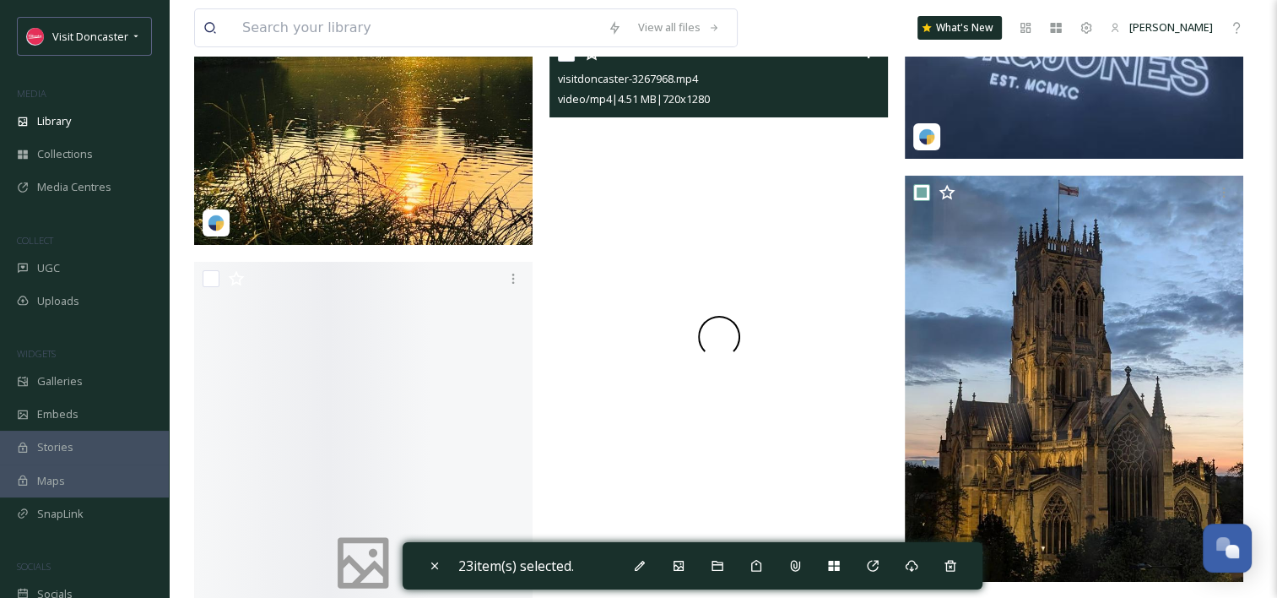
scroll to position [6078, 0]
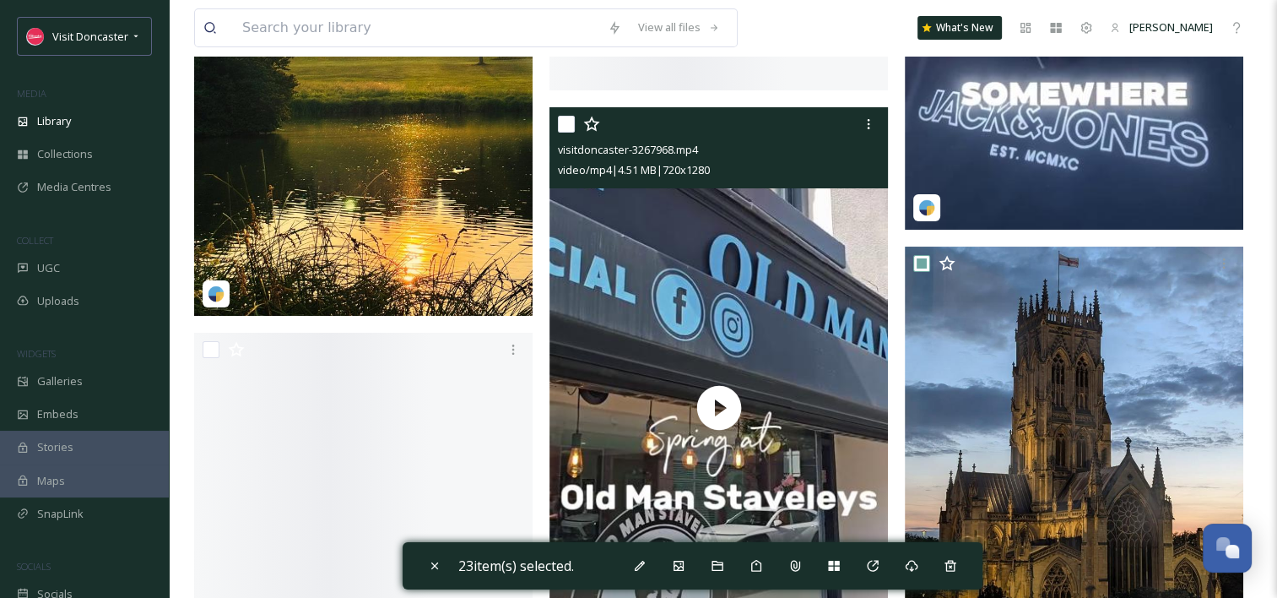
click at [571, 126] on input "checkbox" at bounding box center [566, 124] width 17 height 17
checkbox input "true"
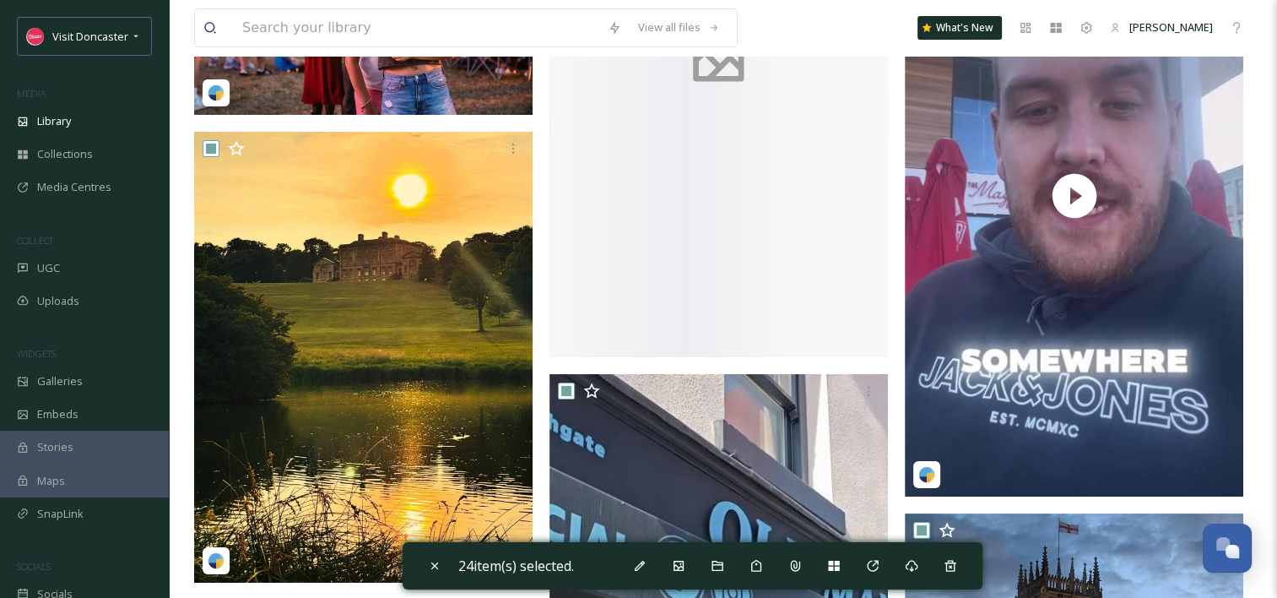
scroll to position [5656, 0]
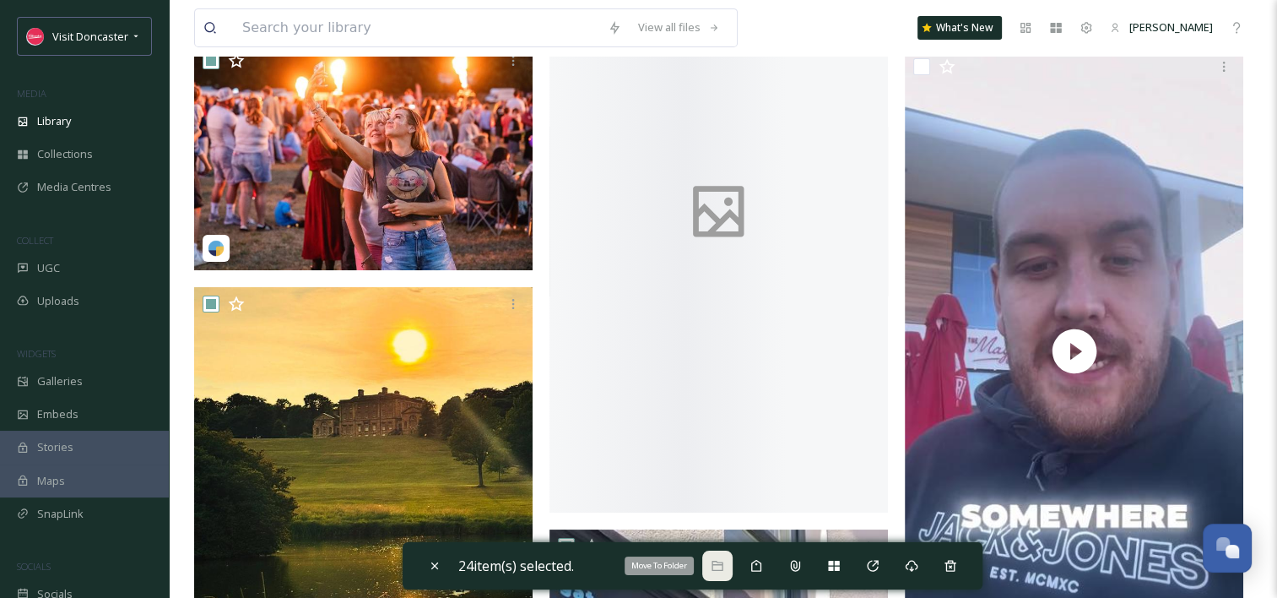
click at [723, 561] on icon at bounding box center [717, 566] width 11 height 10
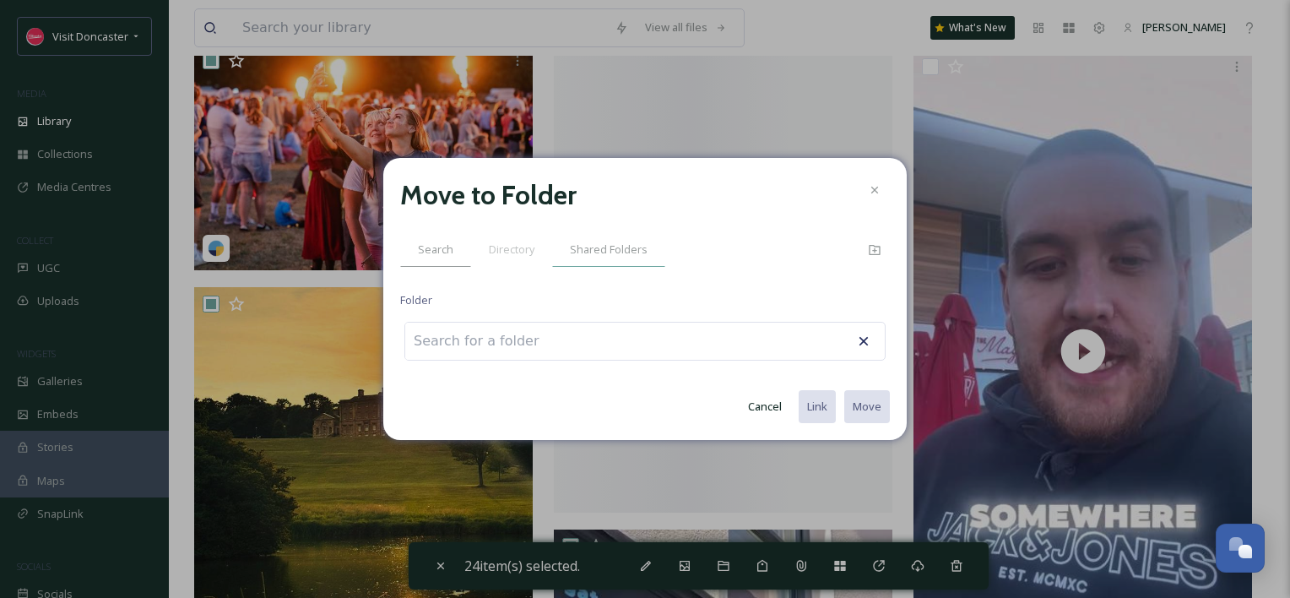
click at [609, 257] on span "Shared Folders" at bounding box center [609, 249] width 78 height 16
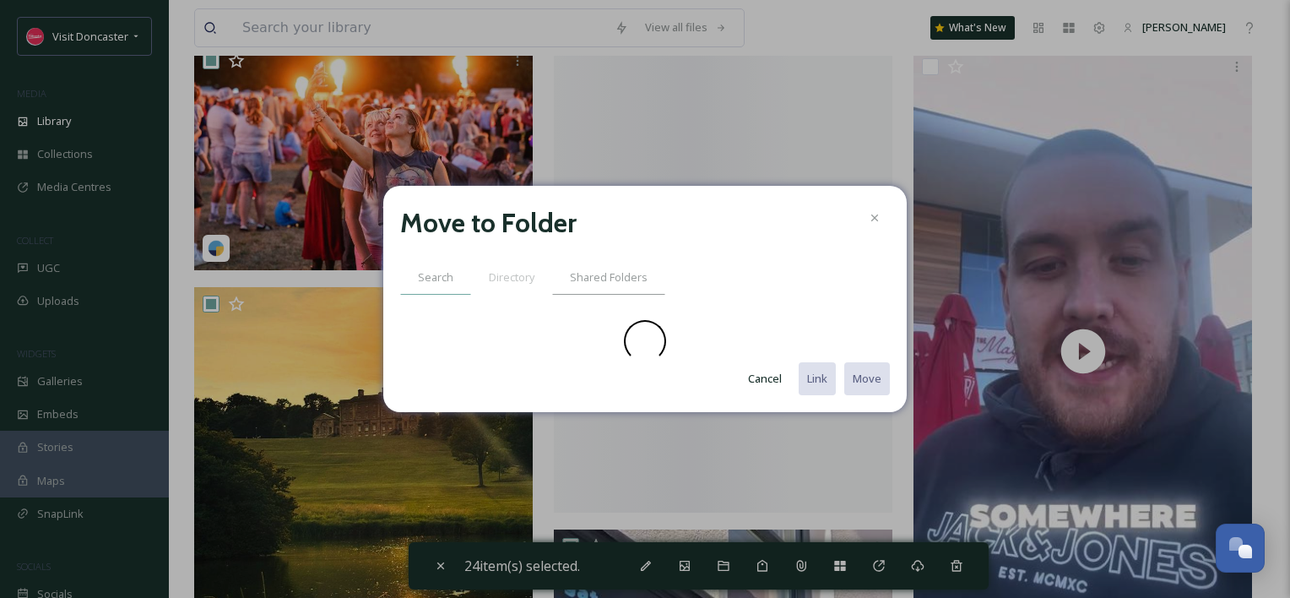
click at [422, 270] on span "Search" at bounding box center [435, 277] width 35 height 16
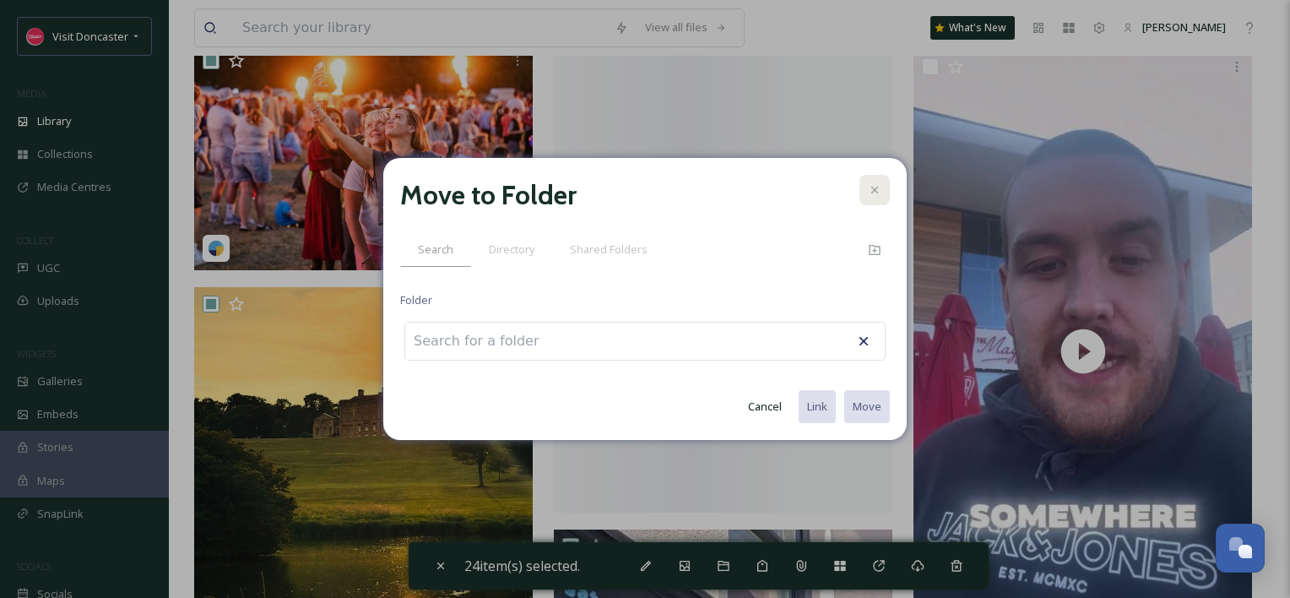
click at [869, 186] on icon at bounding box center [875, 190] width 14 height 14
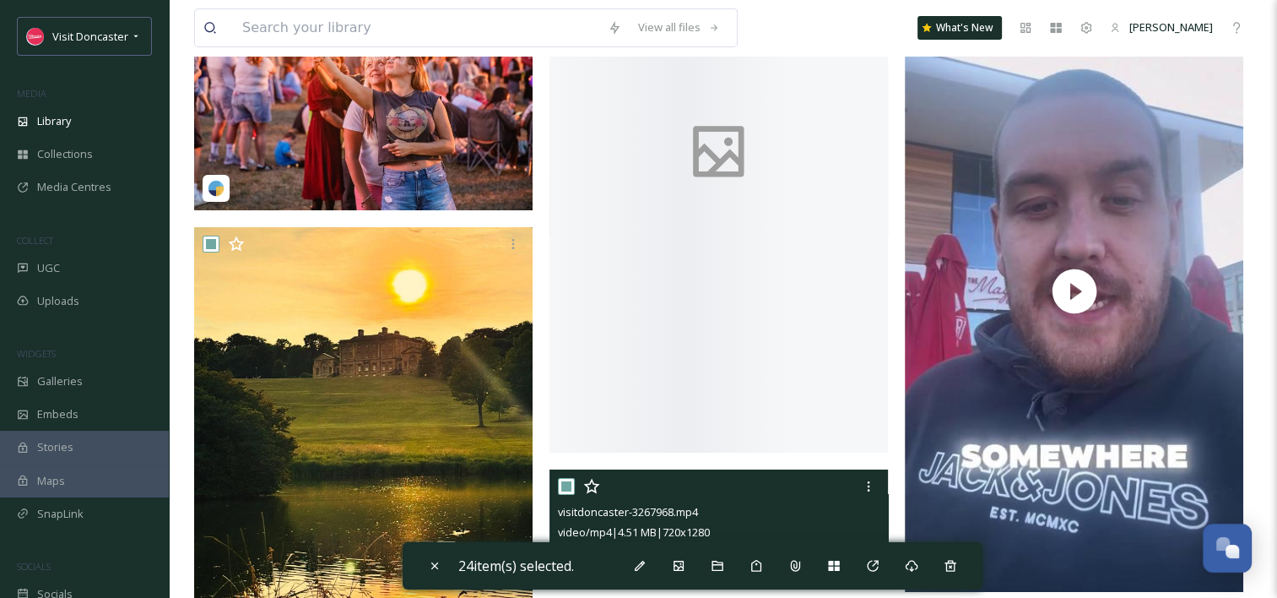
scroll to position [5909, 0]
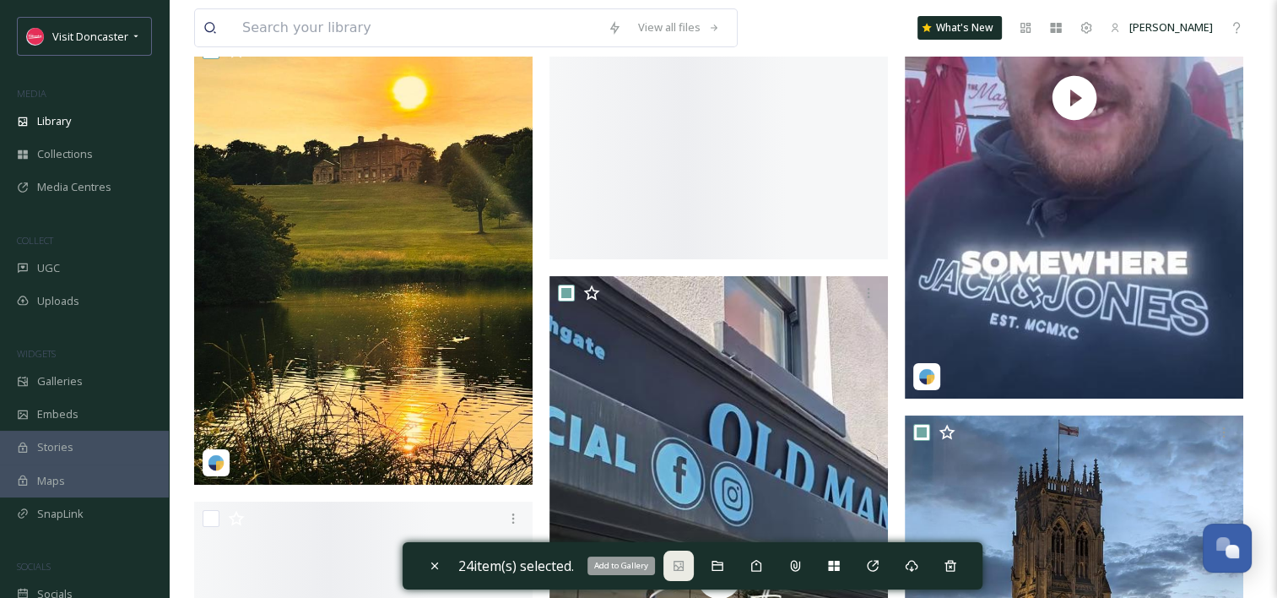
click at [679, 569] on icon at bounding box center [679, 566] width 10 height 10
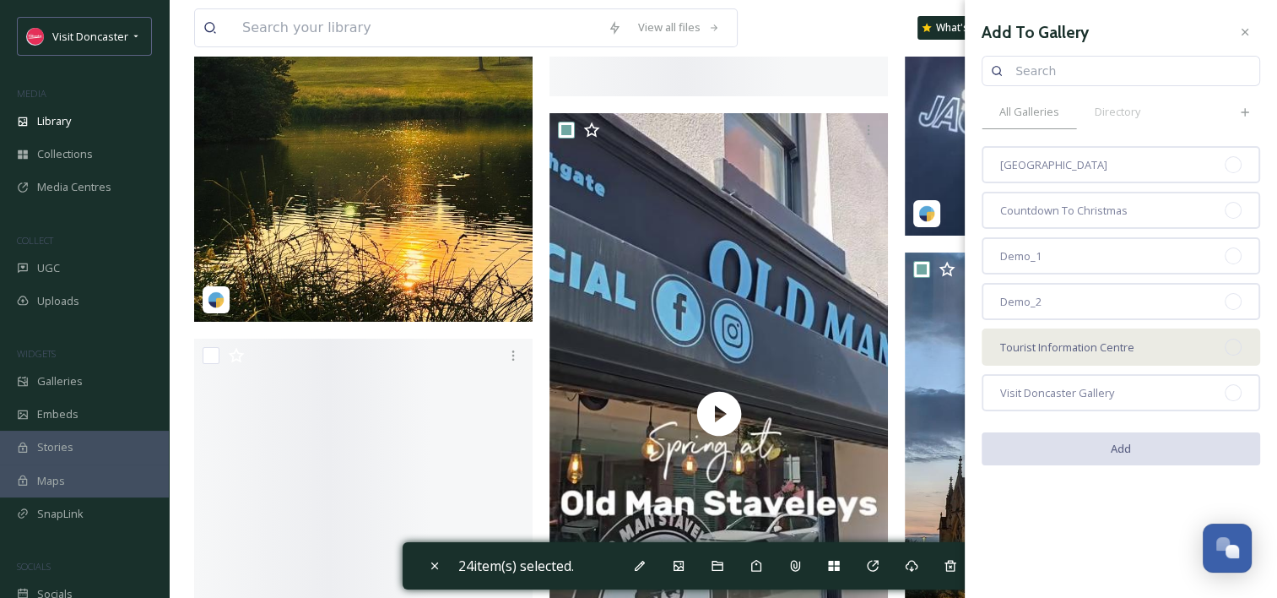
scroll to position [5993, 0]
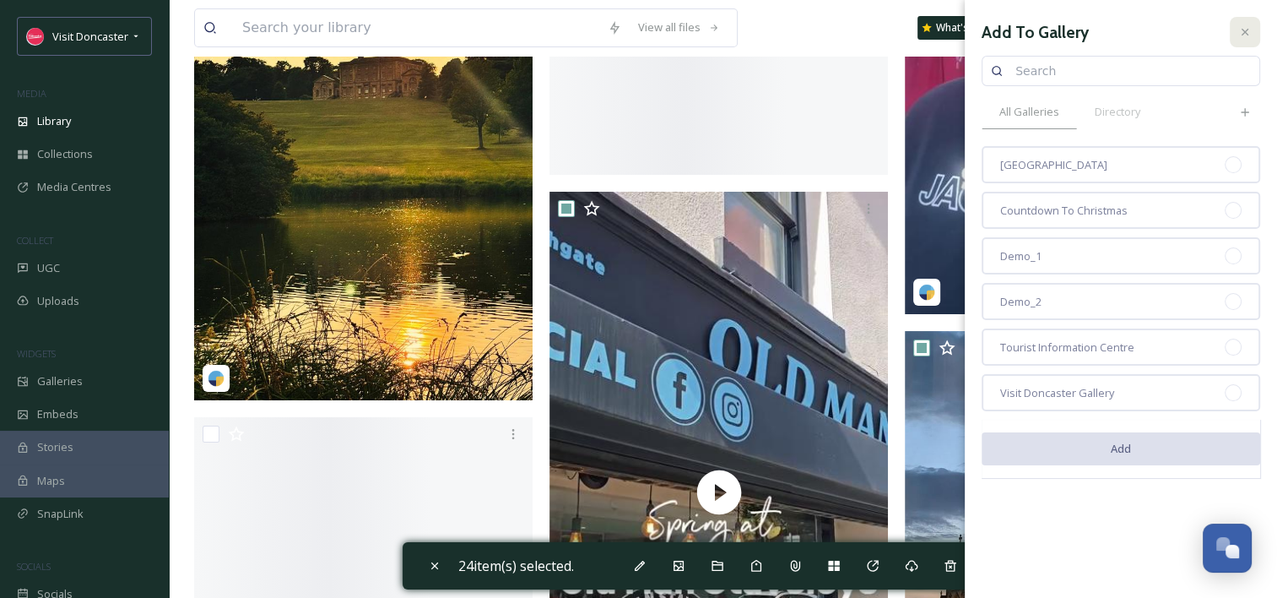
click at [1254, 31] on div at bounding box center [1245, 32] width 30 height 30
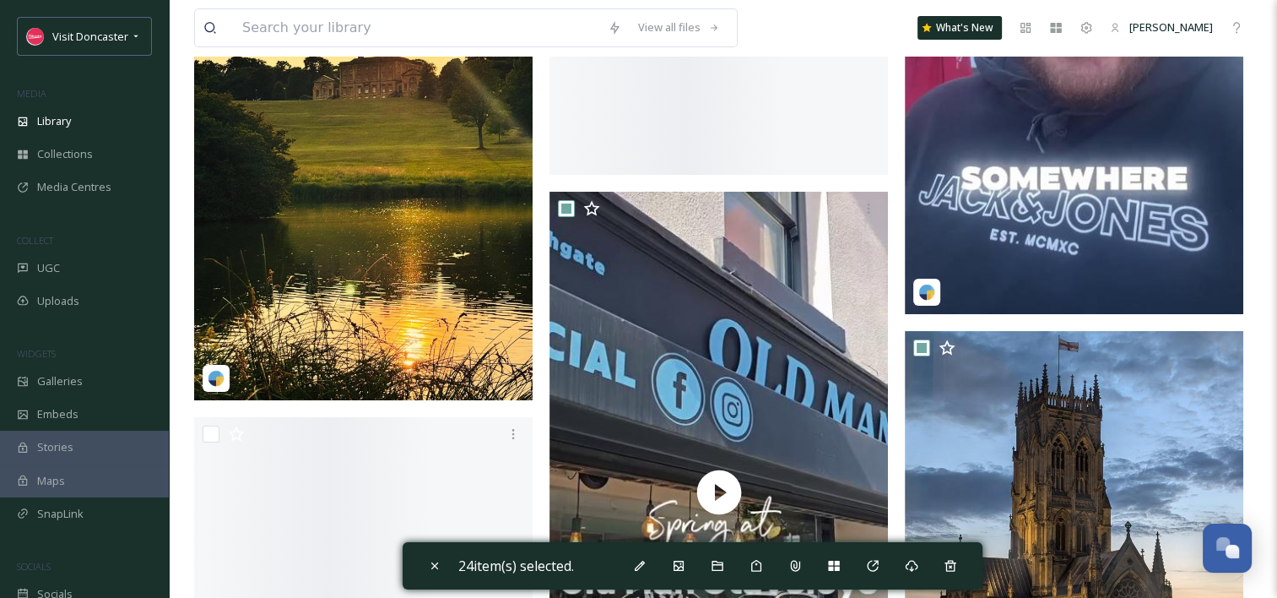
click at [425, 555] on div "Close" at bounding box center [435, 565] width 30 height 30
checkbox input "false"
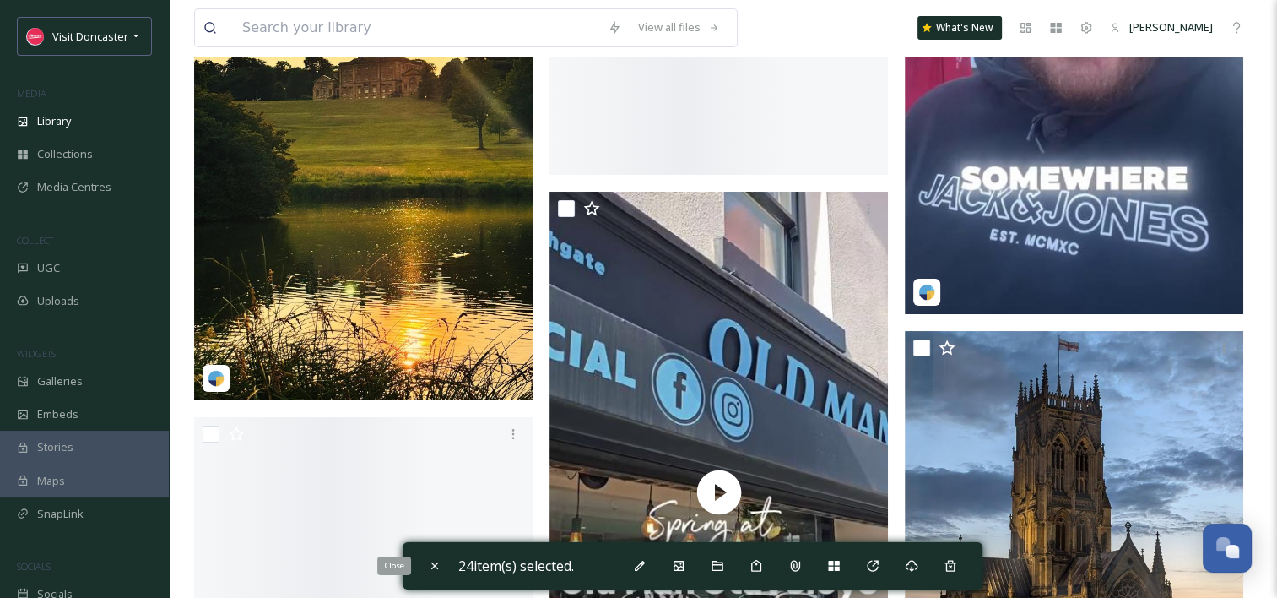
checkbox input "false"
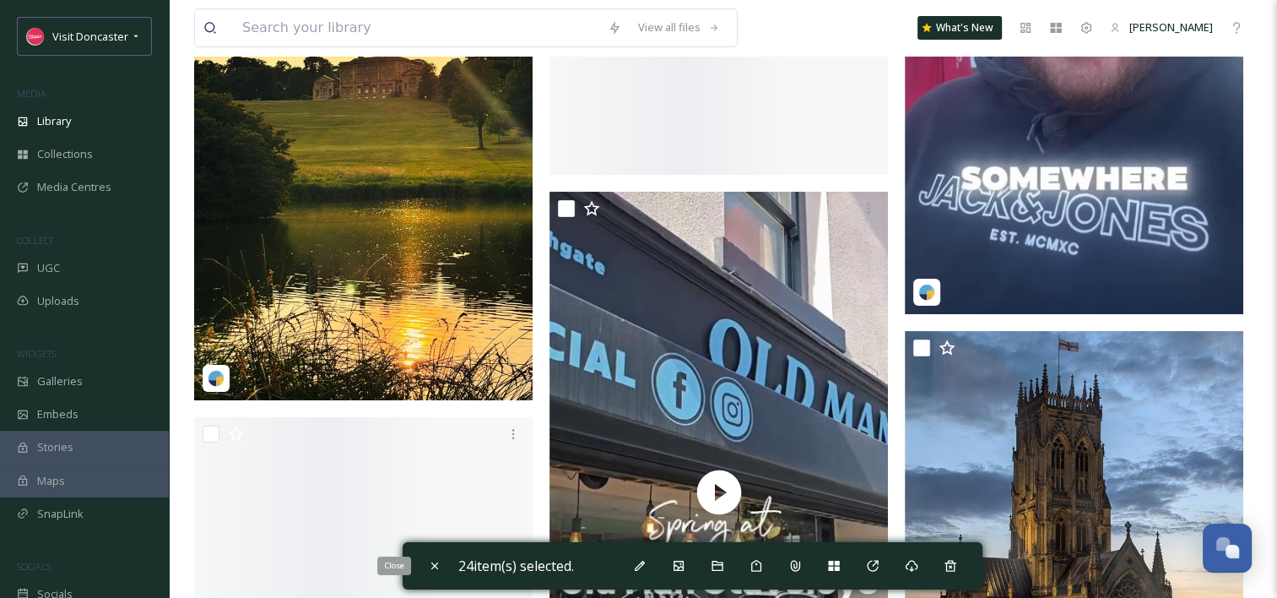
checkbox input "false"
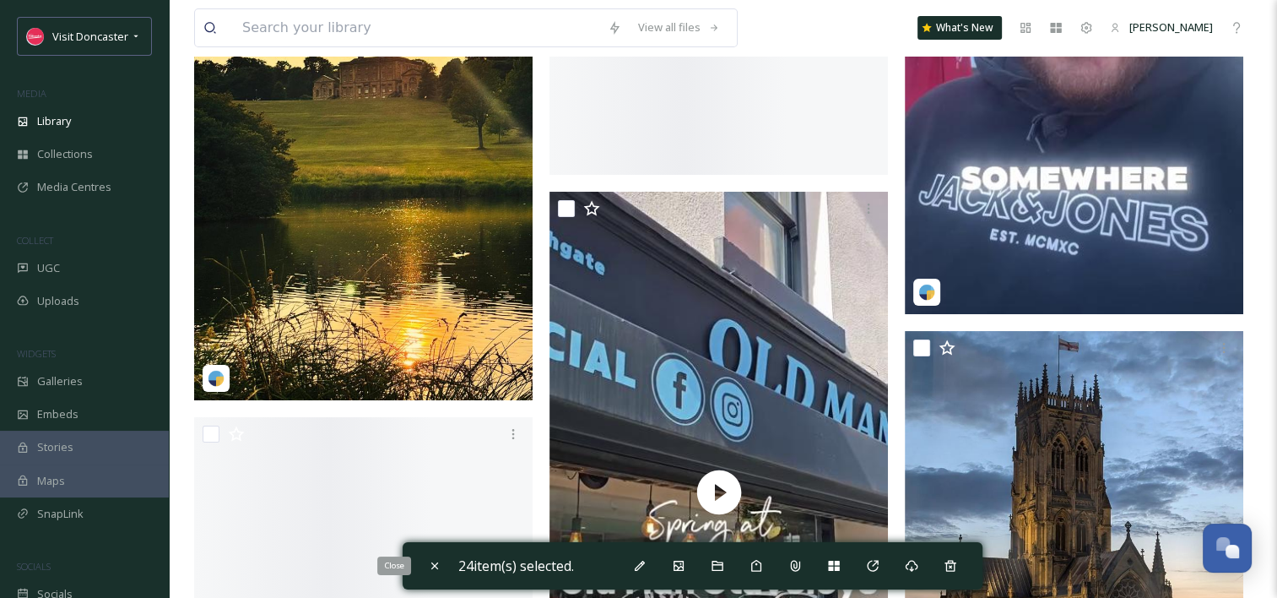
checkbox input "false"
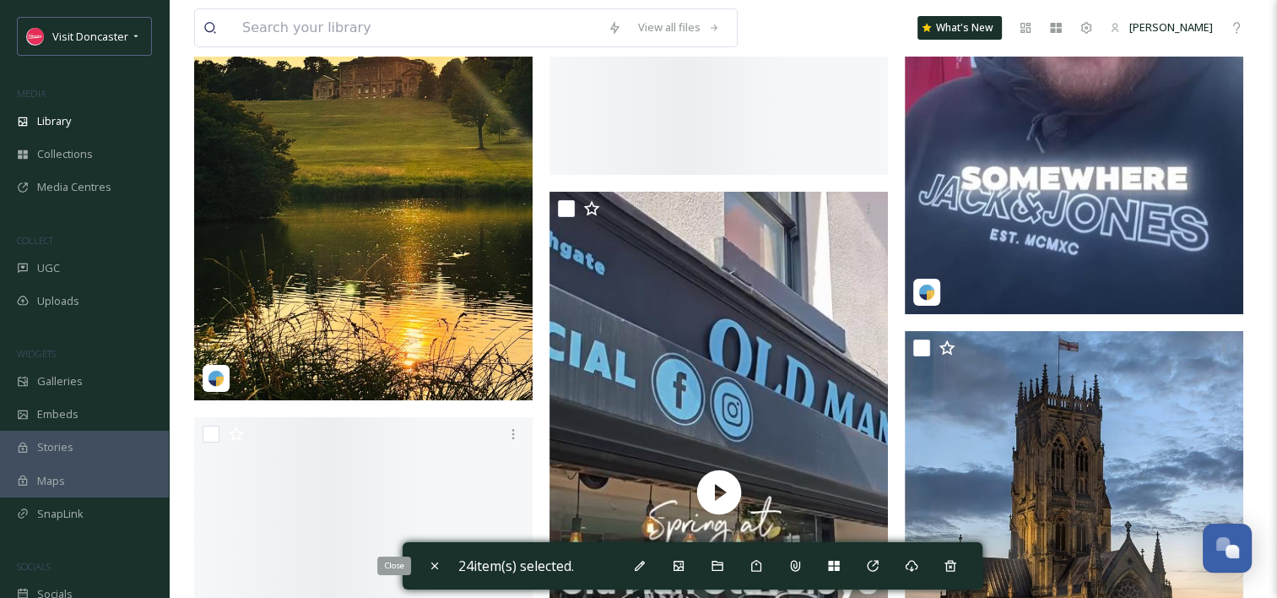
checkbox input "false"
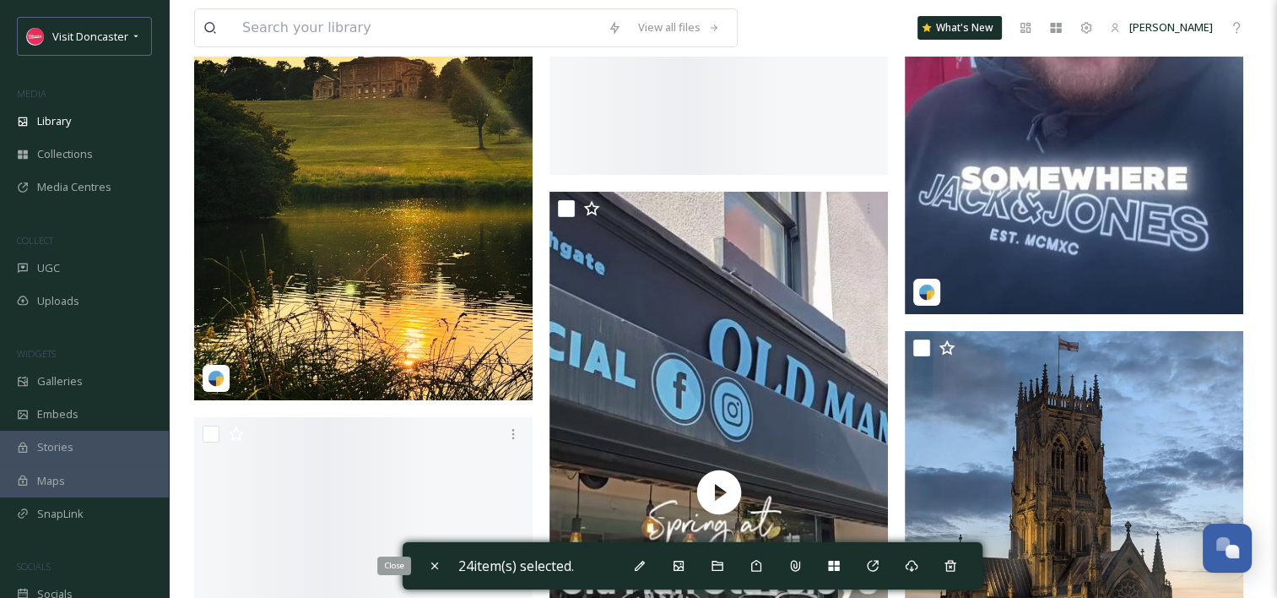
checkbox input "false"
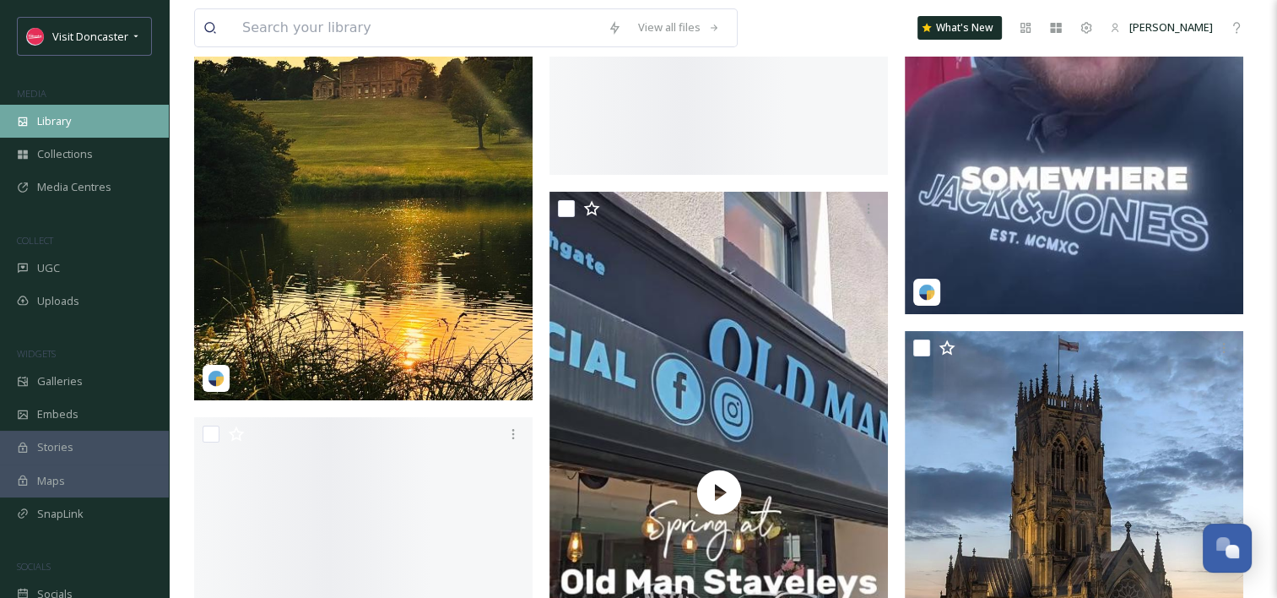
click at [30, 112] on div "Library" at bounding box center [84, 121] width 169 height 33
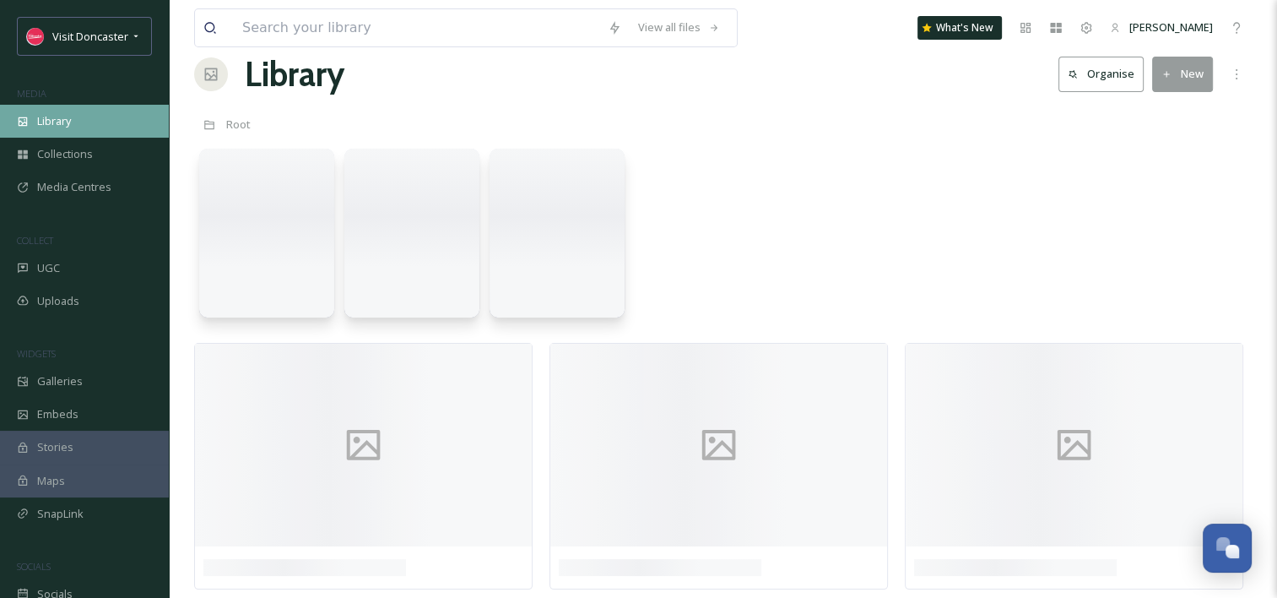
scroll to position [0, 0]
